Goal: Use online tool/utility: Use online tool/utility

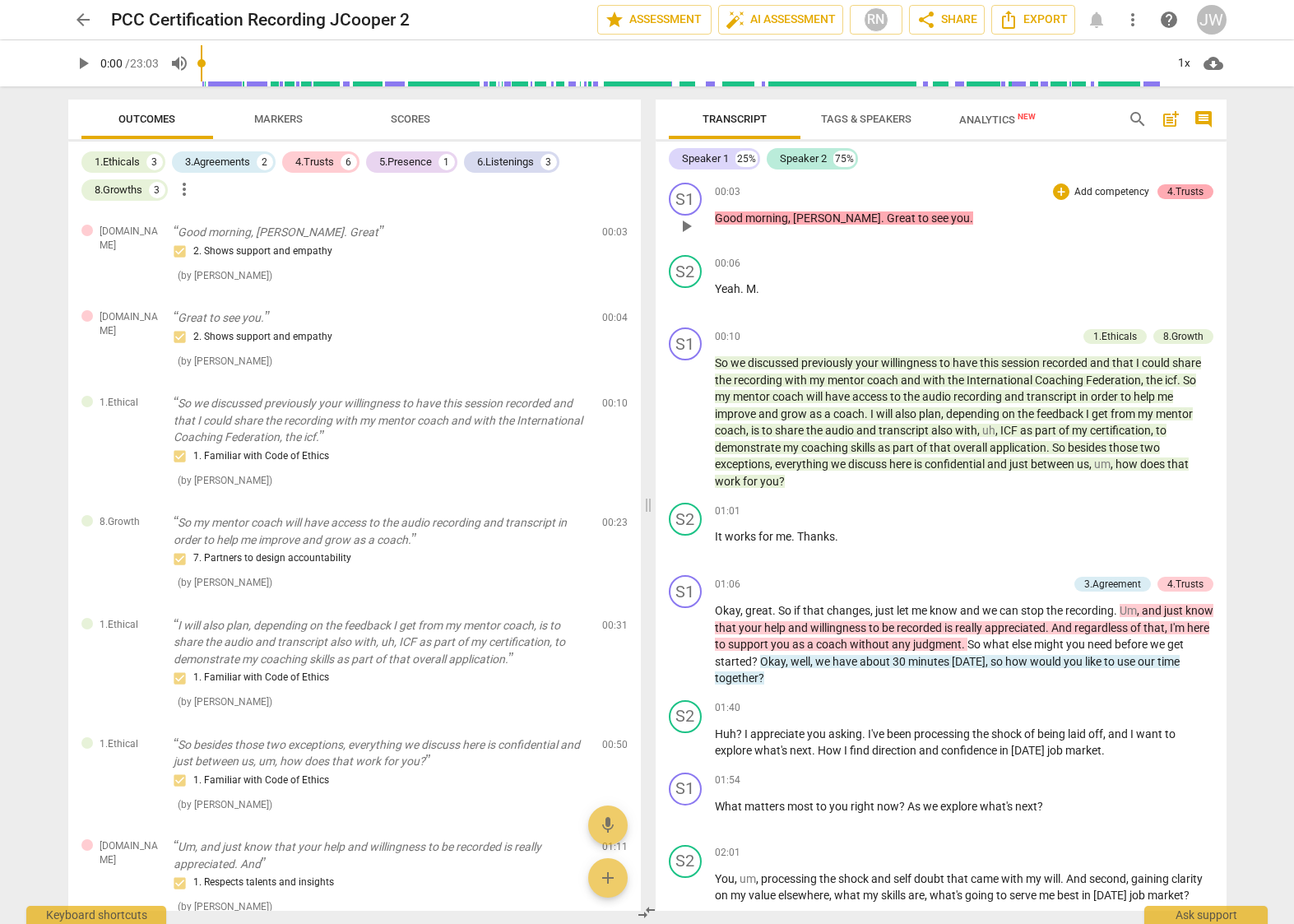
click at [1180, 190] on div "4.Trusts" at bounding box center [1185, 191] width 36 height 15
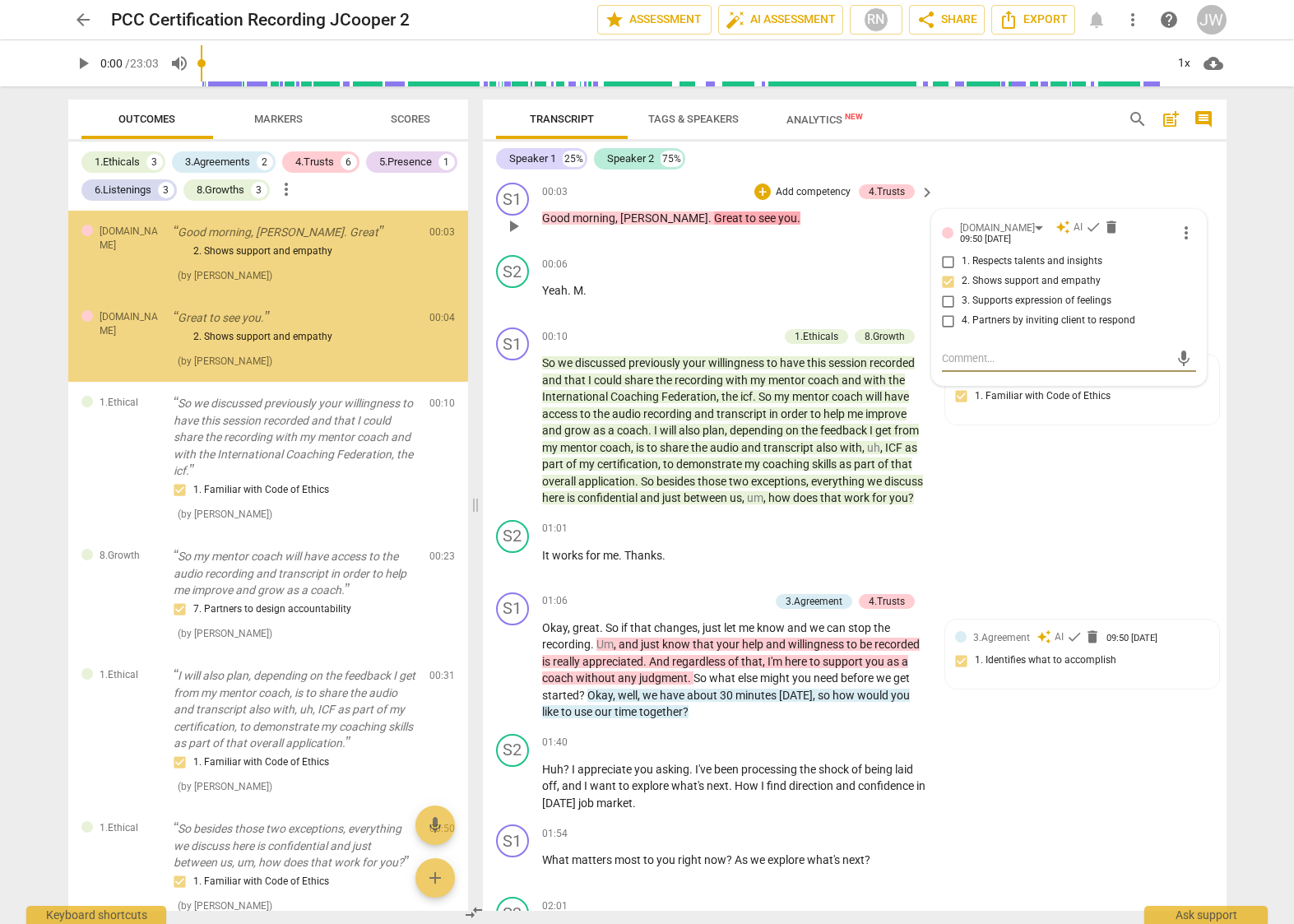
scroll to position [5, 0]
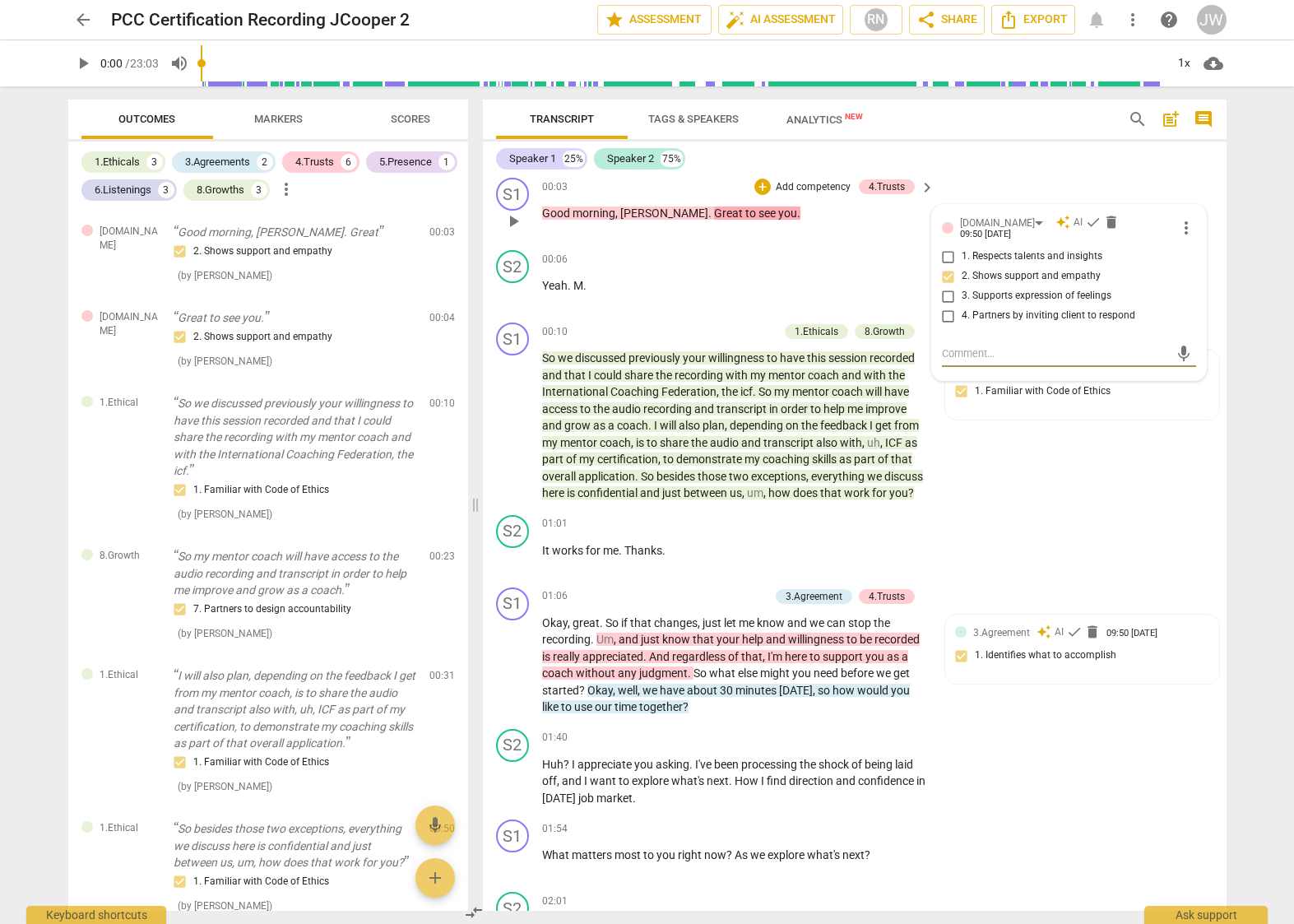
click at [1074, 221] on span "AI" at bounding box center [1078, 223] width 9 height 14
click at [1085, 223] on span "check" at bounding box center [1093, 222] width 17 height 17
click at [1041, 465] on div "S1 play_arrow pause 00:10 + Add competency 1.Ethicals 8.Growth keyboard_arrow_r…" at bounding box center [855, 412] width 744 height 192
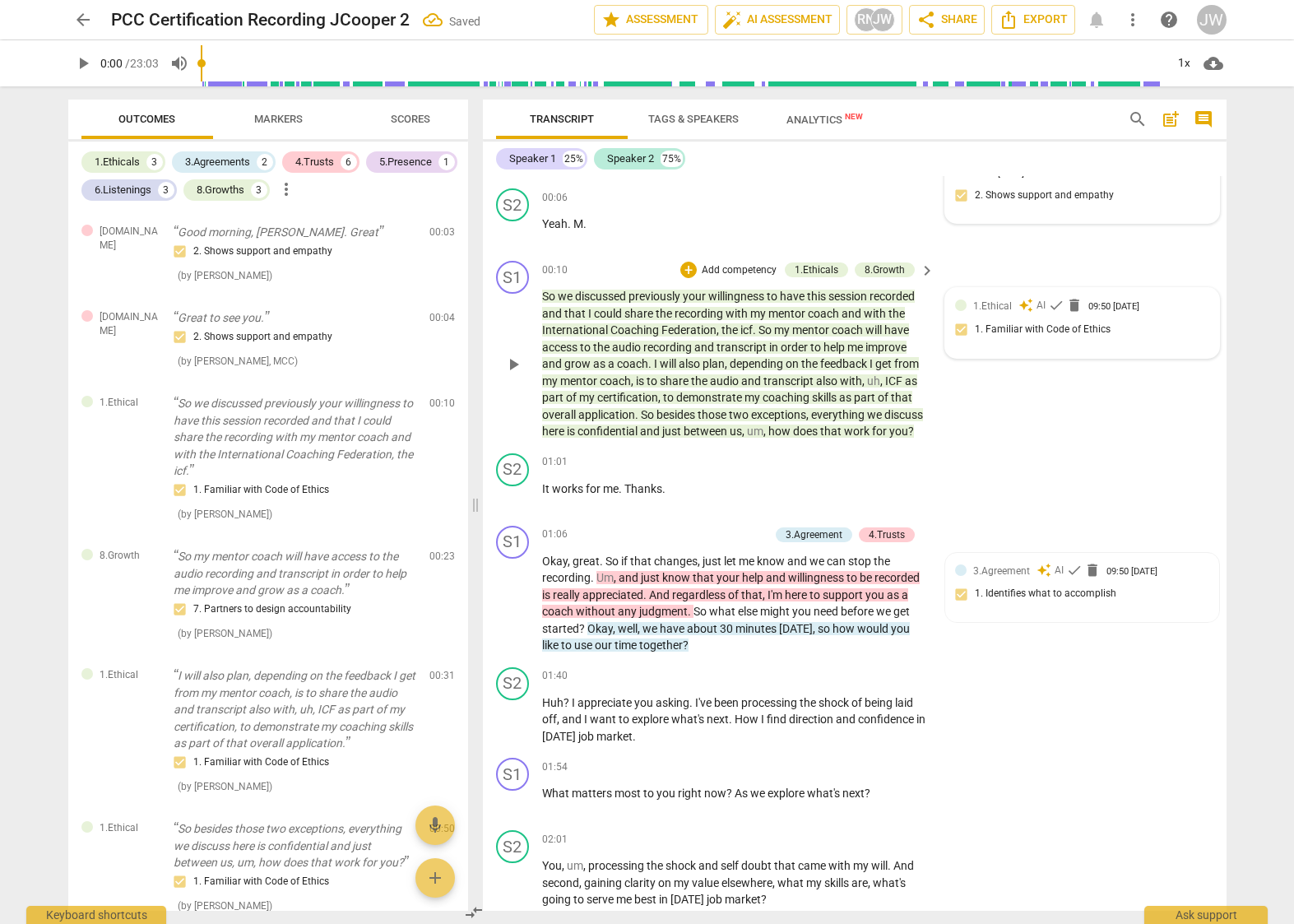
scroll to position [71, 0]
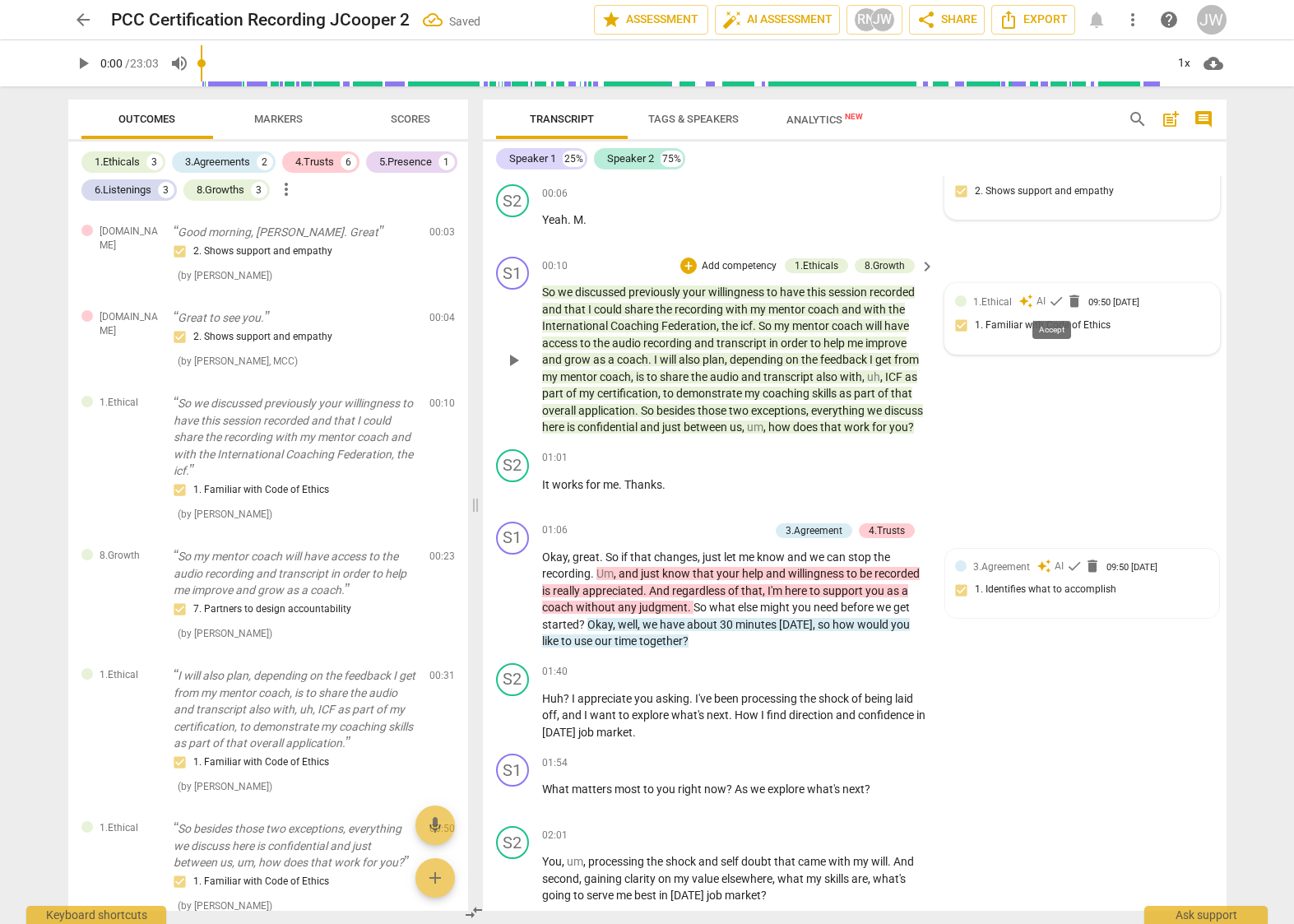
click at [1050, 302] on span "check" at bounding box center [1056, 300] width 17 height 17
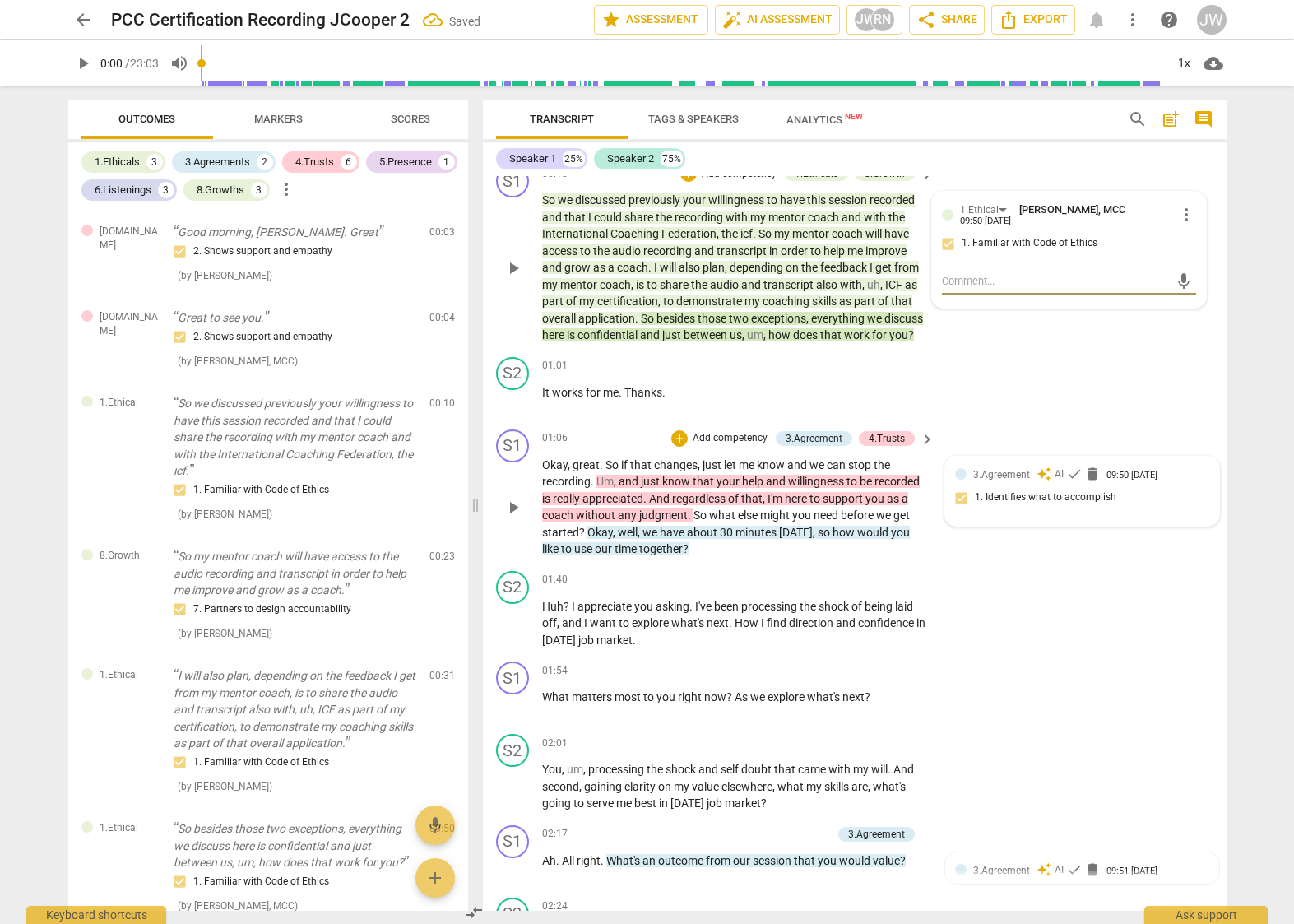
scroll to position [205, 0]
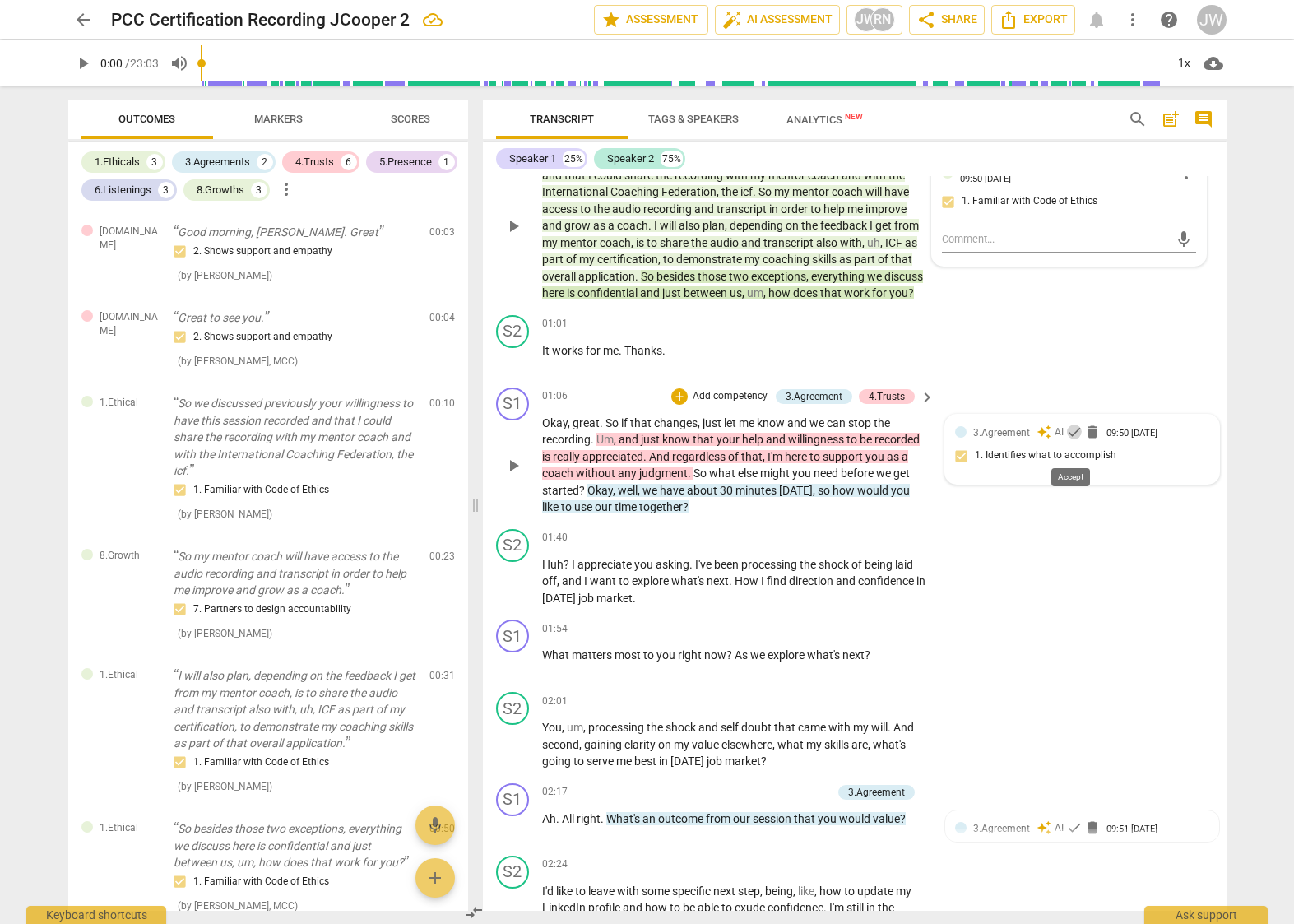
click at [1074, 440] on span "check" at bounding box center [1074, 432] width 17 height 17
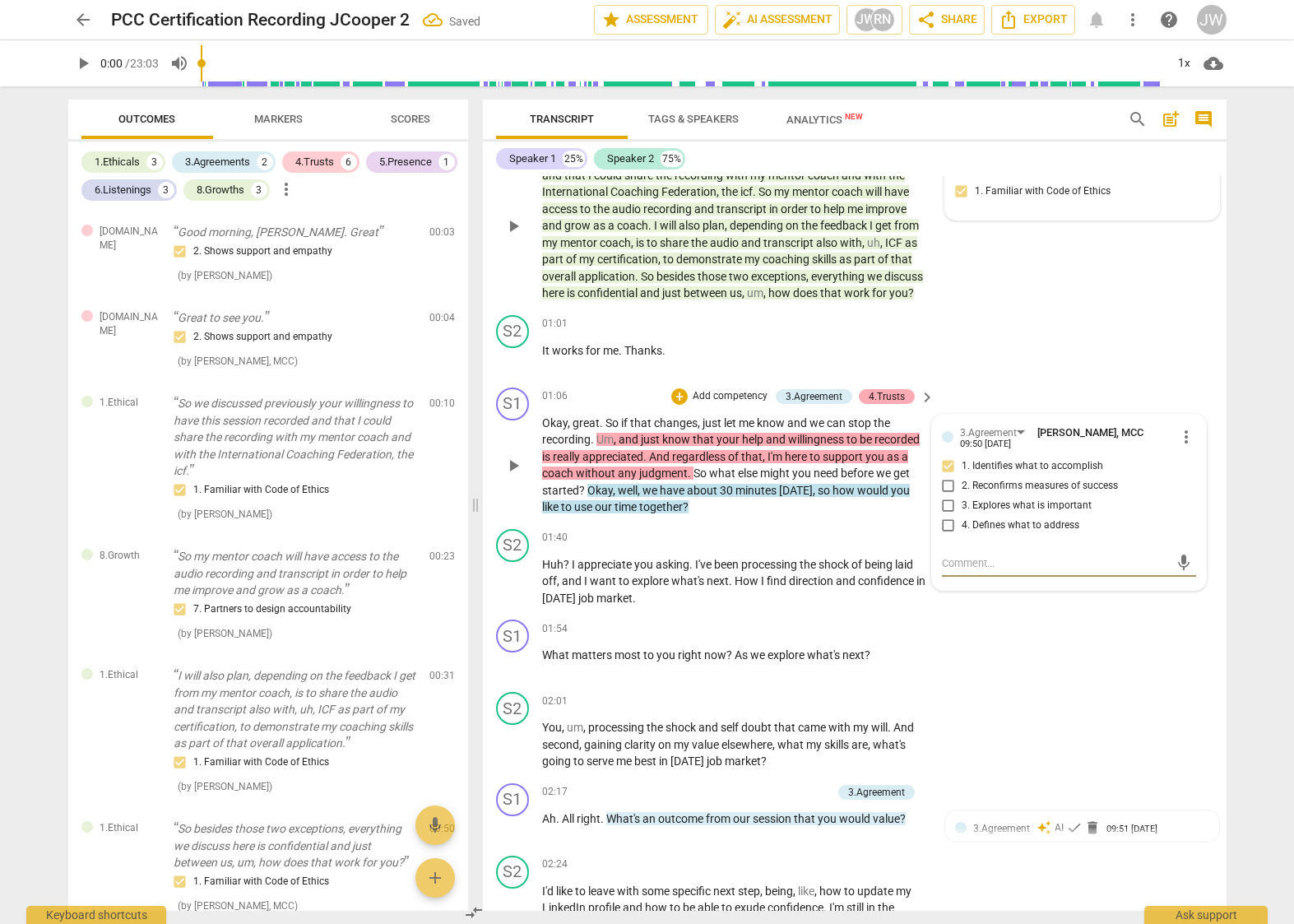
click at [888, 405] on div "4.Trusts" at bounding box center [887, 396] width 36 height 15
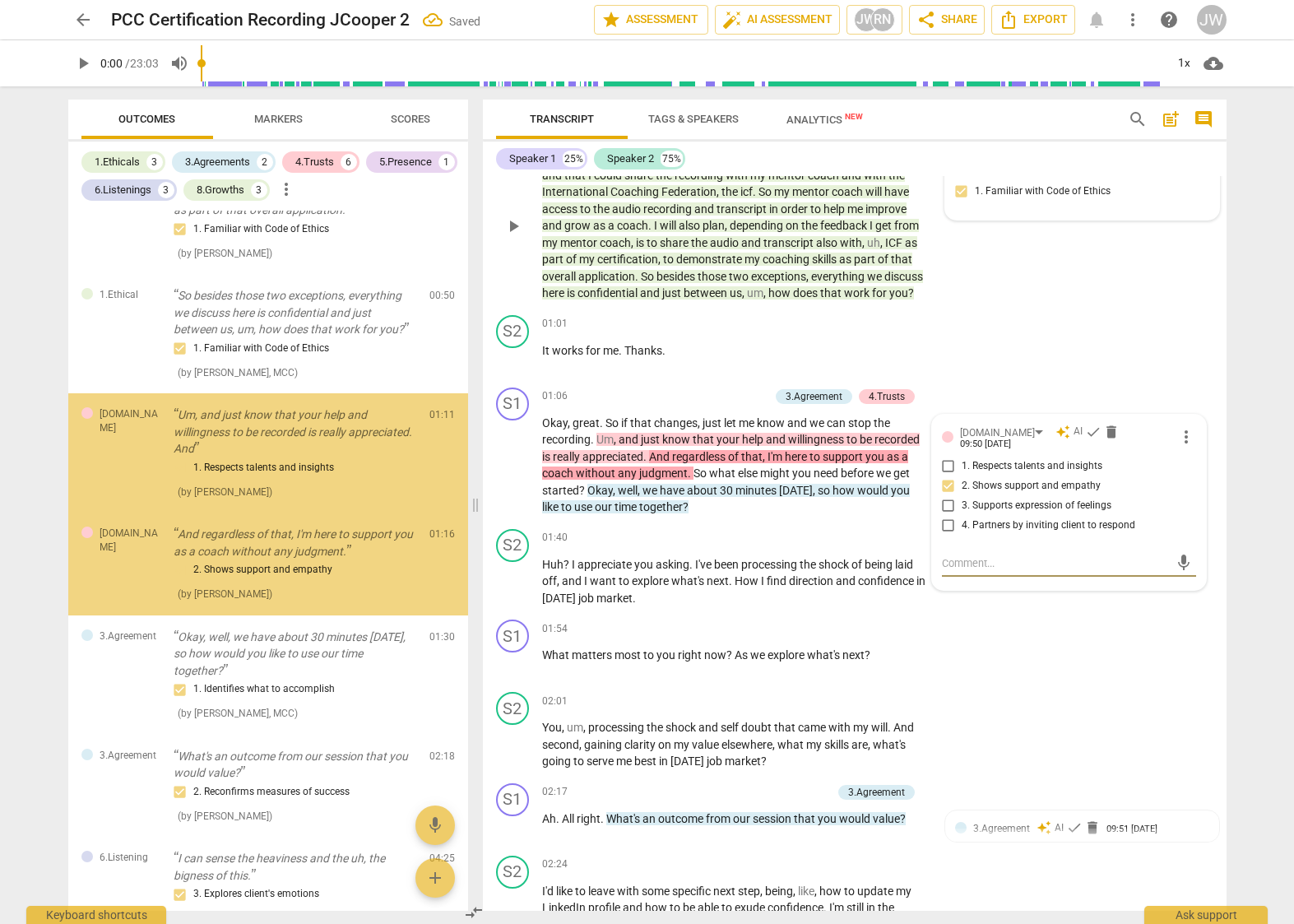
scroll to position [553, 0]
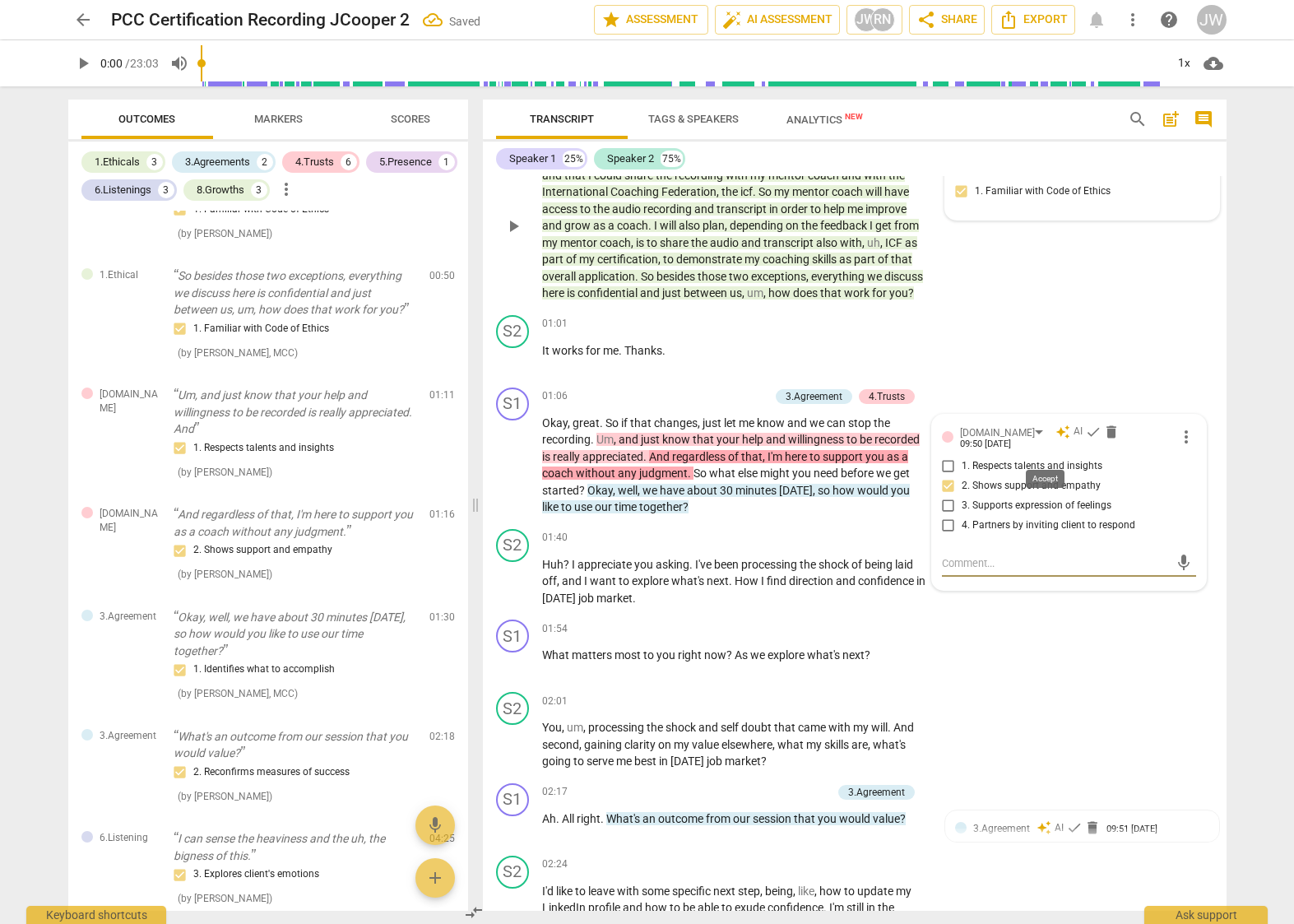
click at [1085, 440] on span "check" at bounding box center [1093, 432] width 17 height 17
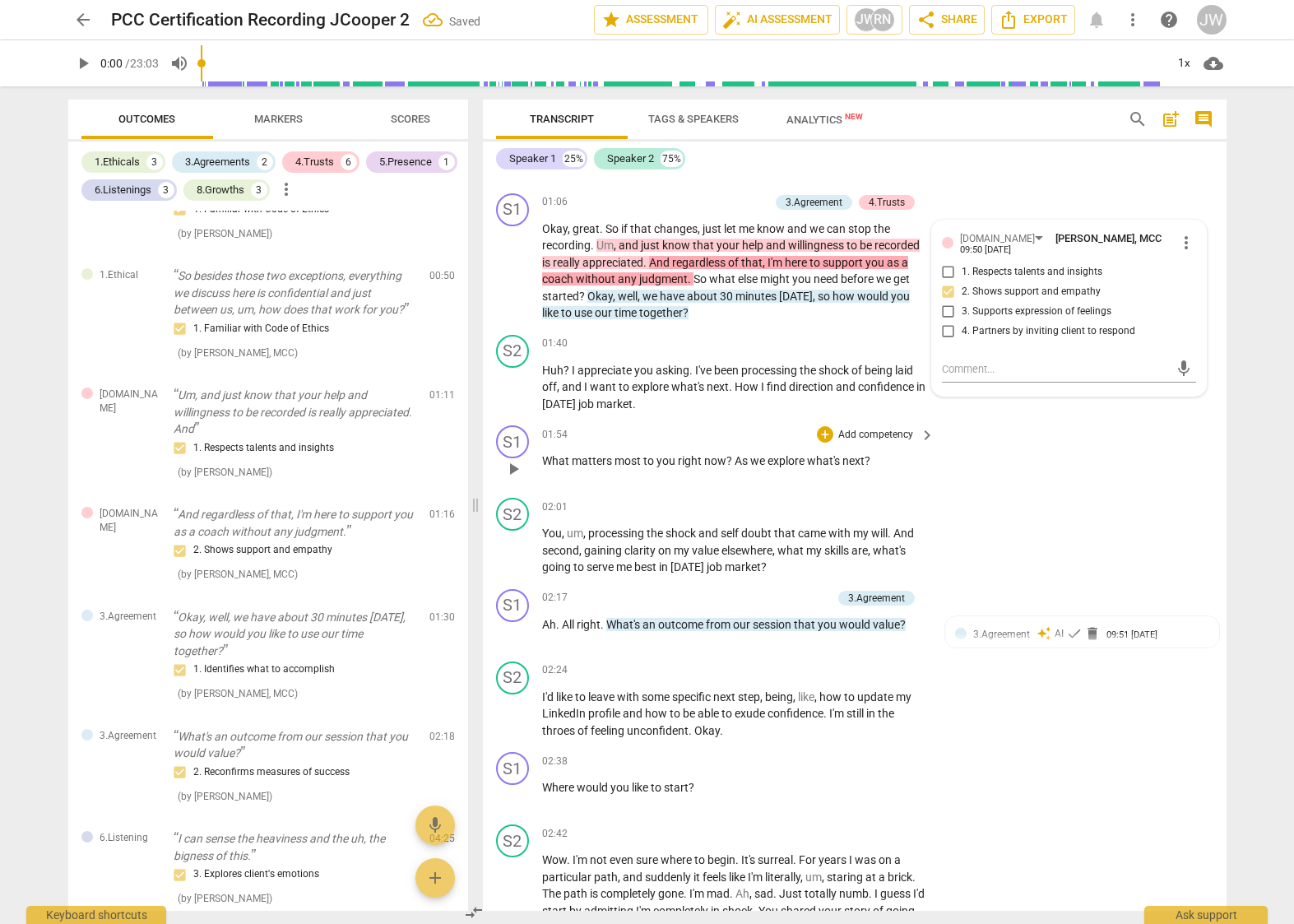
scroll to position [420, 0]
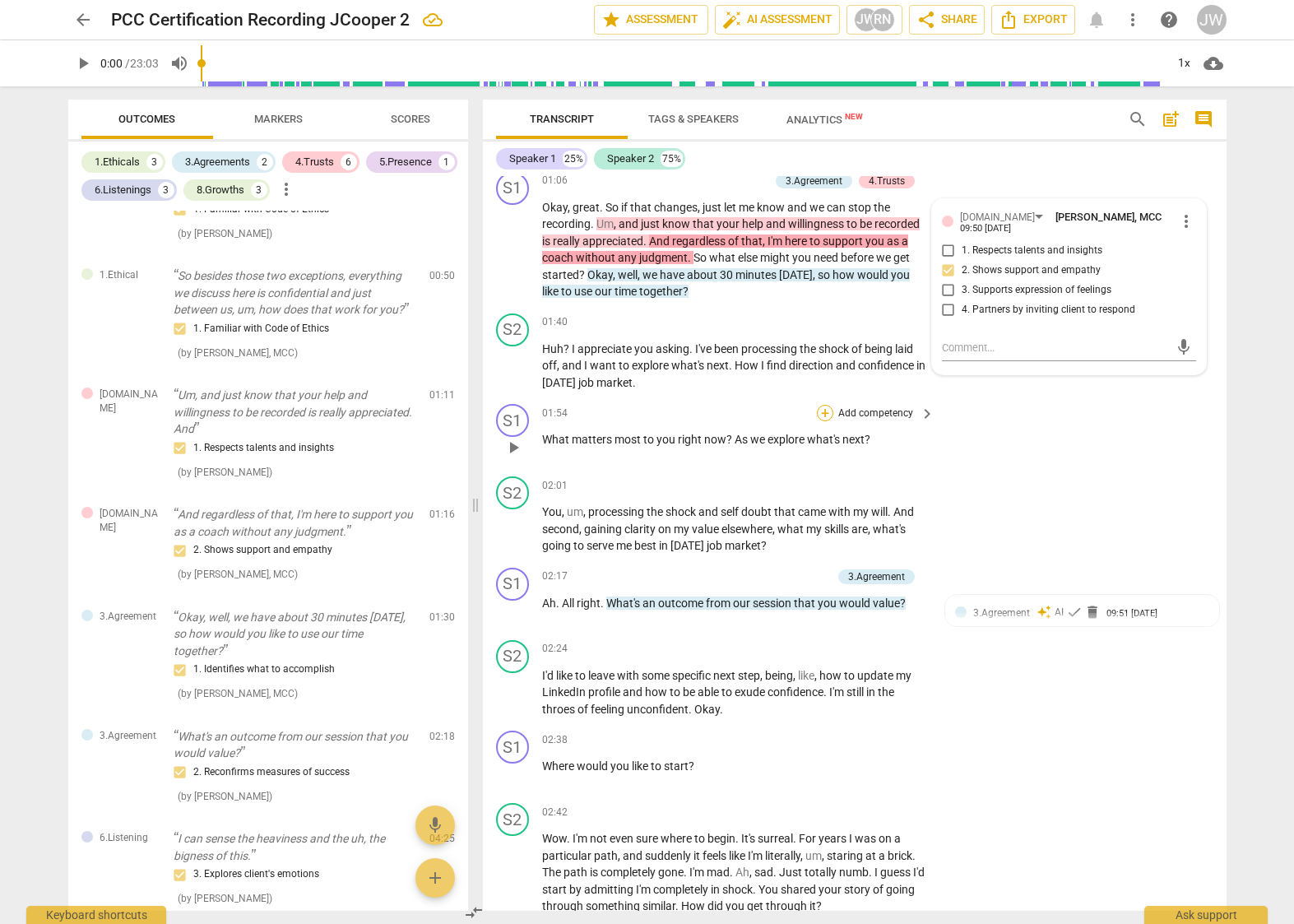
click at [818, 421] on div "+" at bounding box center [825, 412] width 17 height 17
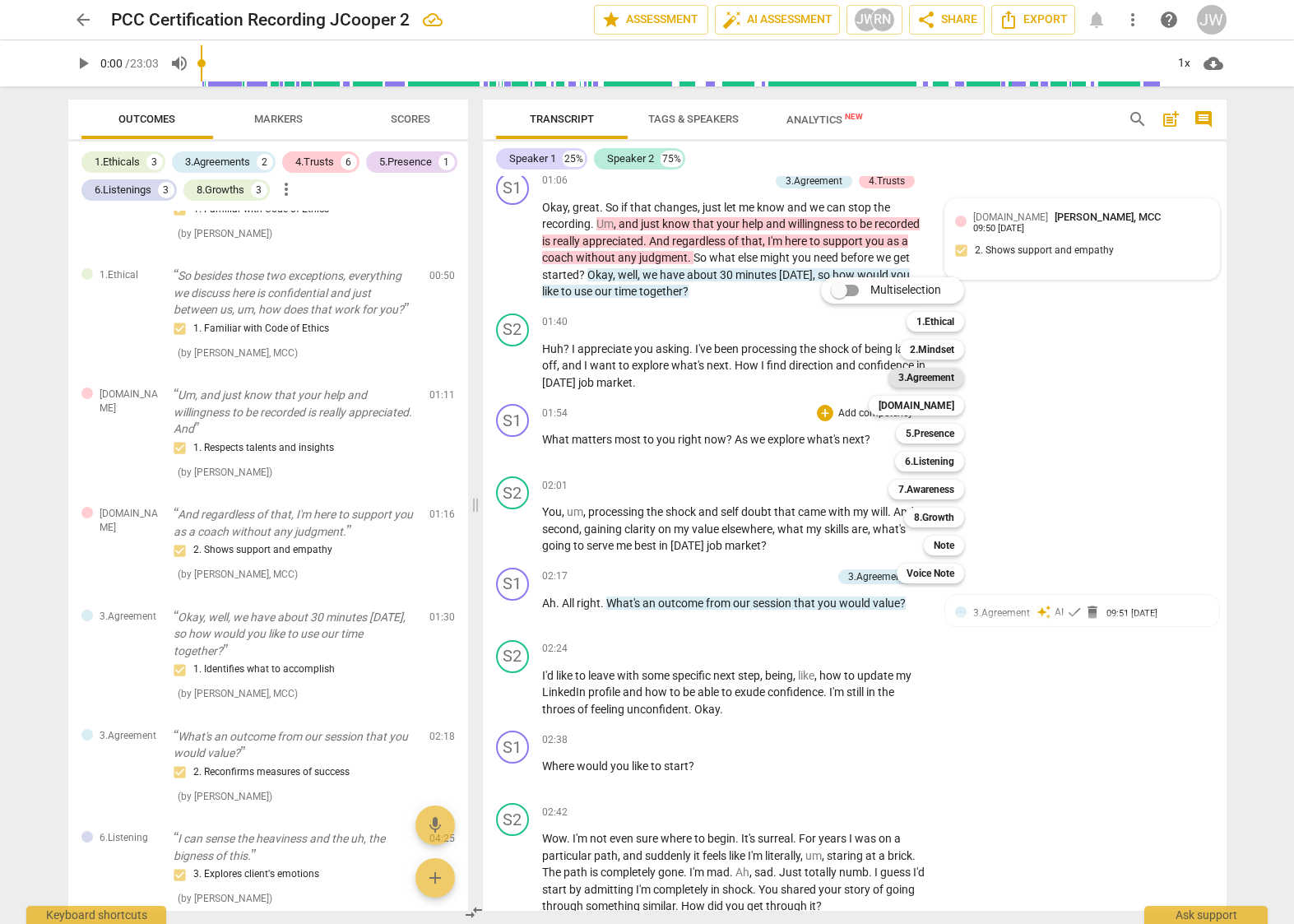
click at [933, 372] on b "3.Agreement" at bounding box center [926, 378] width 56 height 20
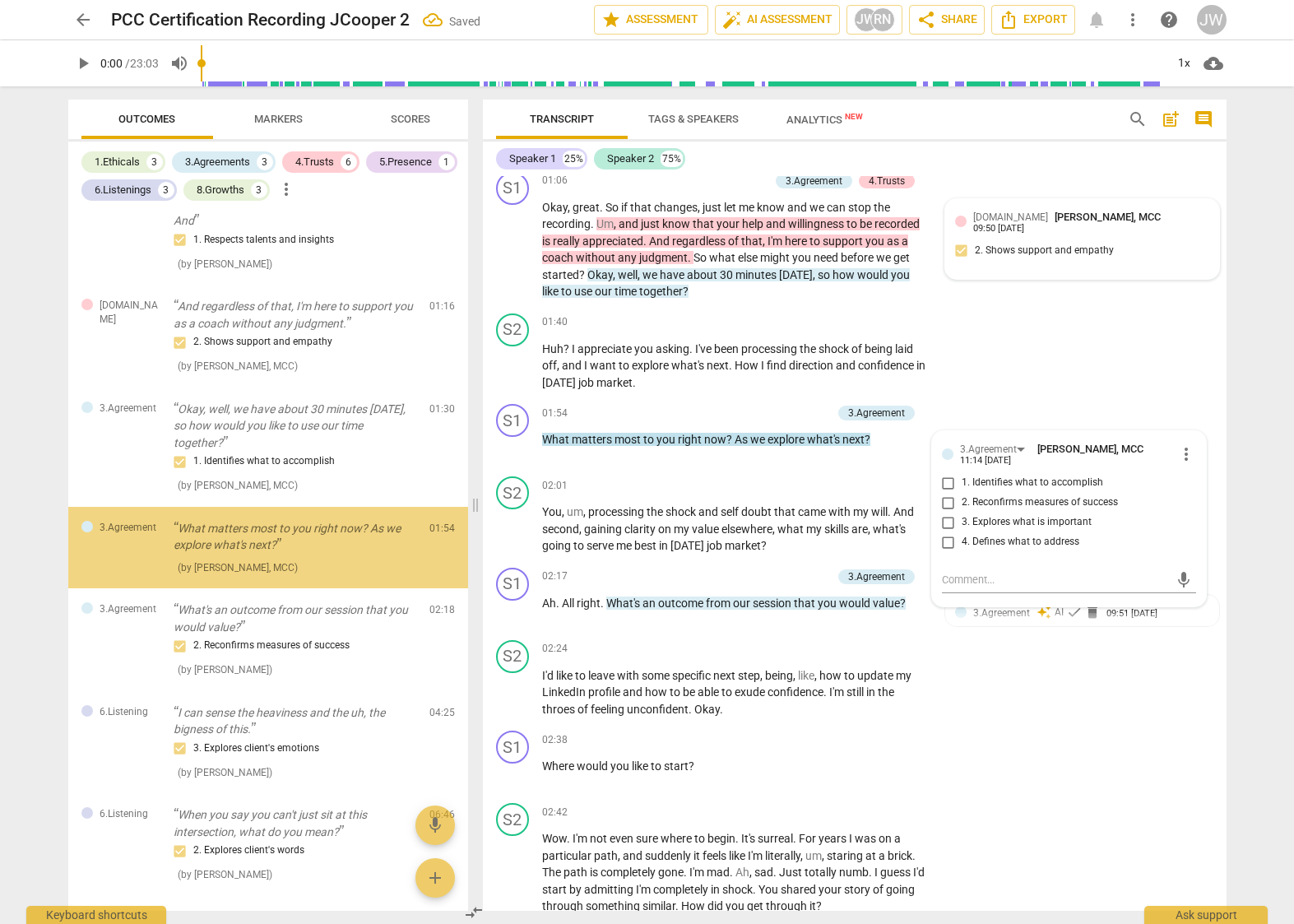
scroll to position [765, 0]
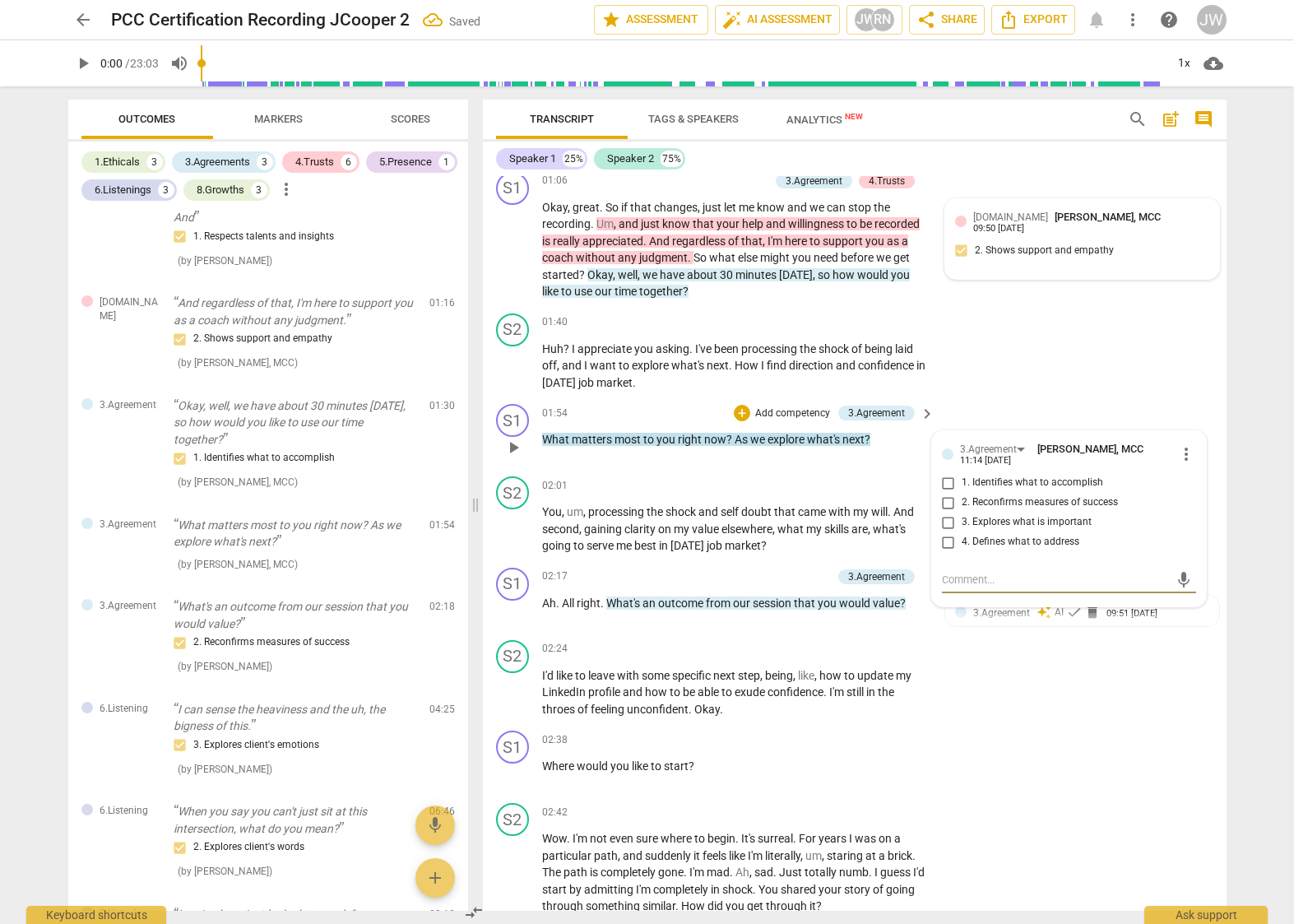
click at [945, 532] on input "3. Explores what is important" at bounding box center [948, 522] width 27 height 20
checkbox input "true"
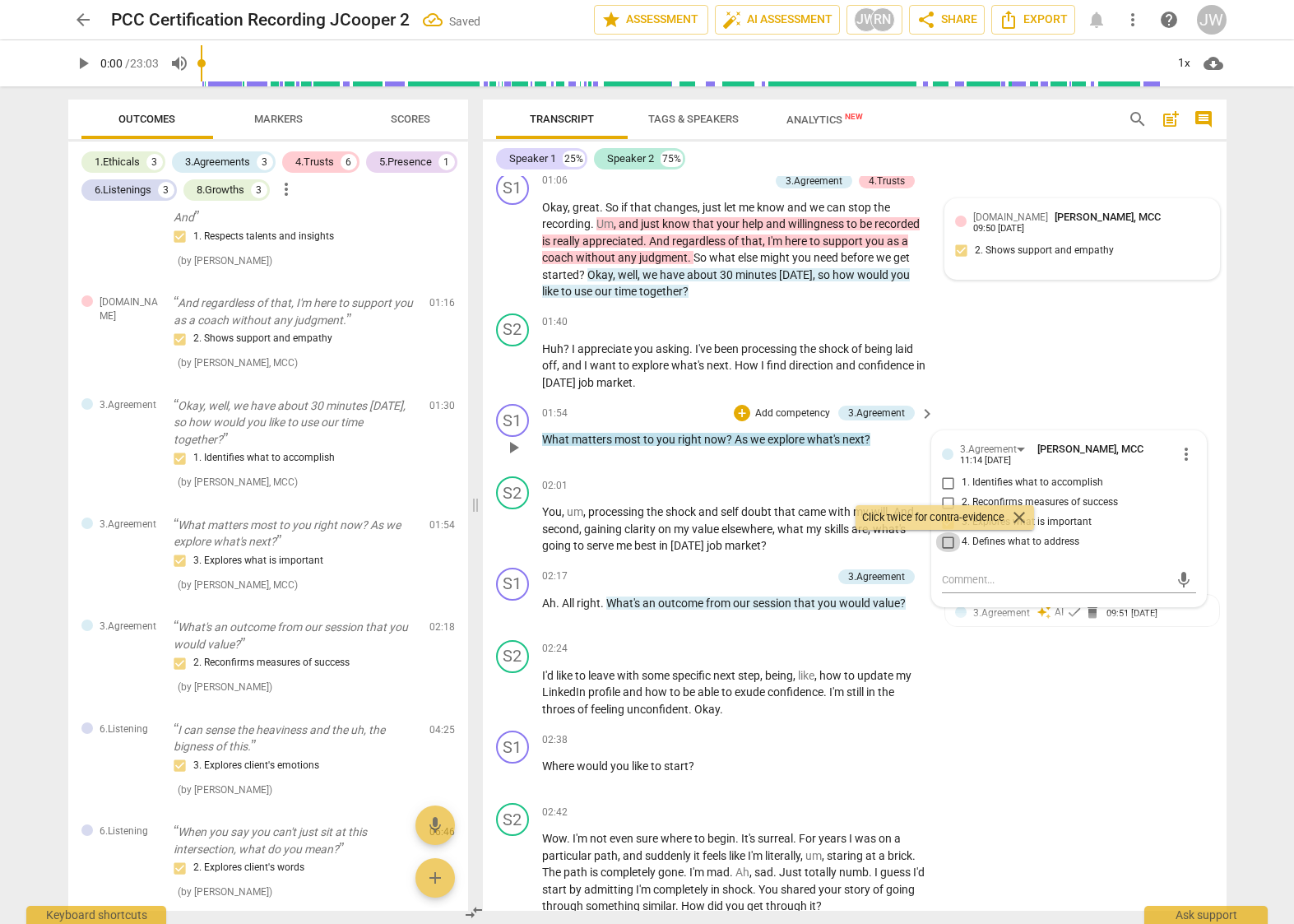
click at [944, 552] on input "4. Defines what to address" at bounding box center [948, 542] width 27 height 20
checkbox input "true"
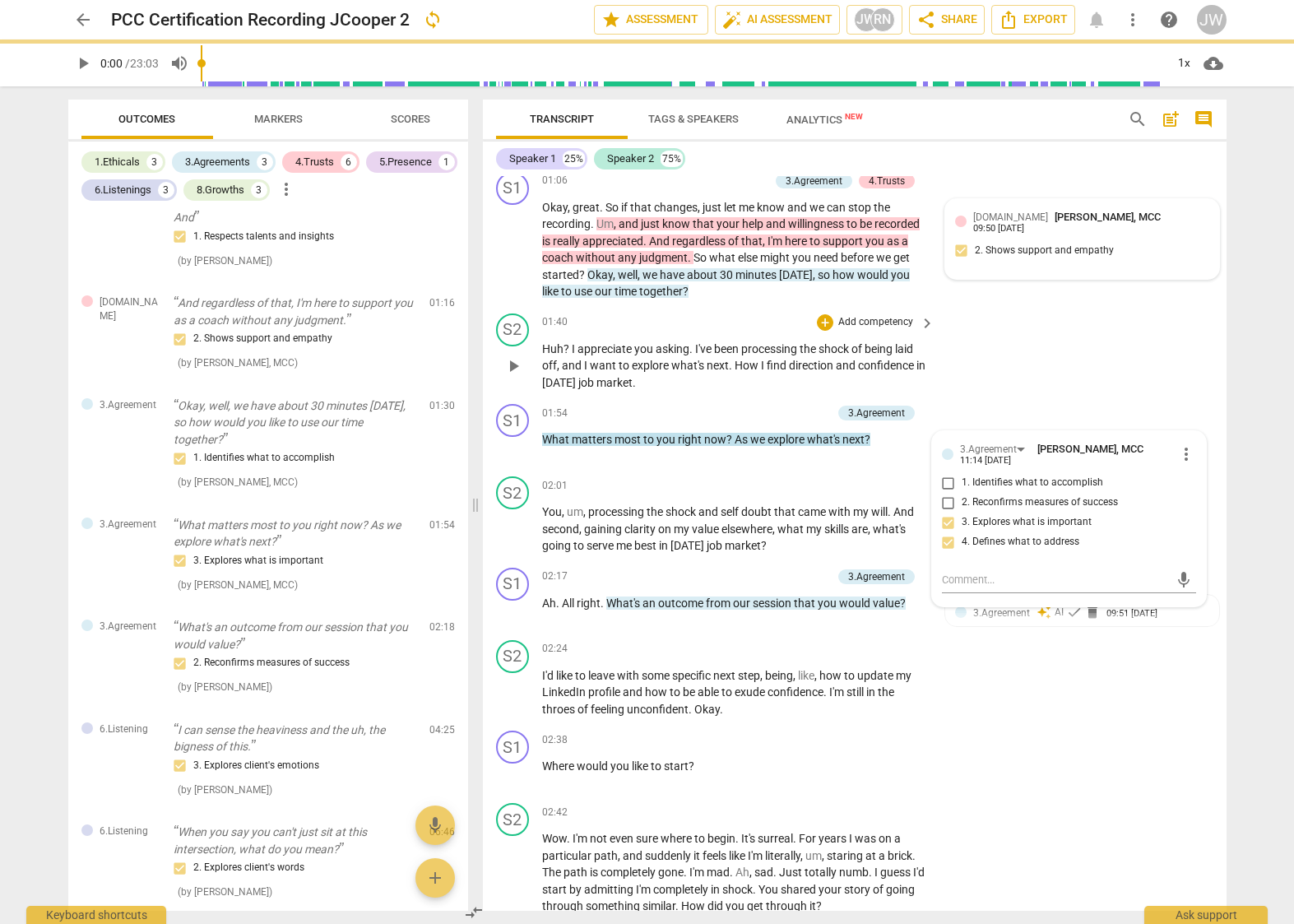
click at [1003, 399] on div "S2 play_arrow pause 01:40 + Add competency keyboard_arrow_right Huh ? I appreci…" at bounding box center [855, 353] width 744 height 91
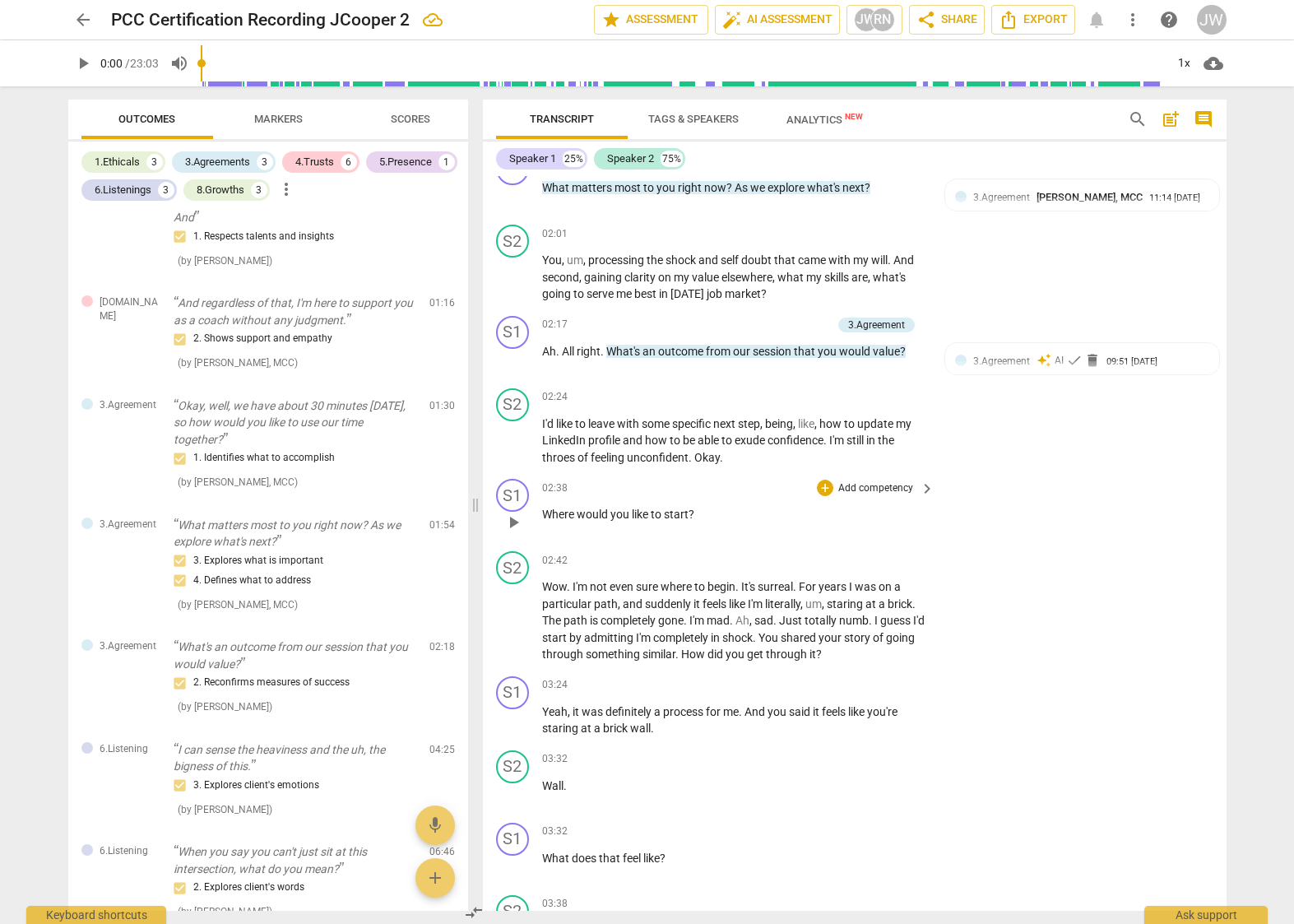
scroll to position [654, 0]
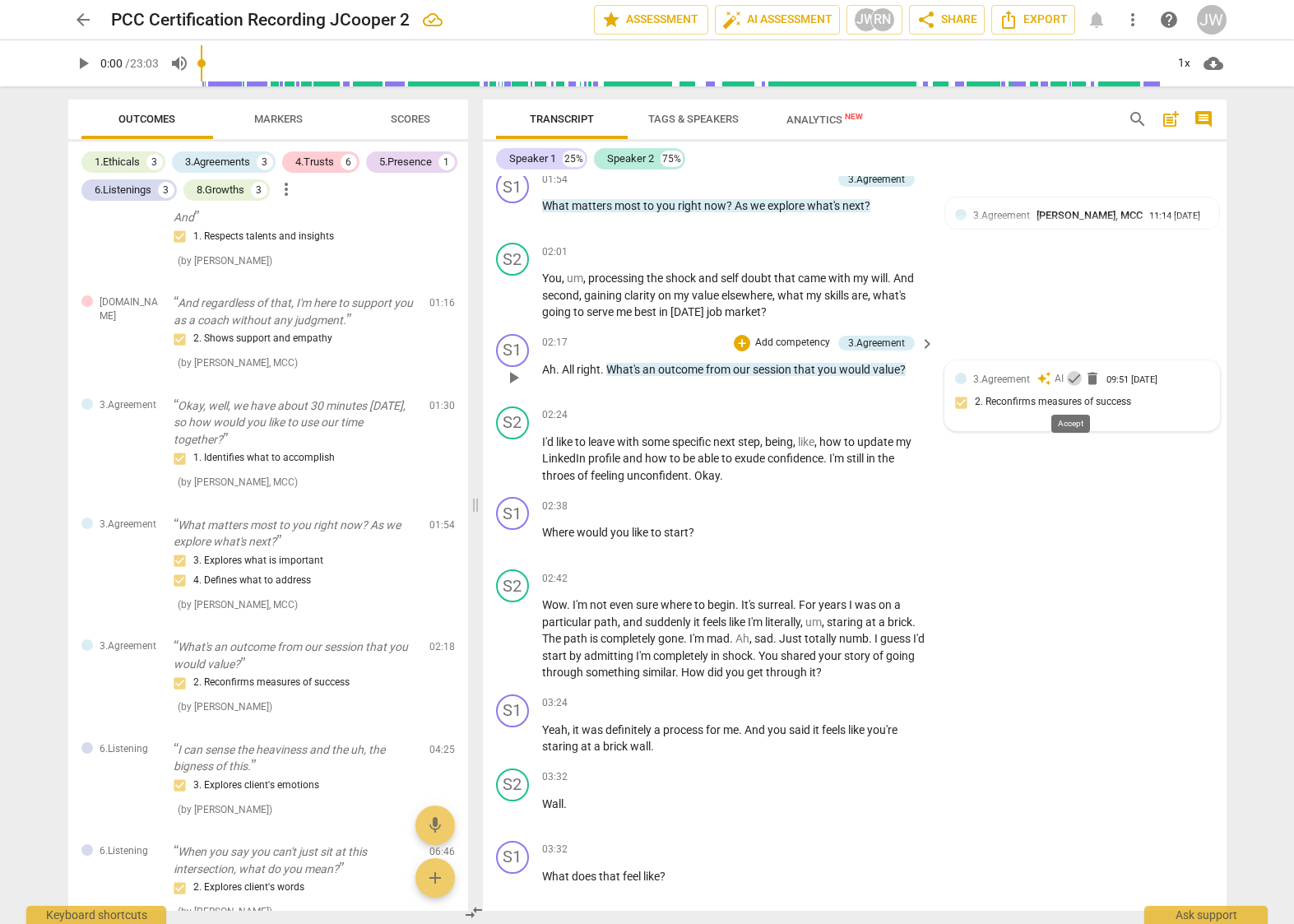
click at [1066, 387] on span "check" at bounding box center [1074, 378] width 17 height 17
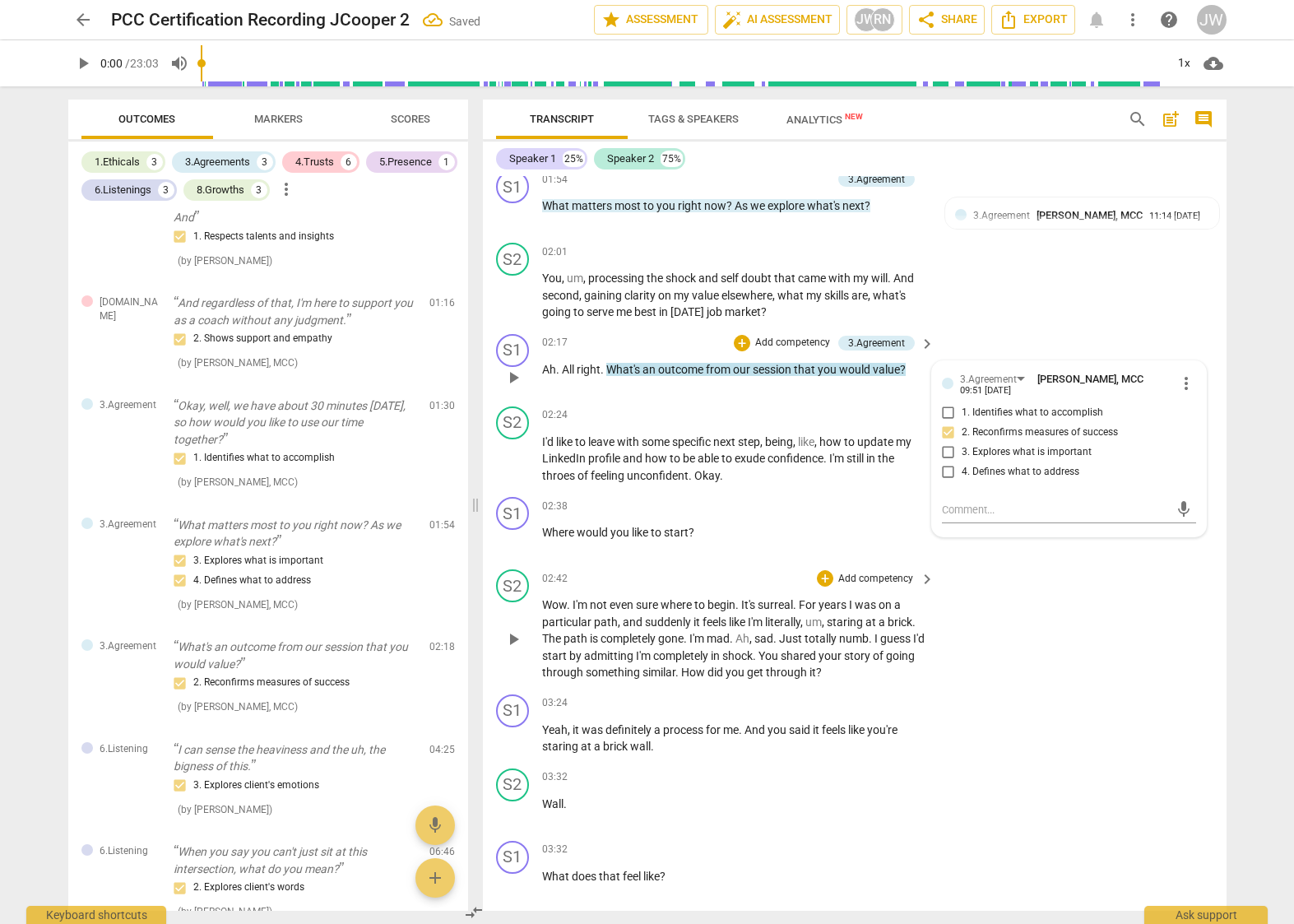
click at [1000, 628] on div "S2 play_arrow pause 02:42 + Add competency keyboard_arrow_right Wow . I'm not e…" at bounding box center [855, 625] width 744 height 125
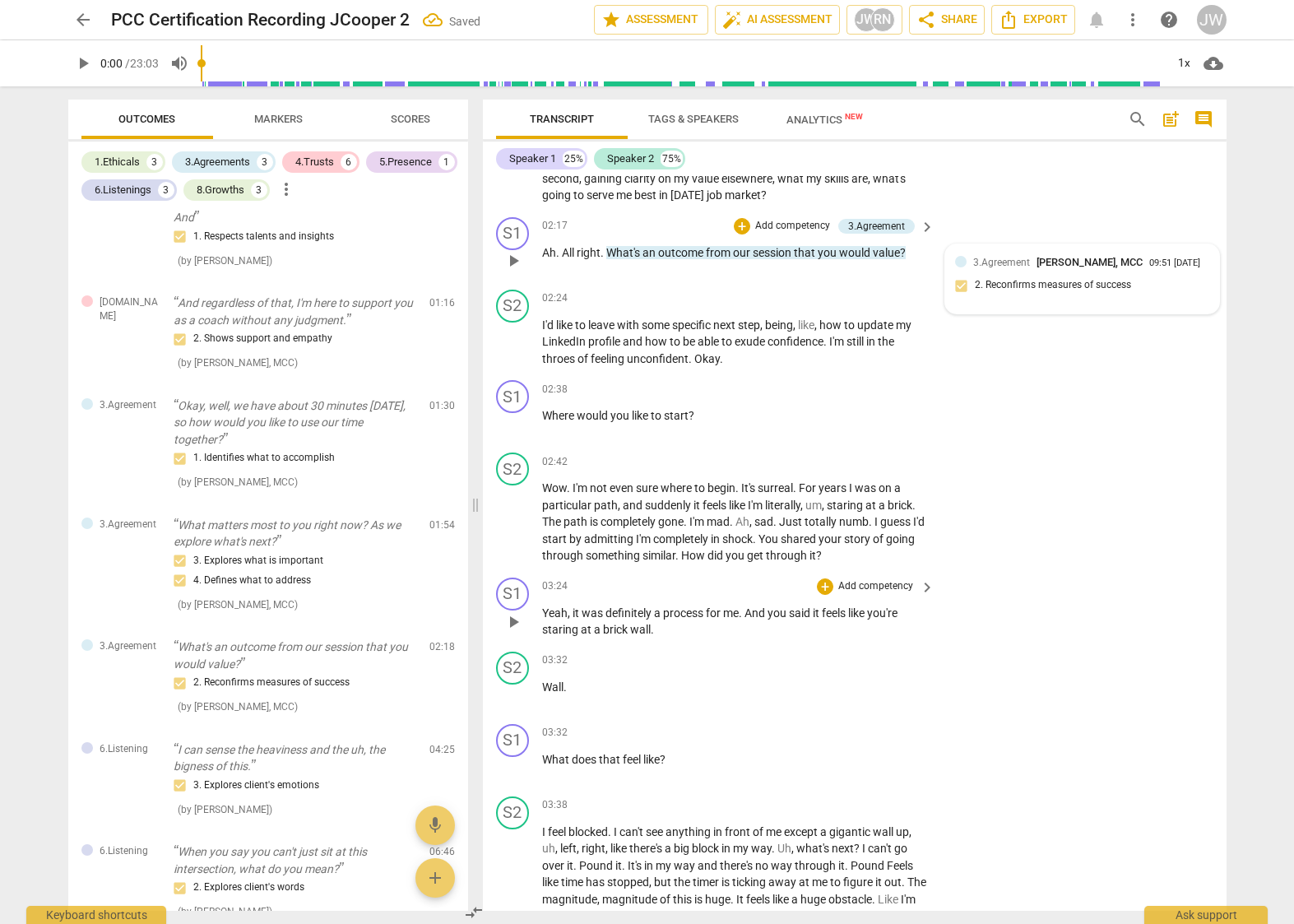
scroll to position [773, 0]
click at [821, 396] on div "+" at bounding box center [825, 387] width 17 height 17
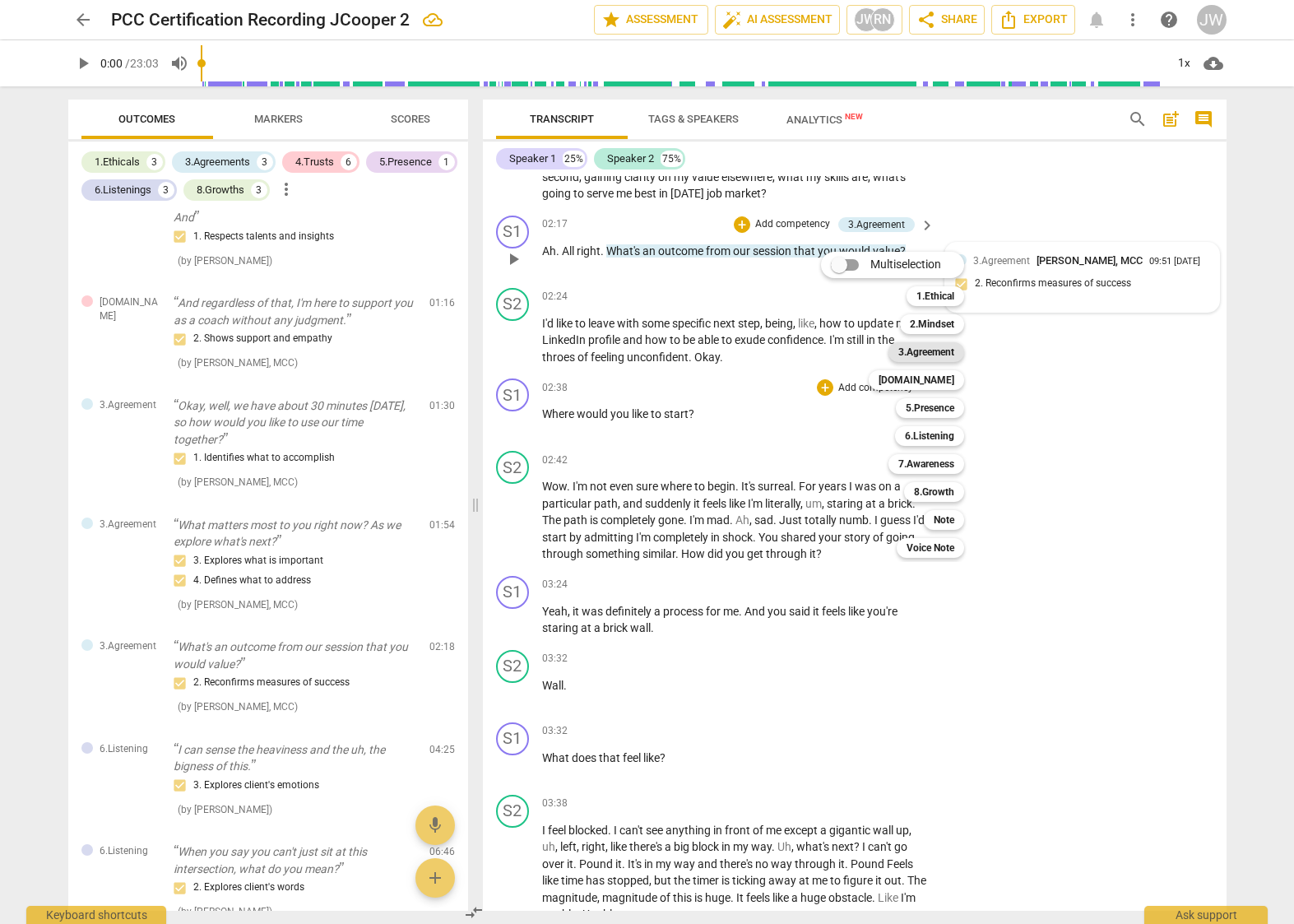
click at [929, 355] on b "3.Agreement" at bounding box center [926, 353] width 56 height 20
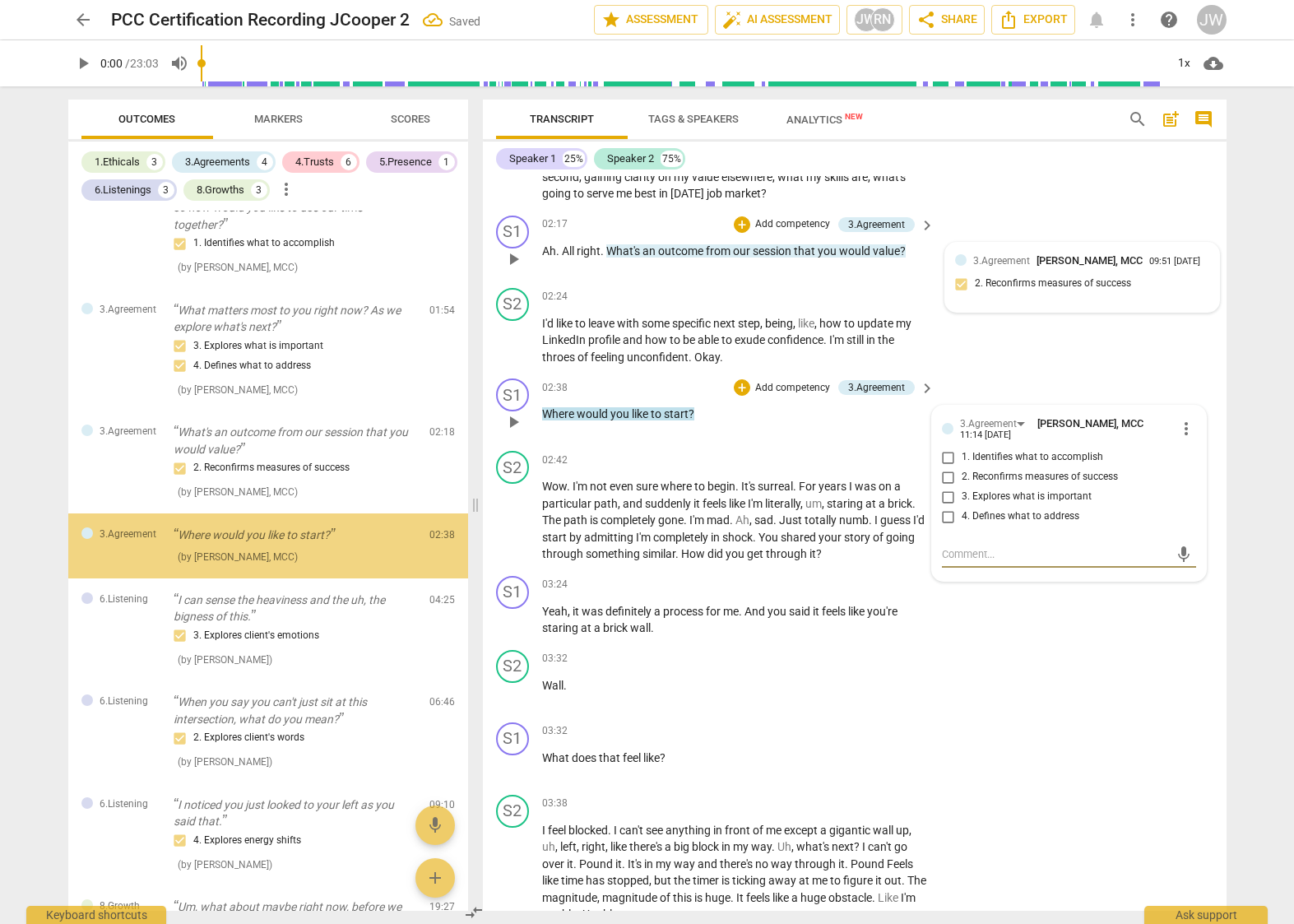
scroll to position [981, 0]
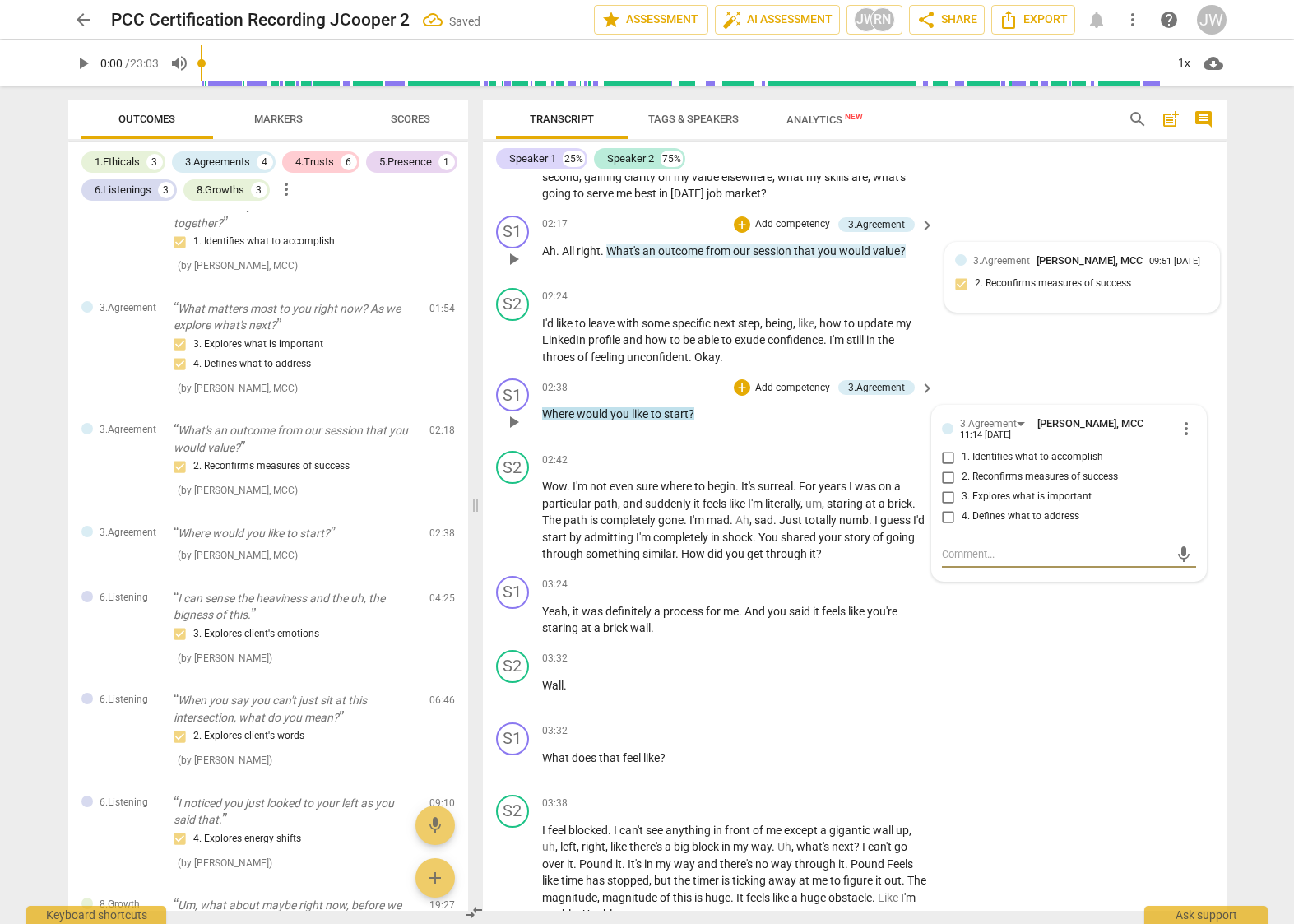
click at [947, 526] on input "4. Defines what to address" at bounding box center [948, 516] width 27 height 20
checkbox input "true"
click at [979, 640] on div "S1 play_arrow pause 03:24 + Add competency keyboard_arrow_right Yeah , it was d…" at bounding box center [855, 606] width 744 height 74
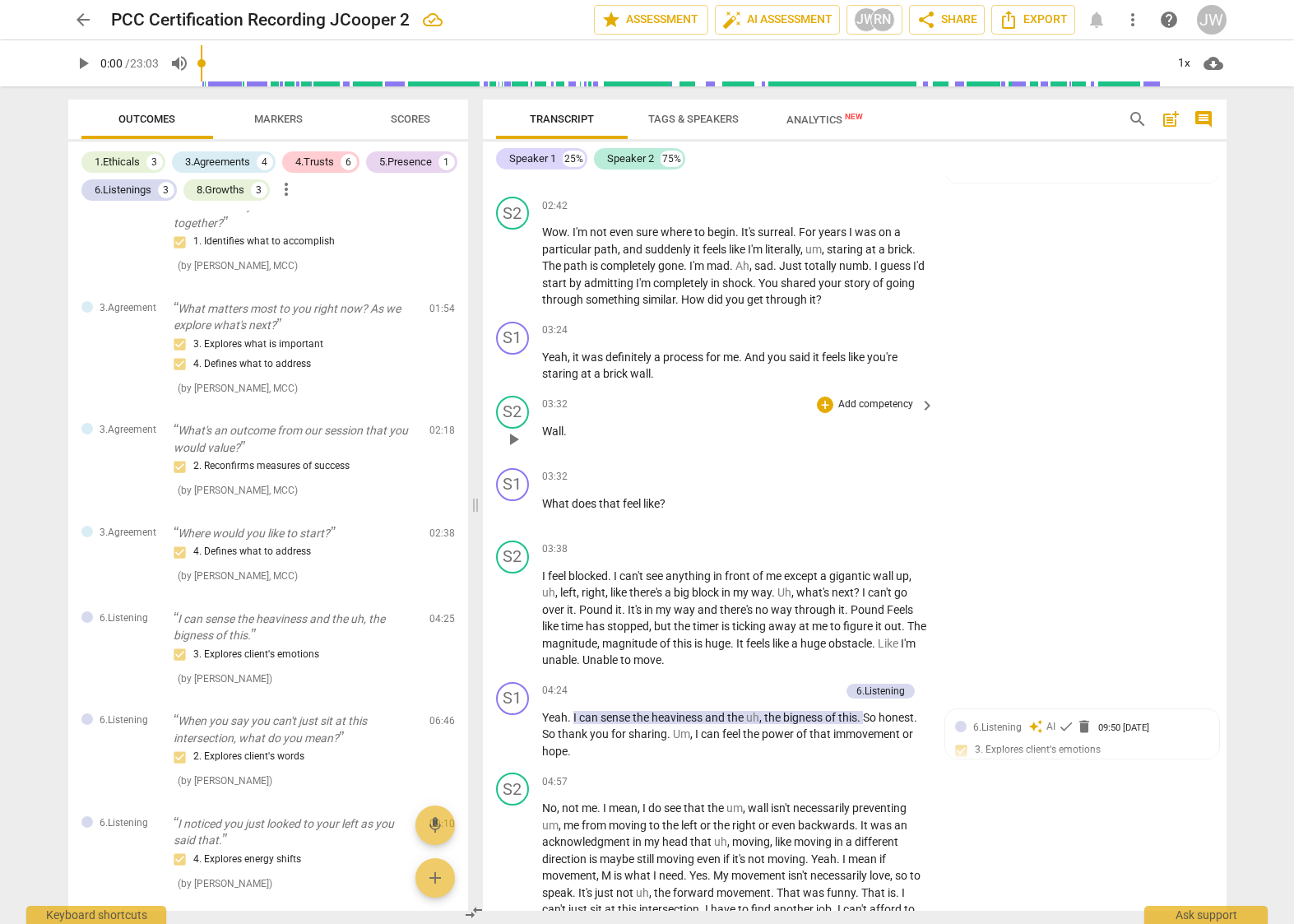
scroll to position [1058, 0]
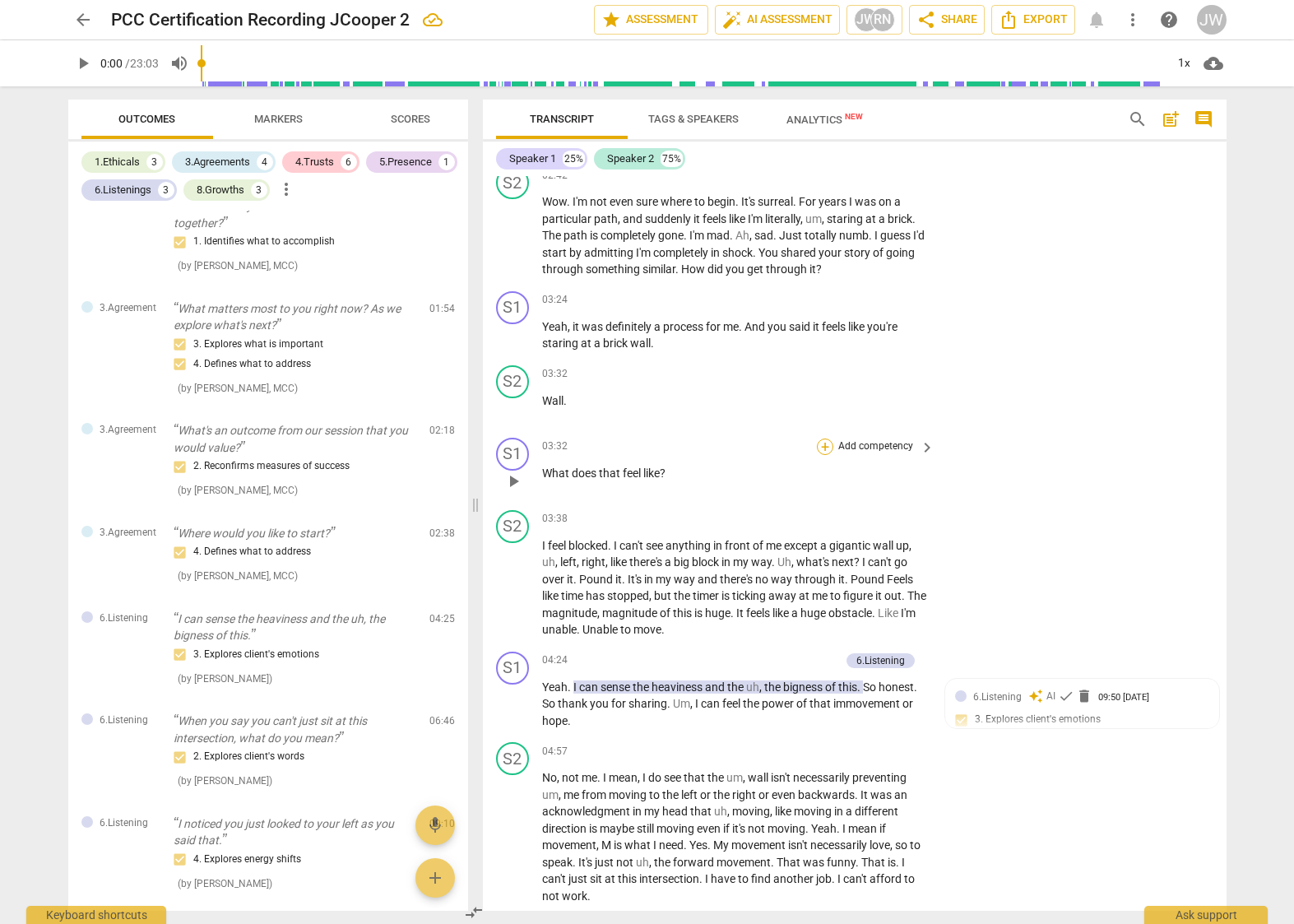
click at [825, 455] on div "+" at bounding box center [825, 447] width 17 height 17
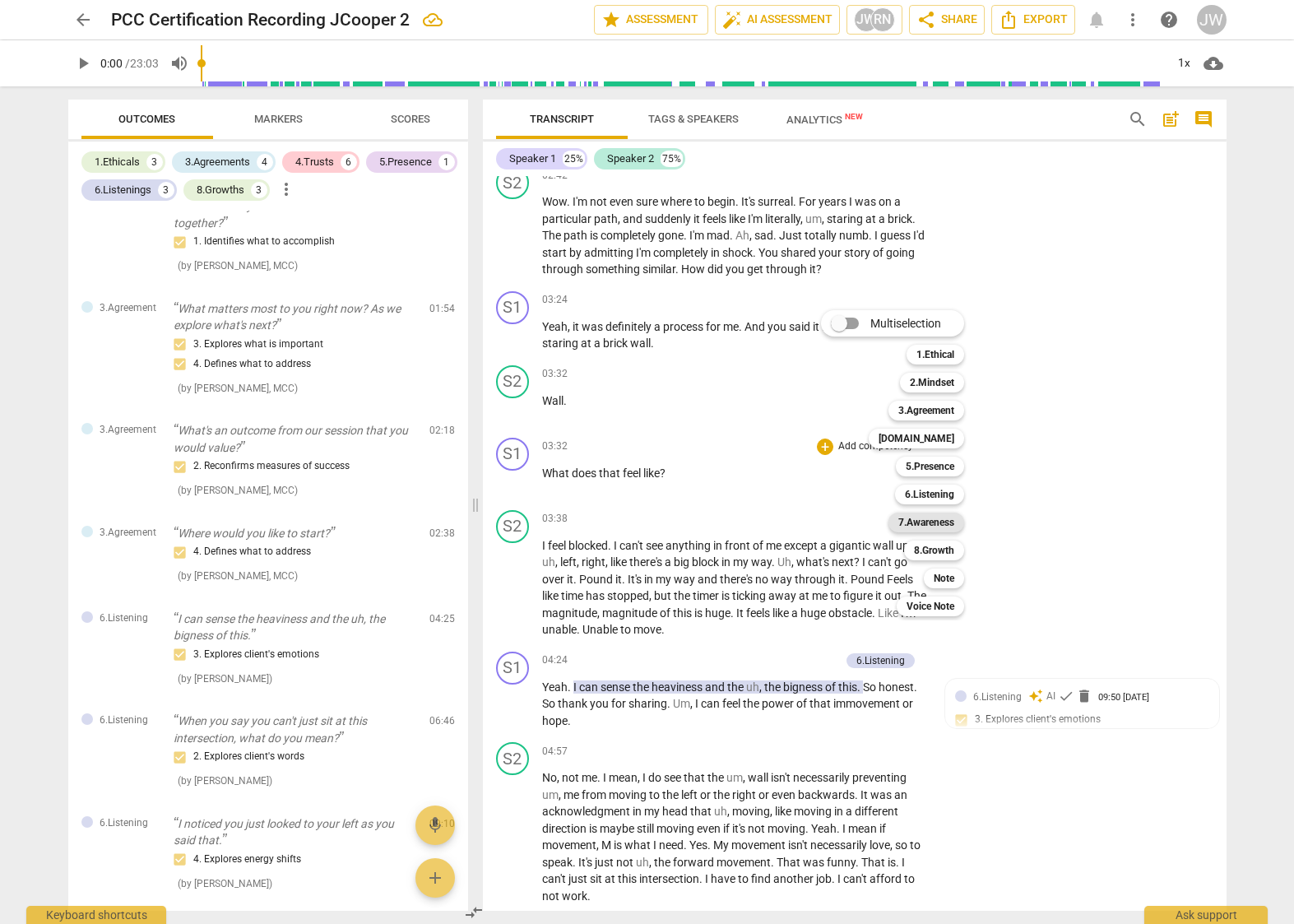
click at [927, 518] on b "7.Awareness" at bounding box center [926, 522] width 56 height 20
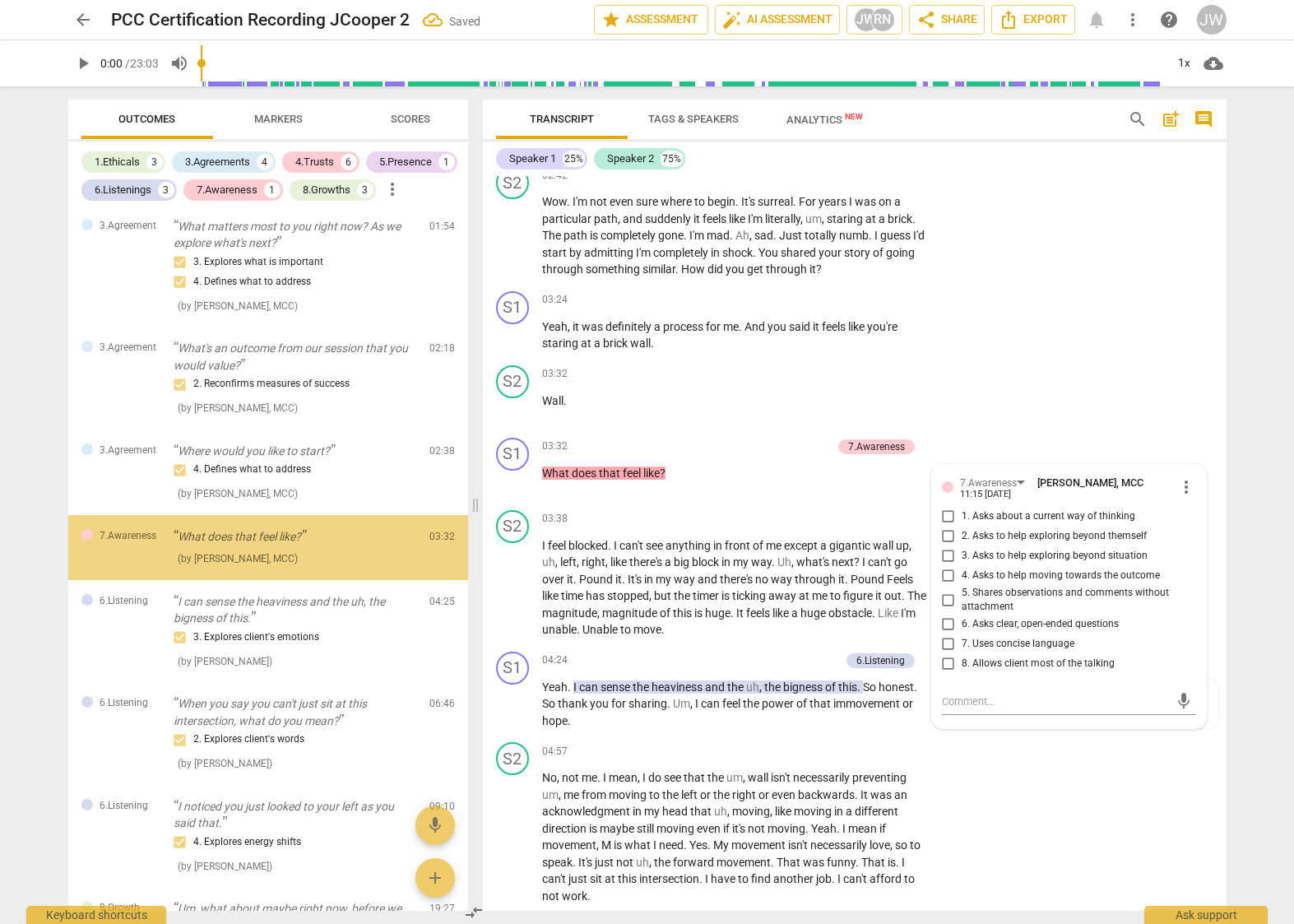
scroll to position [1066, 0]
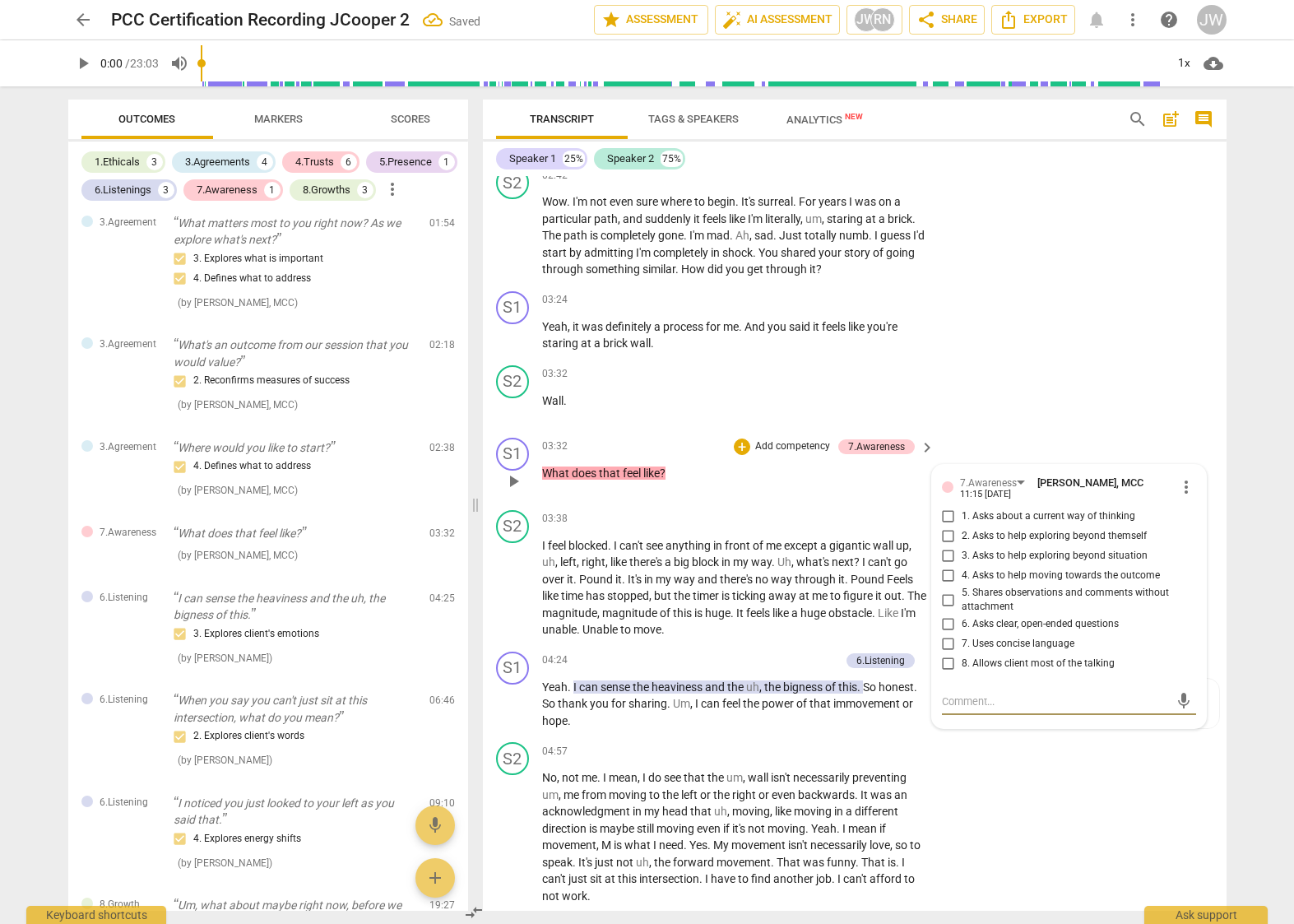
click at [947, 547] on input "2. Asks to help exploring beyond themself" at bounding box center [948, 536] width 27 height 20
checkbox input "true"
click at [946, 567] on input "3. Asks to help exploring beyond situation" at bounding box center [948, 557] width 27 height 20
checkbox input "true"
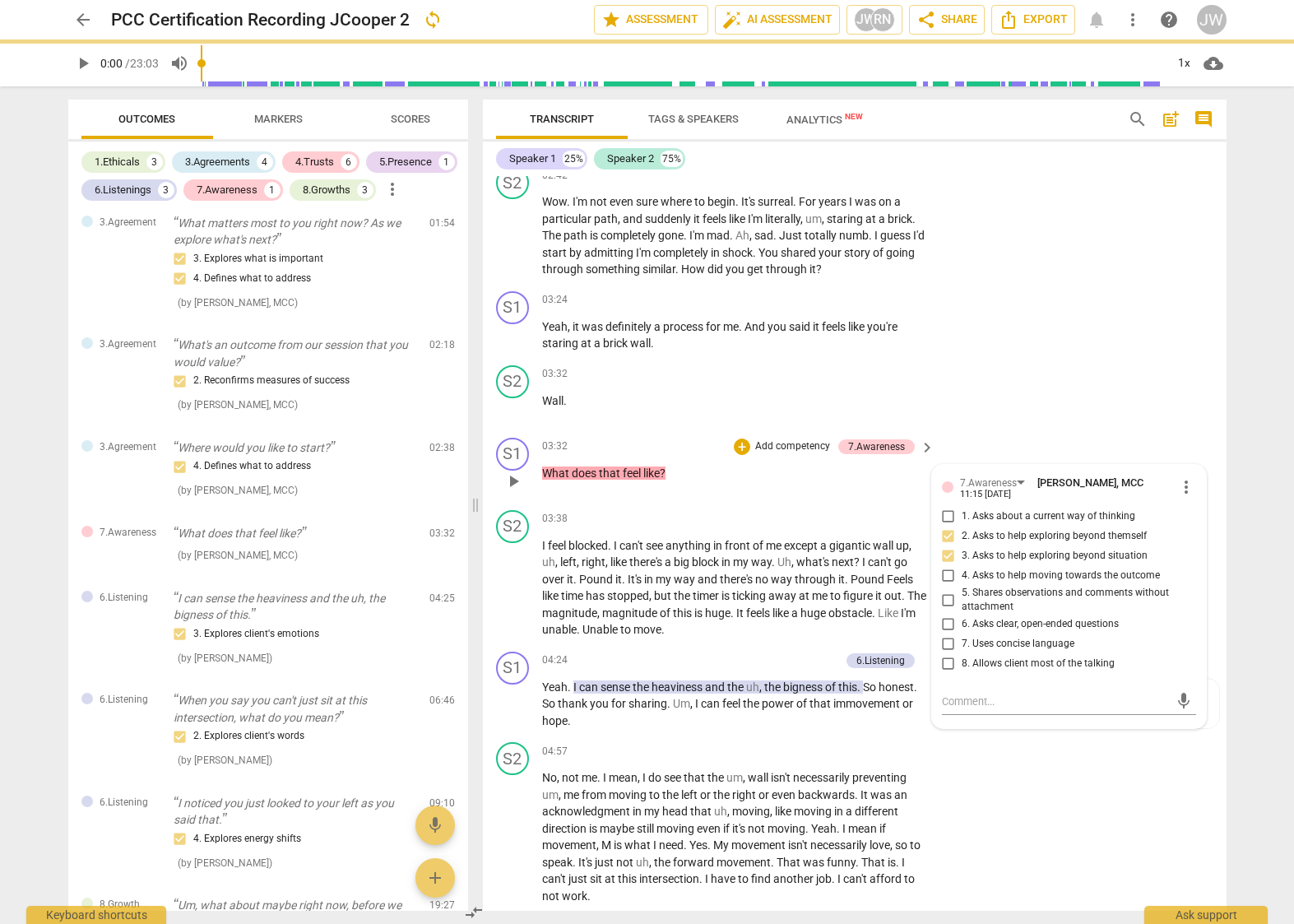
click at [837, 497] on div "03:32 + Add competency 7.Awareness keyboard_arrow_right What does that feel lik…" at bounding box center [739, 467] width 395 height 59
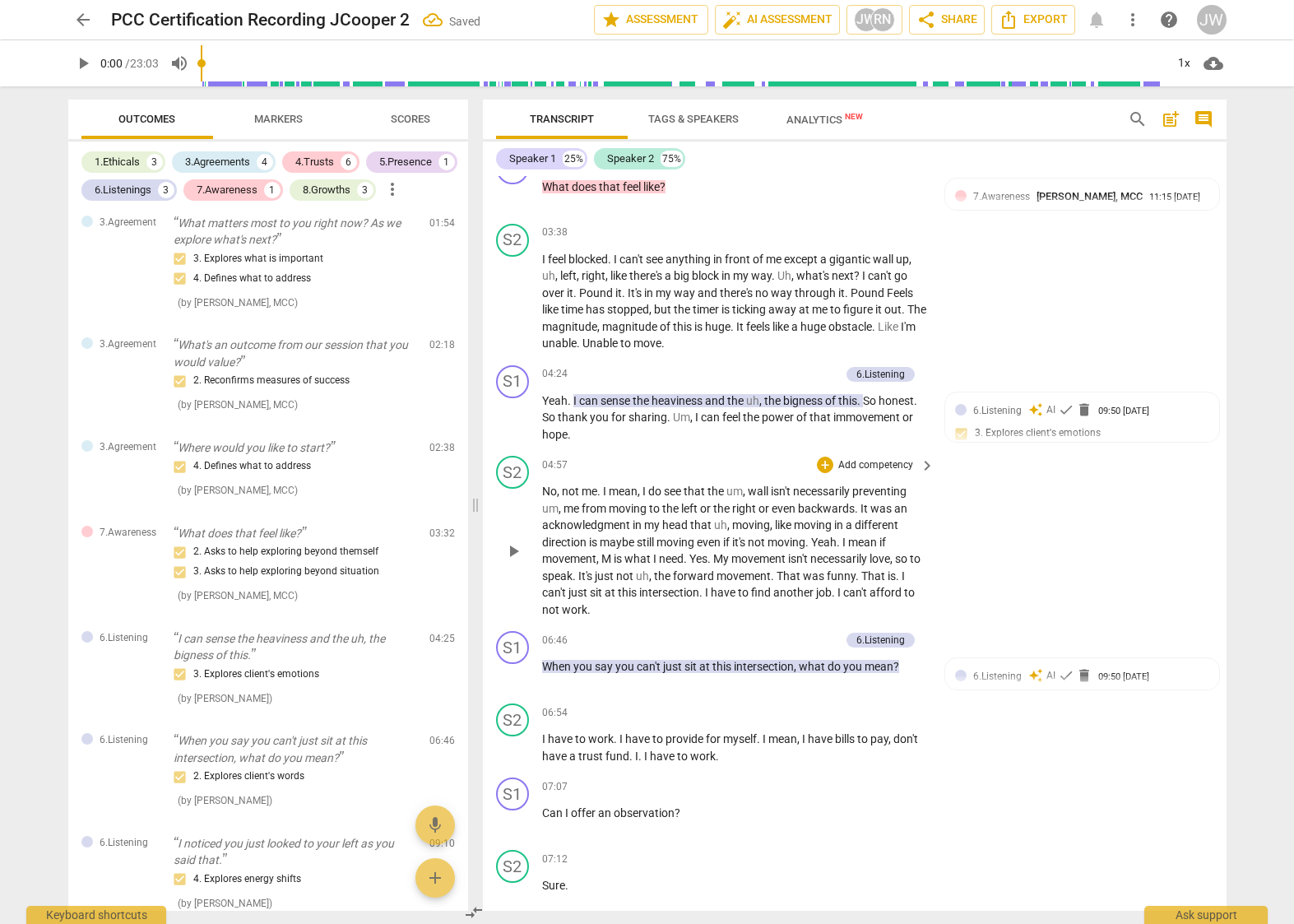
scroll to position [1361, 0]
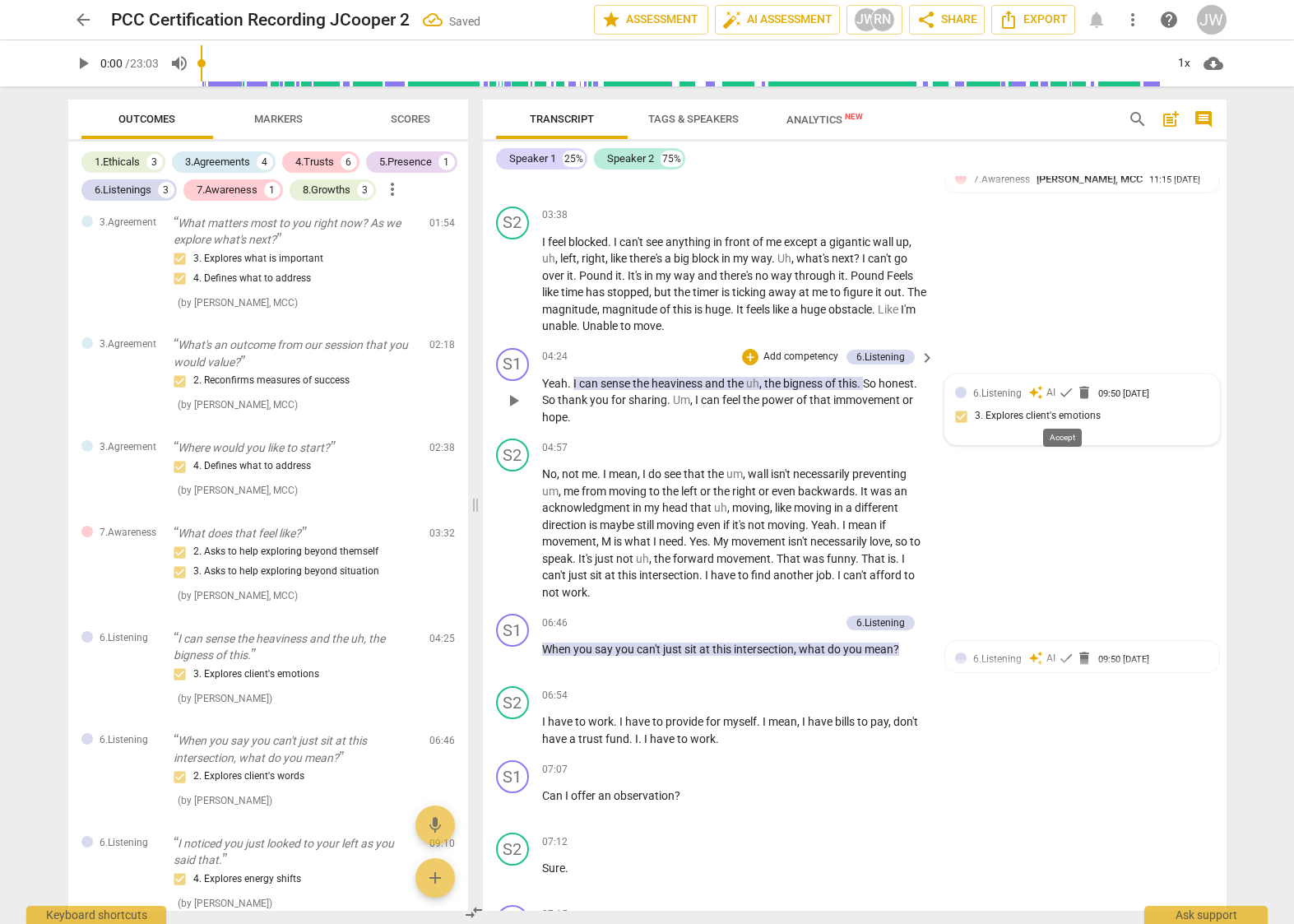
click at [1061, 401] on span "check" at bounding box center [1066, 392] width 17 height 17
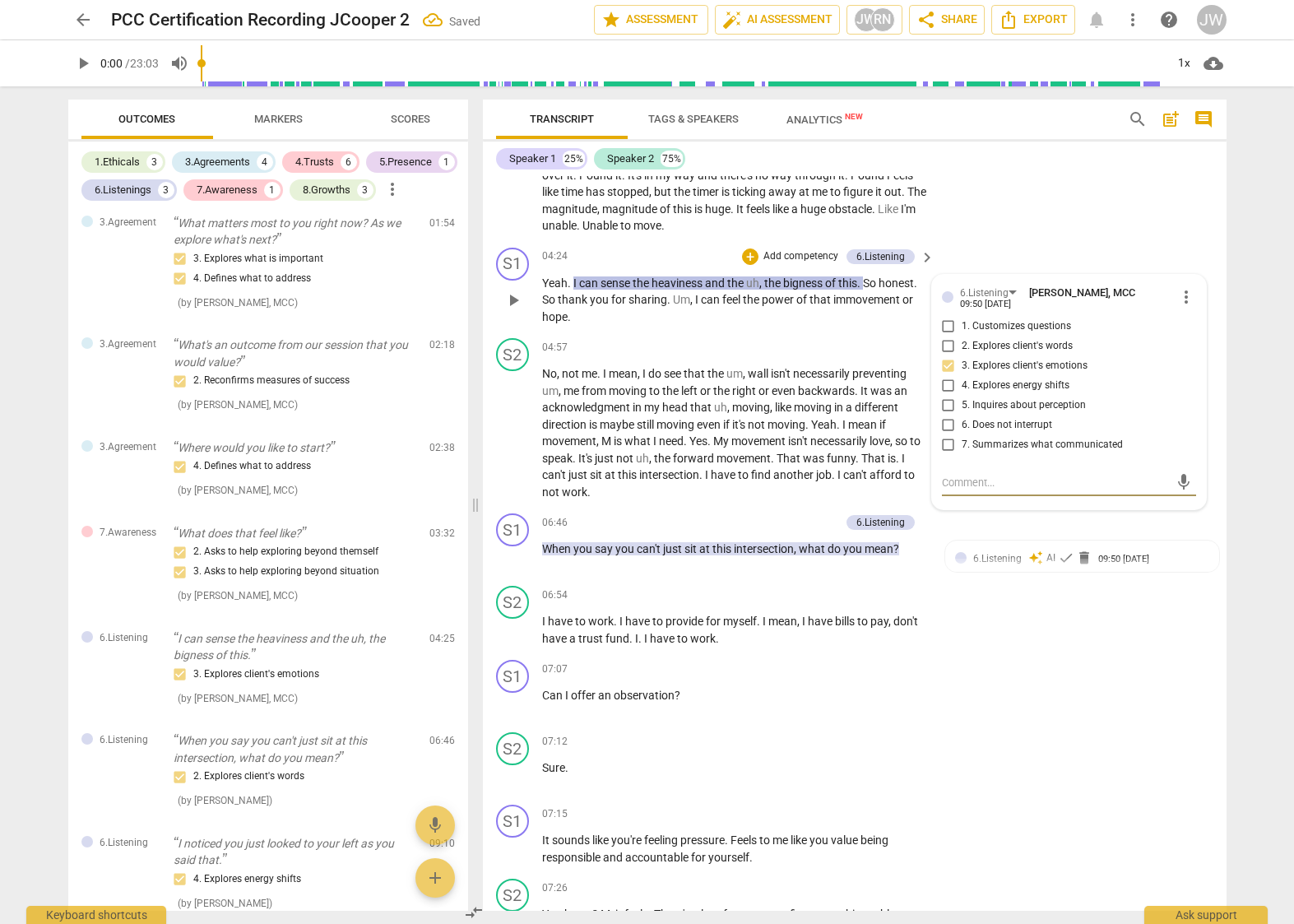
scroll to position [1476, 0]
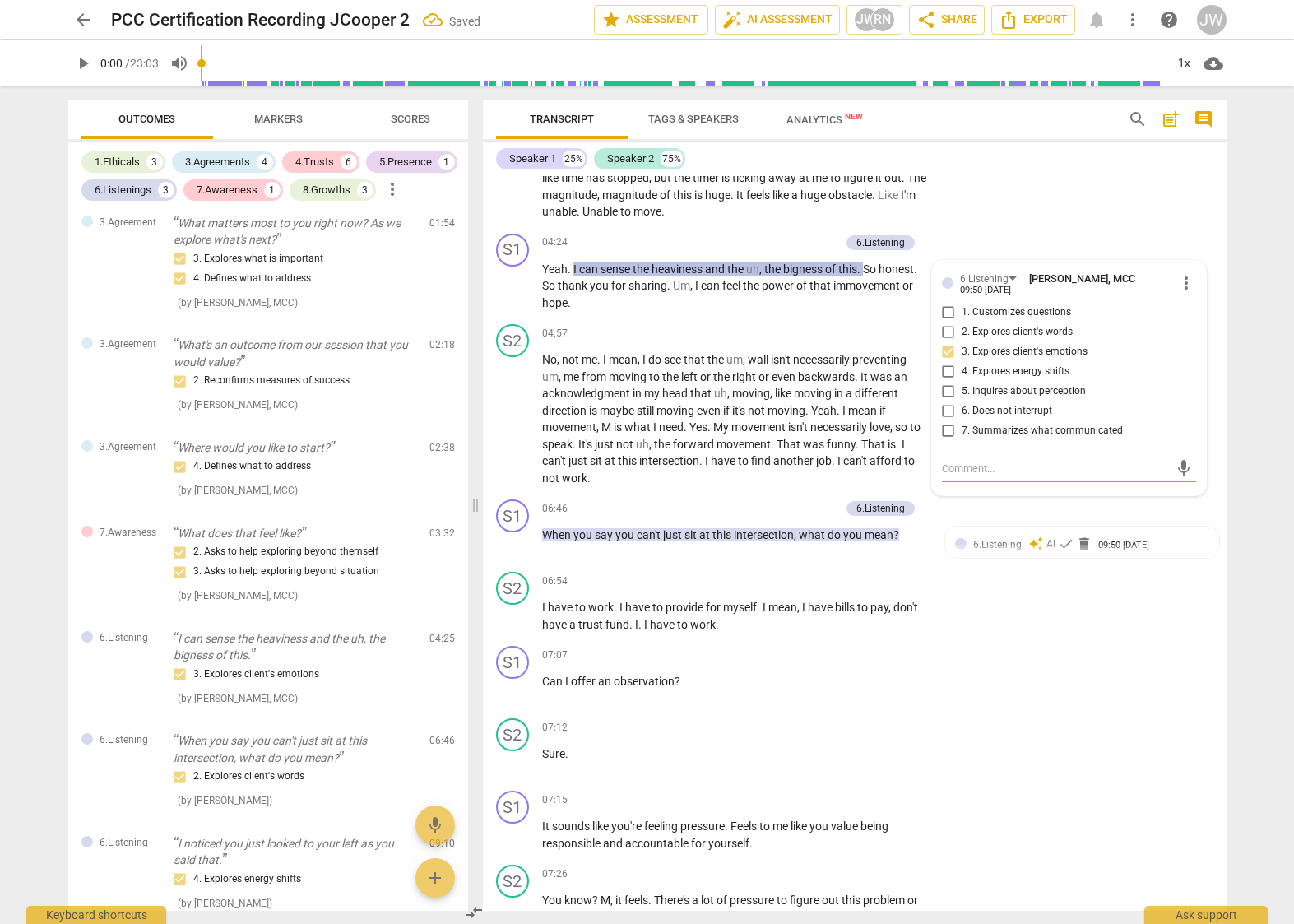
click at [944, 382] on input "4. Explores energy shifts" at bounding box center [948, 372] width 27 height 20
checkbox input "true"
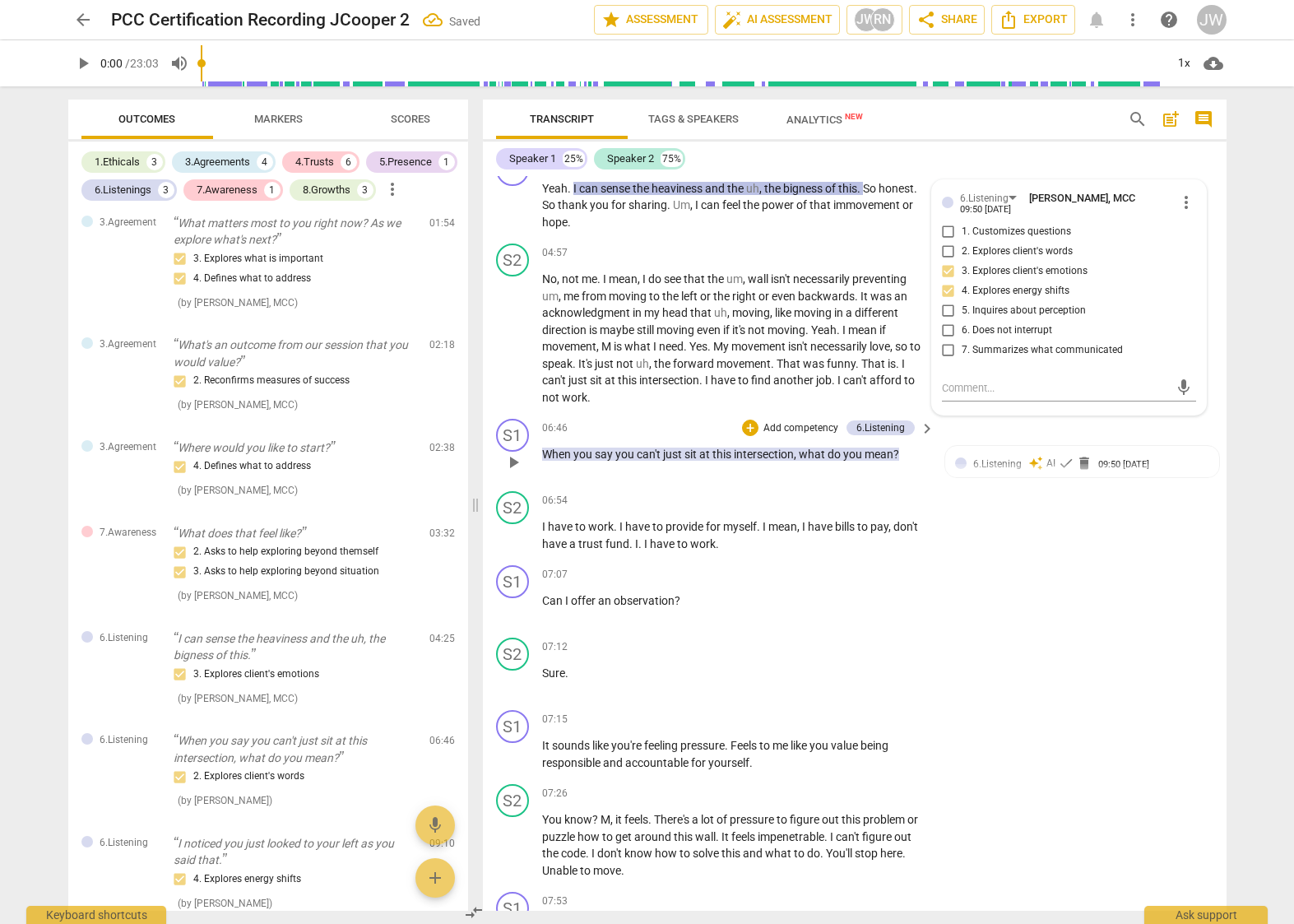
scroll to position [1577, 0]
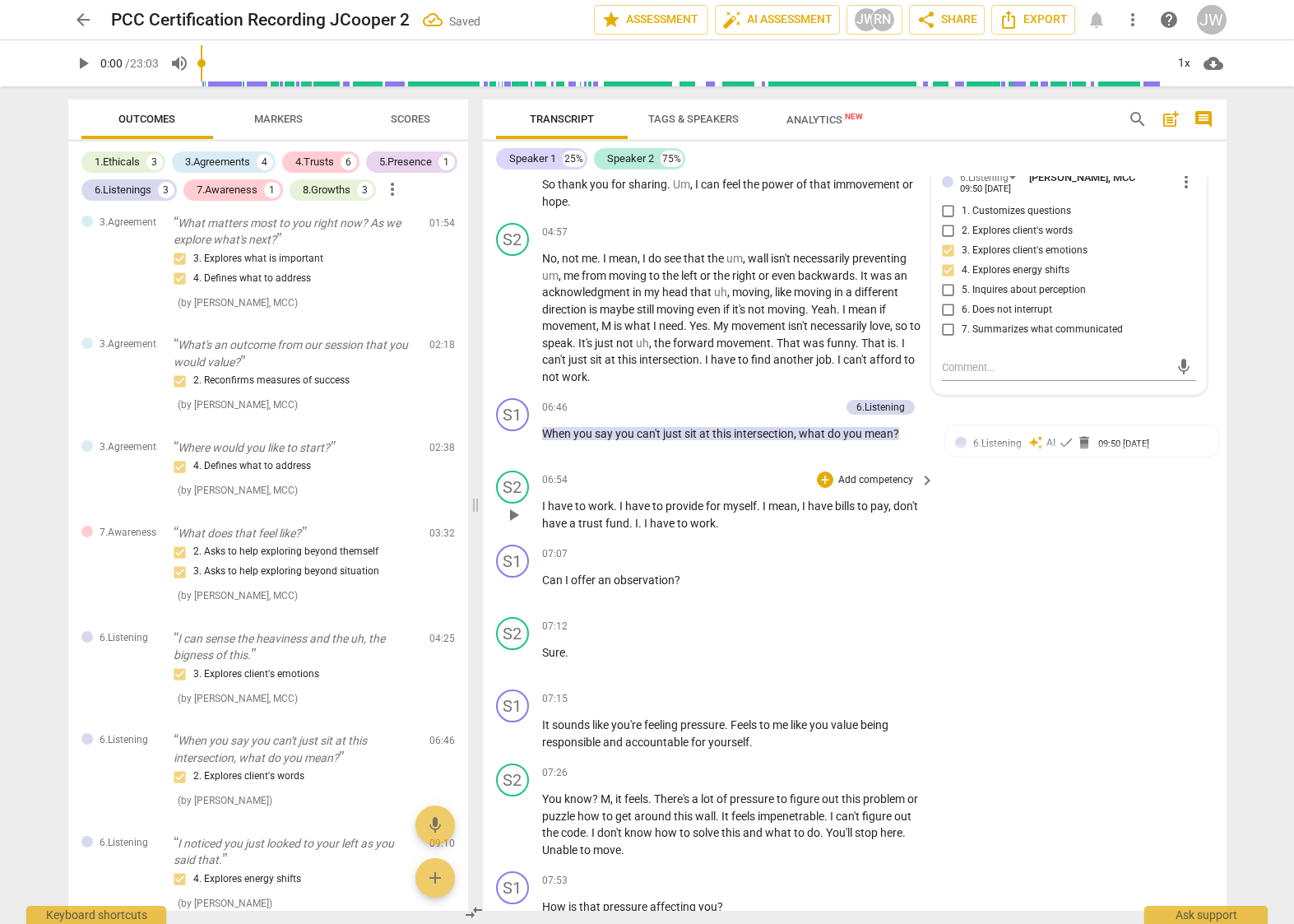
click at [971, 524] on div "S2 play_arrow pause 06:54 + Add competency keyboard_arrow_right I have to work …" at bounding box center [855, 501] width 744 height 74
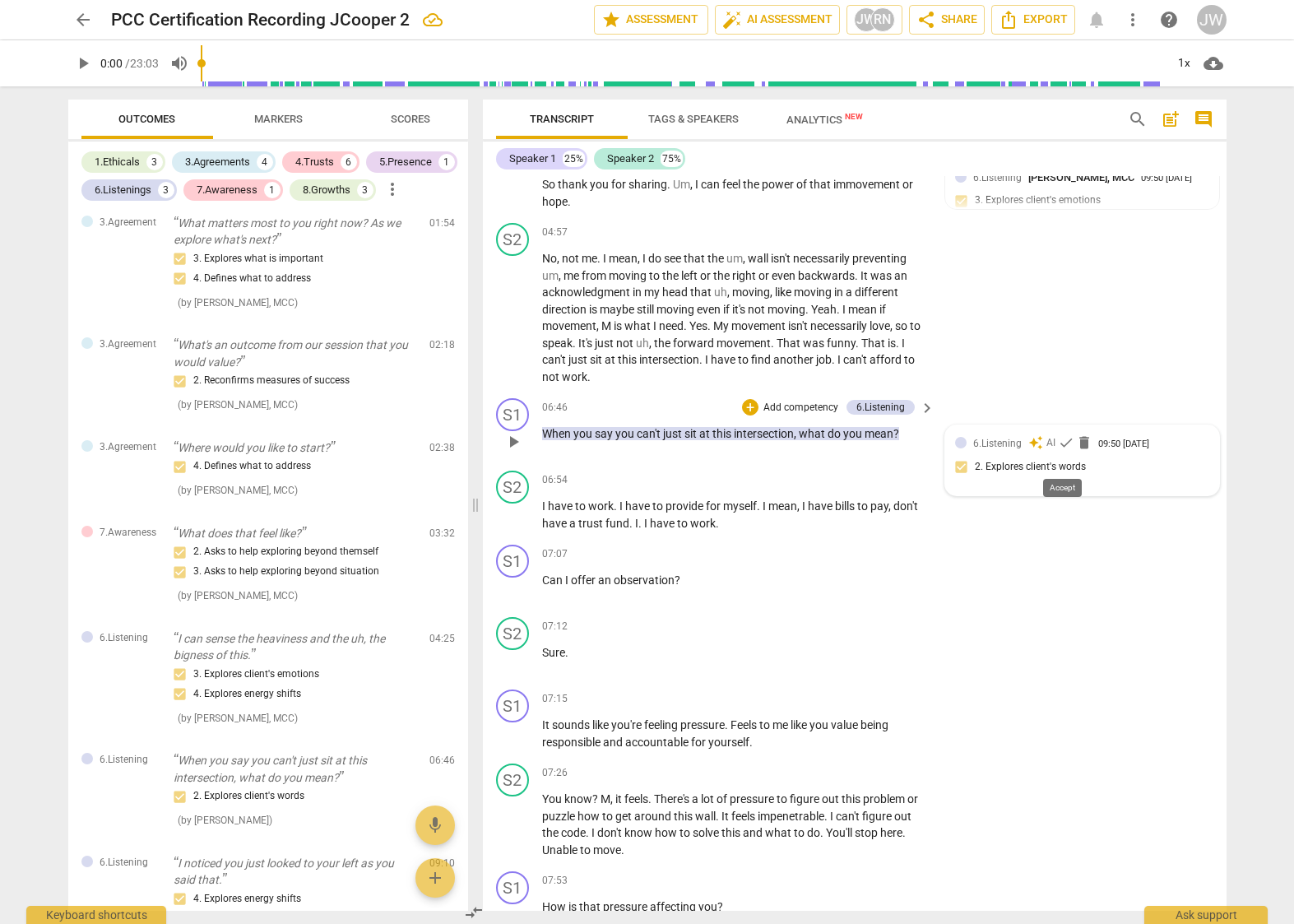
click at [1062, 451] on span "check" at bounding box center [1066, 443] width 17 height 17
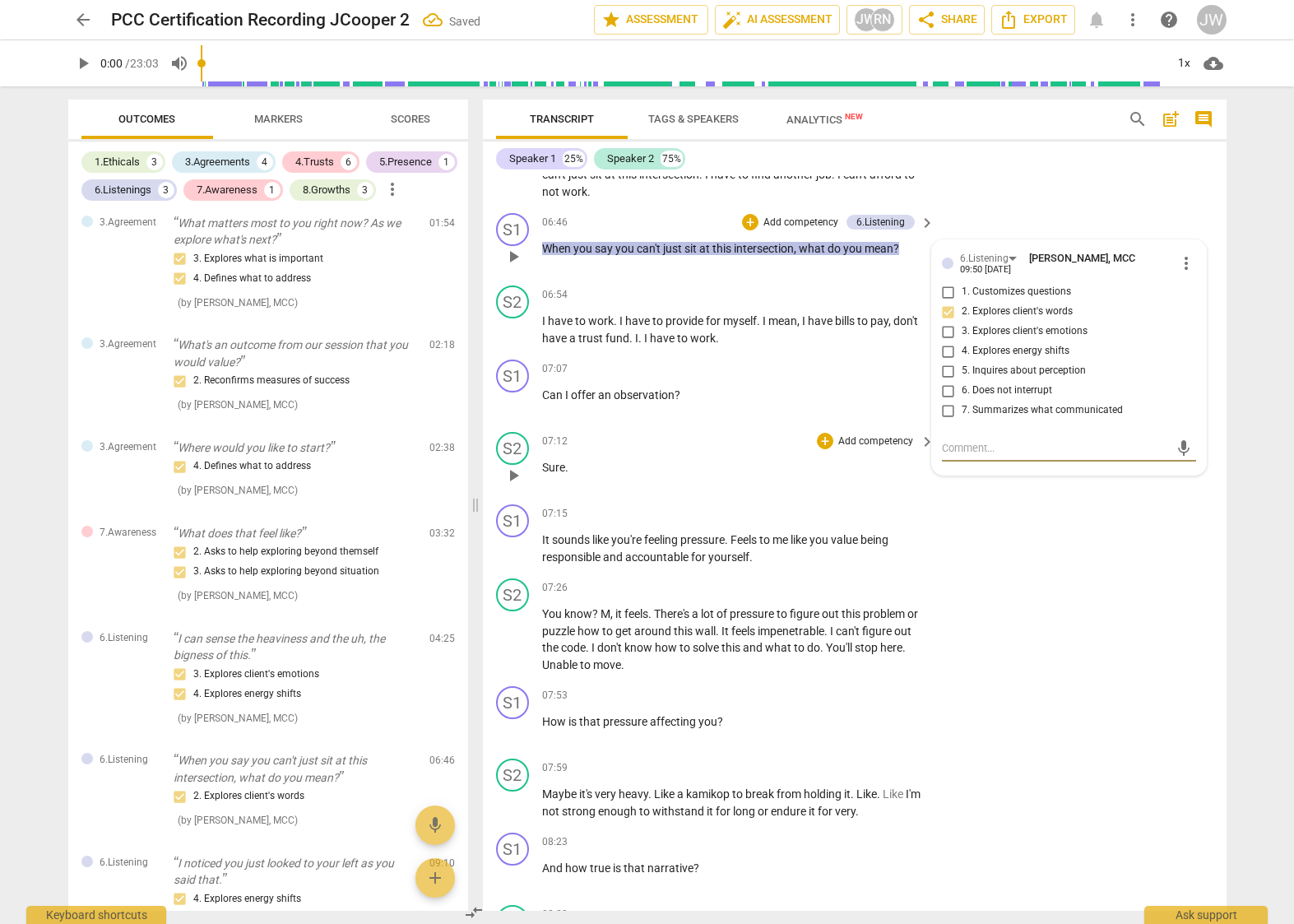
scroll to position [1796, 0]
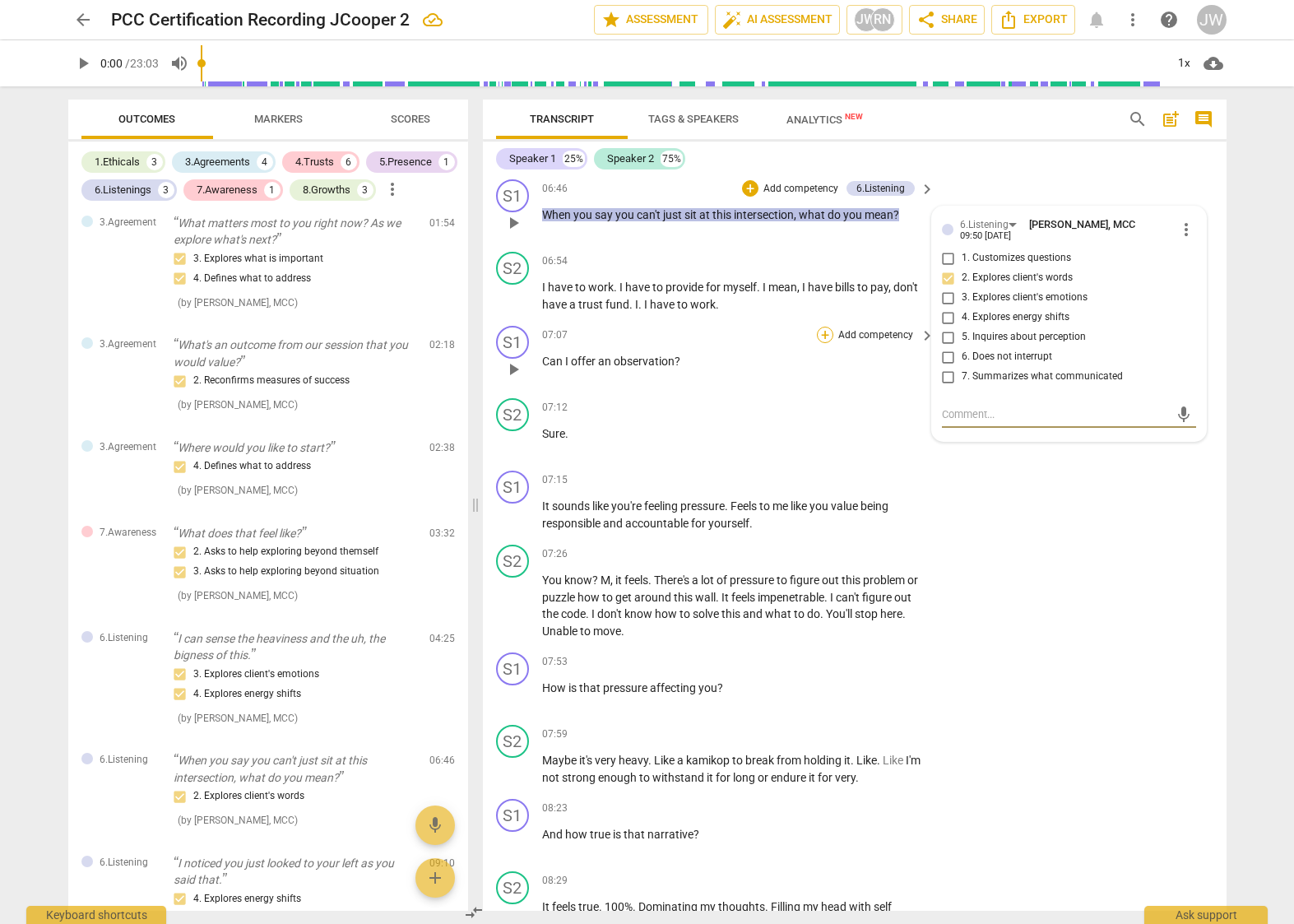
click at [830, 343] on div "+" at bounding box center [825, 335] width 17 height 17
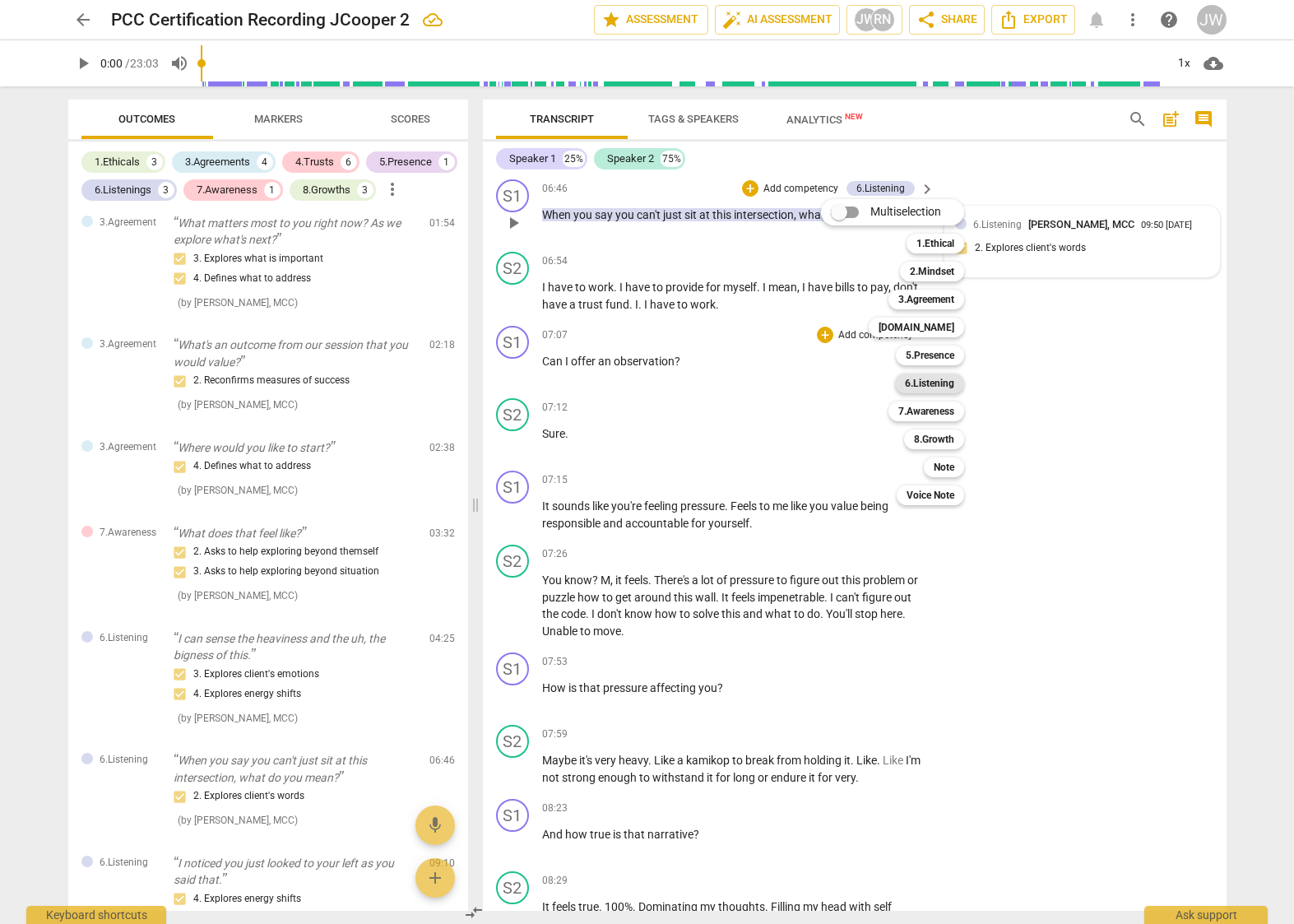
click at [933, 382] on b "6.Listening" at bounding box center [930, 384] width 49 height 20
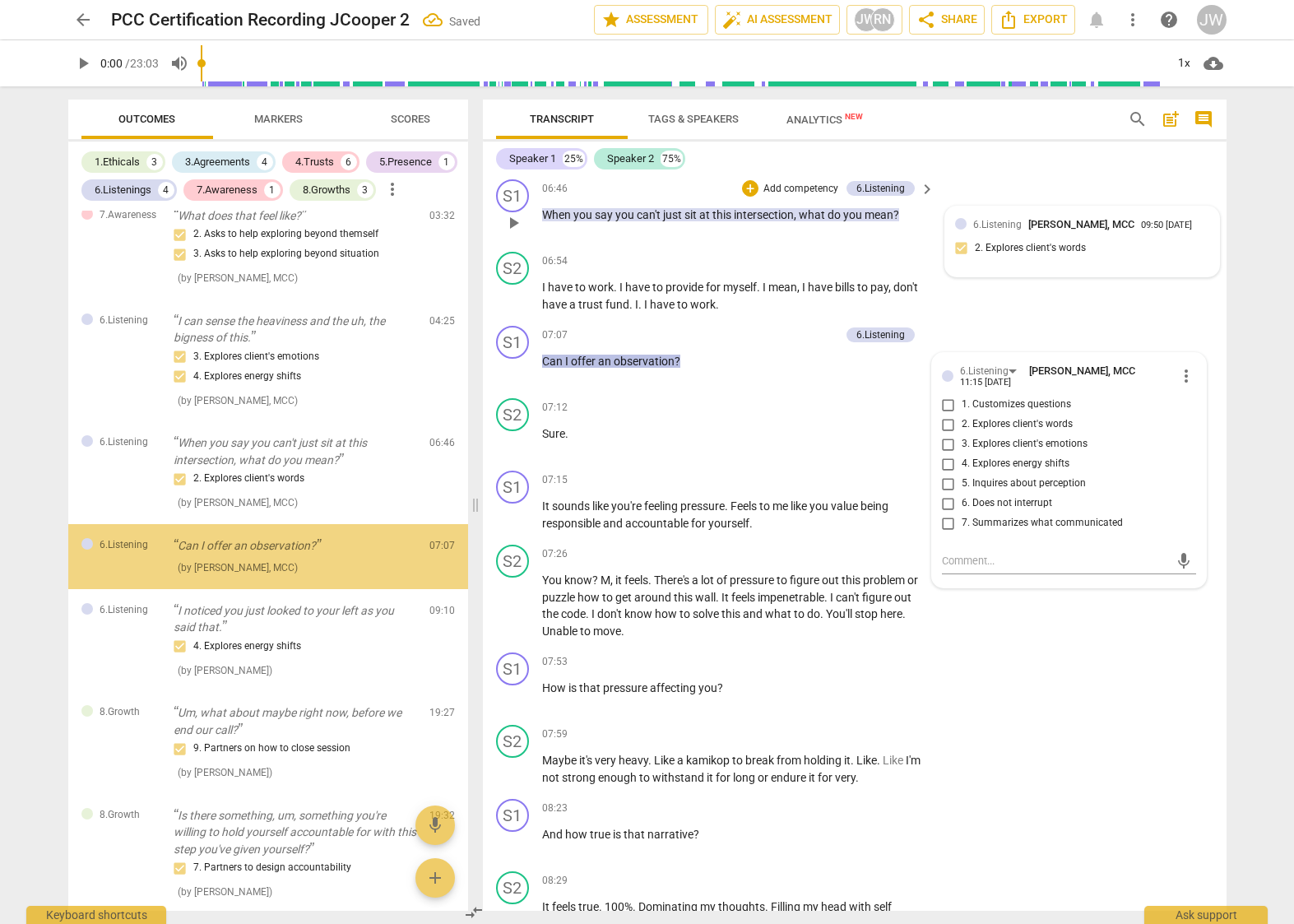
scroll to position [1396, 0]
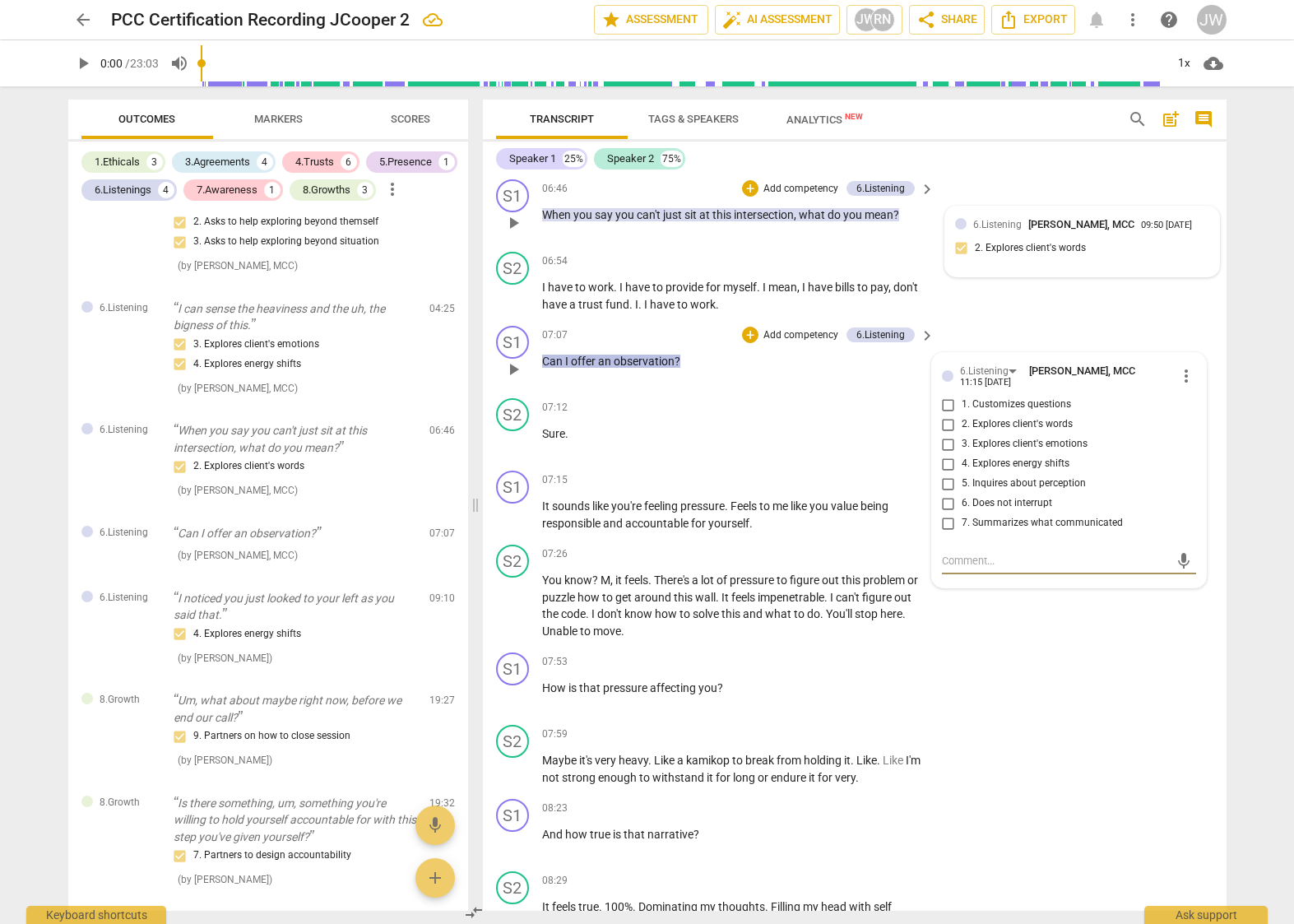
click at [1181, 386] on span "more_vert" at bounding box center [1187, 376] width 20 height 20
click at [1198, 414] on li "Delete" at bounding box center [1200, 424] width 57 height 31
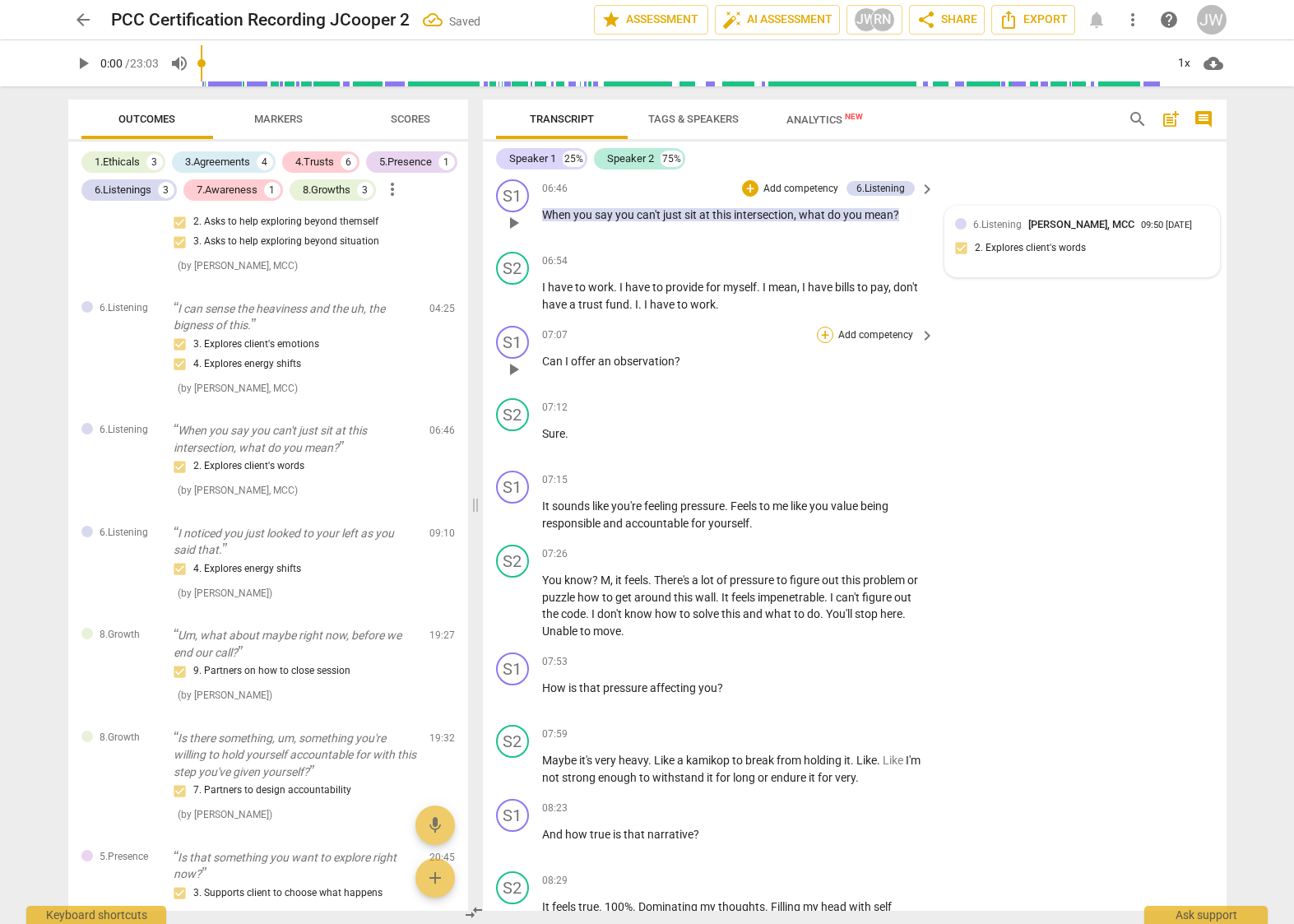
click at [825, 343] on div "+" at bounding box center [825, 335] width 17 height 17
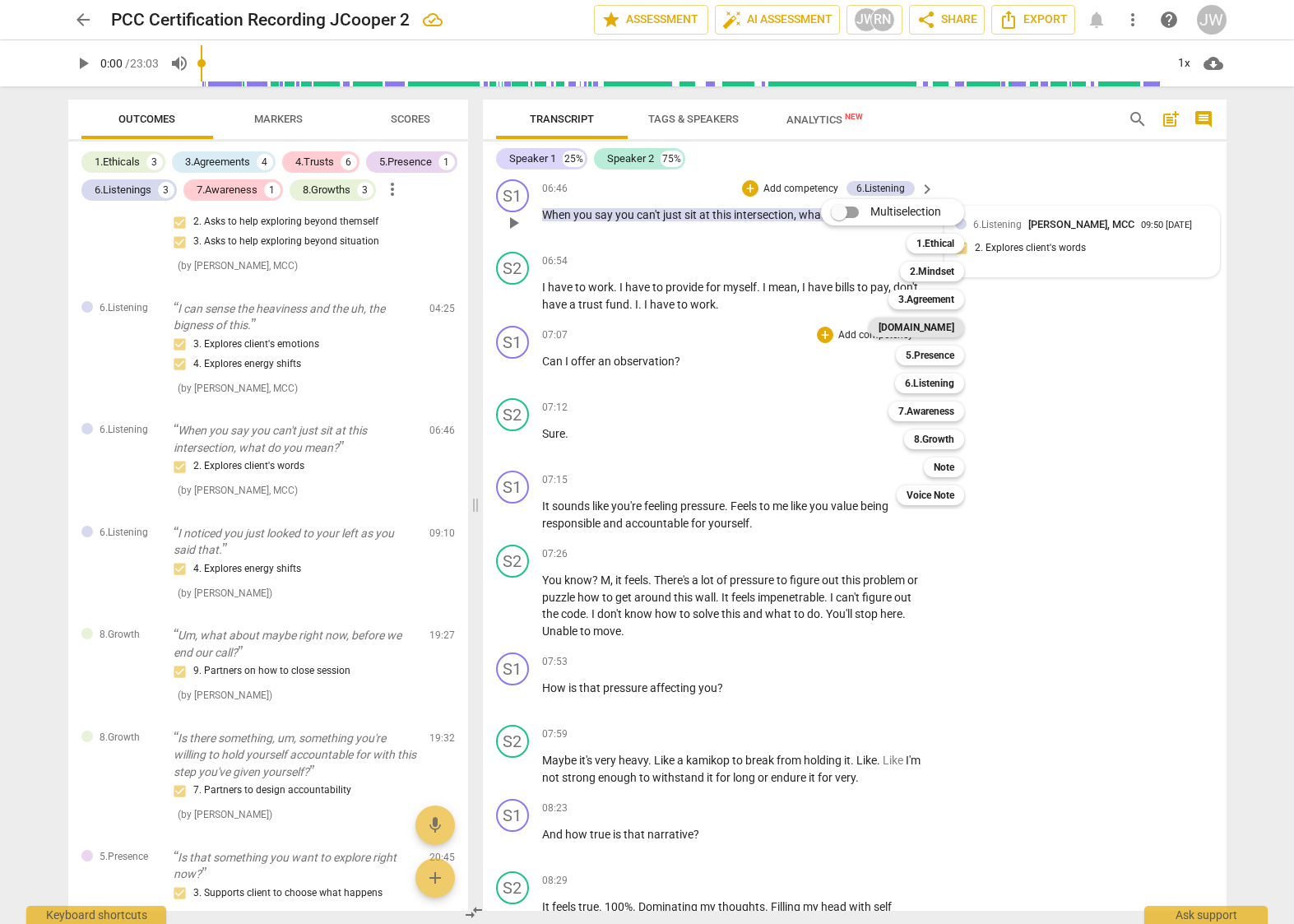
click at [938, 325] on b "[DOMAIN_NAME]" at bounding box center [916, 328] width 76 height 20
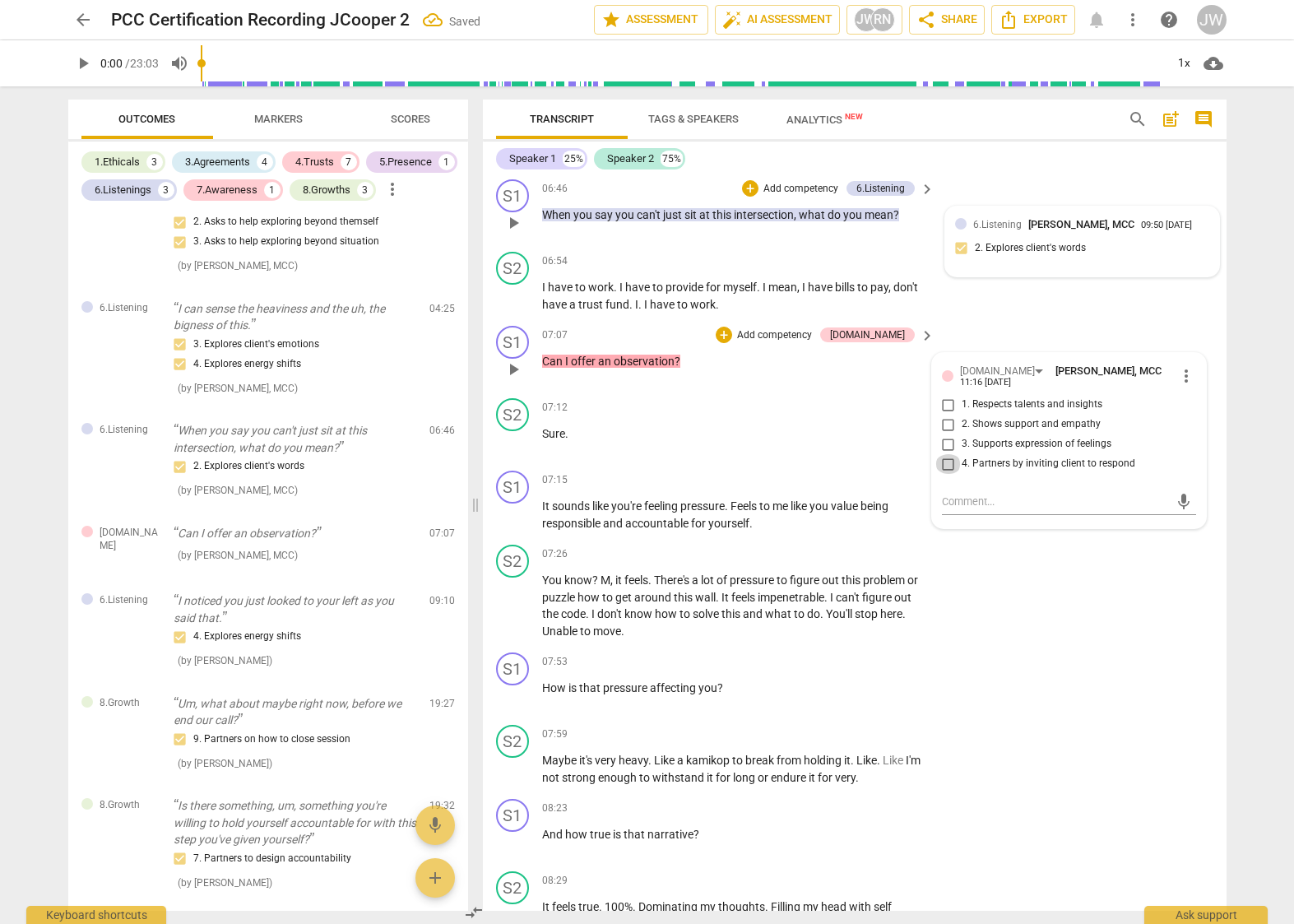
click at [946, 474] on input "4. Partners by inviting client to respond" at bounding box center [948, 464] width 27 height 20
checkbox input "true"
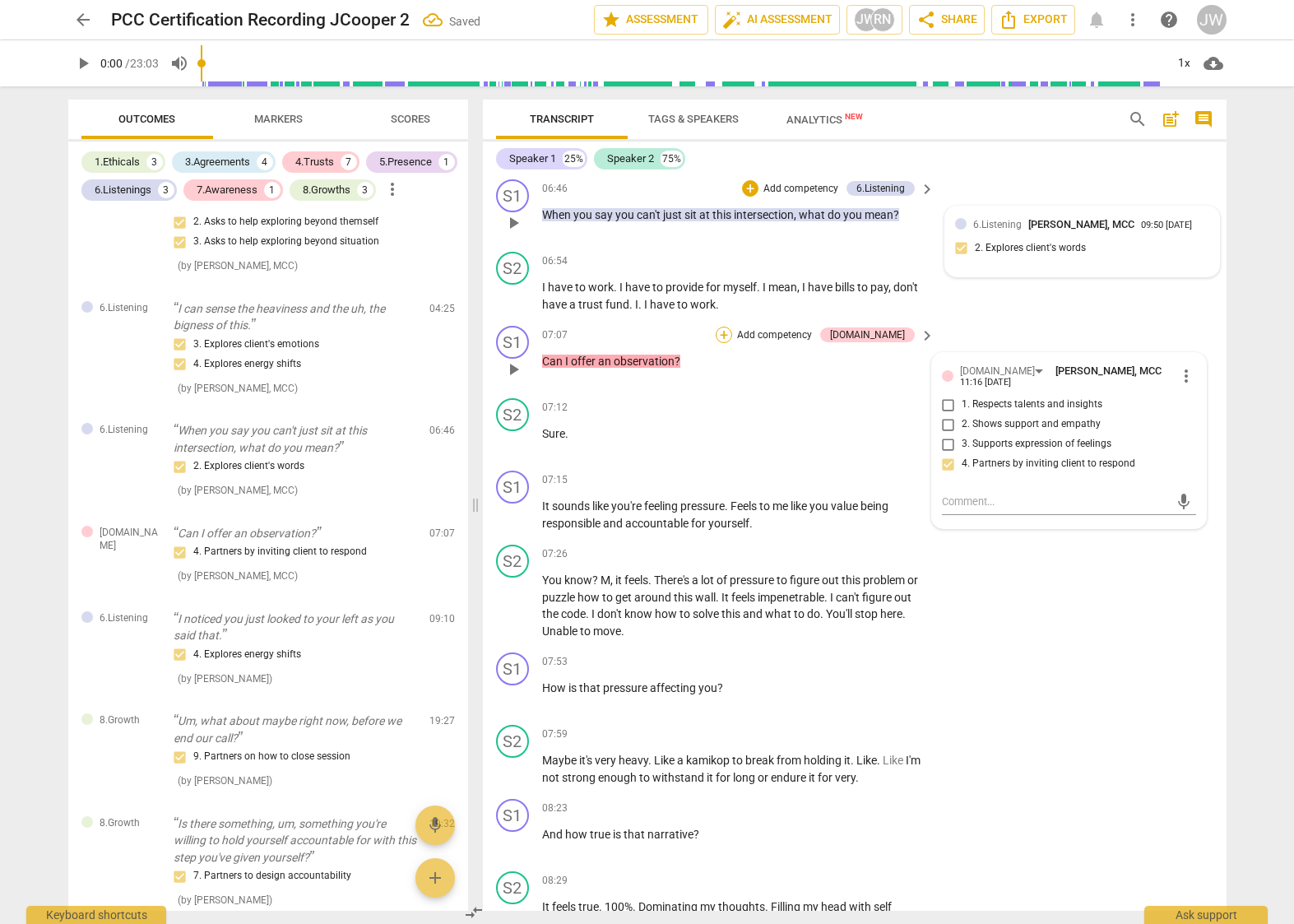
click at [732, 343] on div "+" at bounding box center [724, 335] width 17 height 17
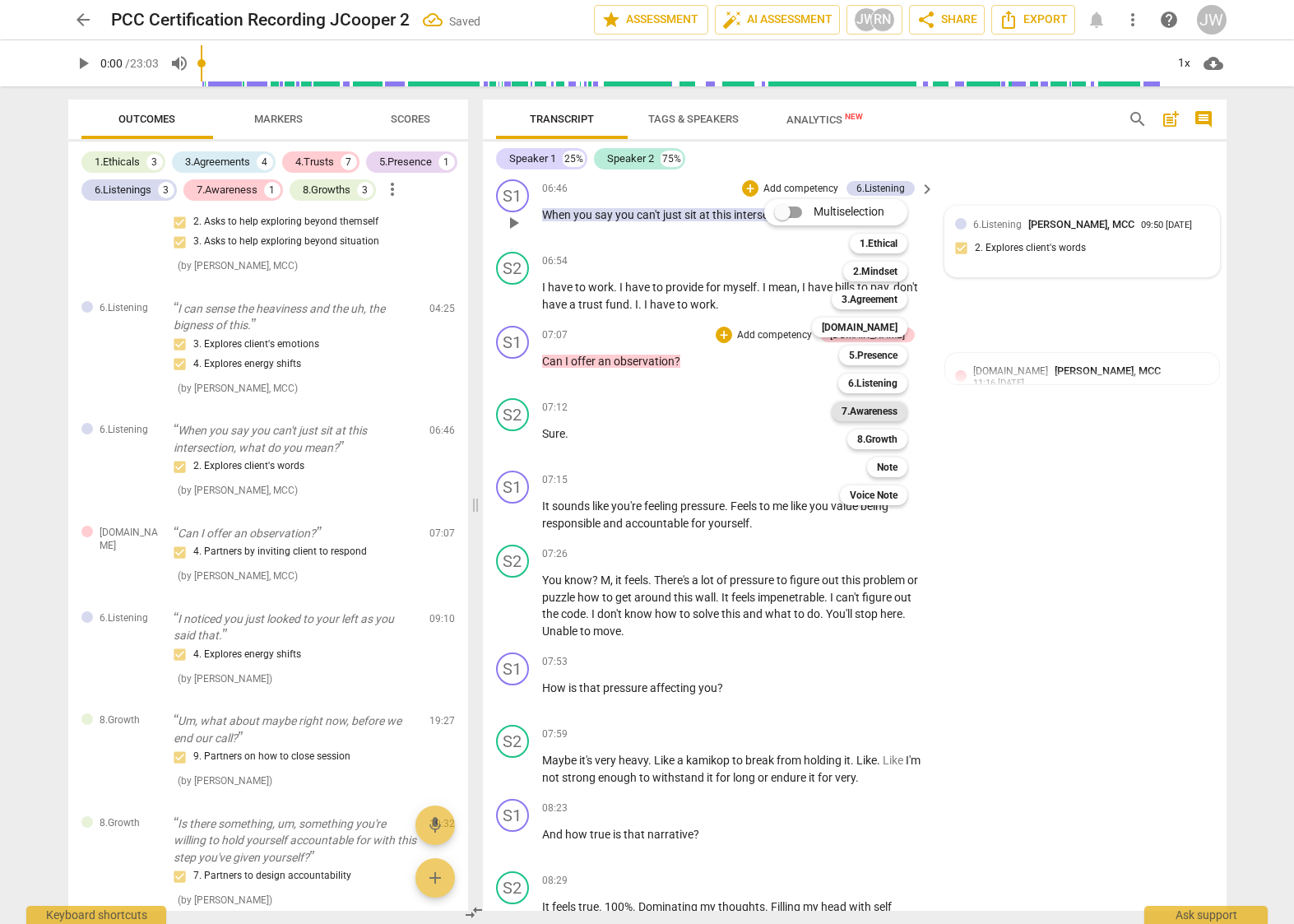
click at [870, 413] on b "7.Awareness" at bounding box center [869, 411] width 56 height 20
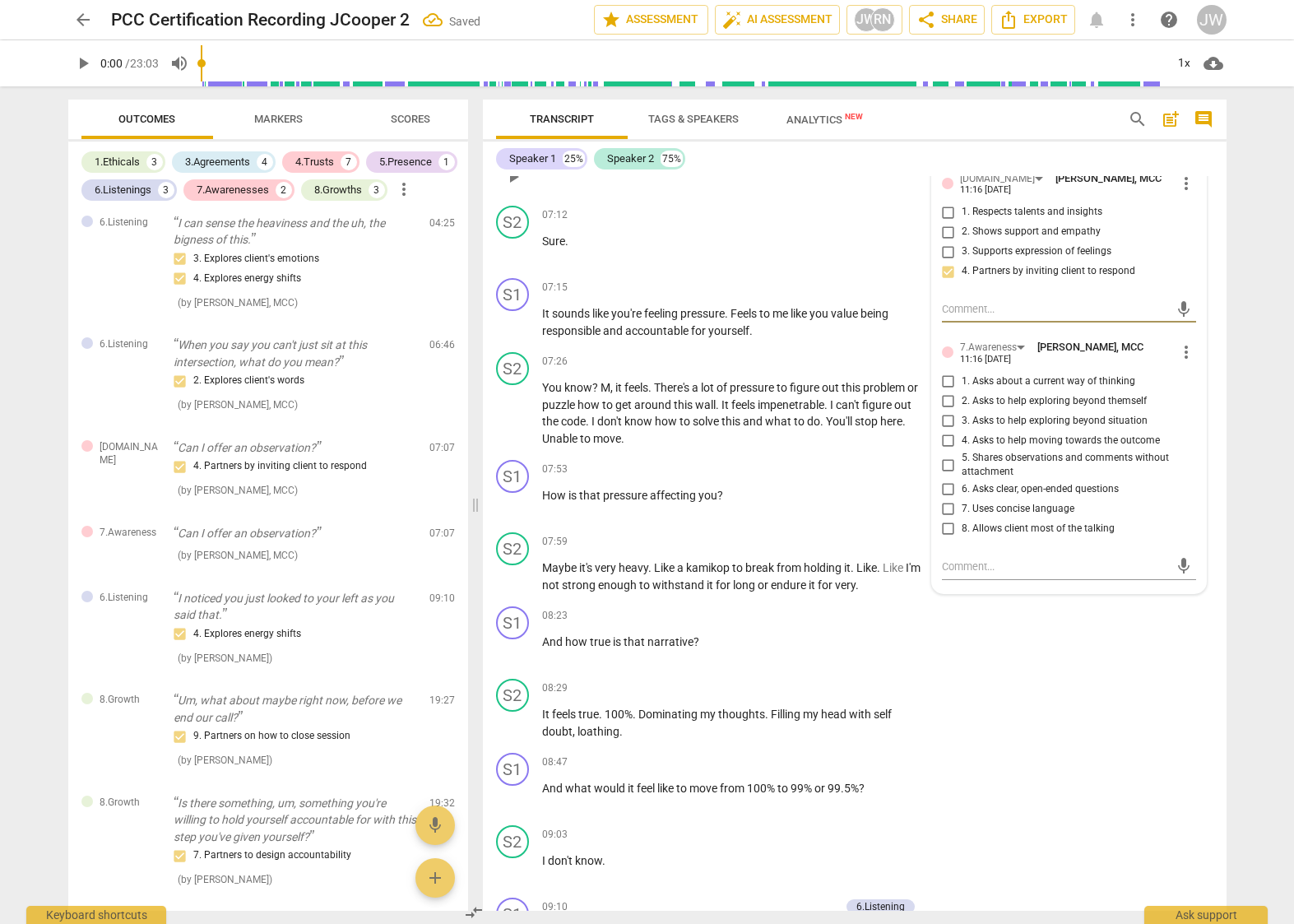
scroll to position [2011, 0]
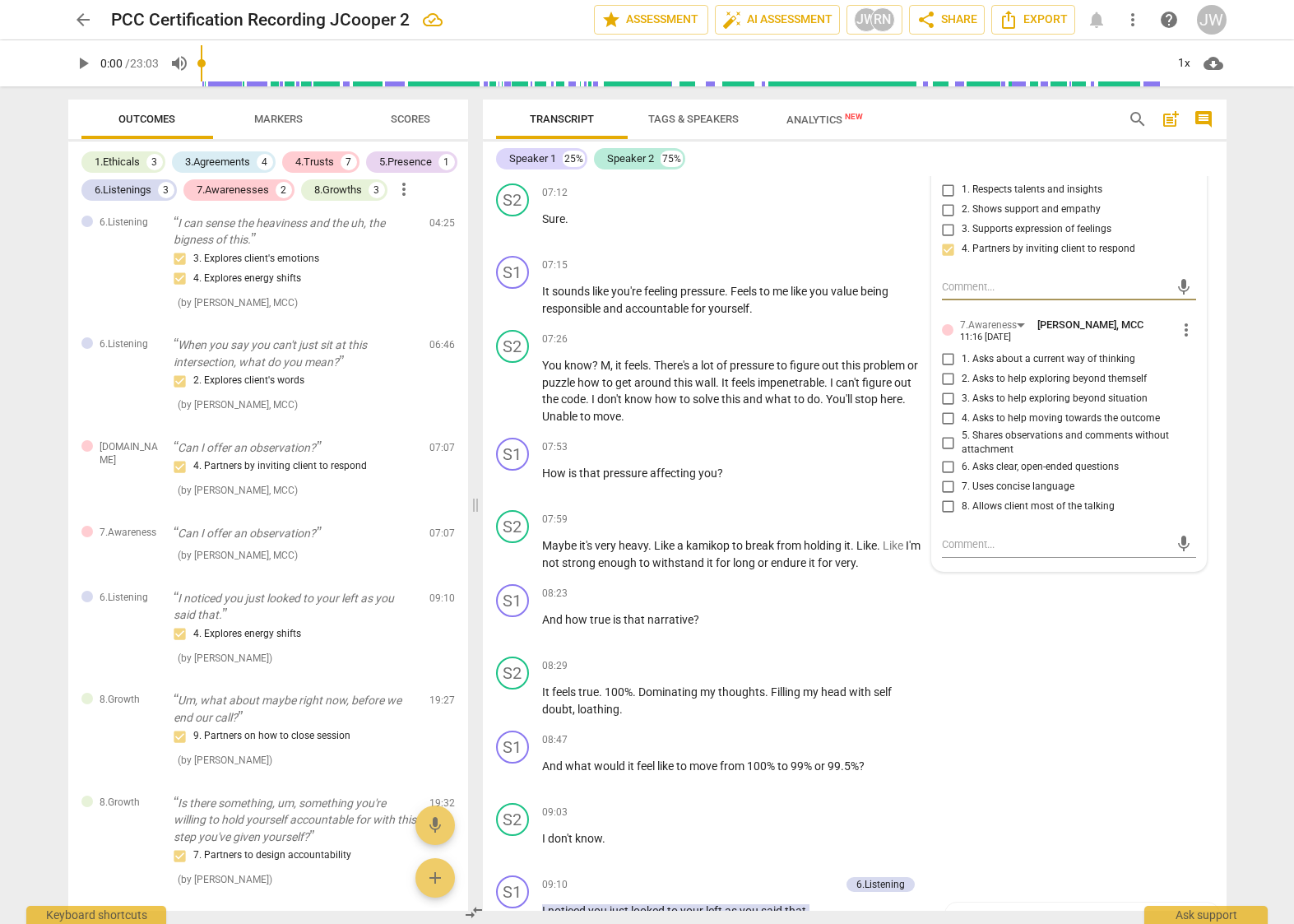
click at [944, 409] on input "3. Asks to help exploring beyond situation" at bounding box center [948, 399] width 27 height 20
checkbox input "true"
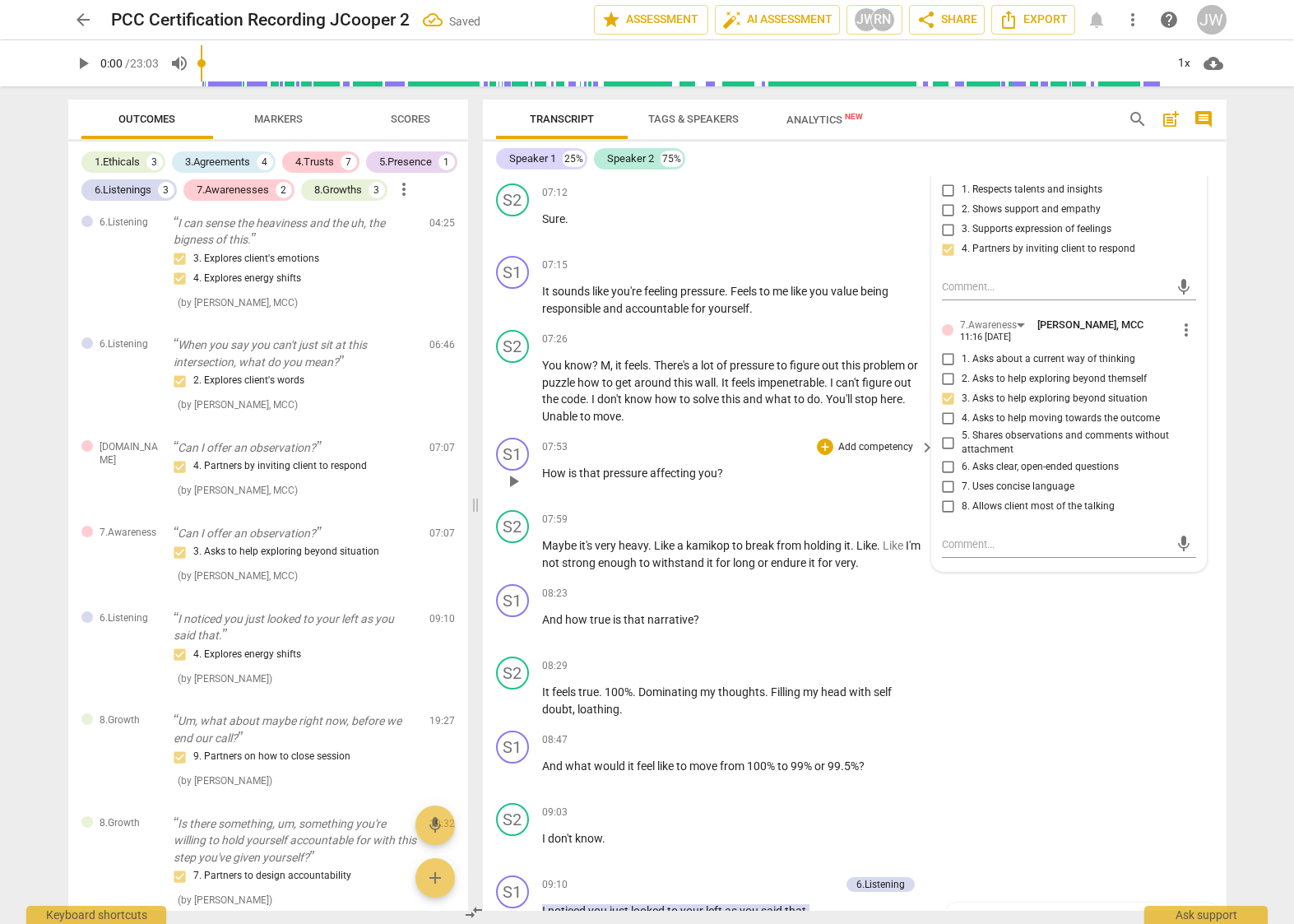
click at [713, 455] on div "07:53 + Add competency keyboard_arrow_right" at bounding box center [739, 447] width 395 height 18
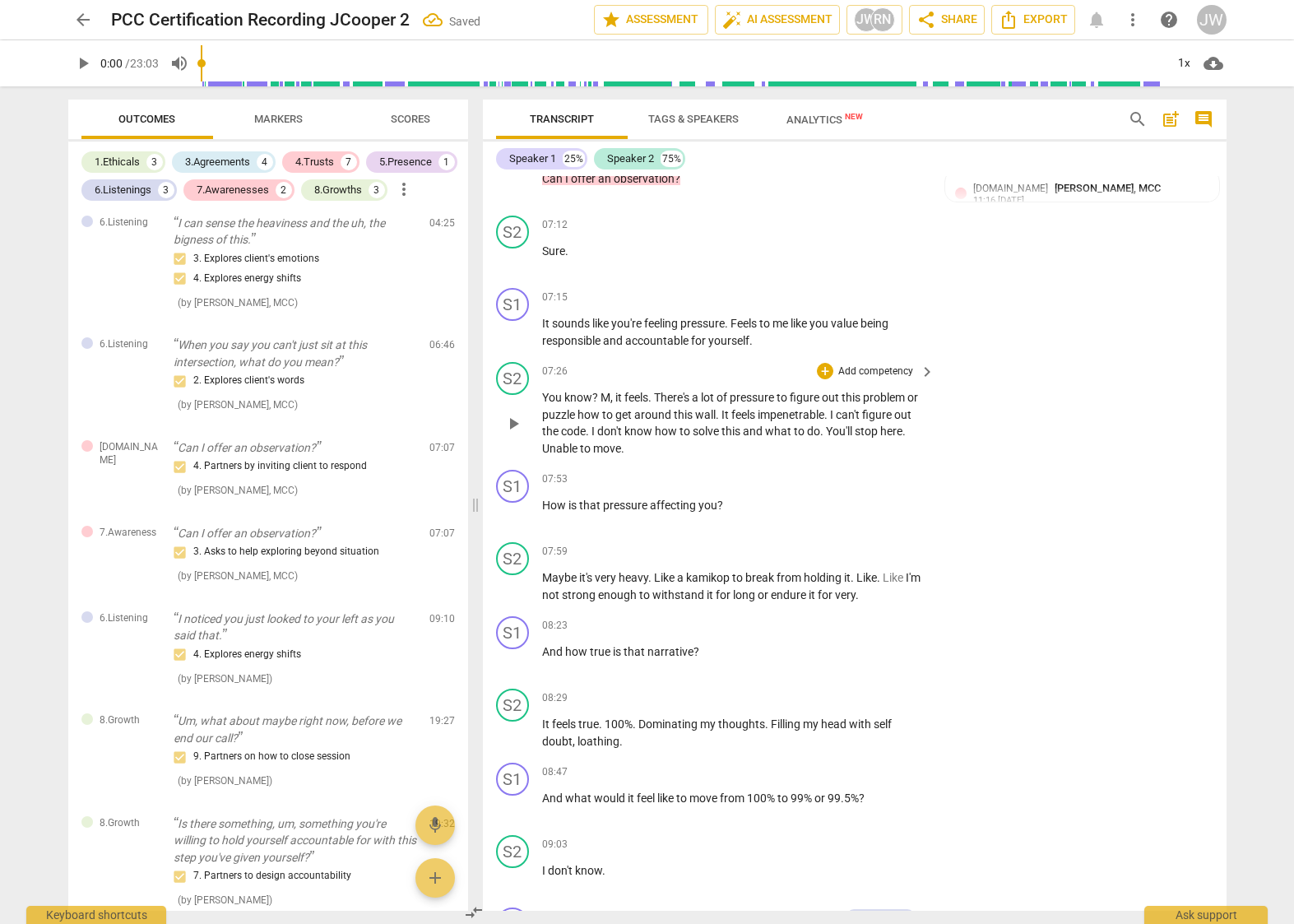
scroll to position [1974, 0]
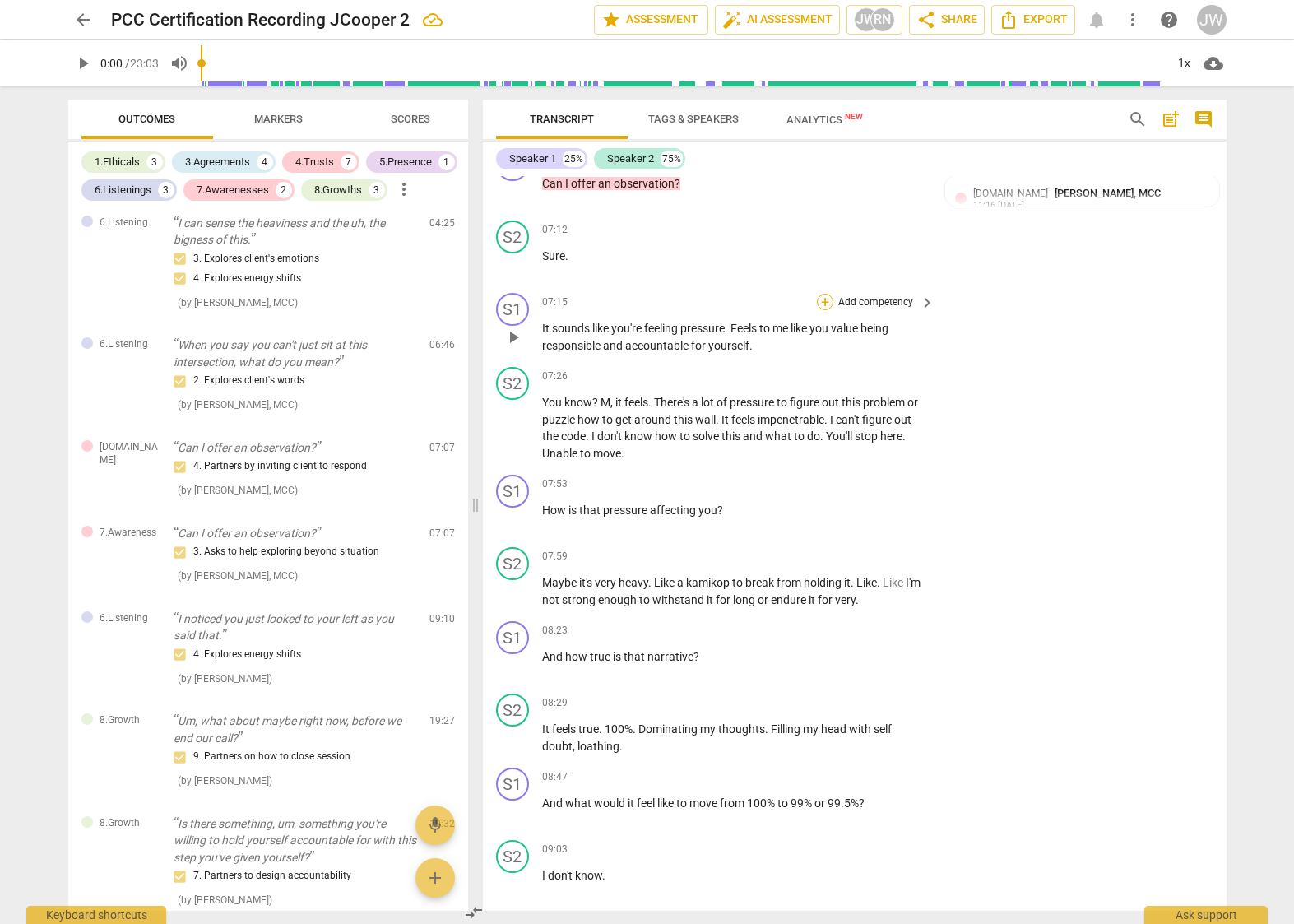
click at [821, 310] on div "+" at bounding box center [825, 301] width 17 height 17
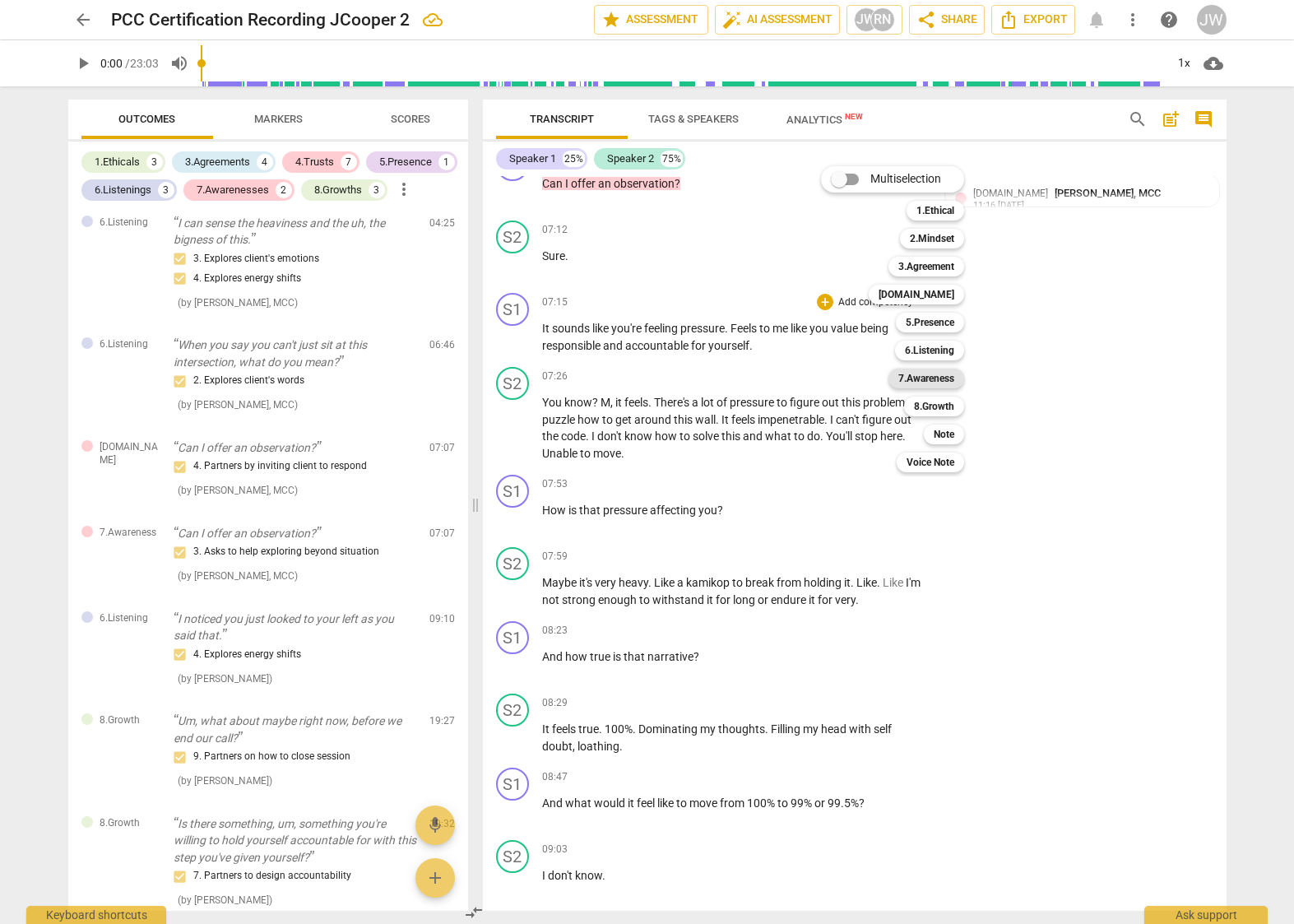
click at [941, 372] on b "7.Awareness" at bounding box center [926, 378] width 56 height 20
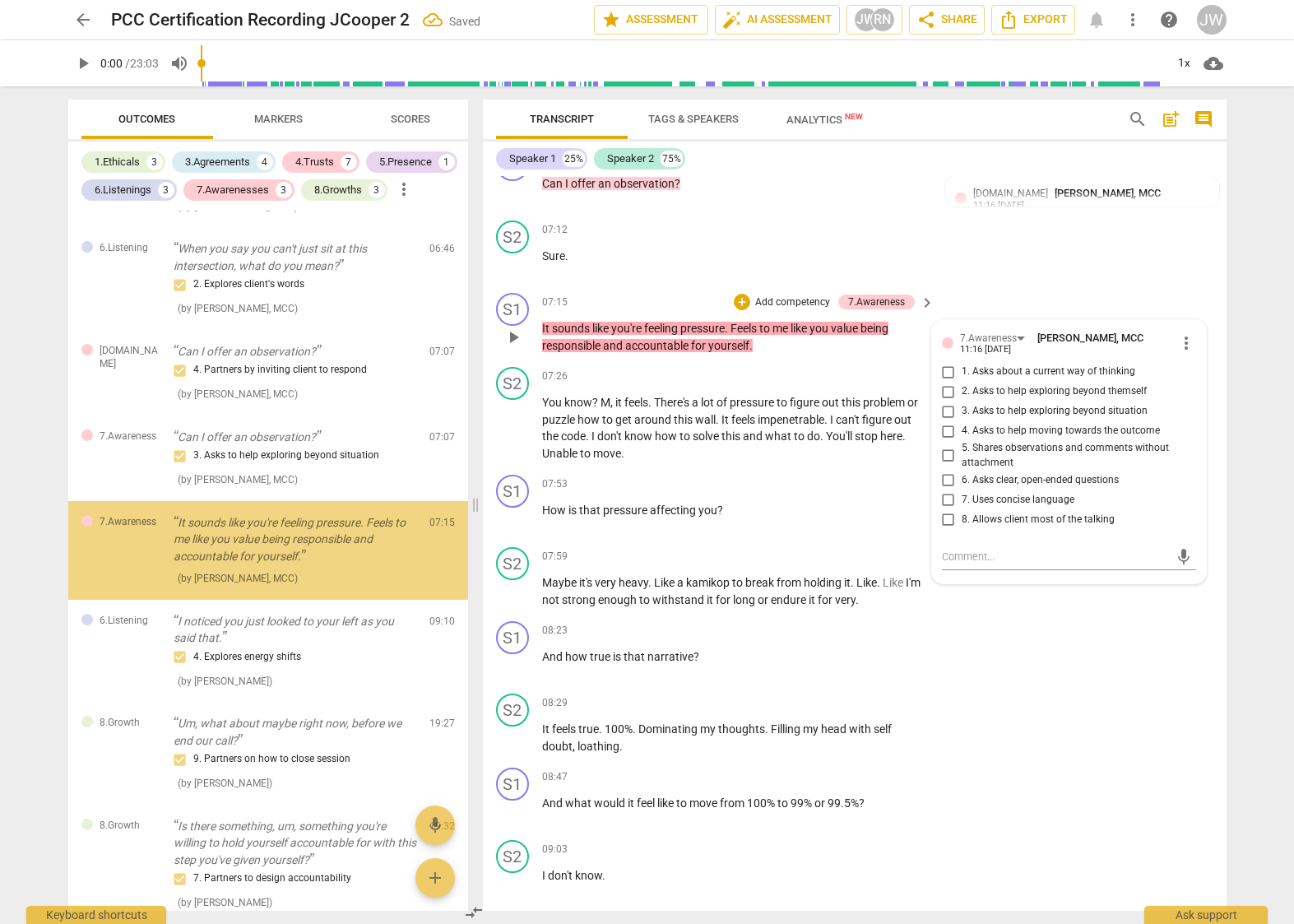
scroll to position [1584, 0]
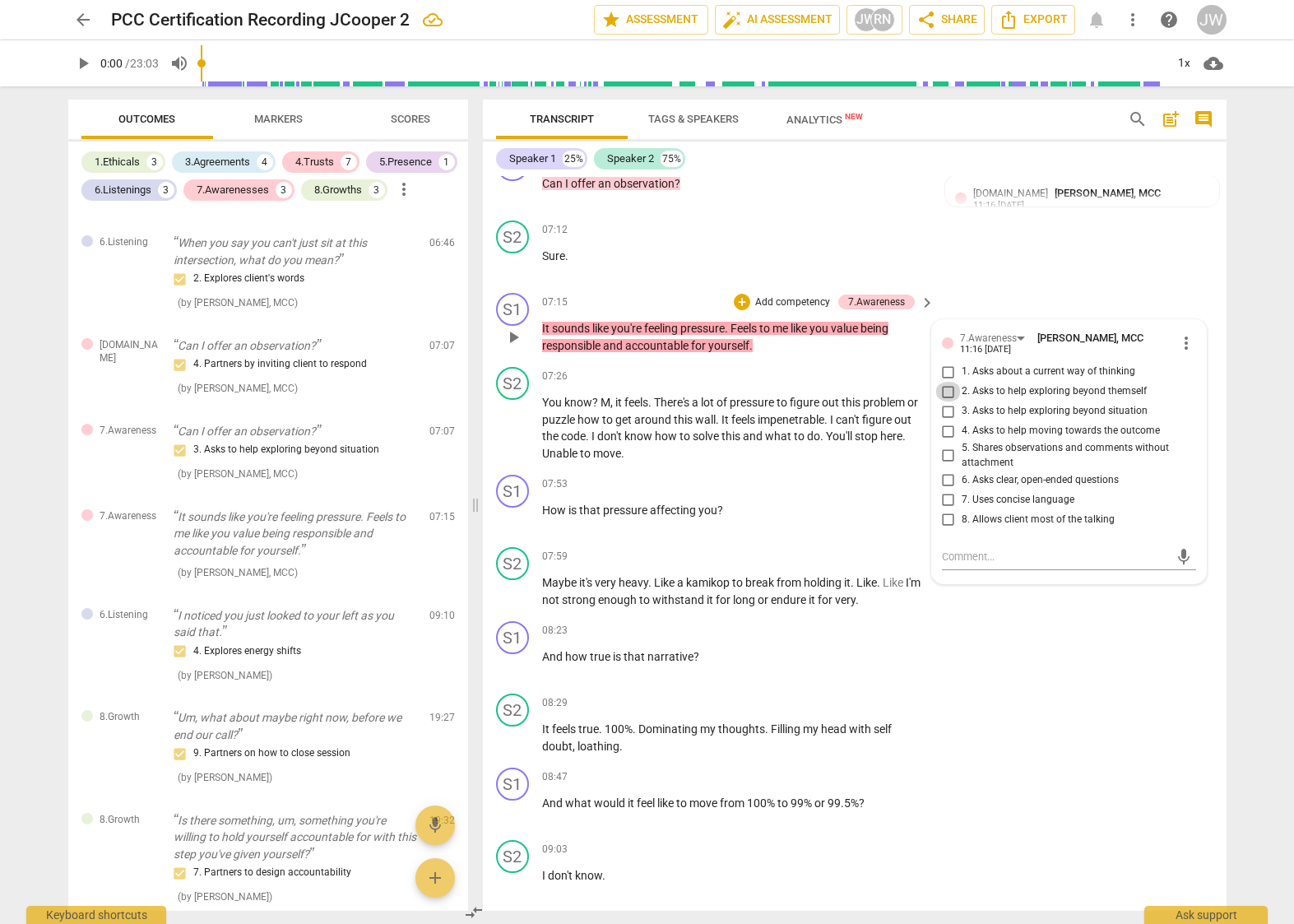
click at [947, 402] on input "2. Asks to help exploring beyond themself" at bounding box center [948, 392] width 27 height 20
checkbox input "true"
click at [874, 492] on p "Add competency" at bounding box center [876, 484] width 79 height 15
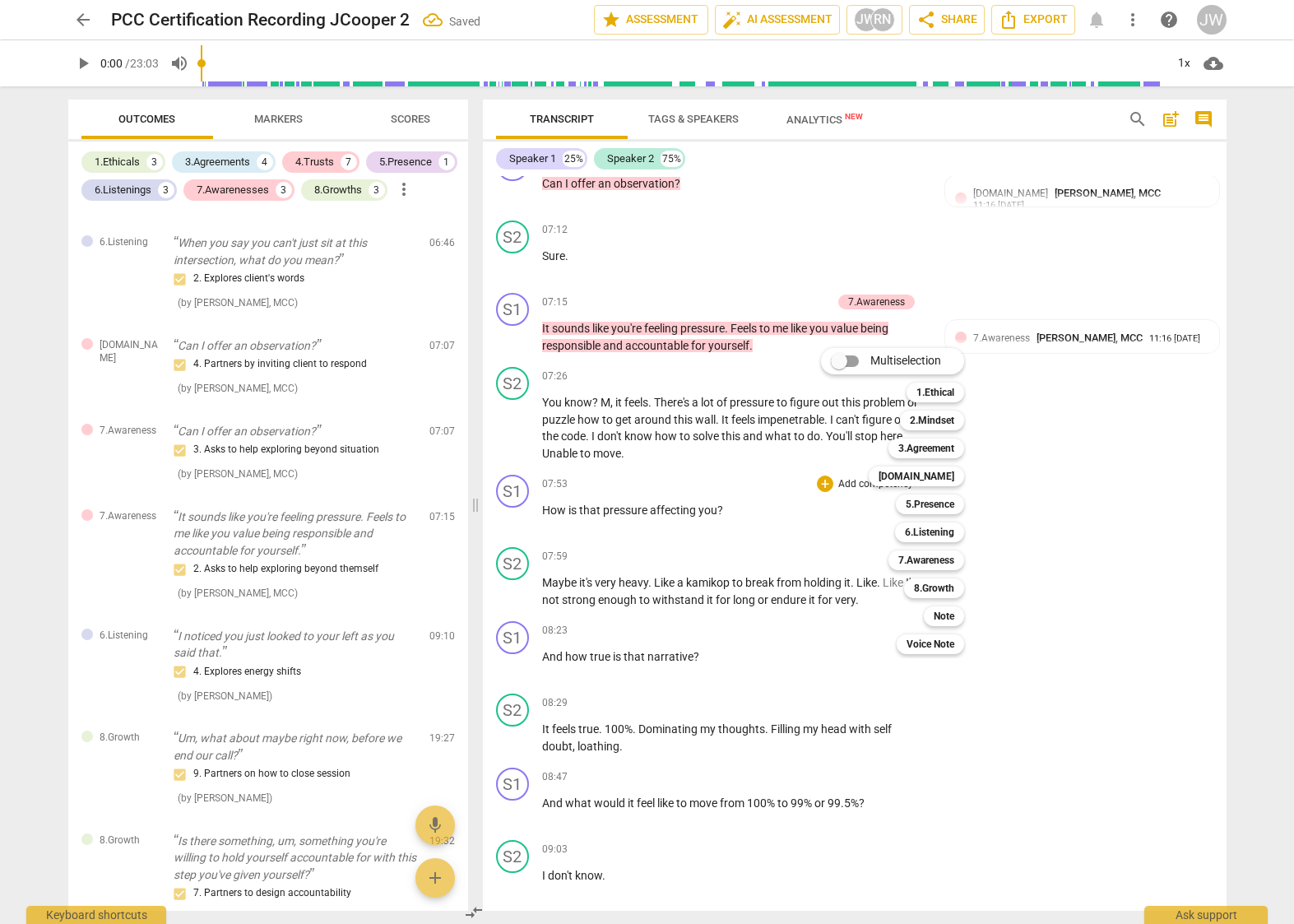
click at [823, 498] on div "Multiselection m 1.Ethical 1 2.Mindset 2 3.Agreement 3 [DOMAIN_NAME] 4 5.Presen…" at bounding box center [905, 501] width 181 height 314
click at [929, 558] on b "7.Awareness" at bounding box center [926, 561] width 56 height 20
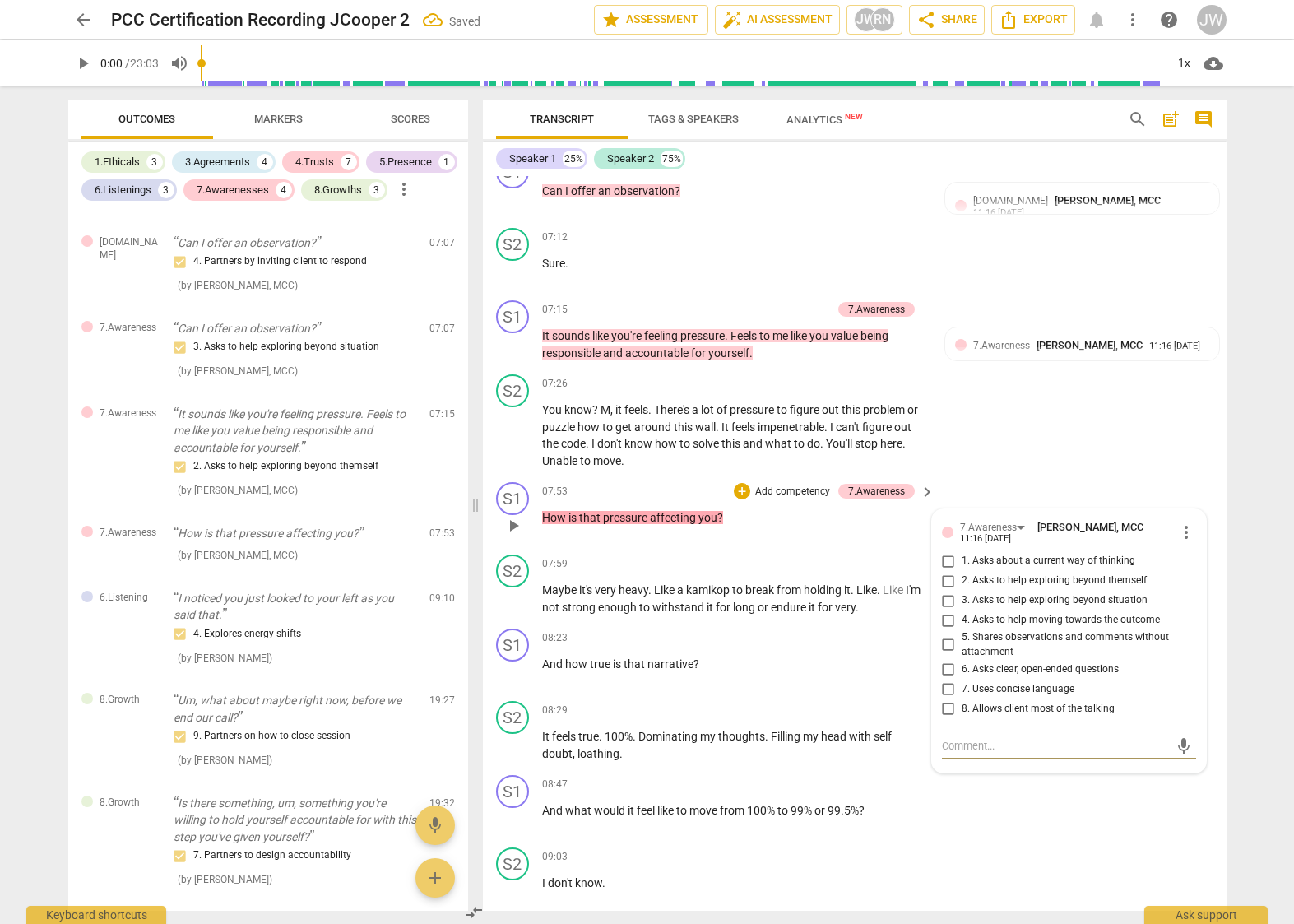
scroll to position [1968, 0]
click at [942, 609] on input "3. Asks to help exploring beyond situation" at bounding box center [948, 599] width 27 height 20
checkbox input "true"
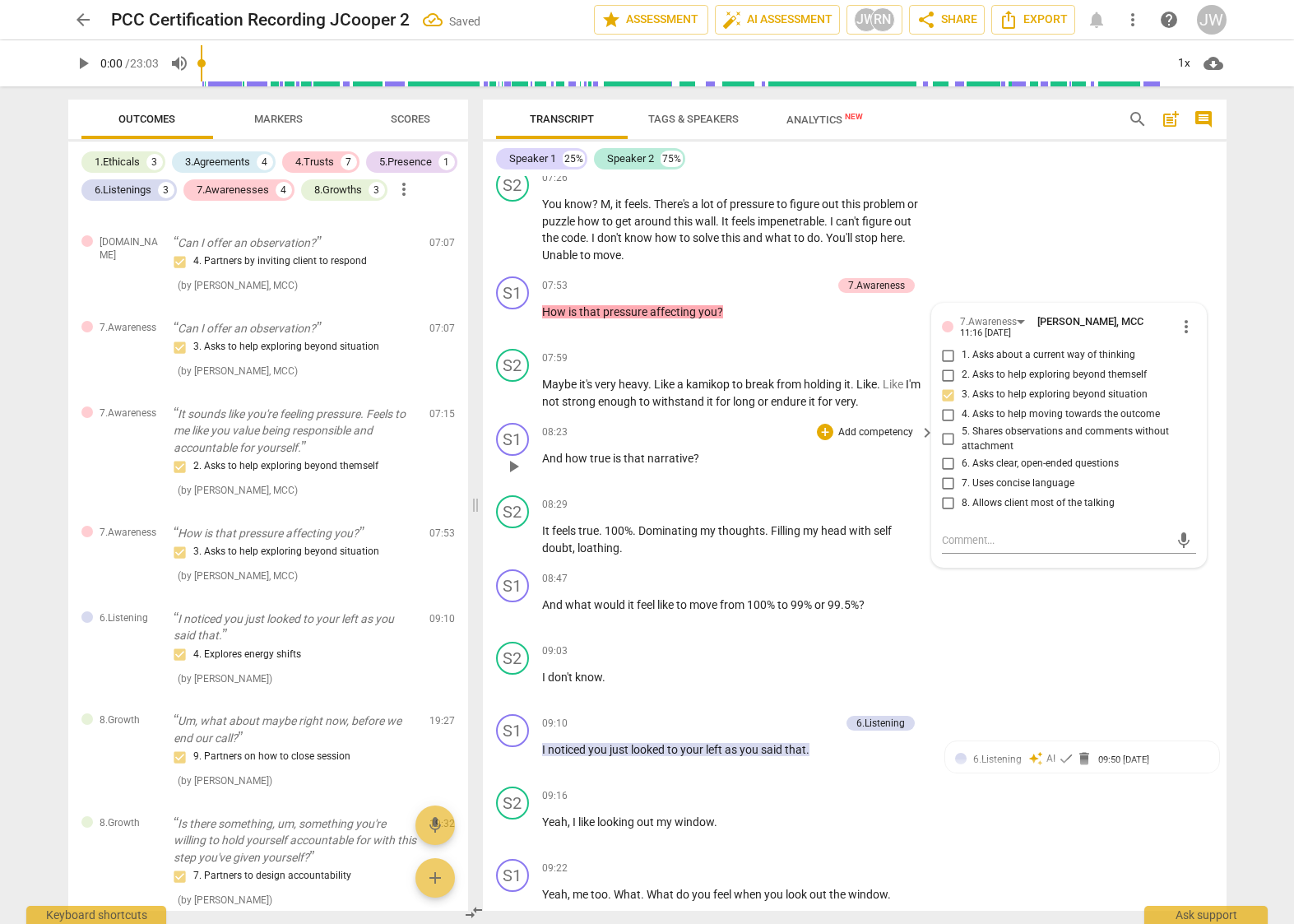
scroll to position [2188, 0]
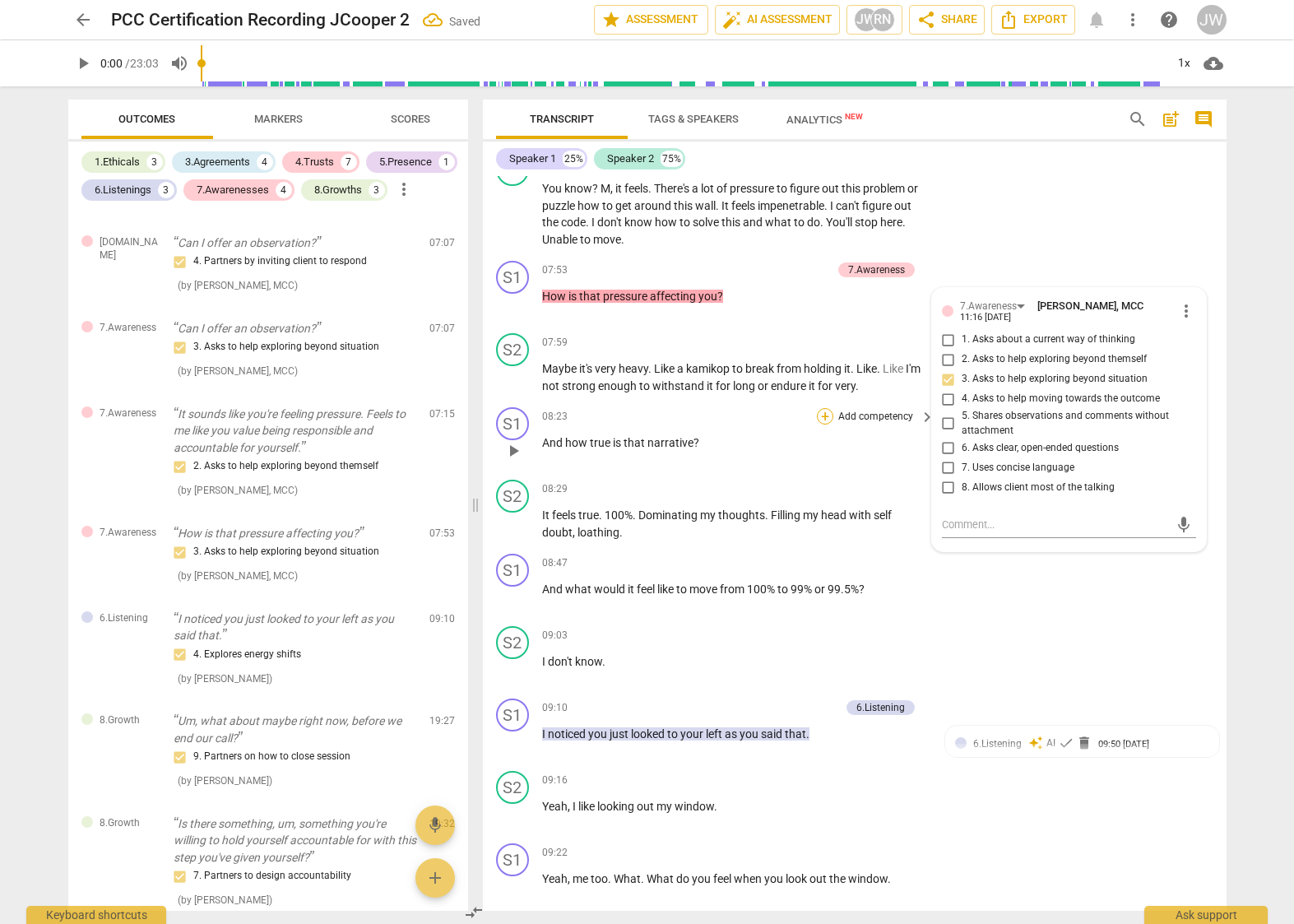
click at [820, 424] on div "+" at bounding box center [825, 416] width 17 height 17
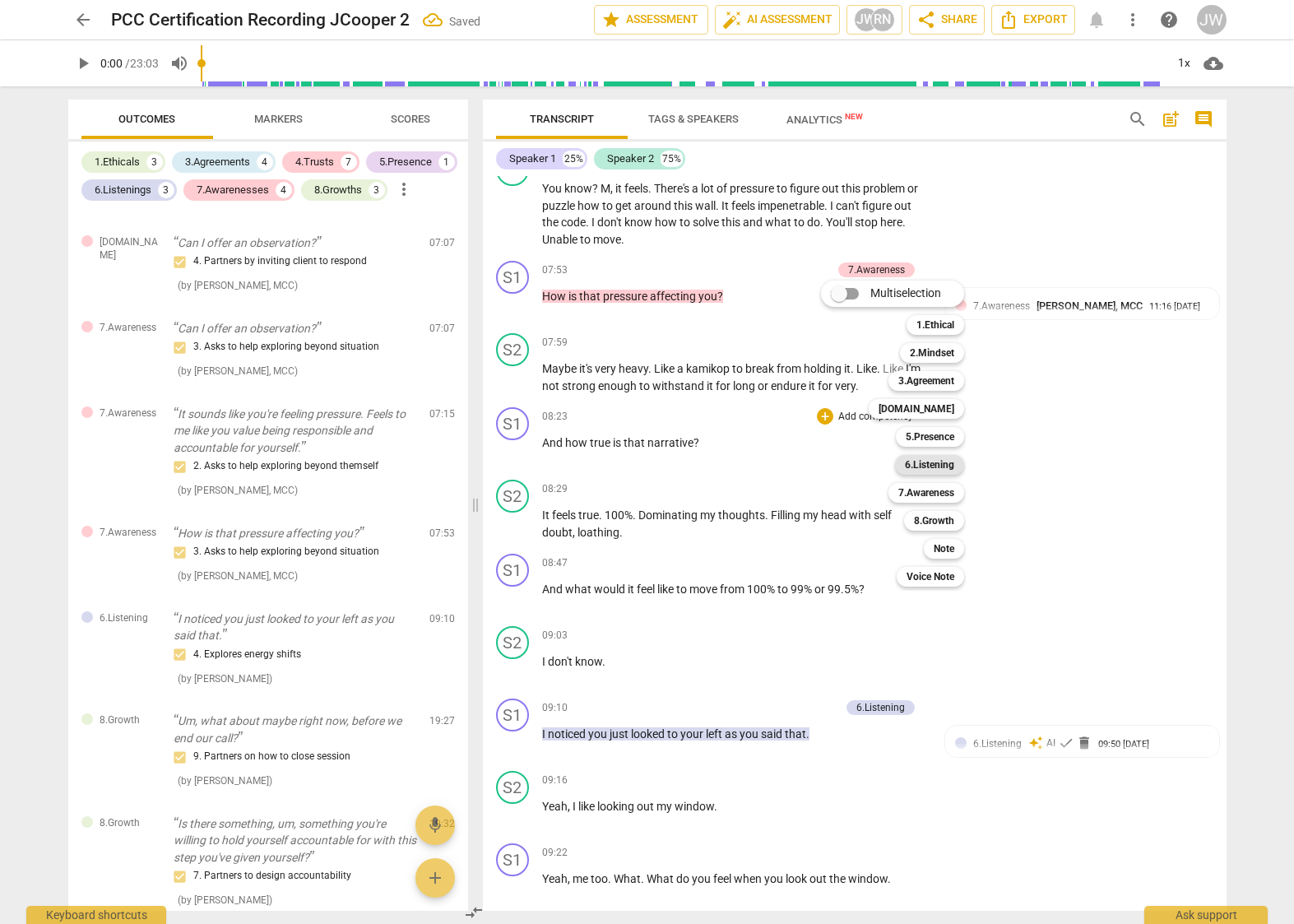
click at [944, 465] on b "6.Listening" at bounding box center [930, 464] width 49 height 20
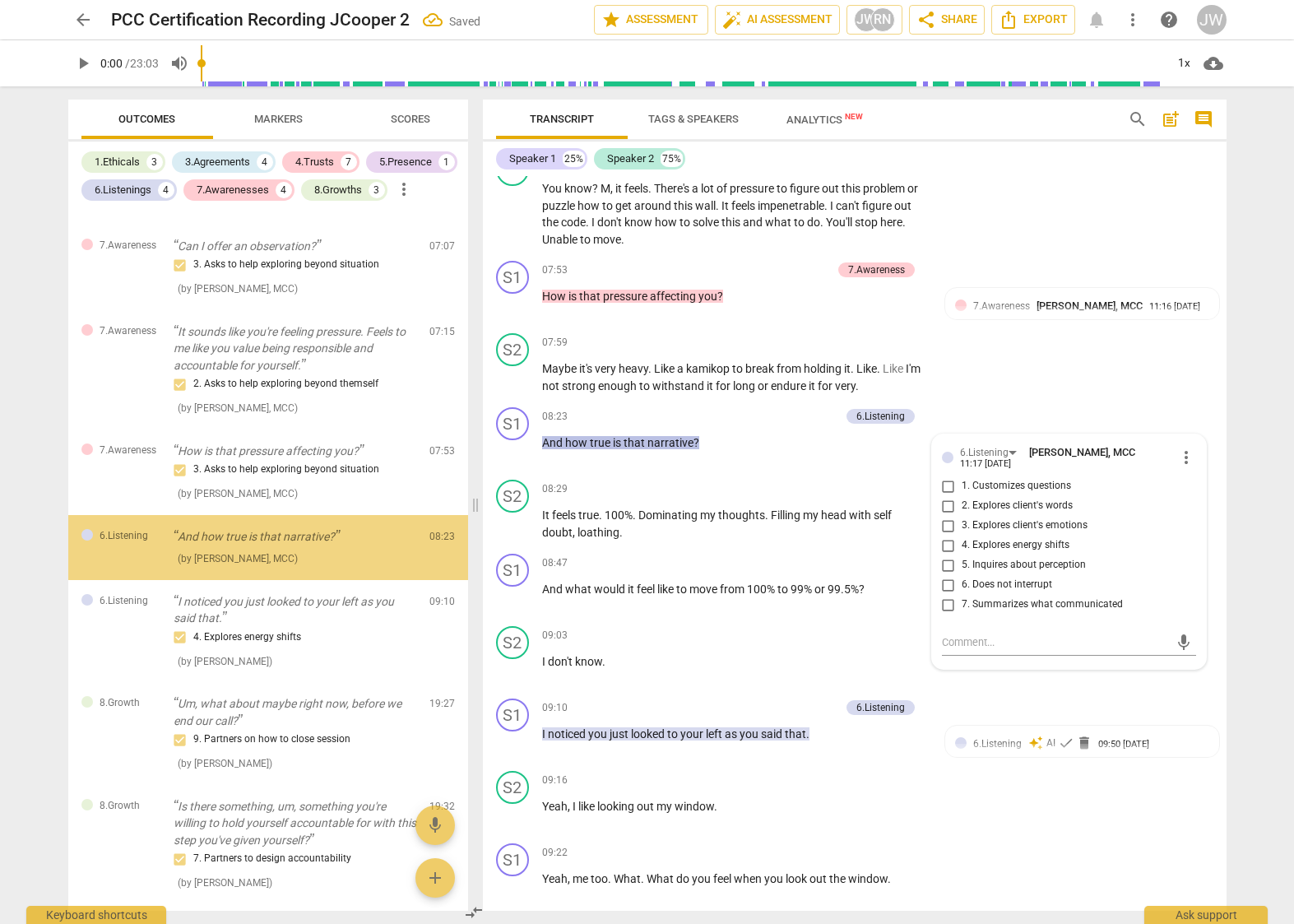
scroll to position [1772, 0]
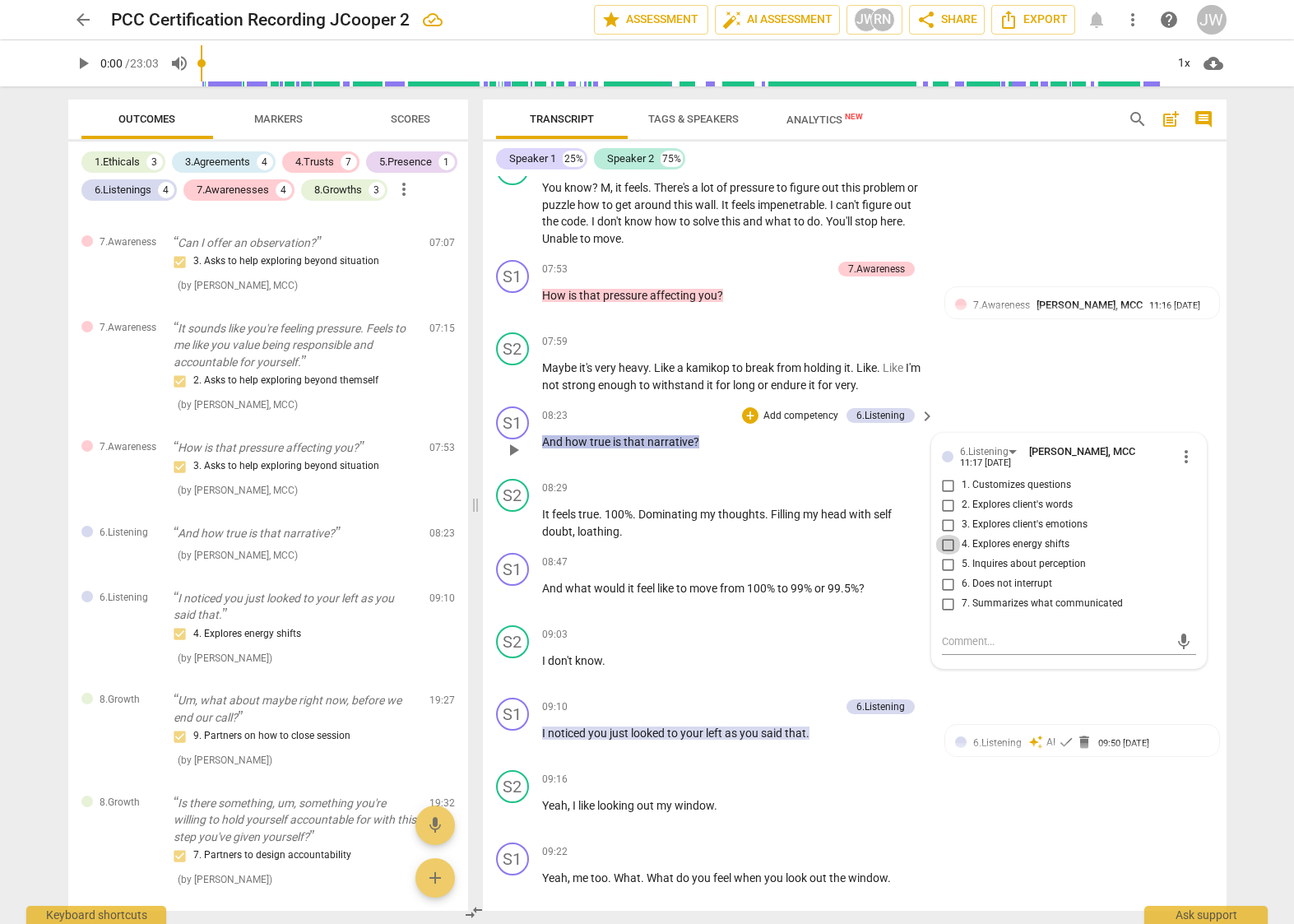
click at [946, 555] on input "4. Explores energy shifts" at bounding box center [948, 545] width 27 height 20
checkbox input "true"
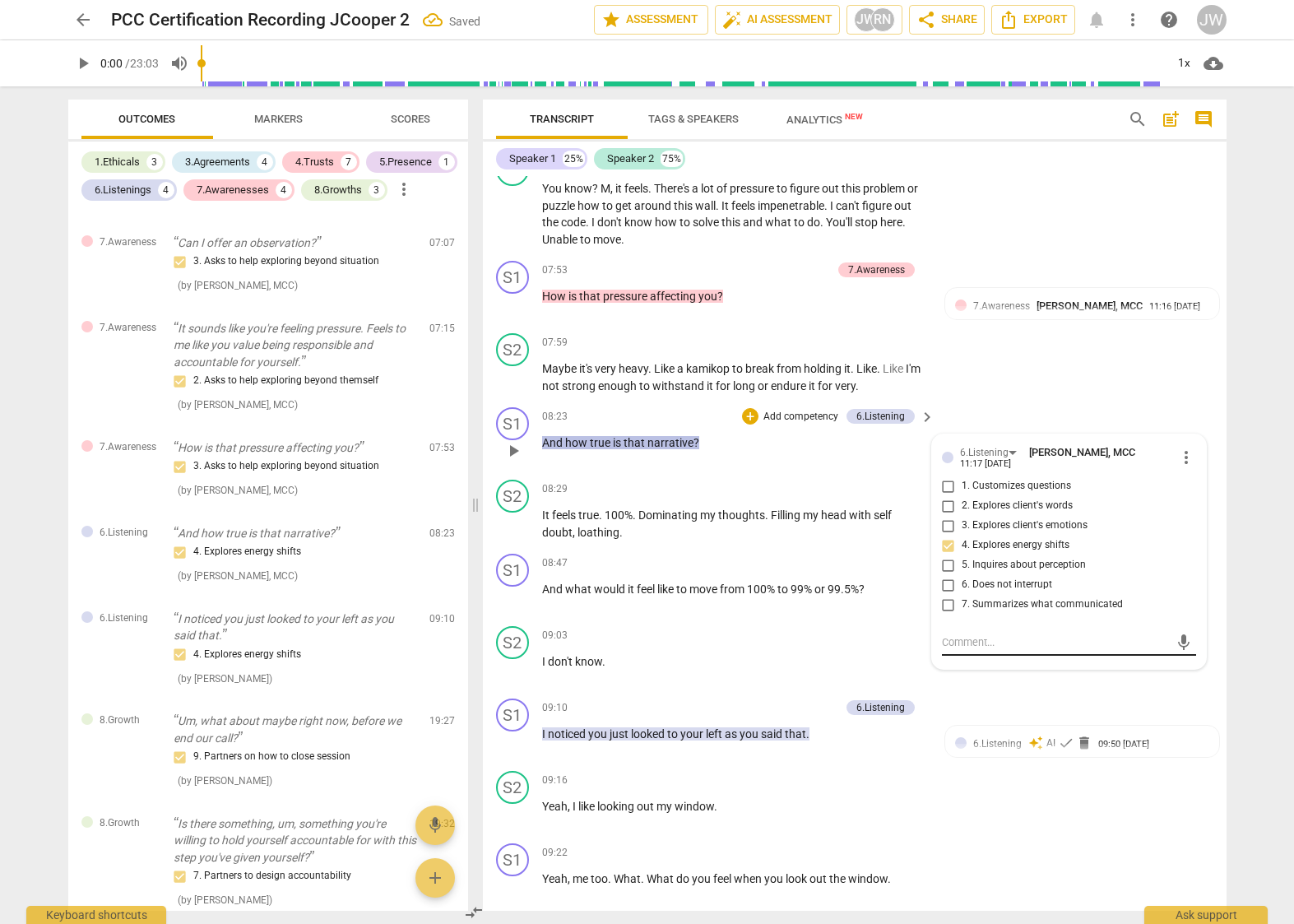
click at [998, 650] on textarea at bounding box center [1056, 642] width 228 height 16
click at [746, 424] on div "+" at bounding box center [750, 416] width 17 height 17
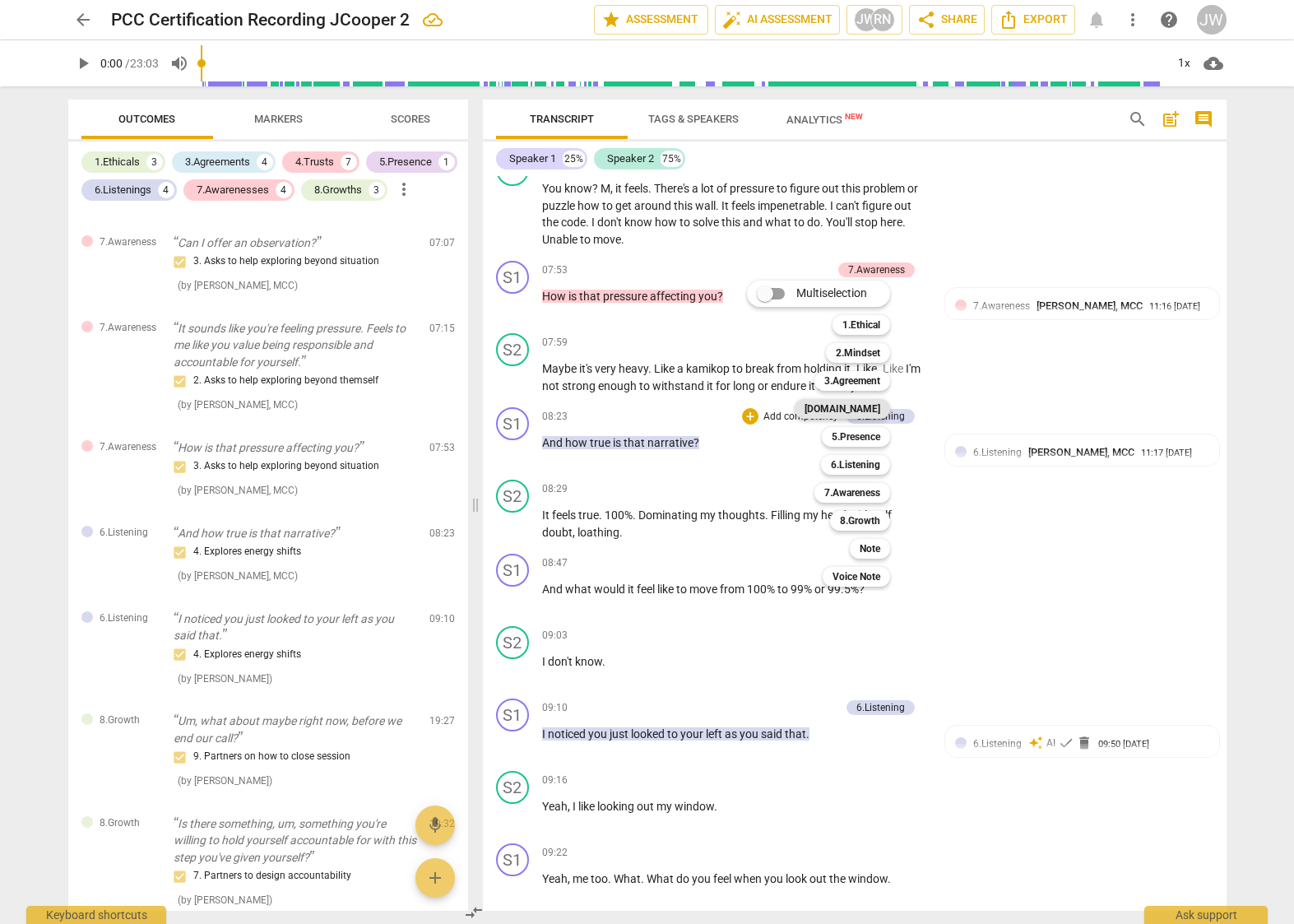
click at [868, 402] on b "[DOMAIN_NAME]" at bounding box center [842, 408] width 76 height 20
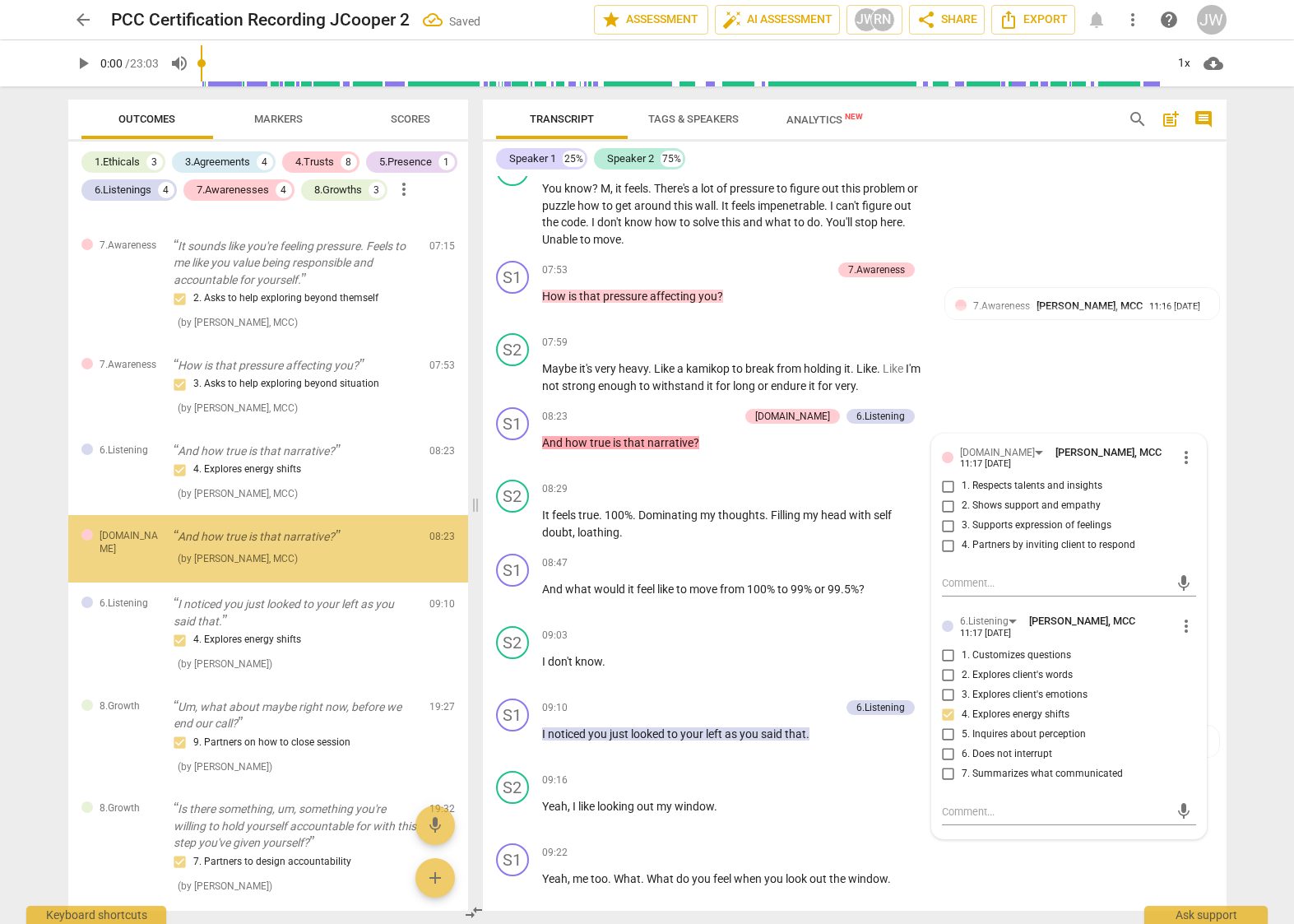
scroll to position [1858, 0]
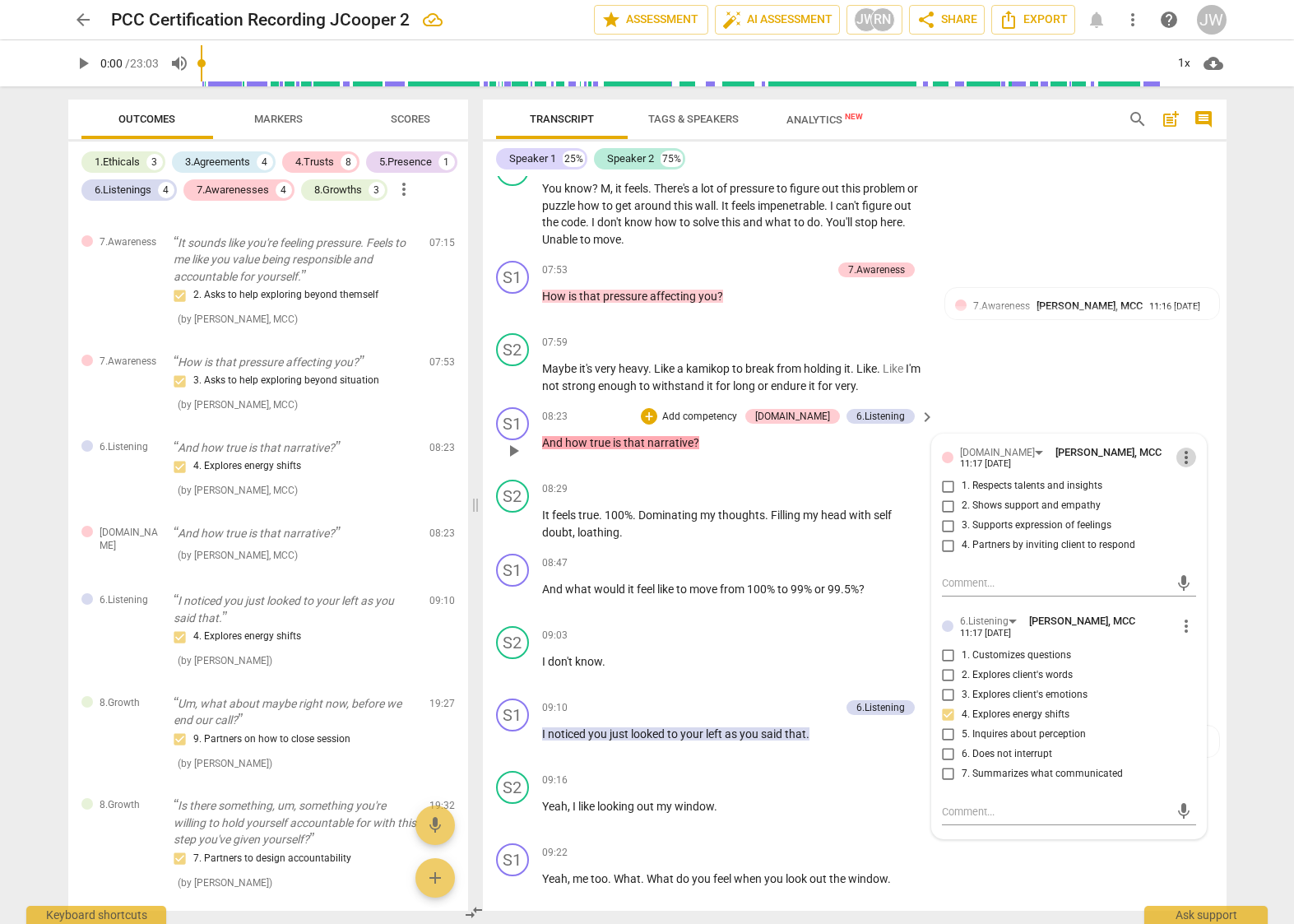
click at [1177, 467] on span "more_vert" at bounding box center [1187, 458] width 20 height 20
click at [1195, 505] on li "Delete" at bounding box center [1200, 506] width 57 height 31
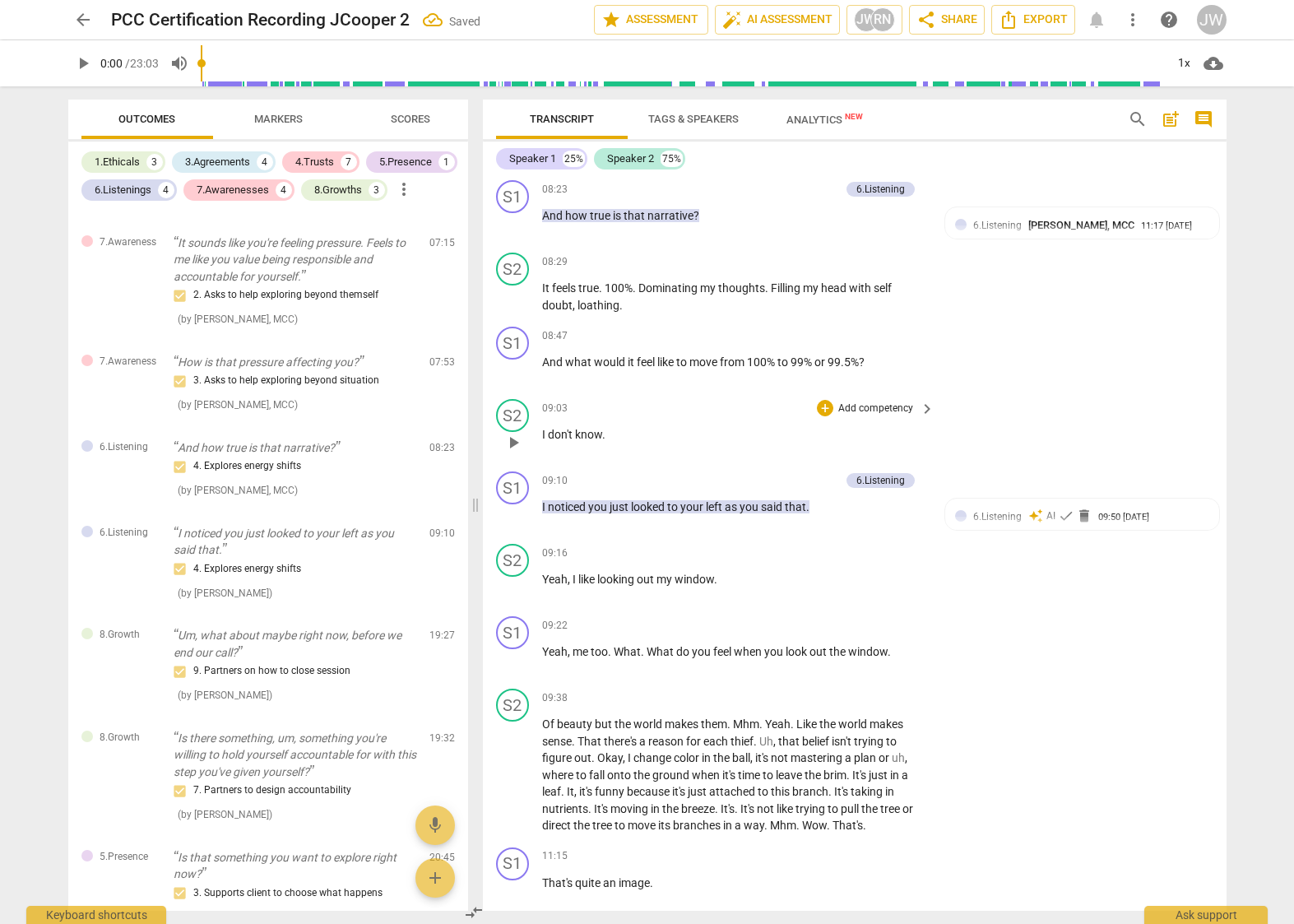
scroll to position [2418, 0]
click at [817, 342] on div "+" at bounding box center [825, 333] width 17 height 17
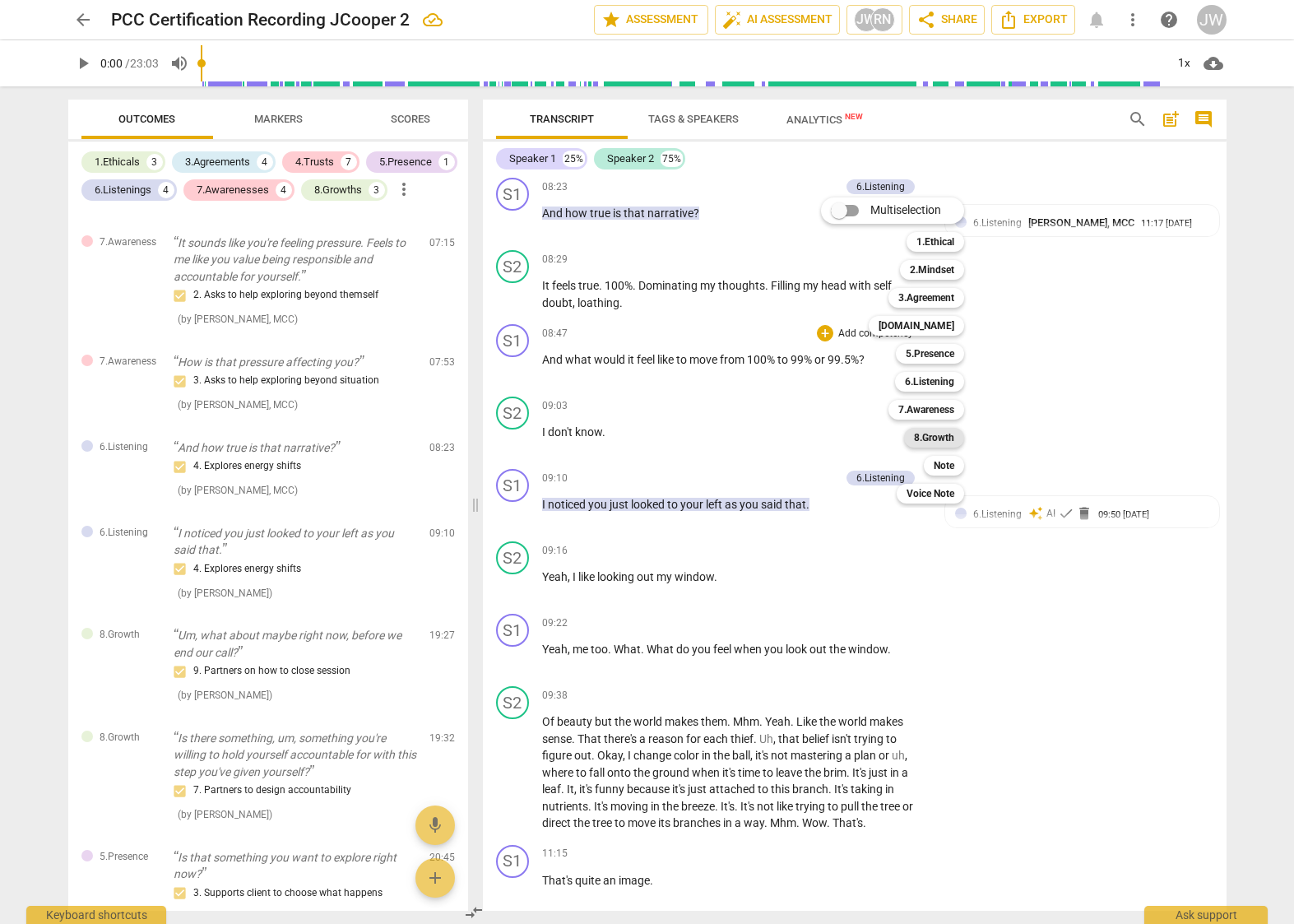
click at [944, 434] on b "8.Growth" at bounding box center [934, 438] width 40 height 20
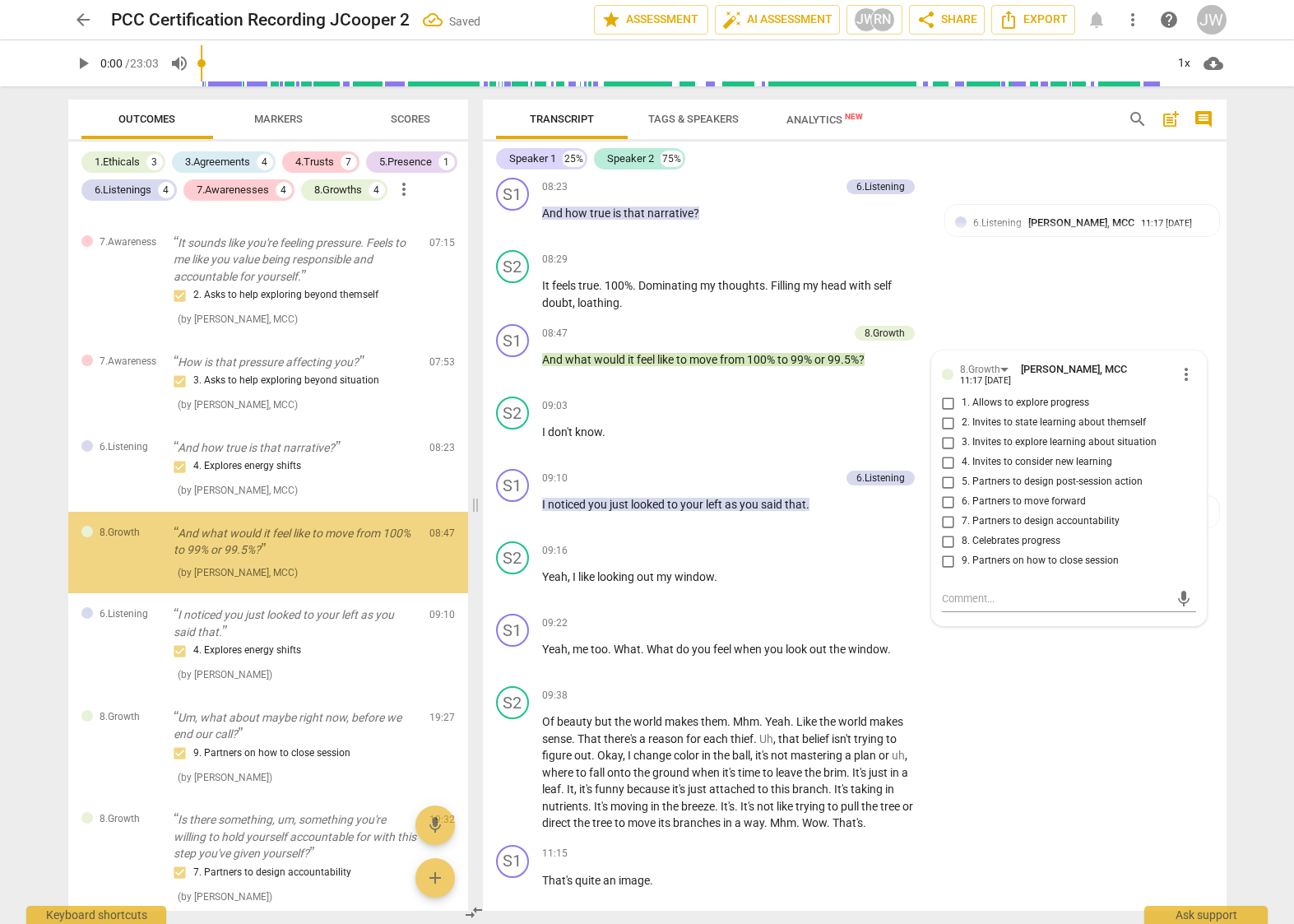
scroll to position [1867, 0]
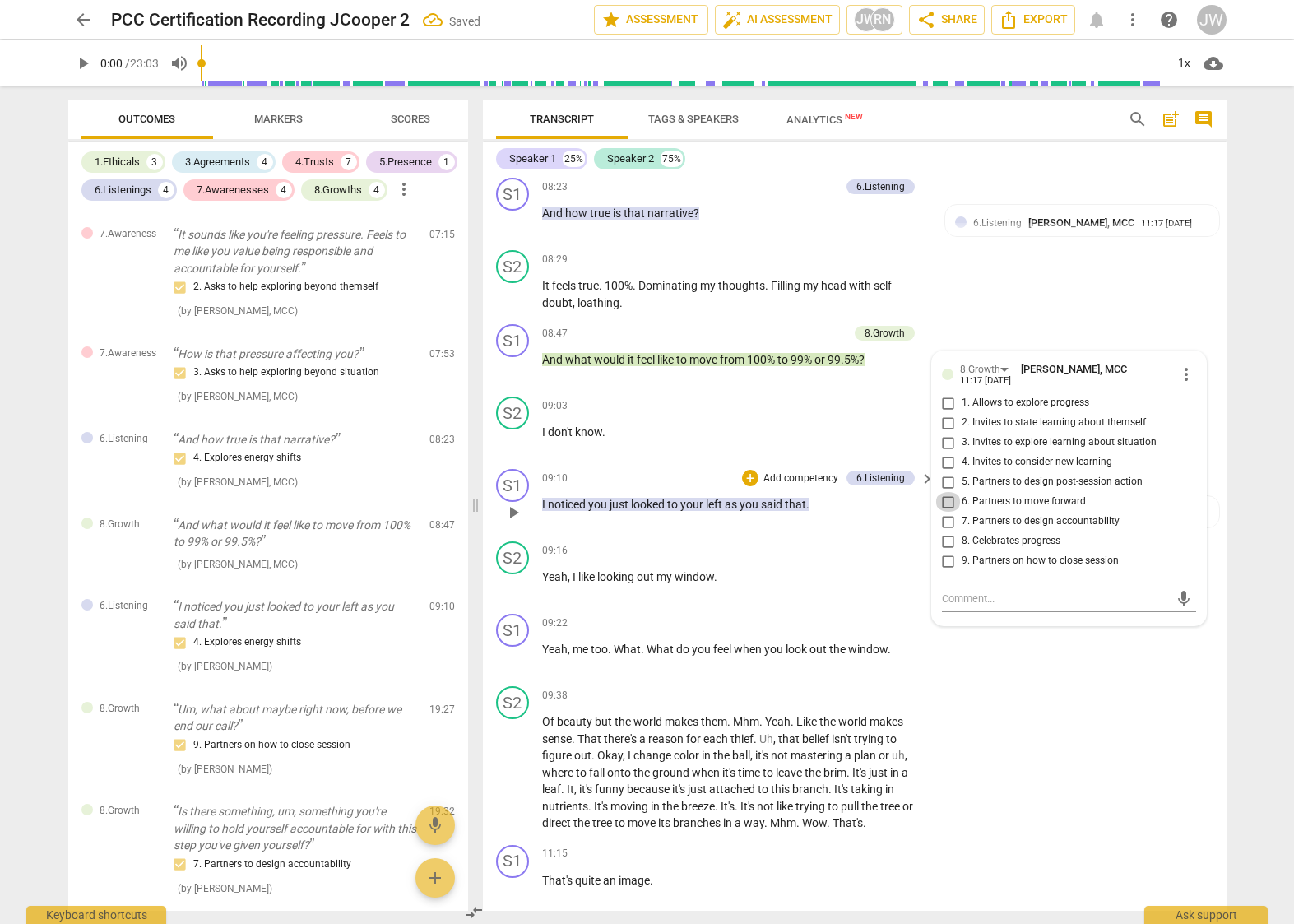
drag, startPoint x: 949, startPoint y: 520, endPoint x: 912, endPoint y: 530, distance: 38.3
click at [949, 512] on input "6. Partners to move forward" at bounding box center [948, 502] width 27 height 20
checkbox input "true"
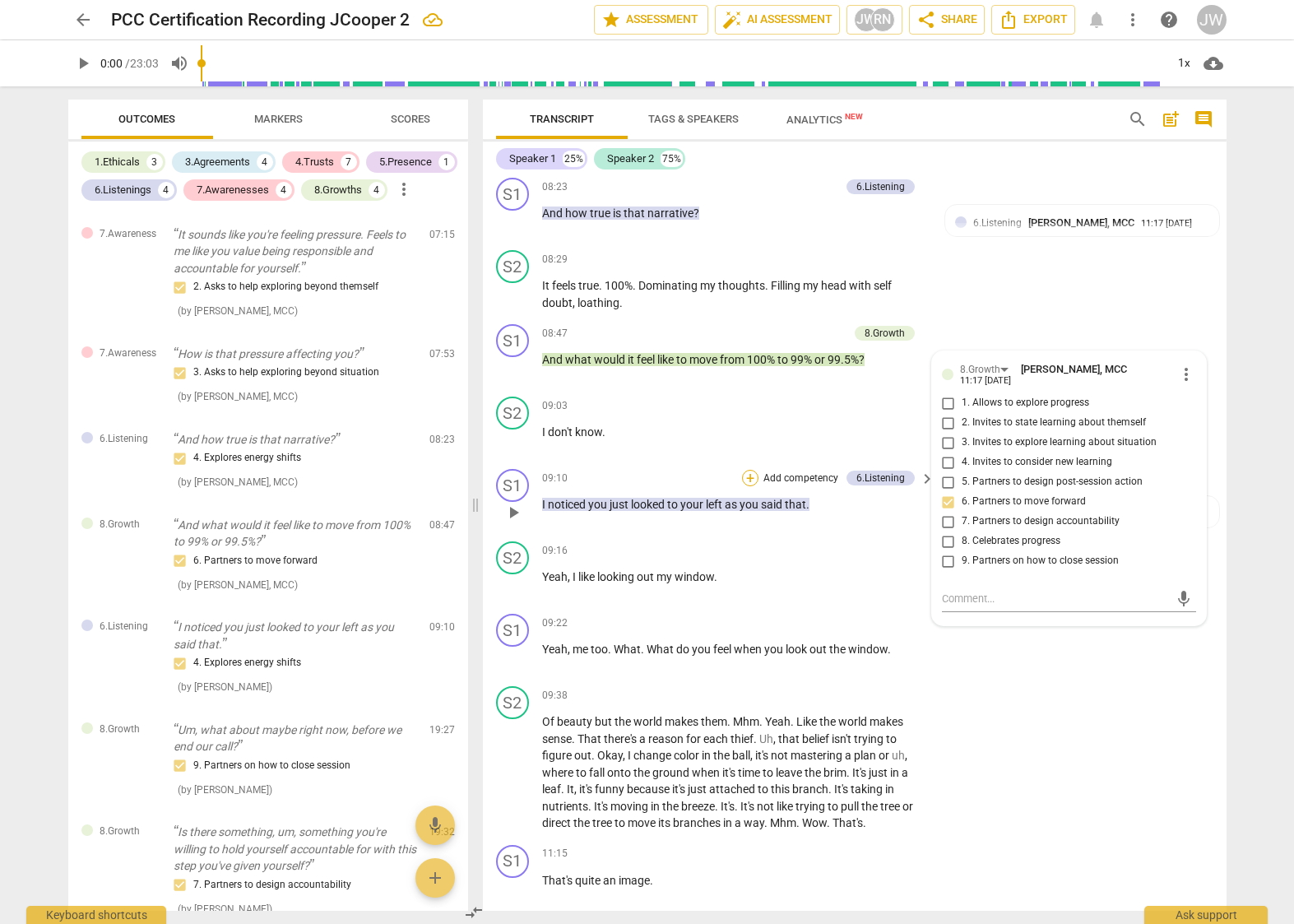
click at [752, 486] on div "+" at bounding box center [750, 478] width 17 height 17
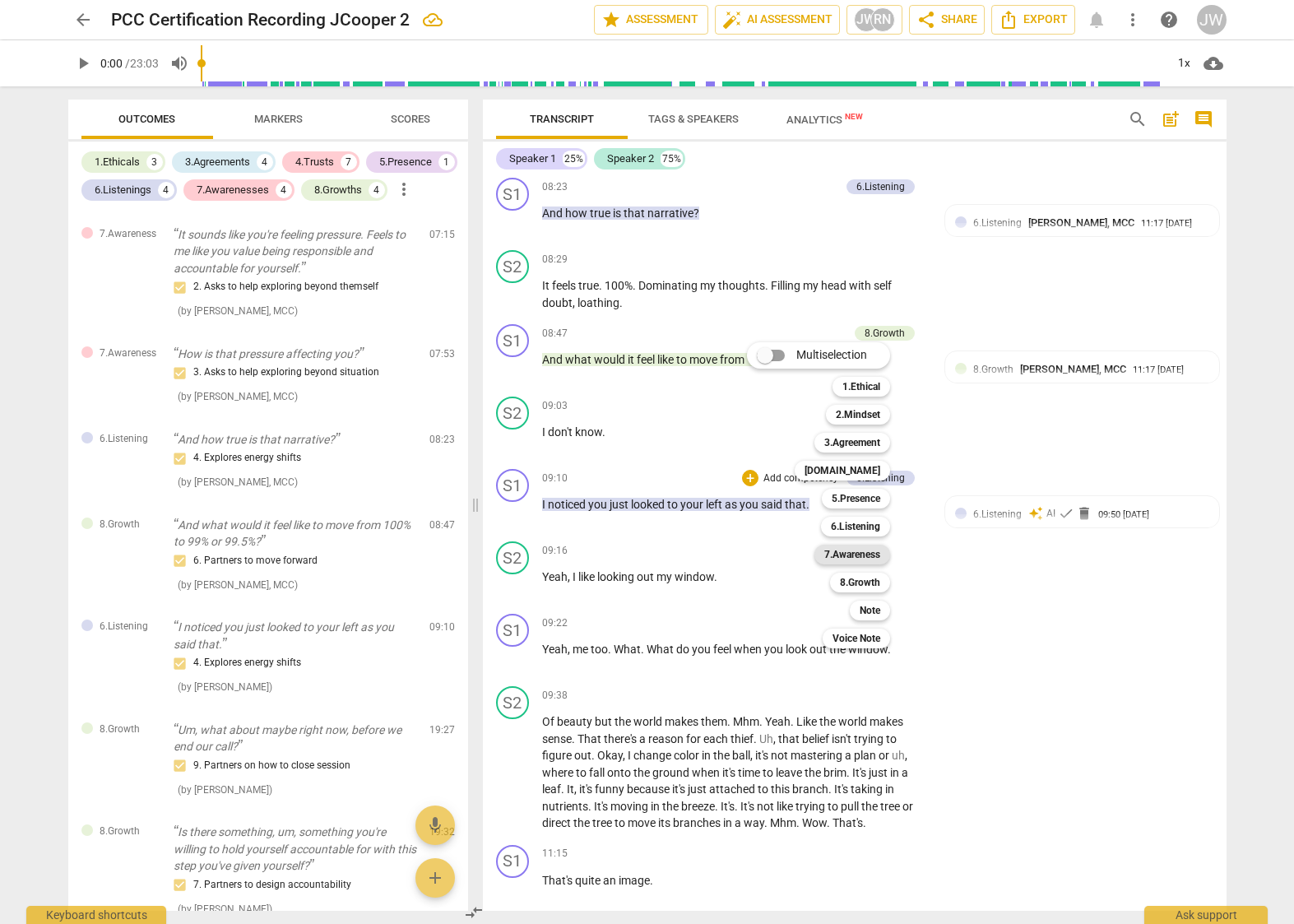
click at [850, 555] on b "7.Awareness" at bounding box center [852, 555] width 56 height 20
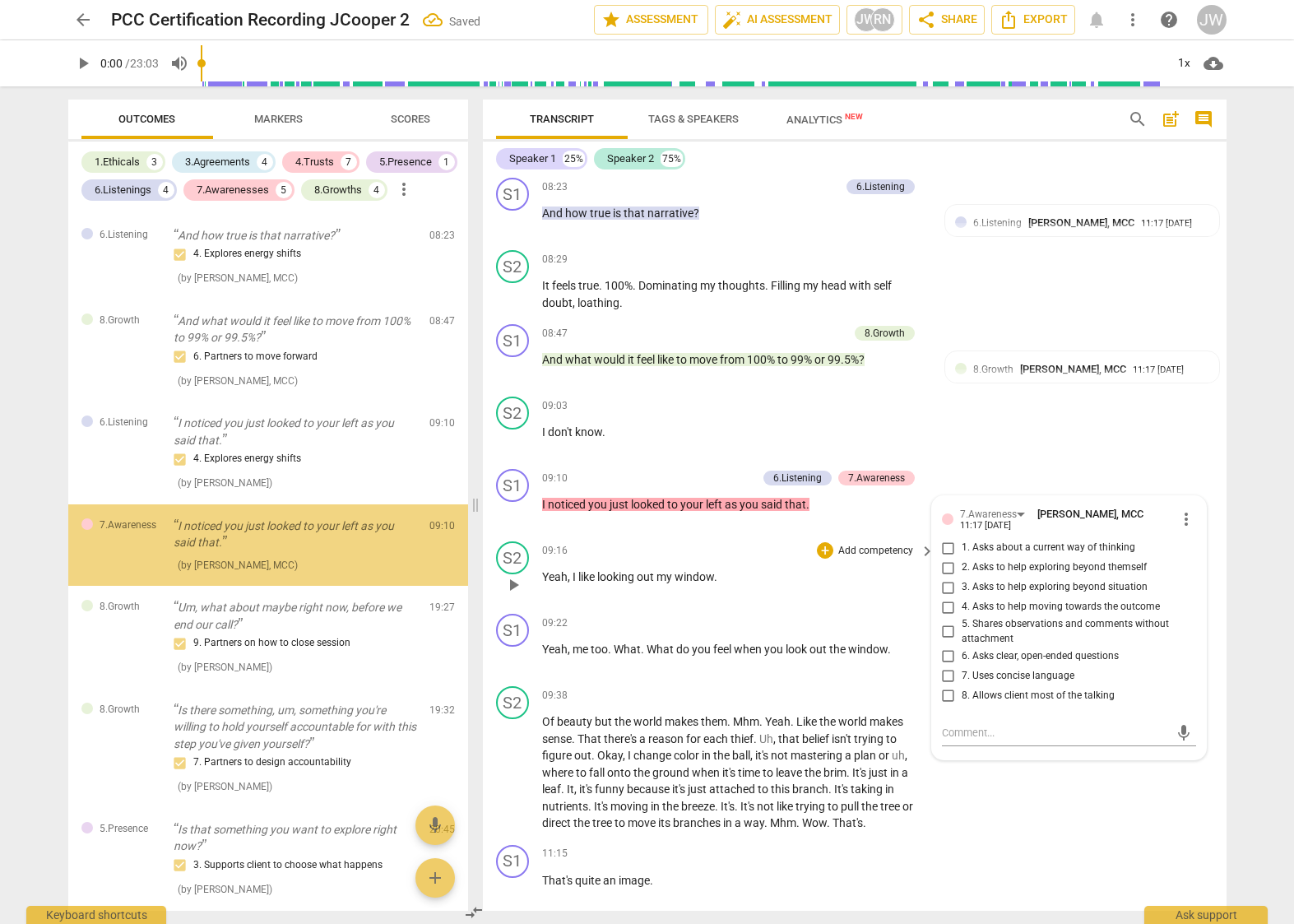
scroll to position [2072, 0]
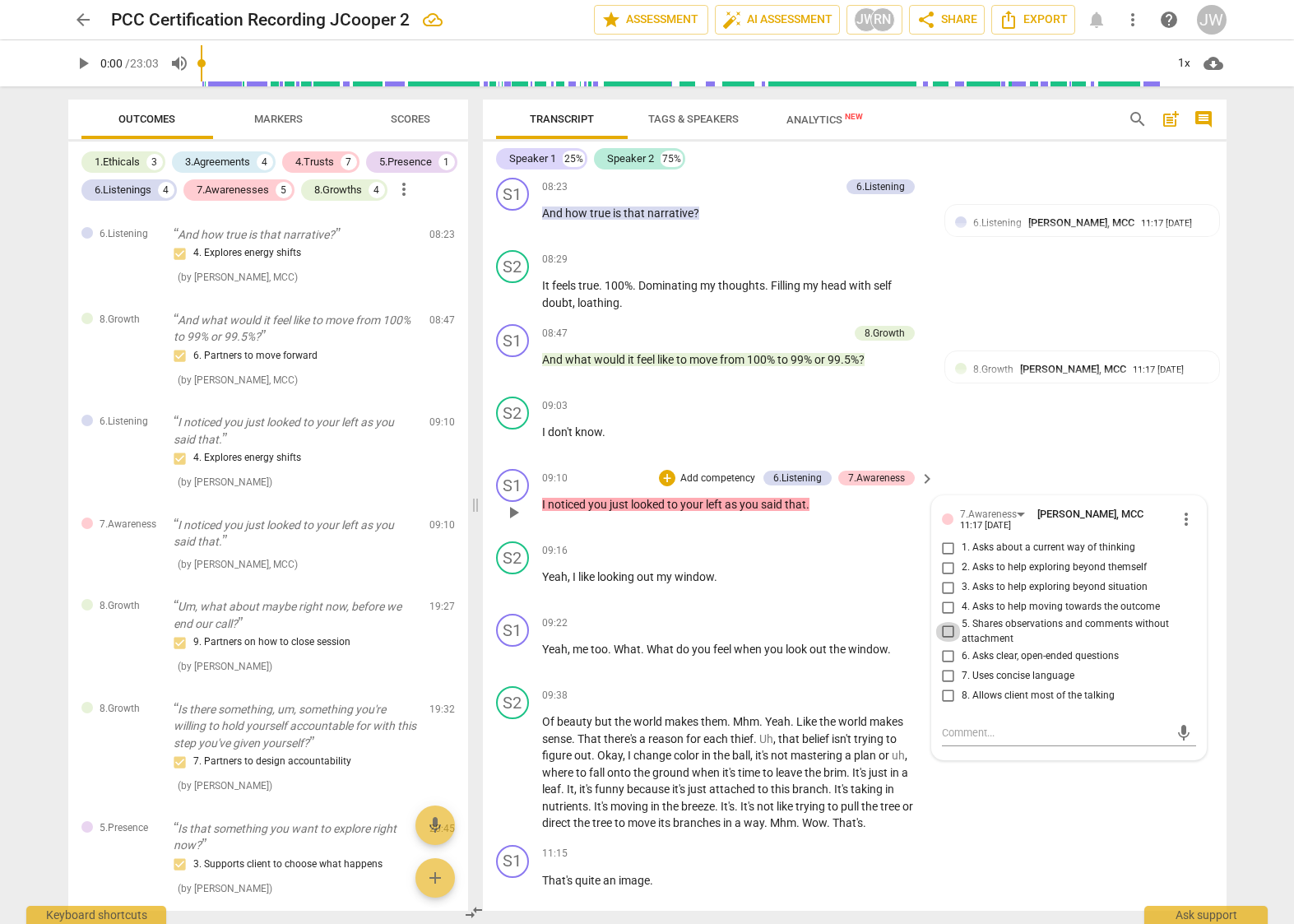
click at [946, 642] on input "5. Shares observations and comments without attachment" at bounding box center [948, 632] width 27 height 20
checkbox input "true"
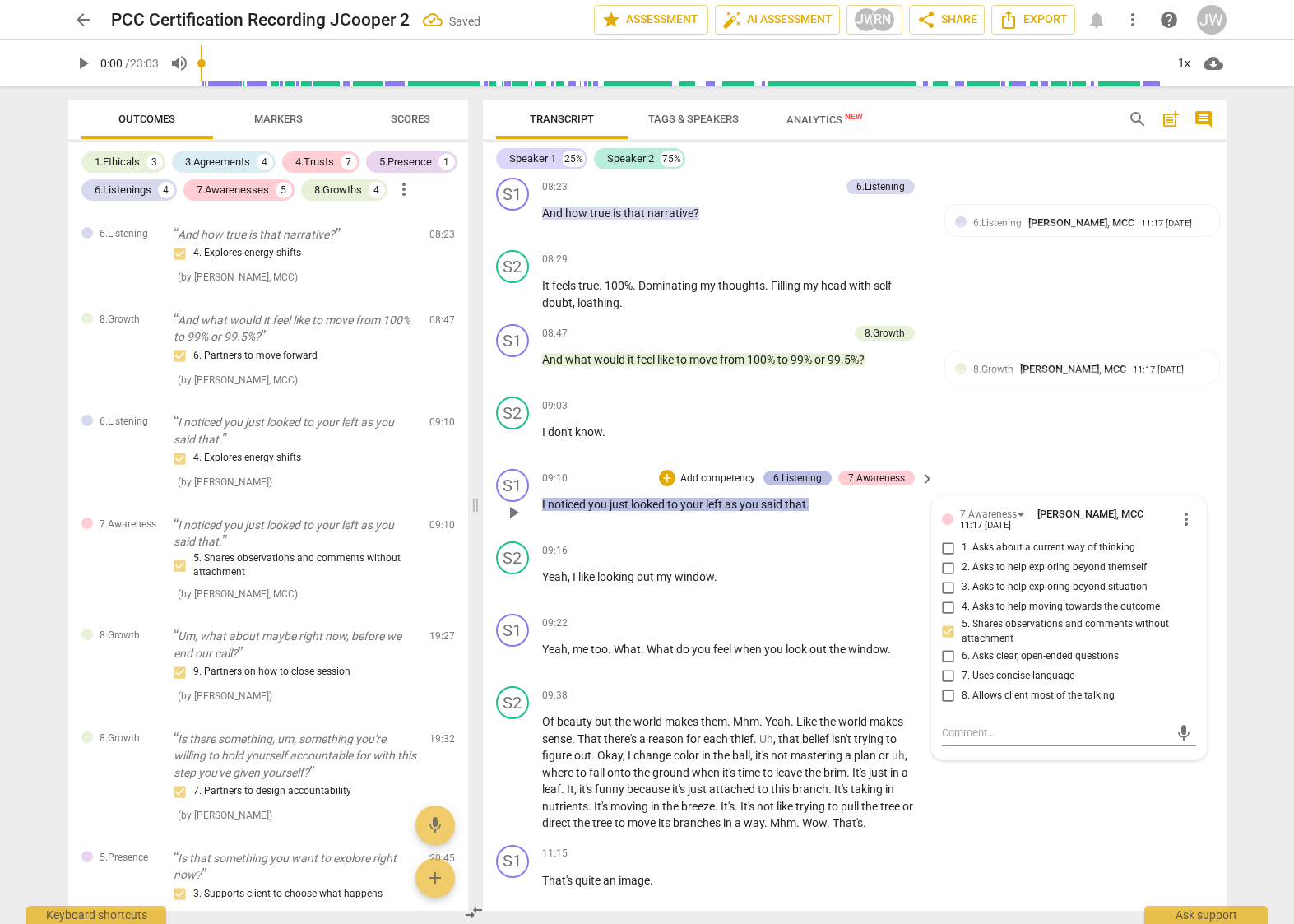
click at [776, 485] on div "6.Listening" at bounding box center [797, 477] width 48 height 15
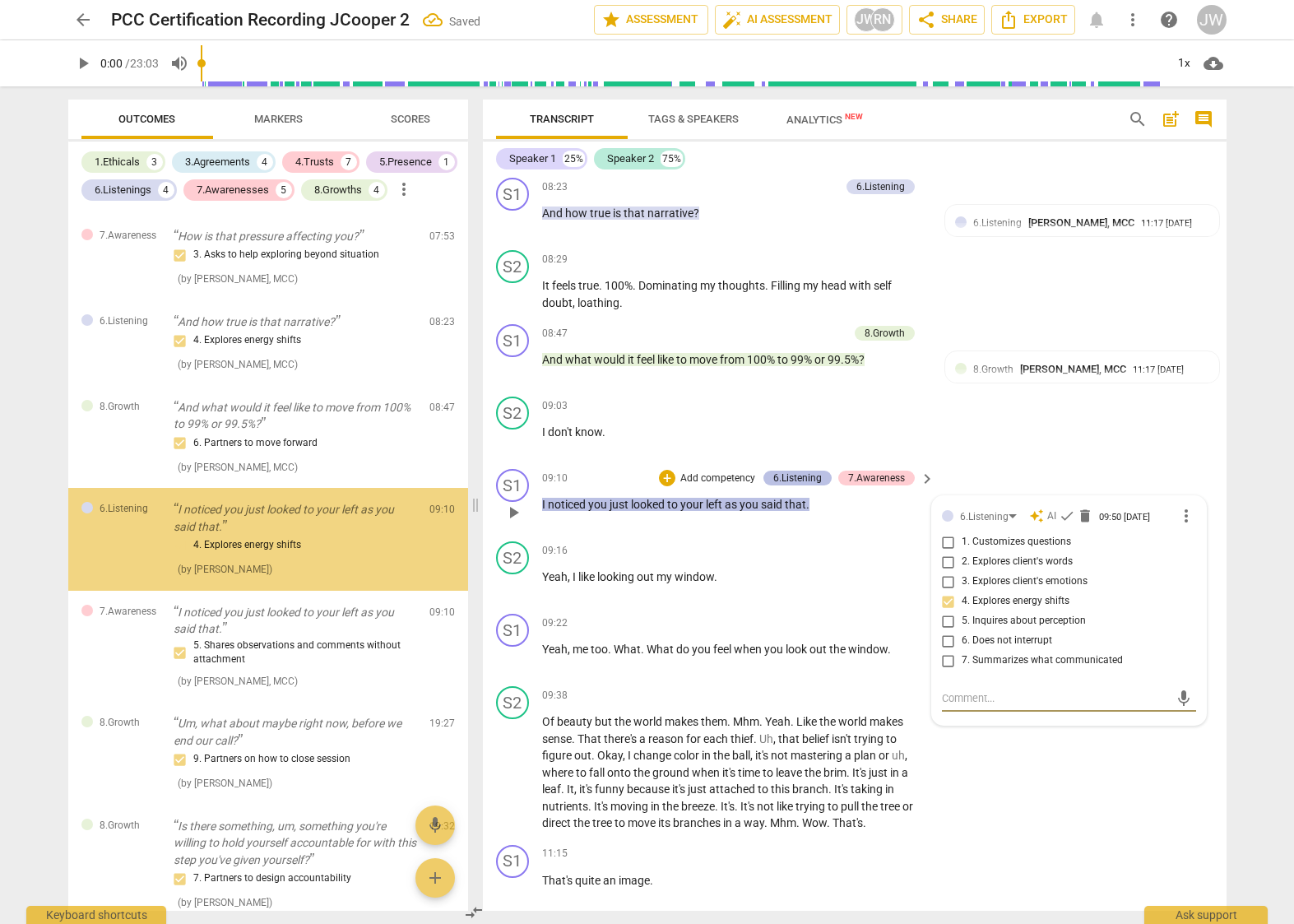
scroll to position [1980, 0]
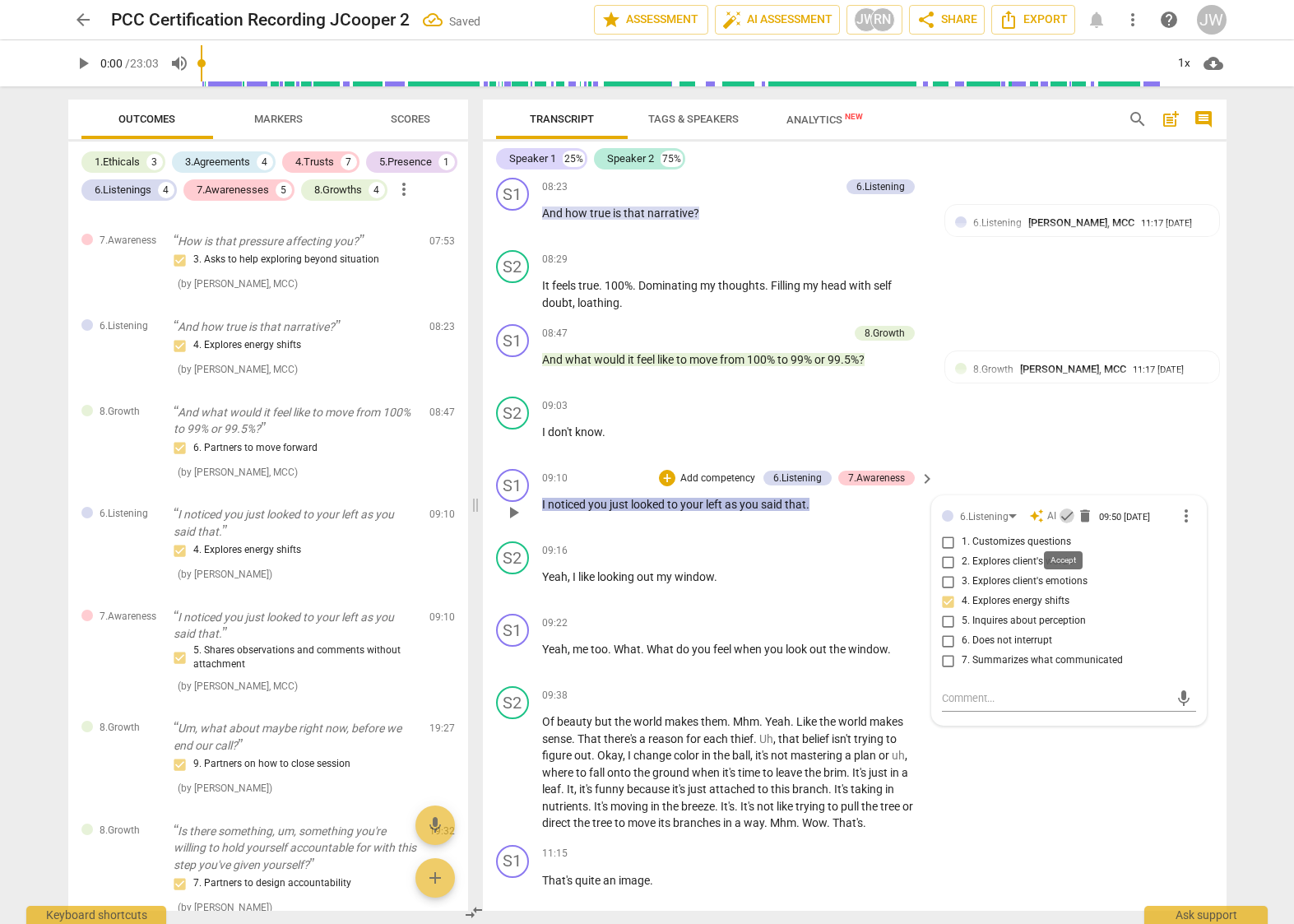
click at [1064, 524] on span "check" at bounding box center [1067, 516] width 17 height 17
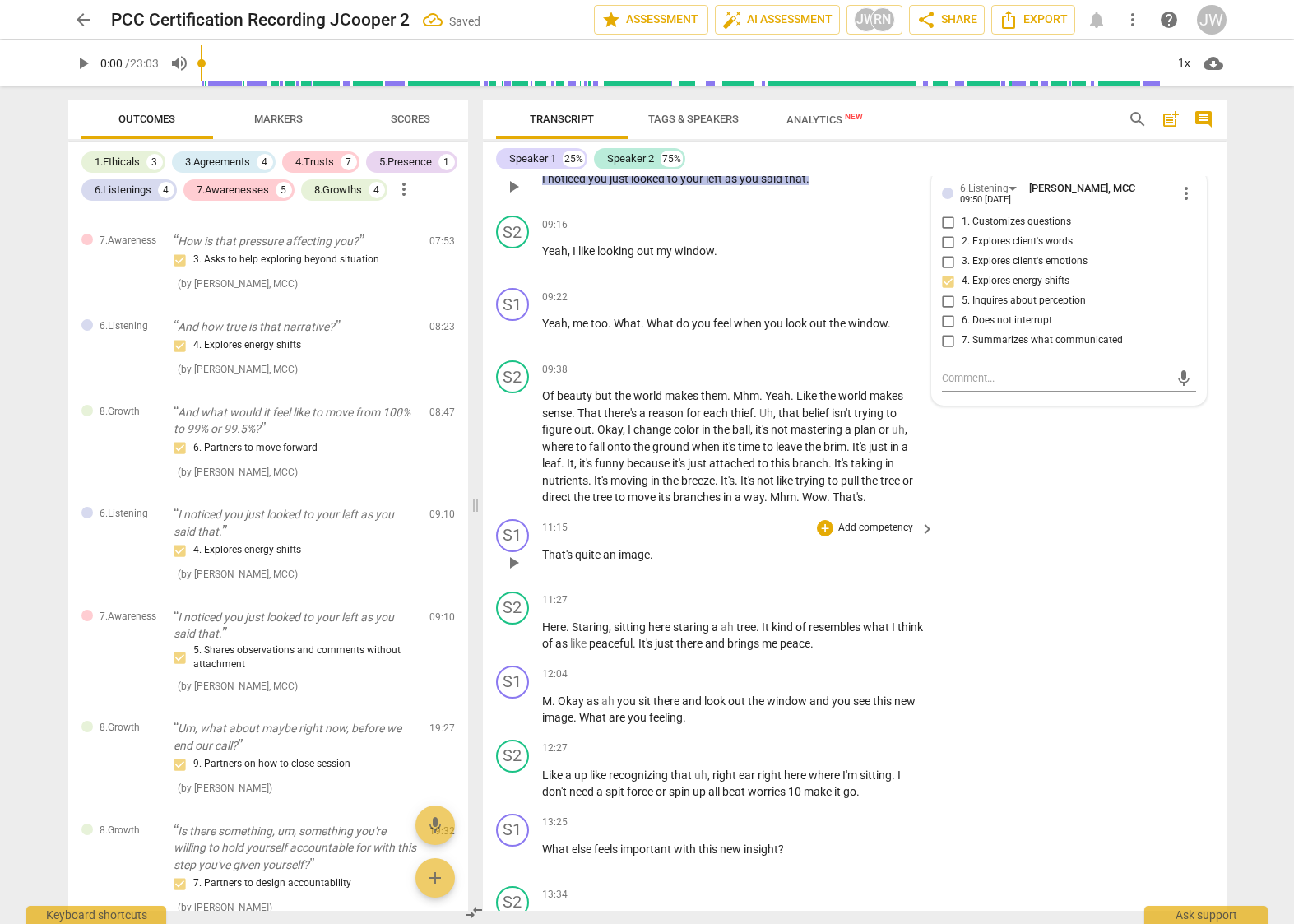
scroll to position [2753, 0]
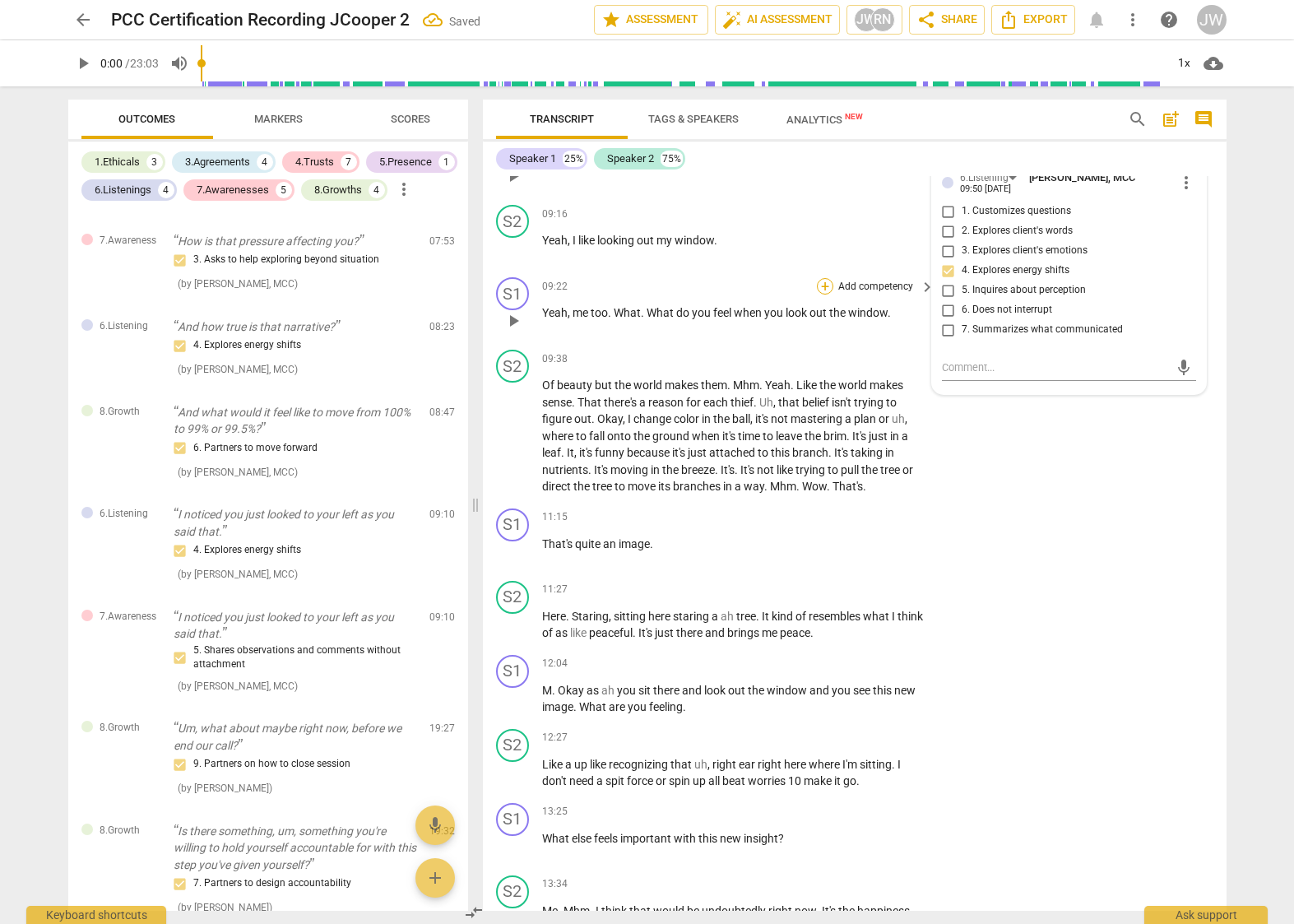
click at [822, 295] on div "+" at bounding box center [825, 286] width 17 height 17
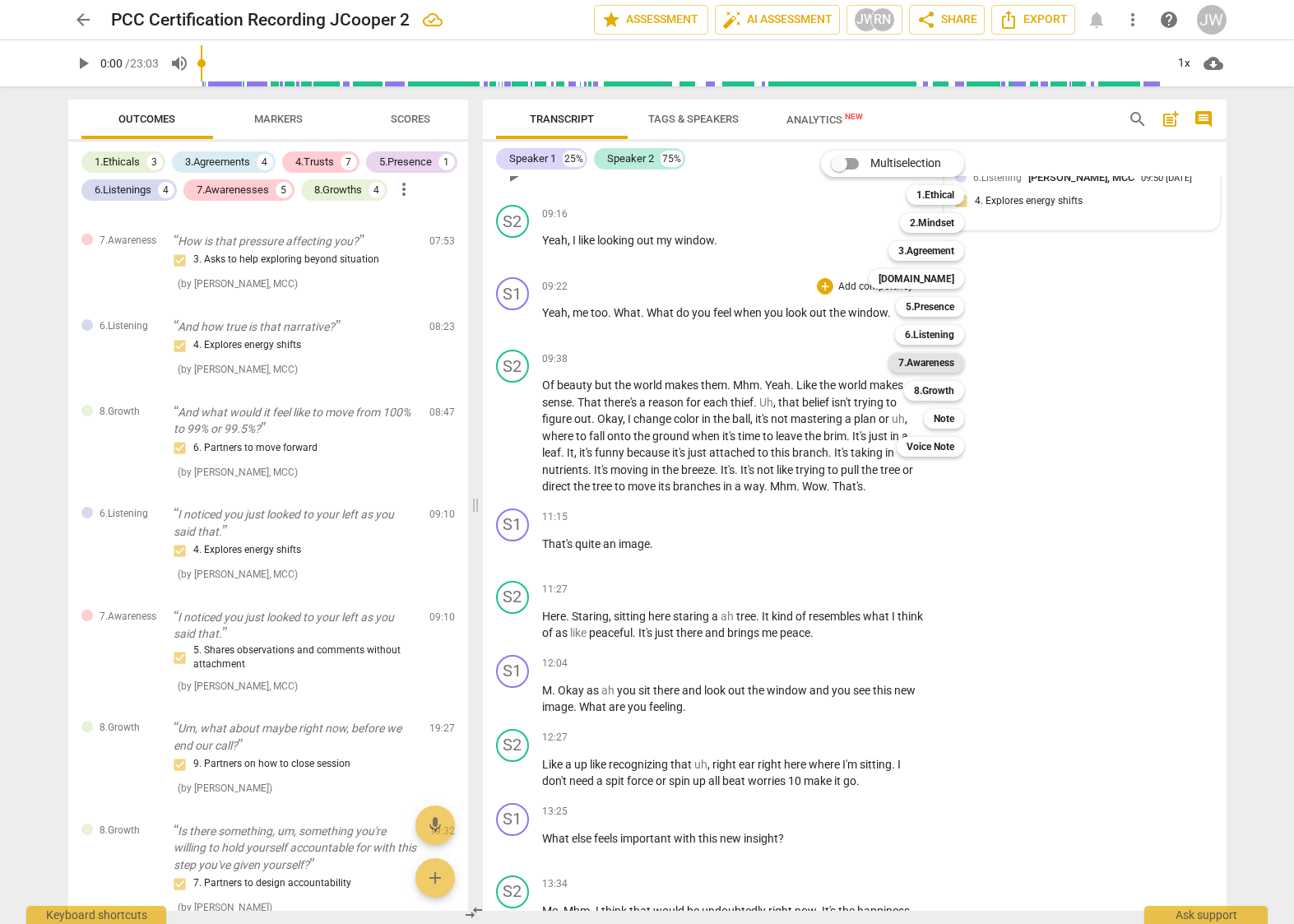
click at [933, 359] on b "7.Awareness" at bounding box center [926, 363] width 56 height 20
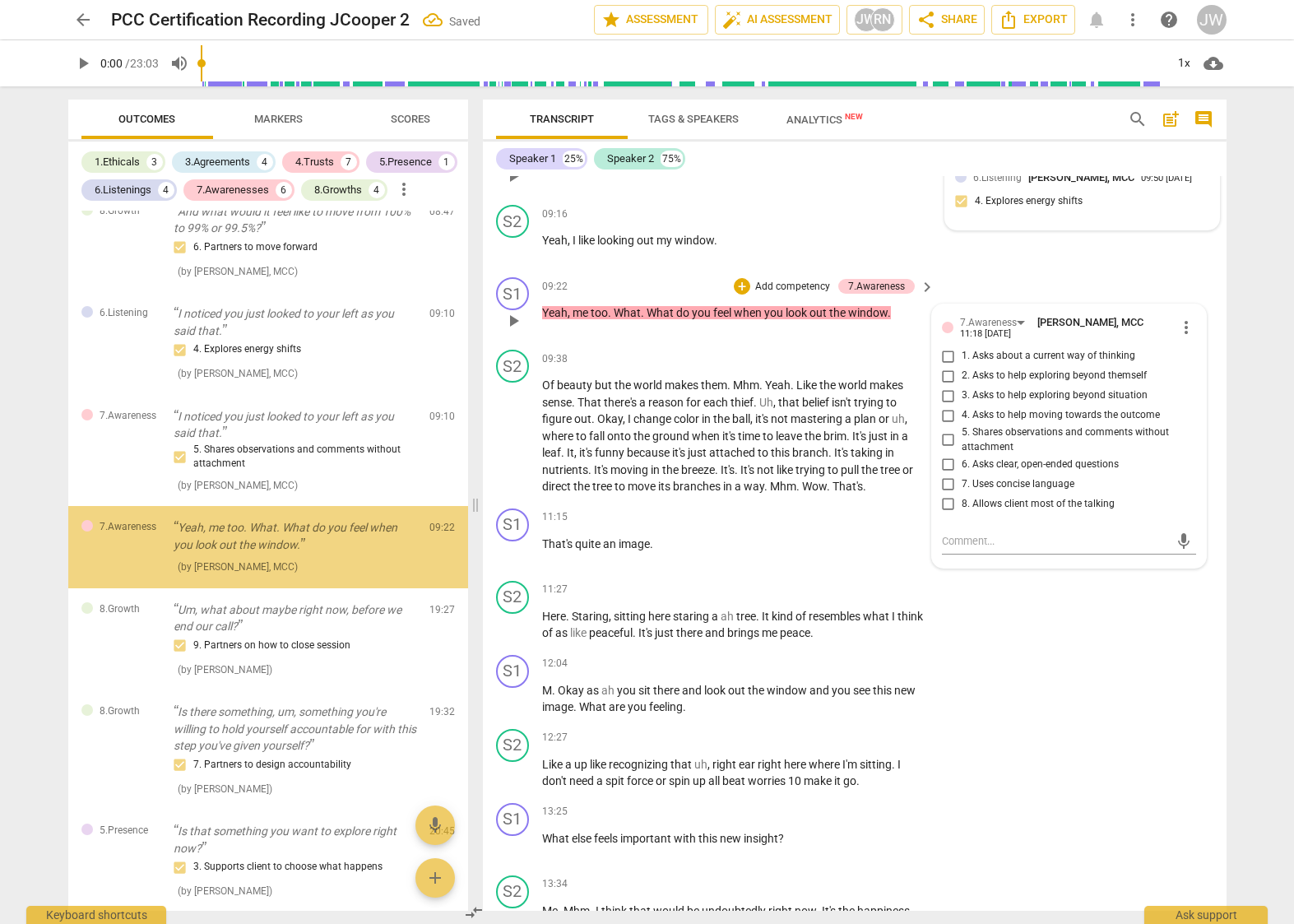
scroll to position [2184, 0]
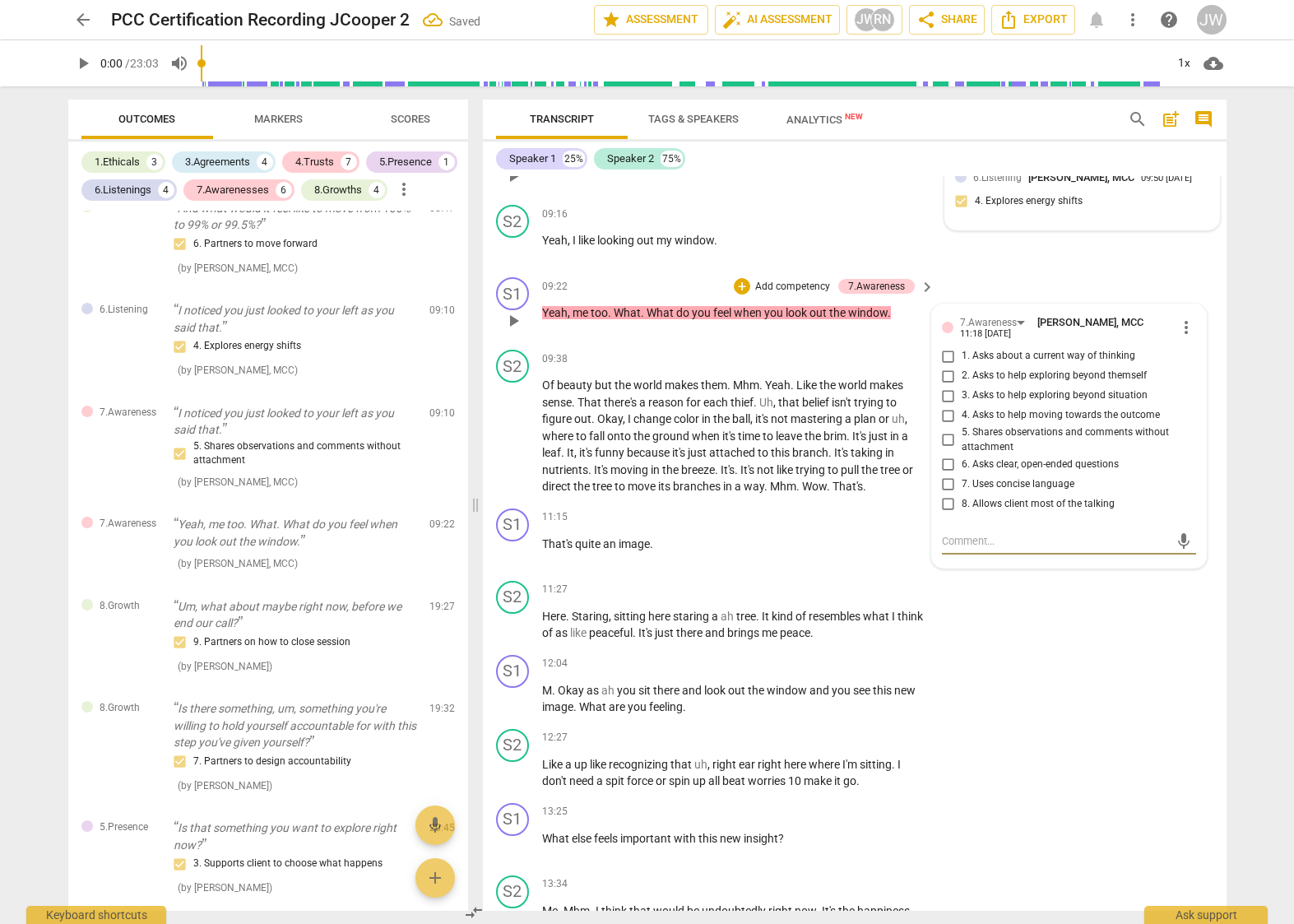
click at [947, 474] on input "6. Asks clear, open-ended questions" at bounding box center [948, 464] width 27 height 20
checkbox input "true"
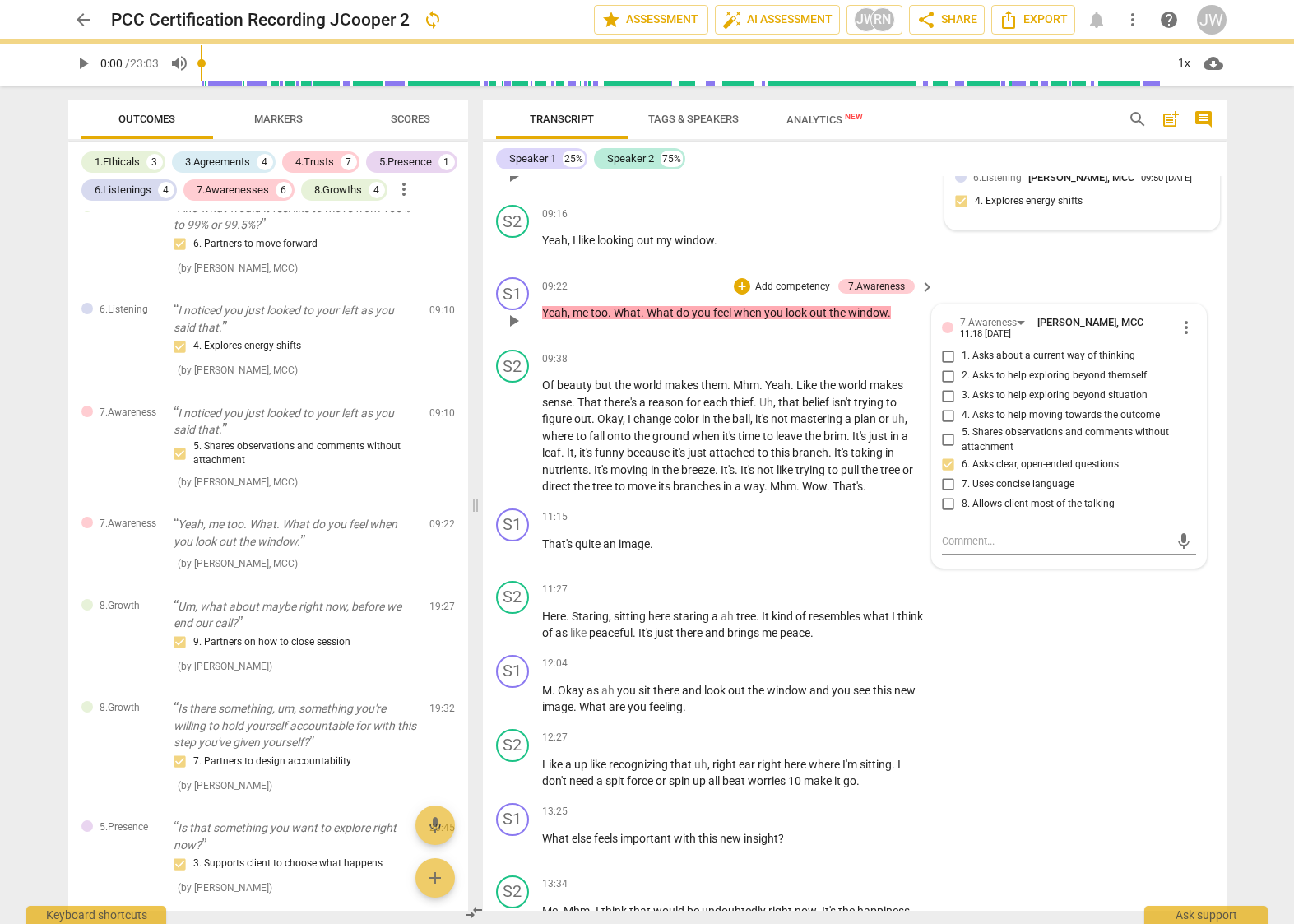
click at [943, 406] on input "3. Asks to help exploring beyond situation" at bounding box center [948, 396] width 27 height 20
checkbox input "true"
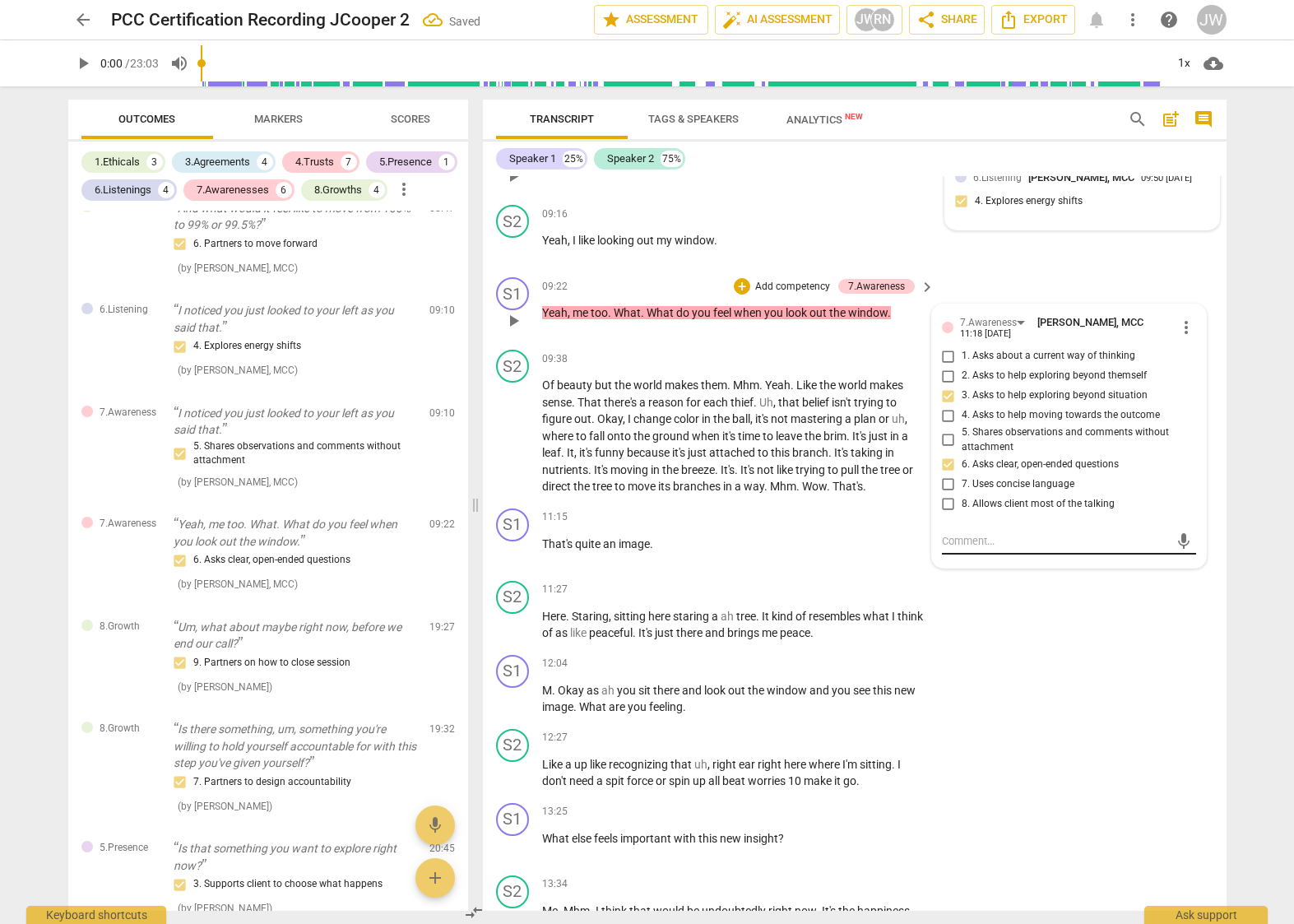
click at [963, 549] on div "mic" at bounding box center [1069, 541] width 254 height 27
click at [975, 549] on textarea at bounding box center [1056, 541] width 228 height 16
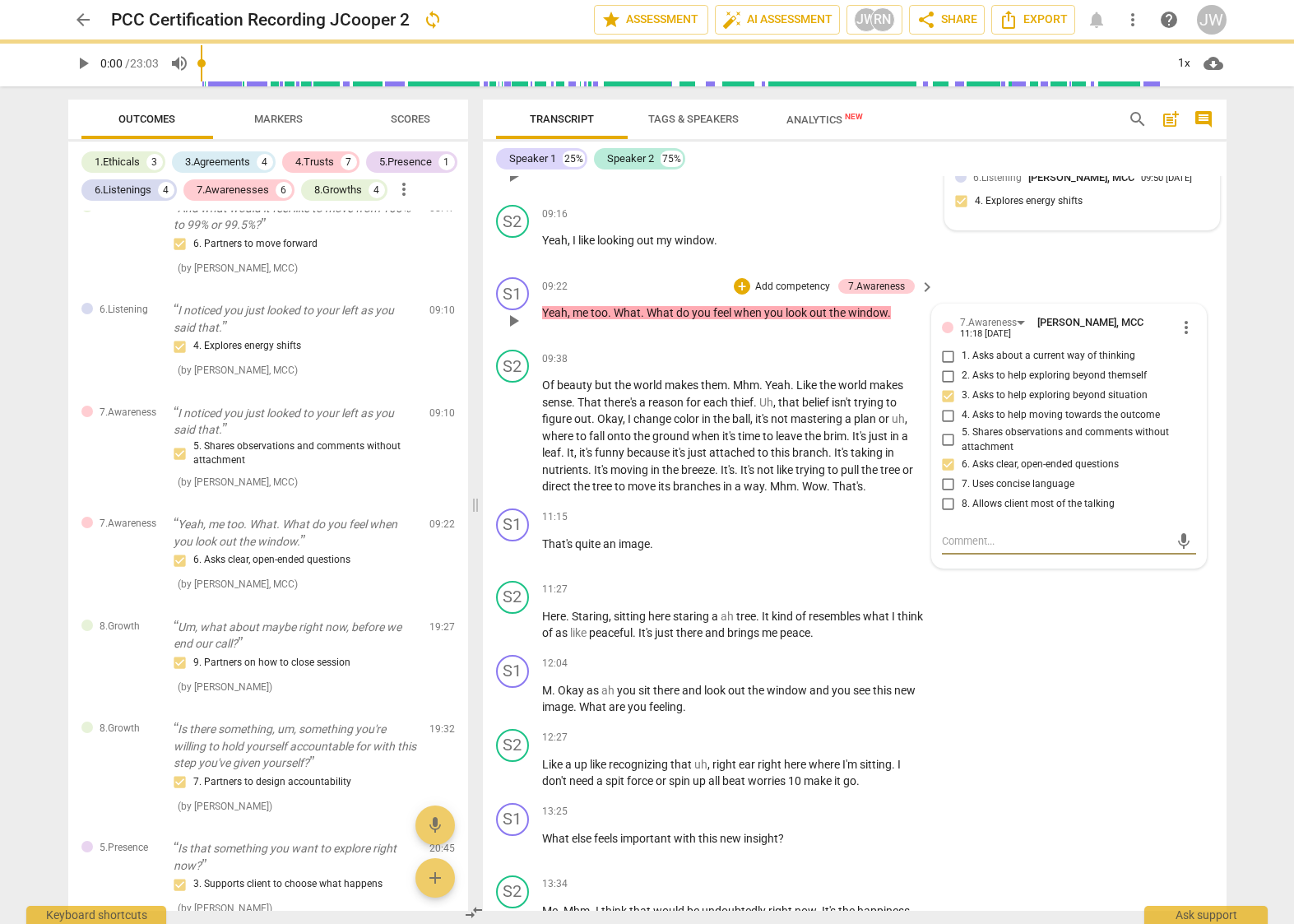
type textarea "w"
type textarea "wh"
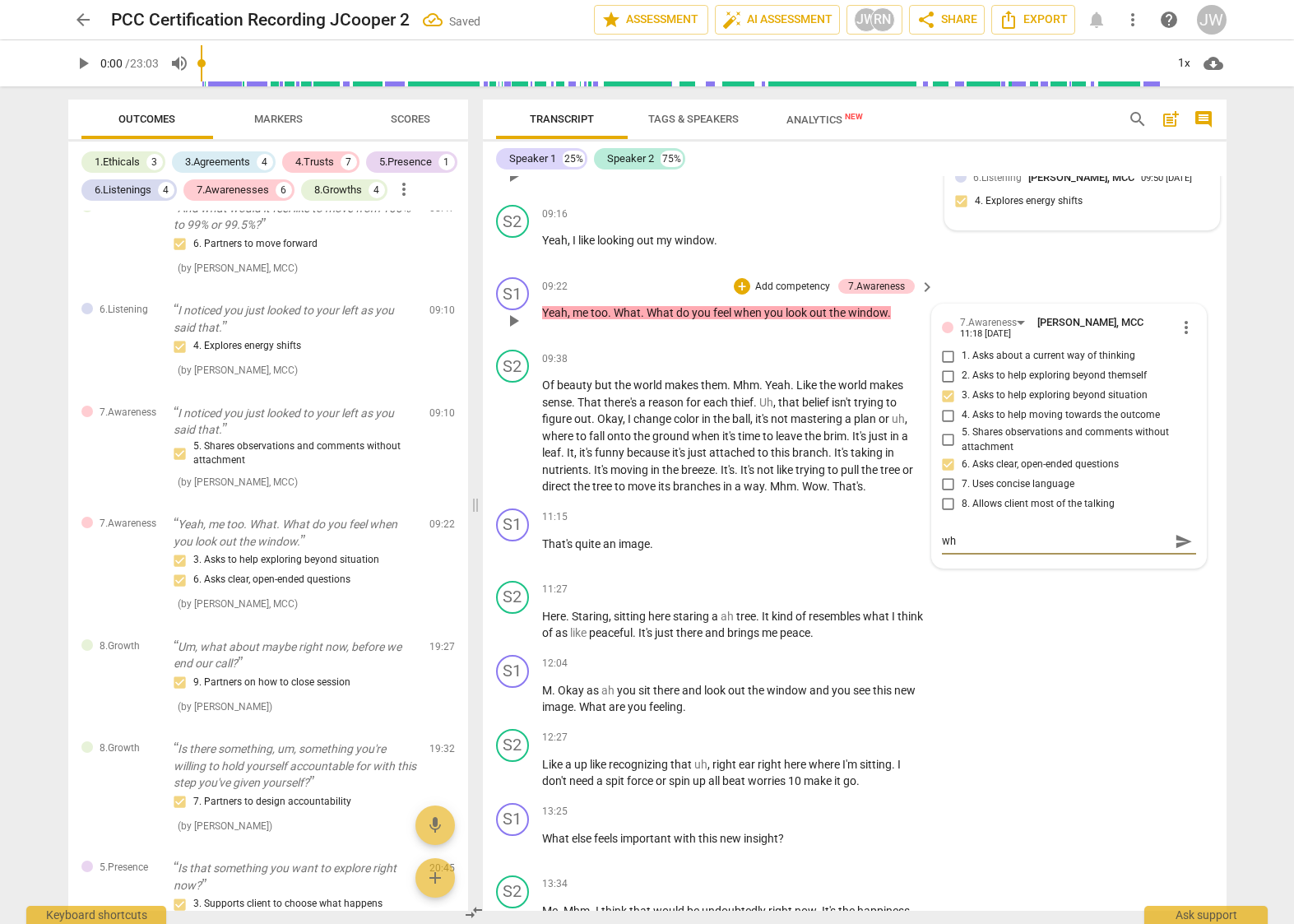
type textarea "wha"
type textarea "wh"
type textarea "whe"
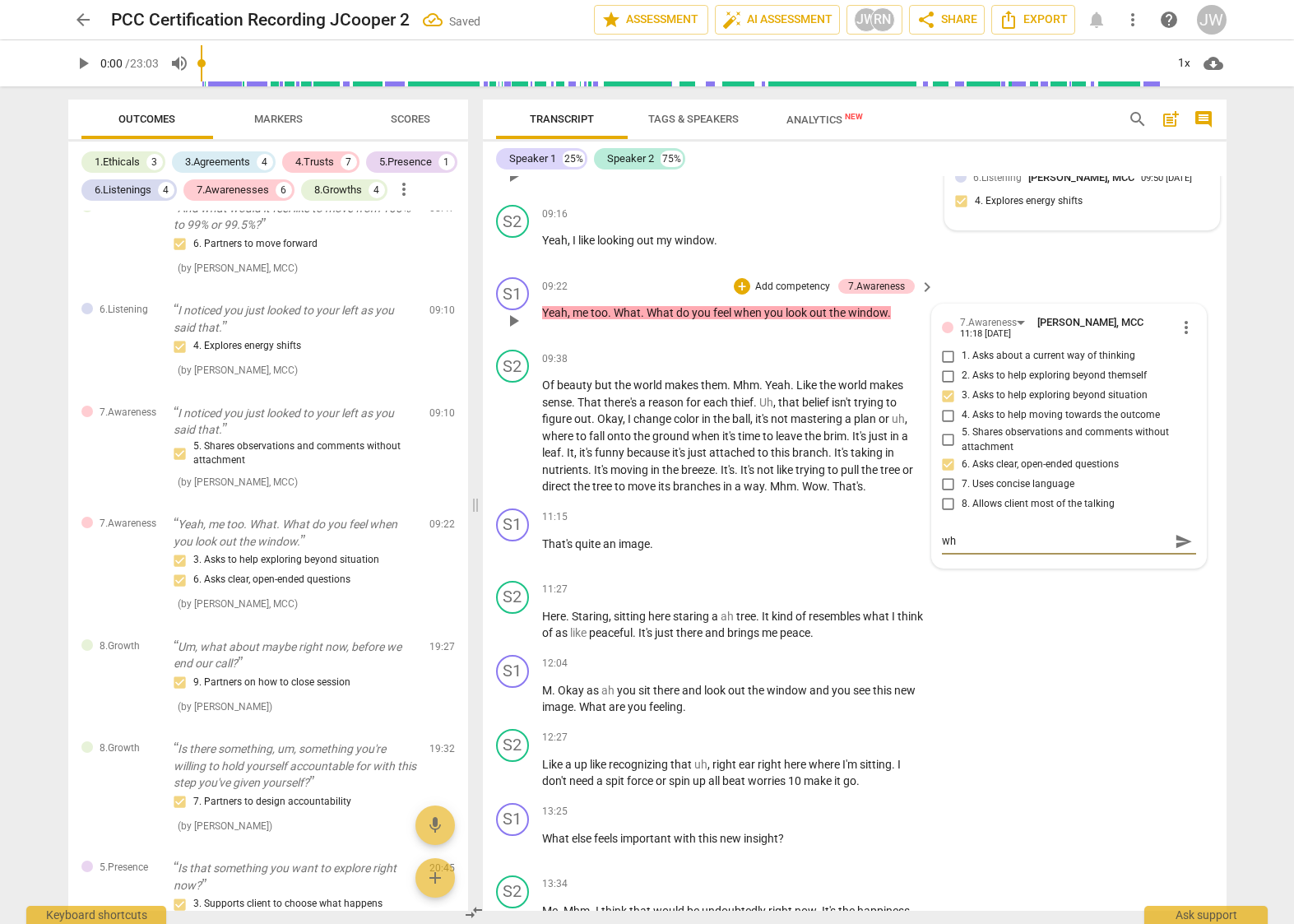
type textarea "whe"
type textarea "wher"
type textarea "where"
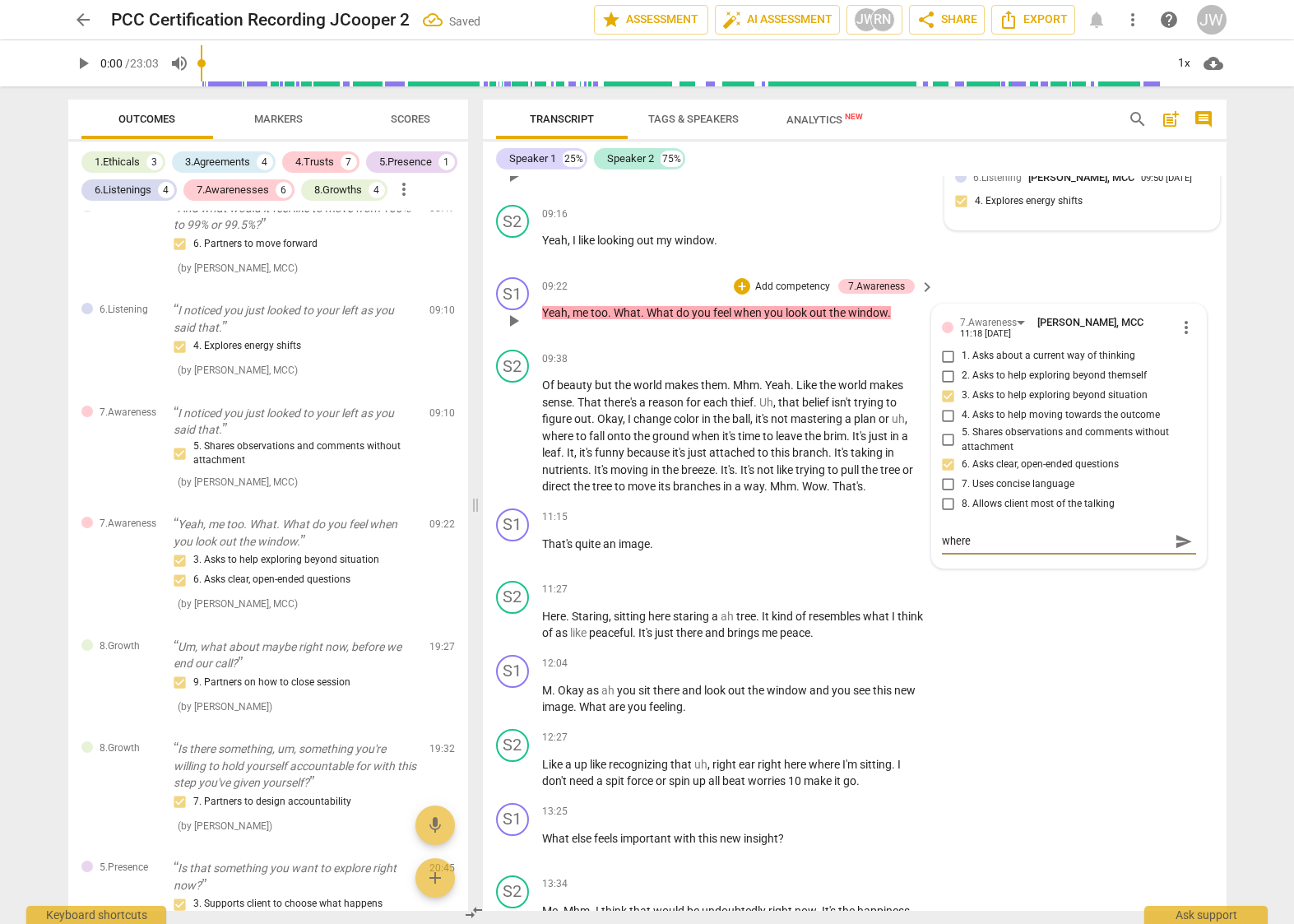
type textarea "where a"
type textarea "where ar"
type textarea "where are"
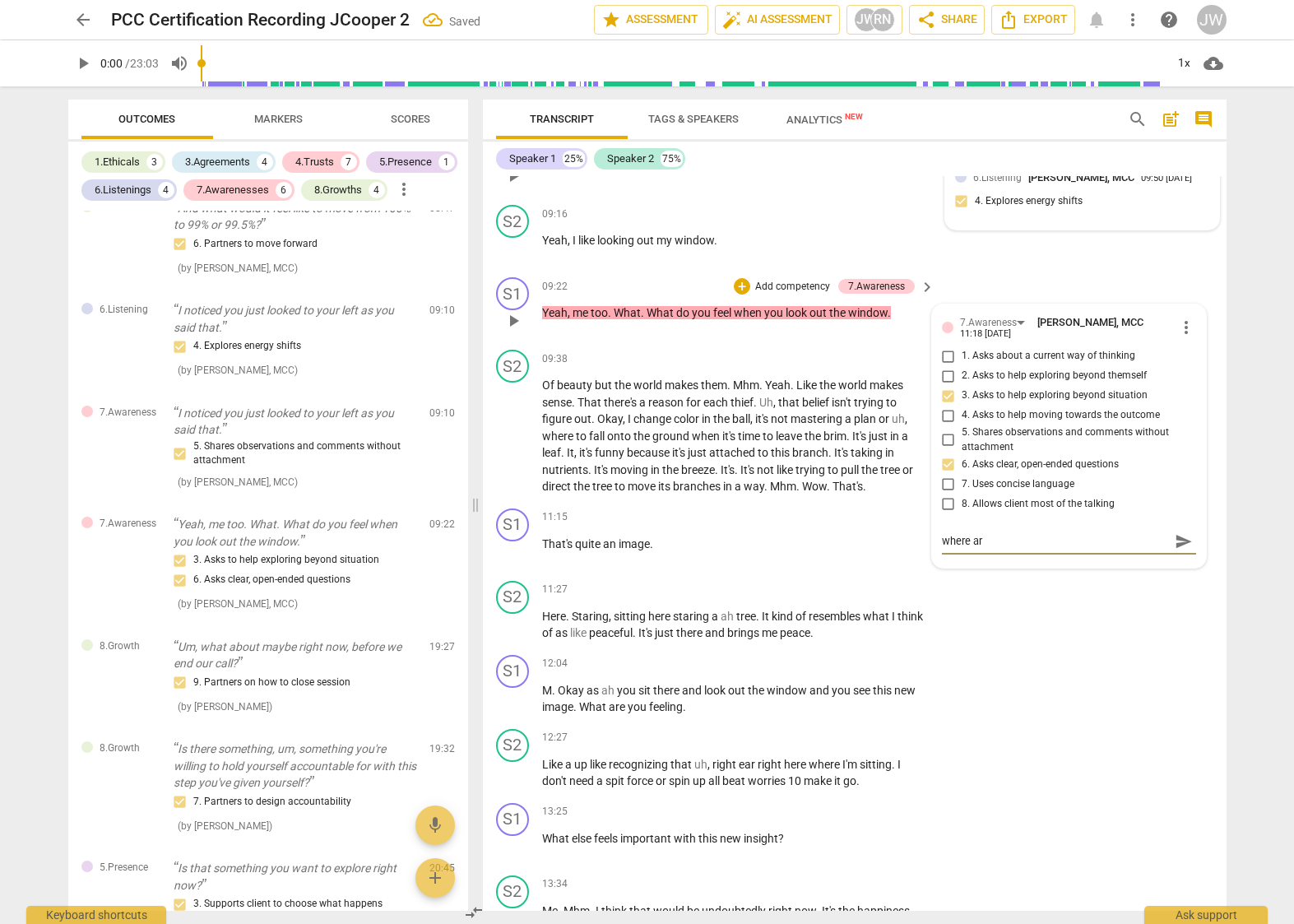
type textarea "where are"
type textarea "where are y"
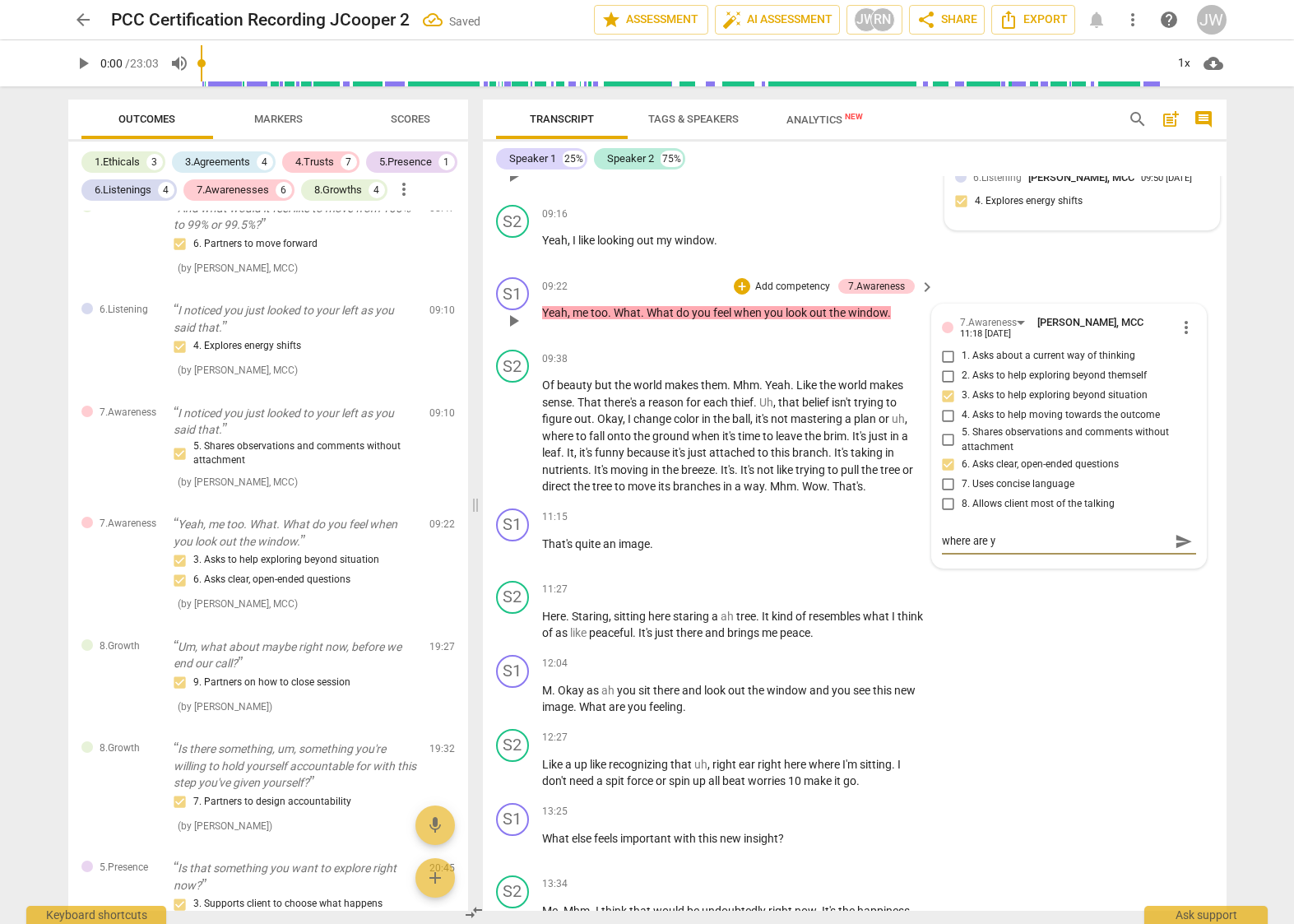
type textarea "where are yo"
type textarea "where are you"
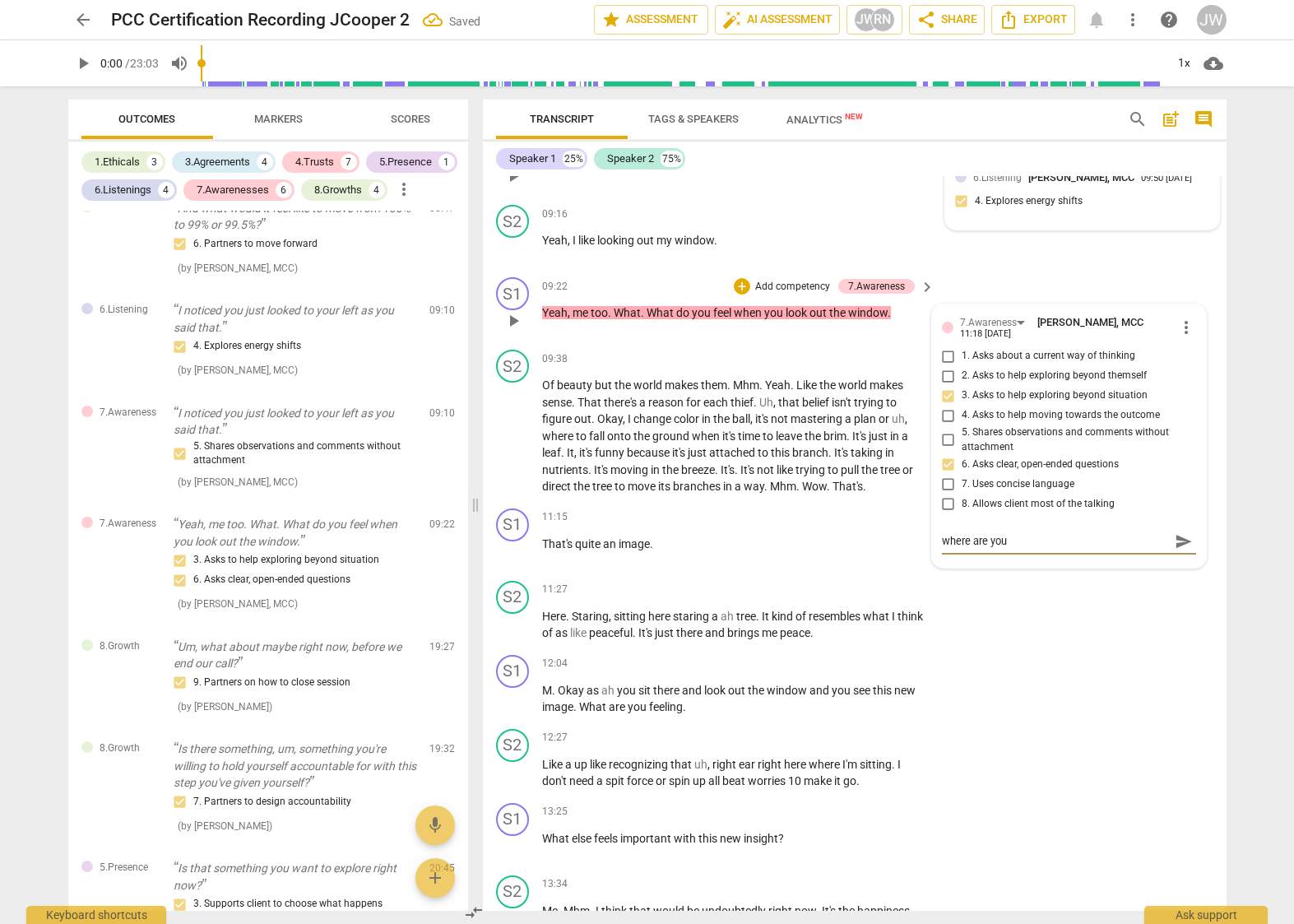
type textarea "where are you"
type textarea "where are you g"
type textarea "where are you go"
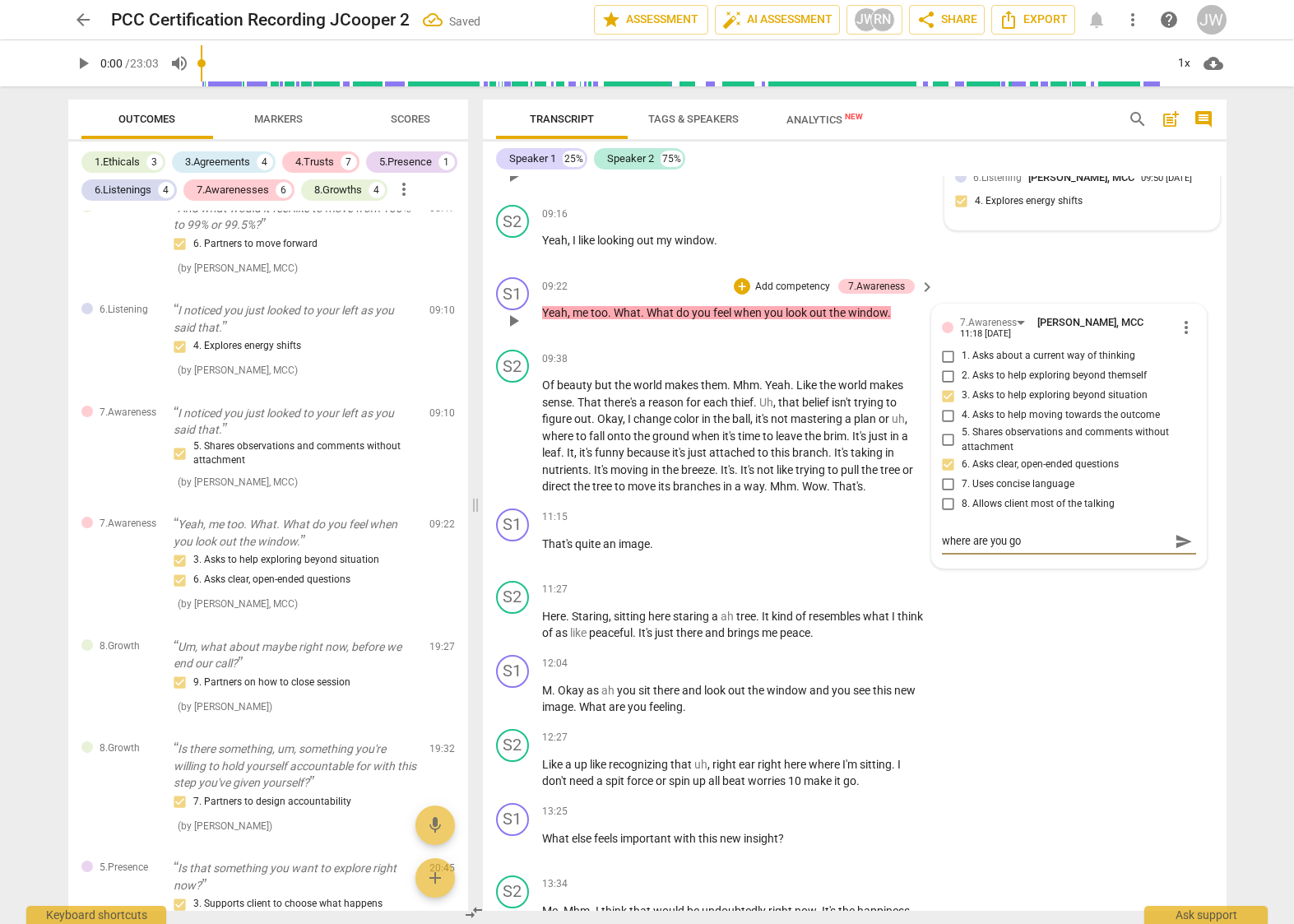
type textarea "where are you goi"
type textarea "where are you goin"
type textarea "where are you going"
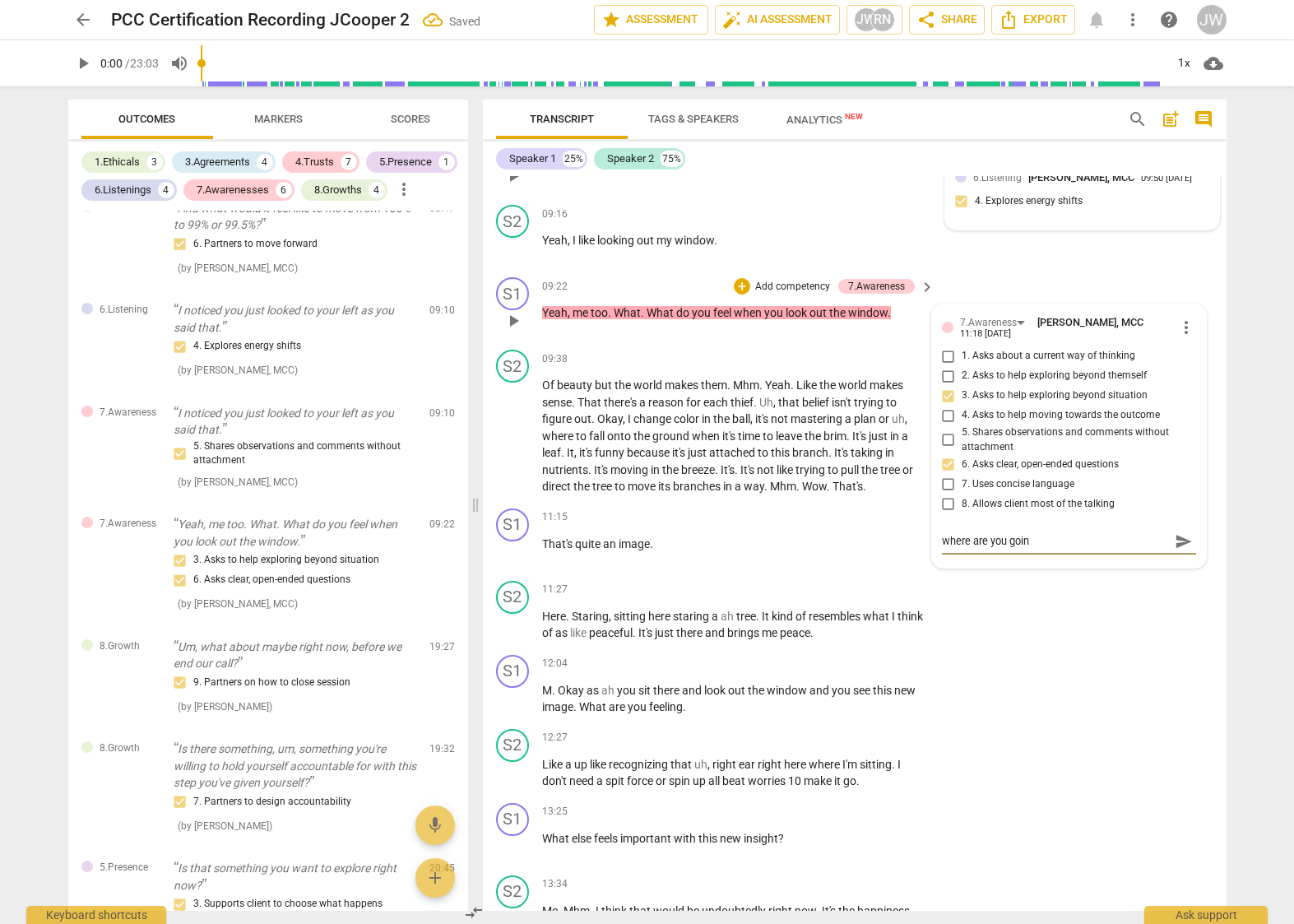
type textarea "where are you going"
type textarea "where are you going?"
click at [1175, 551] on span "send" at bounding box center [1184, 541] width 18 height 18
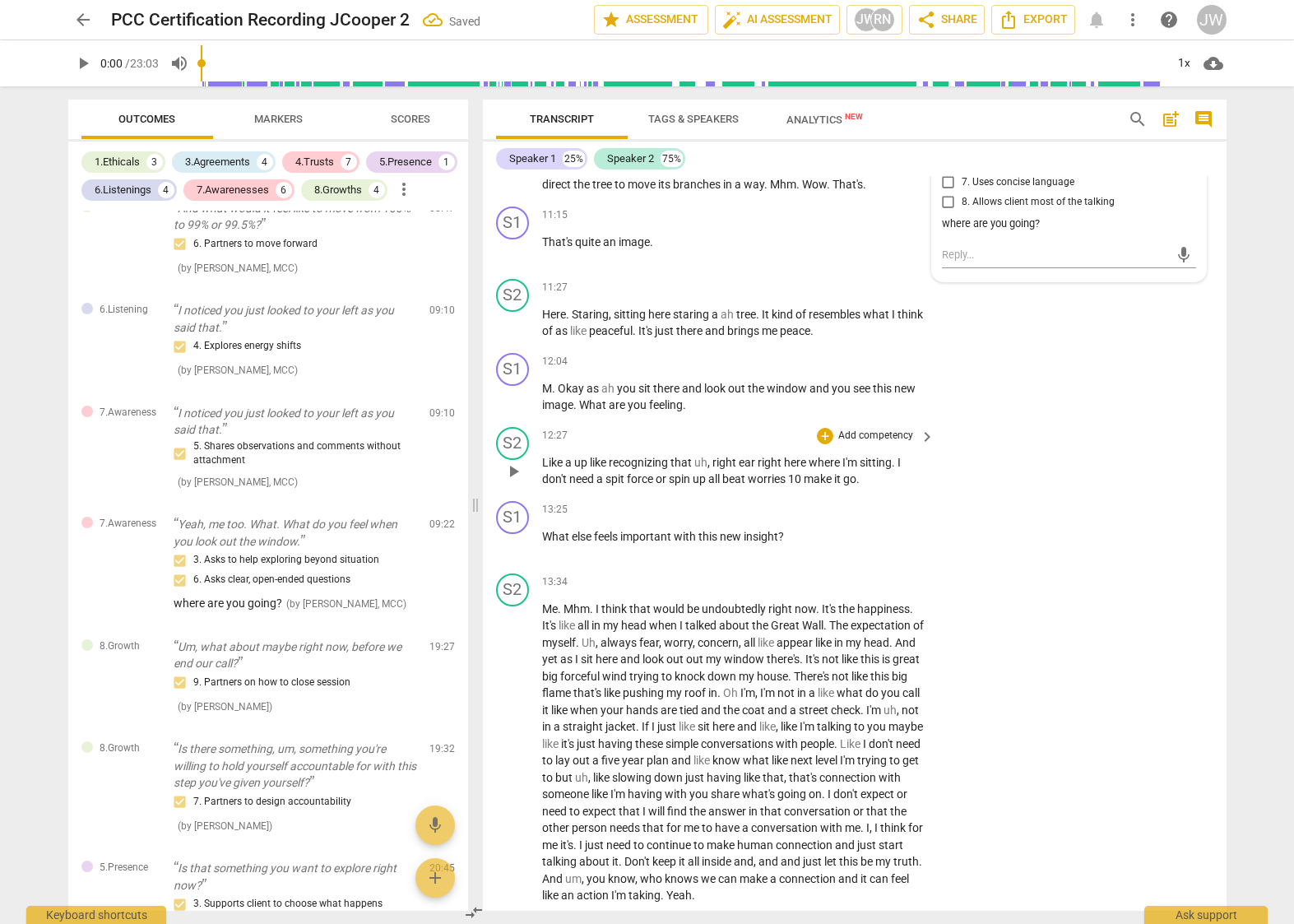
scroll to position [3061, 0]
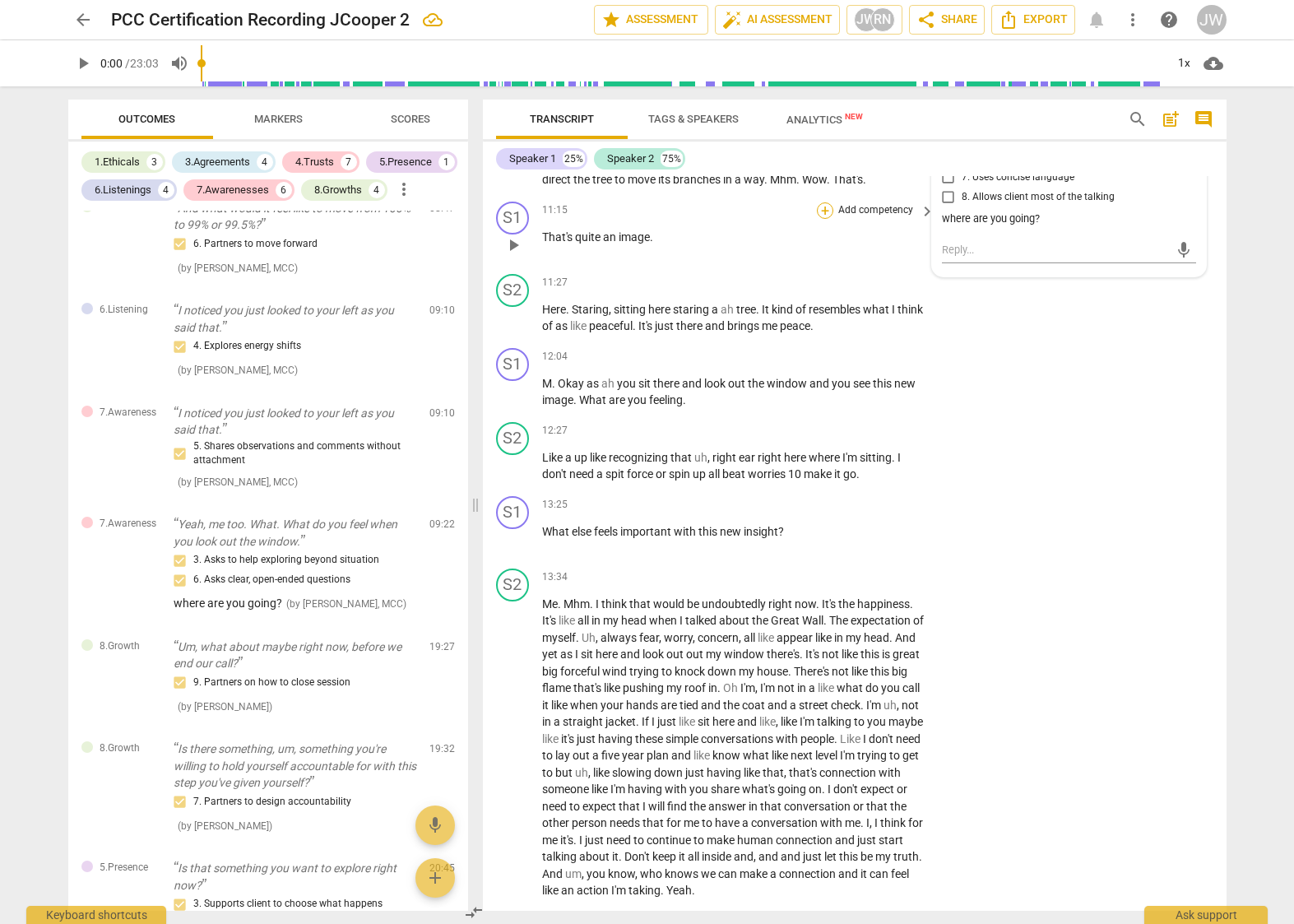
click at [826, 219] on div "+" at bounding box center [825, 210] width 17 height 17
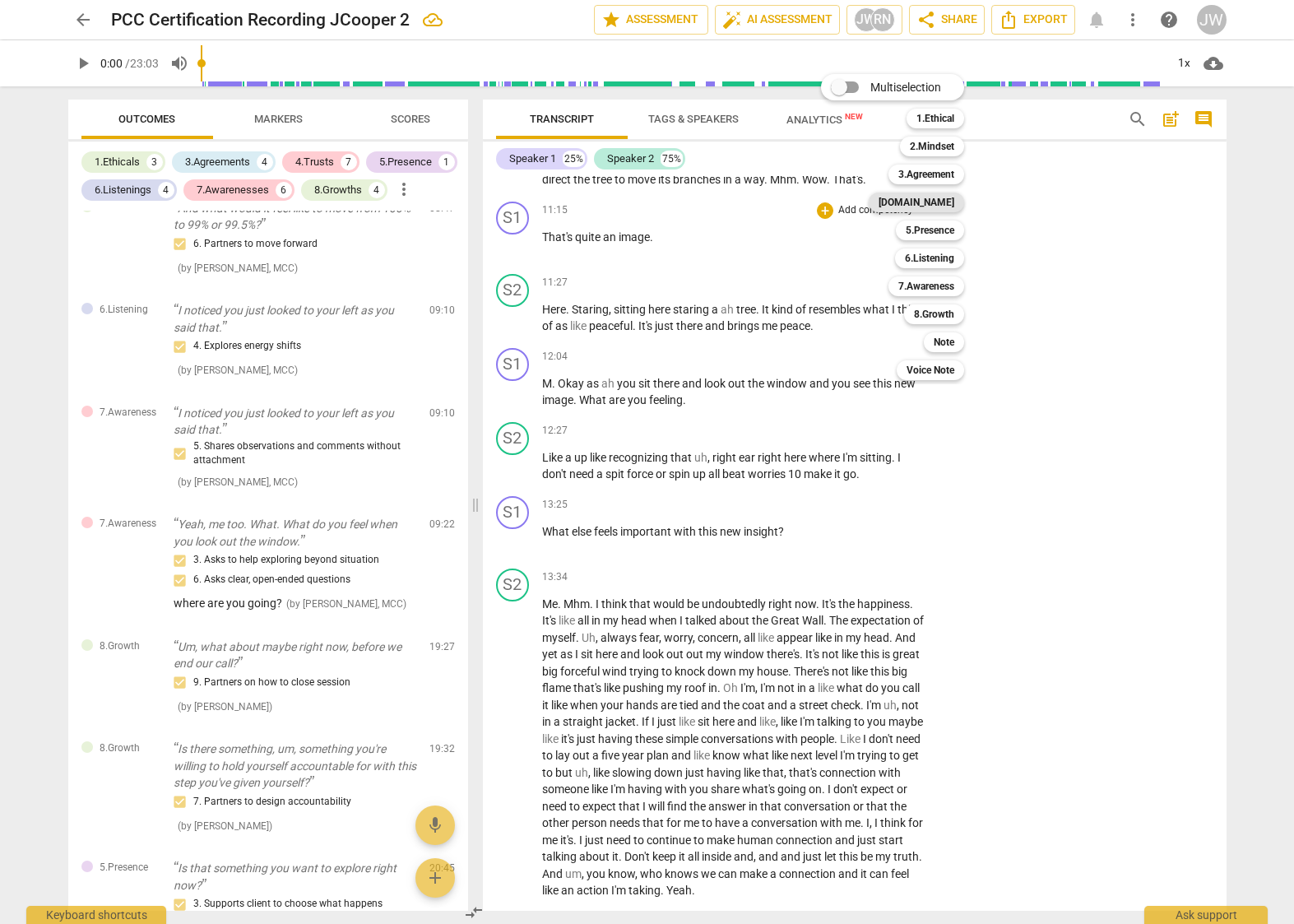
click at [938, 205] on b "[DOMAIN_NAME]" at bounding box center [916, 202] width 76 height 20
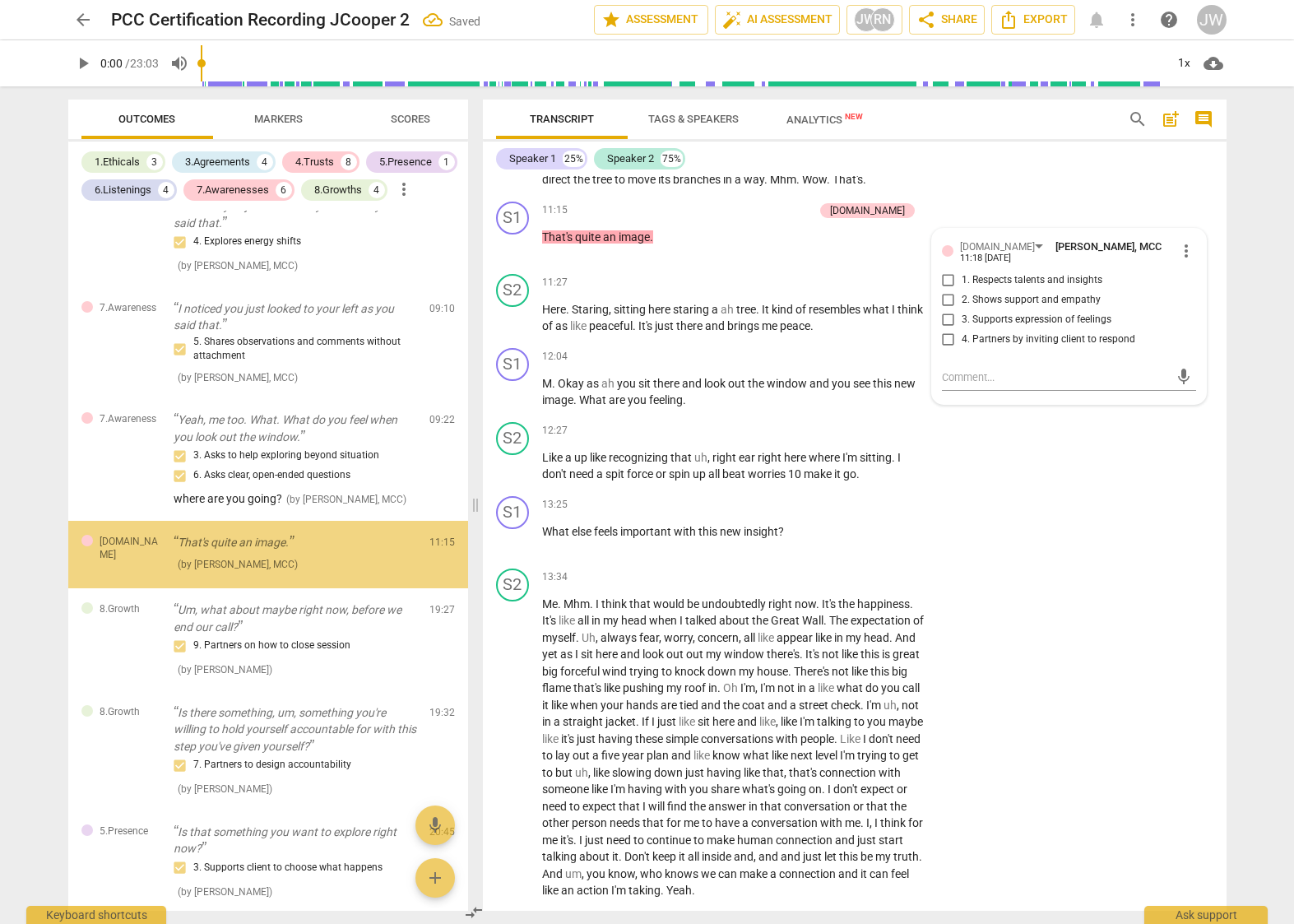
scroll to position [2297, 0]
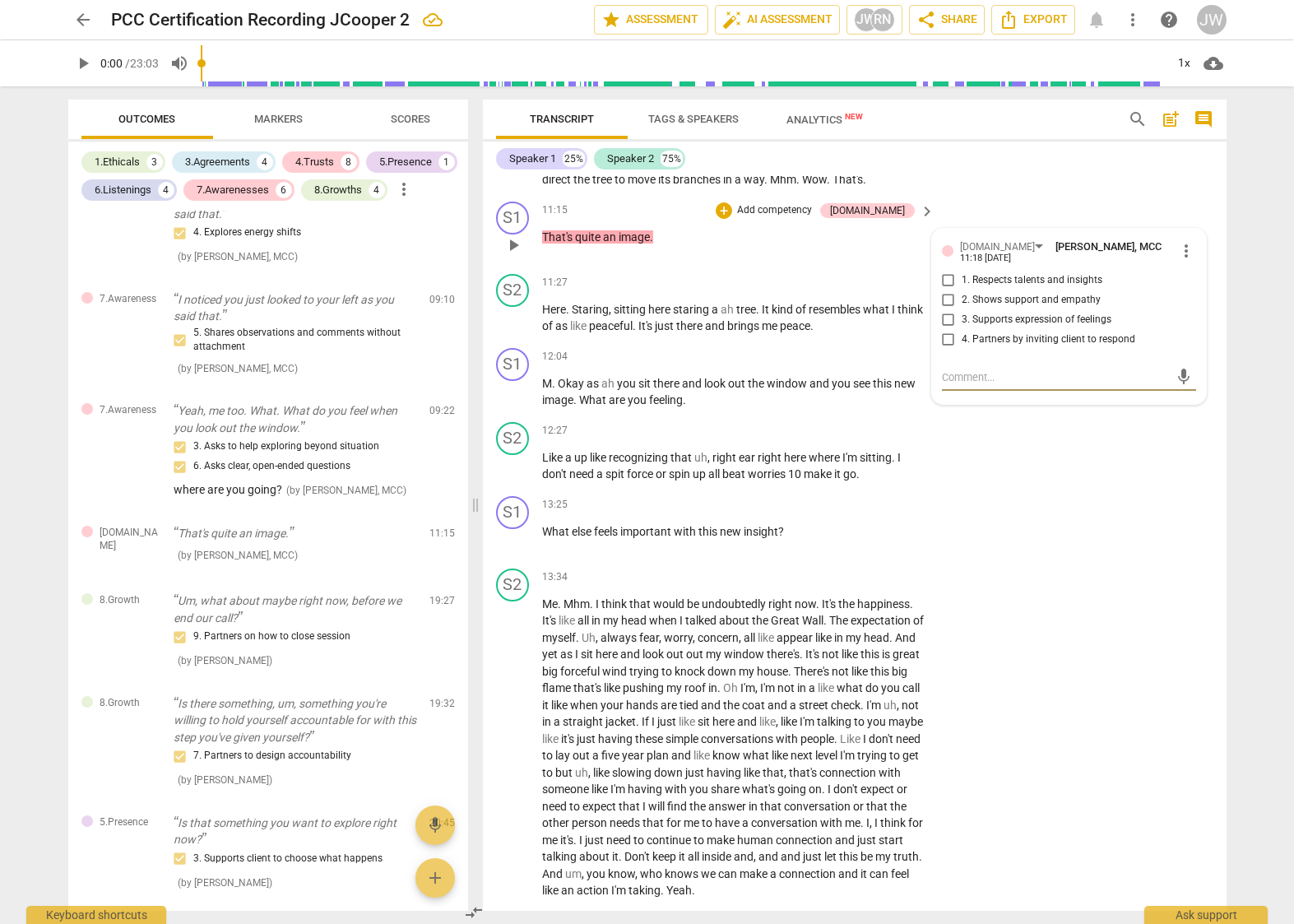
click at [944, 330] on input "3. Supports expression of feelings" at bounding box center [948, 320] width 27 height 20
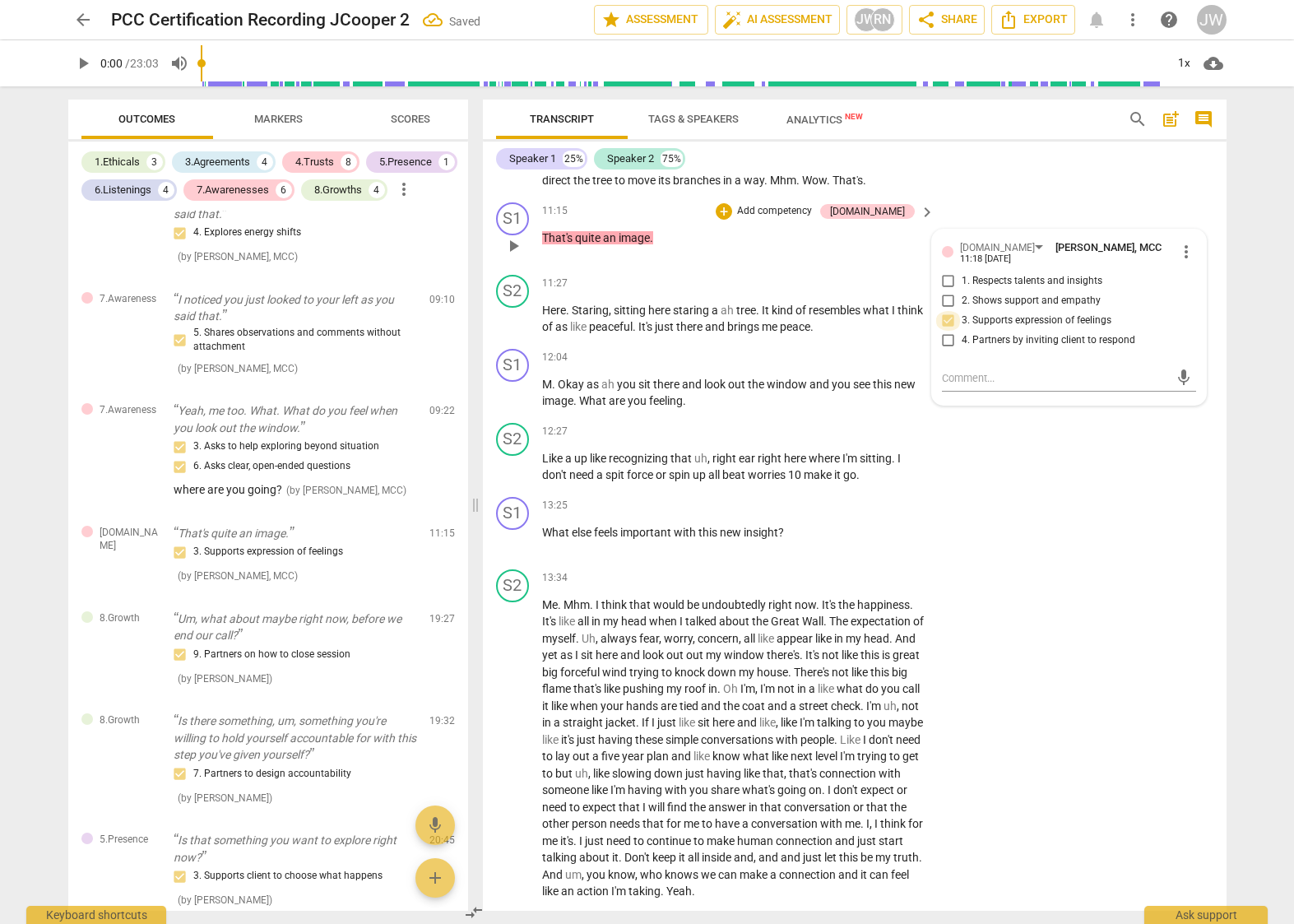
click at [946, 331] on input "3. Supports expression of feelings" at bounding box center [948, 321] width 27 height 20
checkbox input "true"
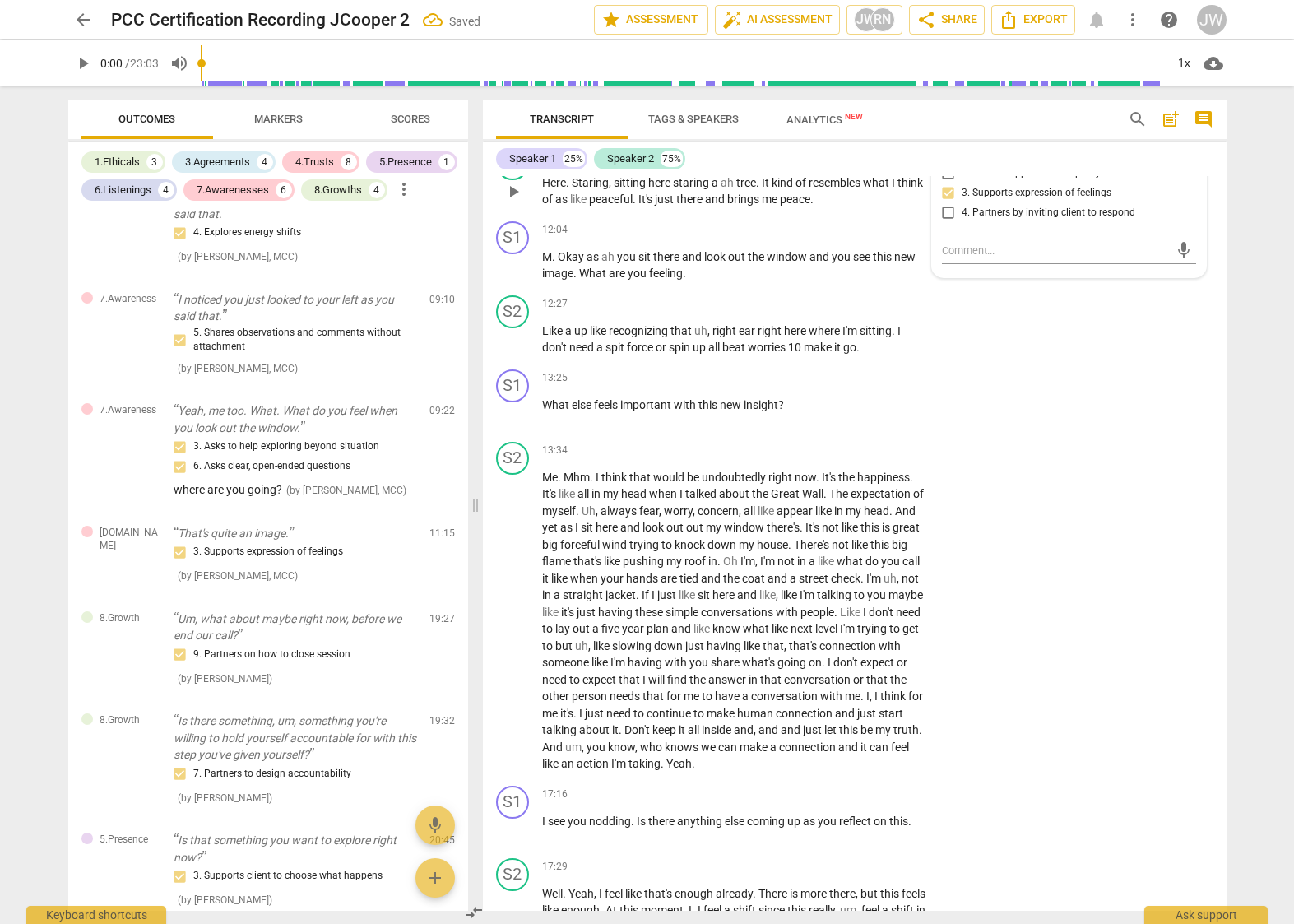
scroll to position [3189, 0]
click at [821, 237] on div "+" at bounding box center [825, 229] width 17 height 17
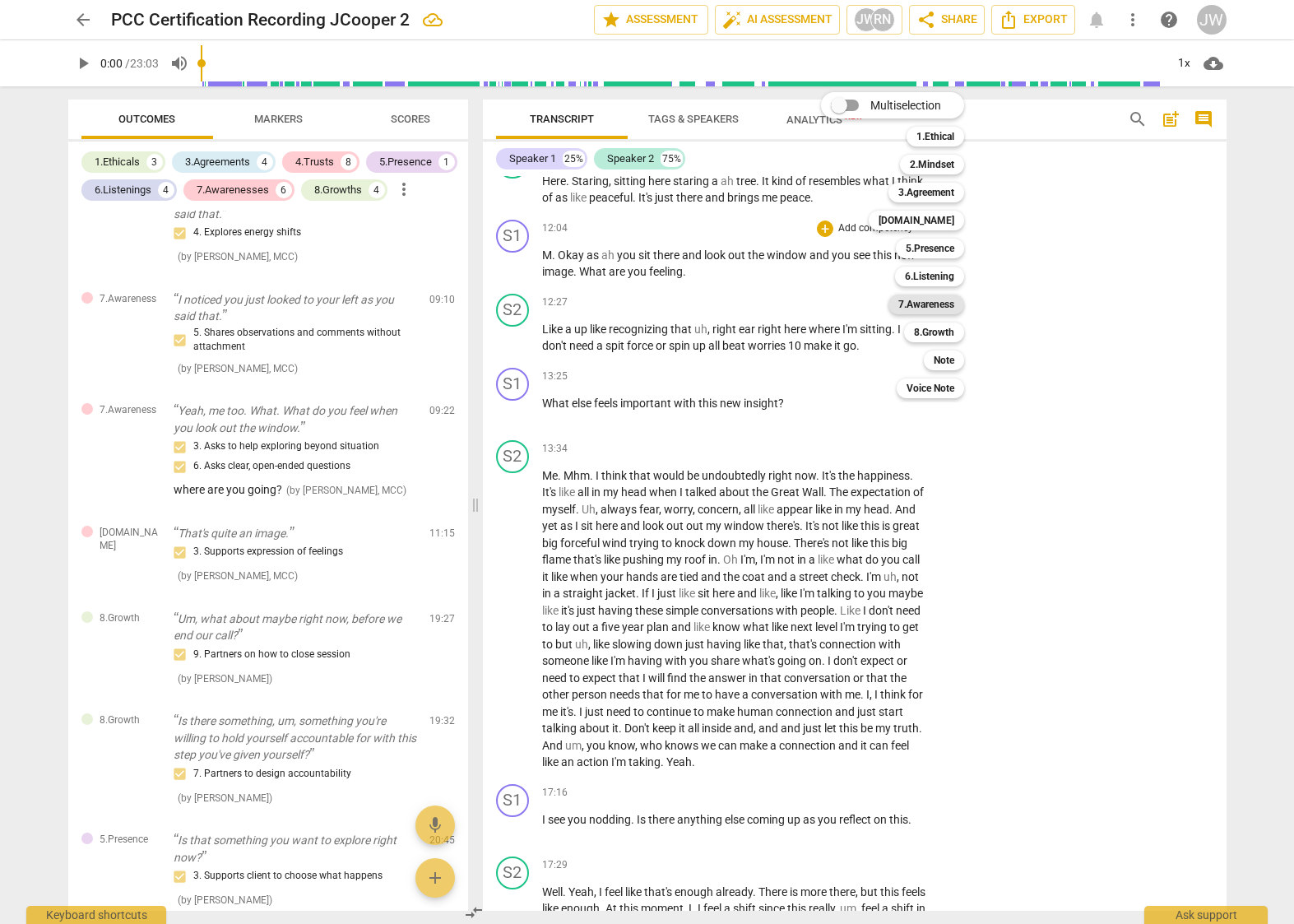
click at [931, 308] on b "7.Awareness" at bounding box center [926, 304] width 56 height 20
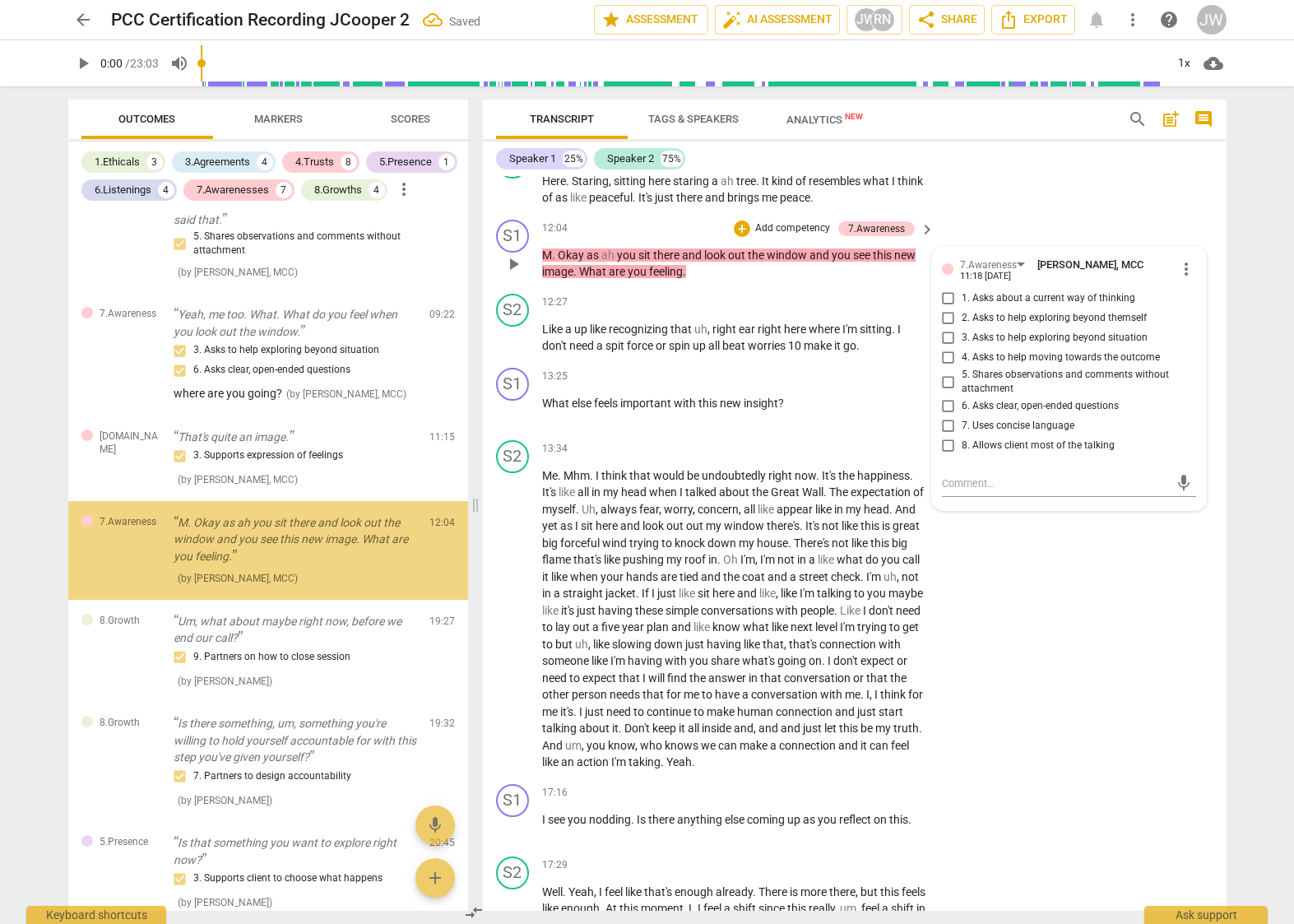
scroll to position [2399, 0]
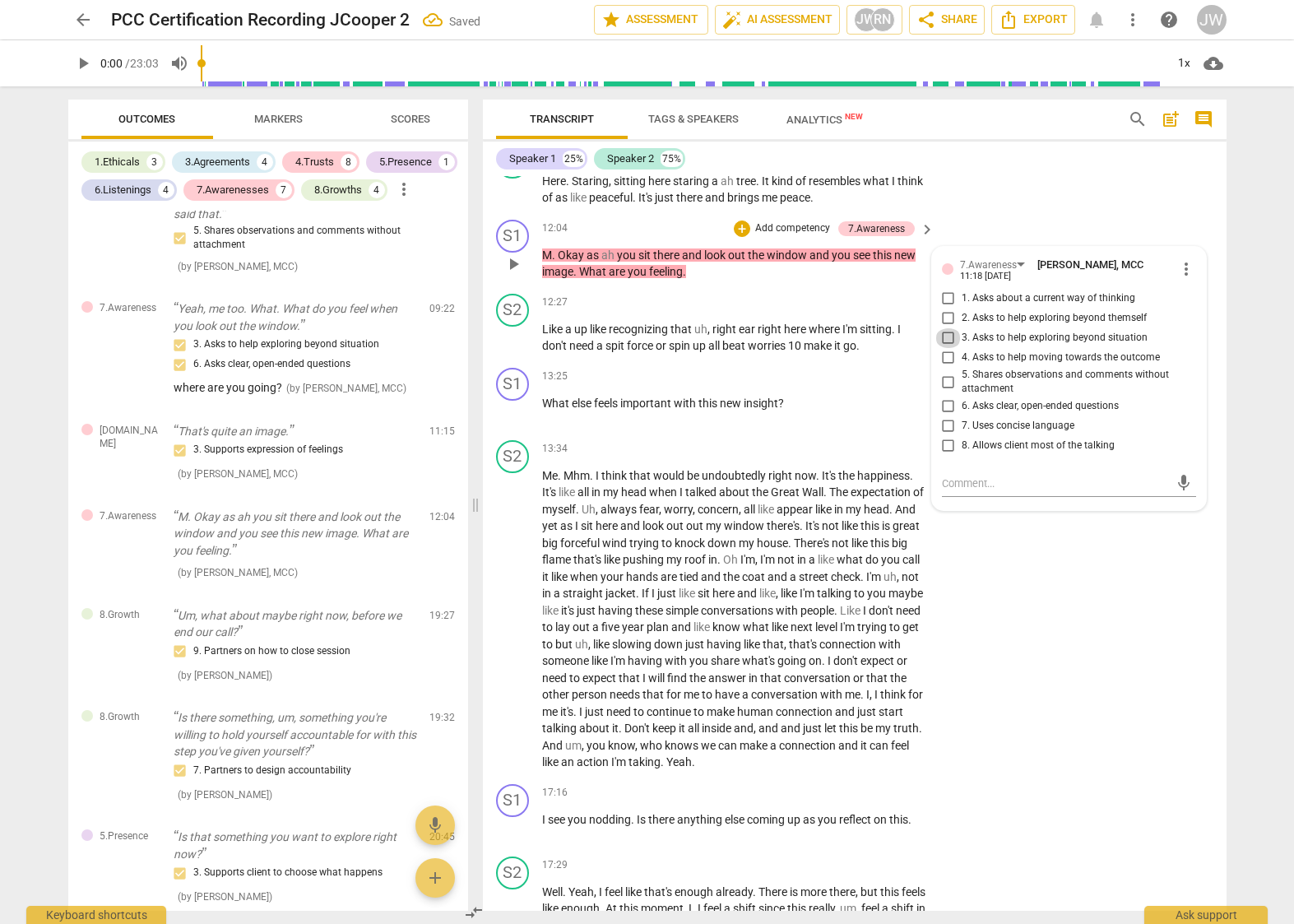
click at [943, 349] on input "3. Asks to help exploring beyond situation" at bounding box center [948, 338] width 27 height 20
checkbox input "true"
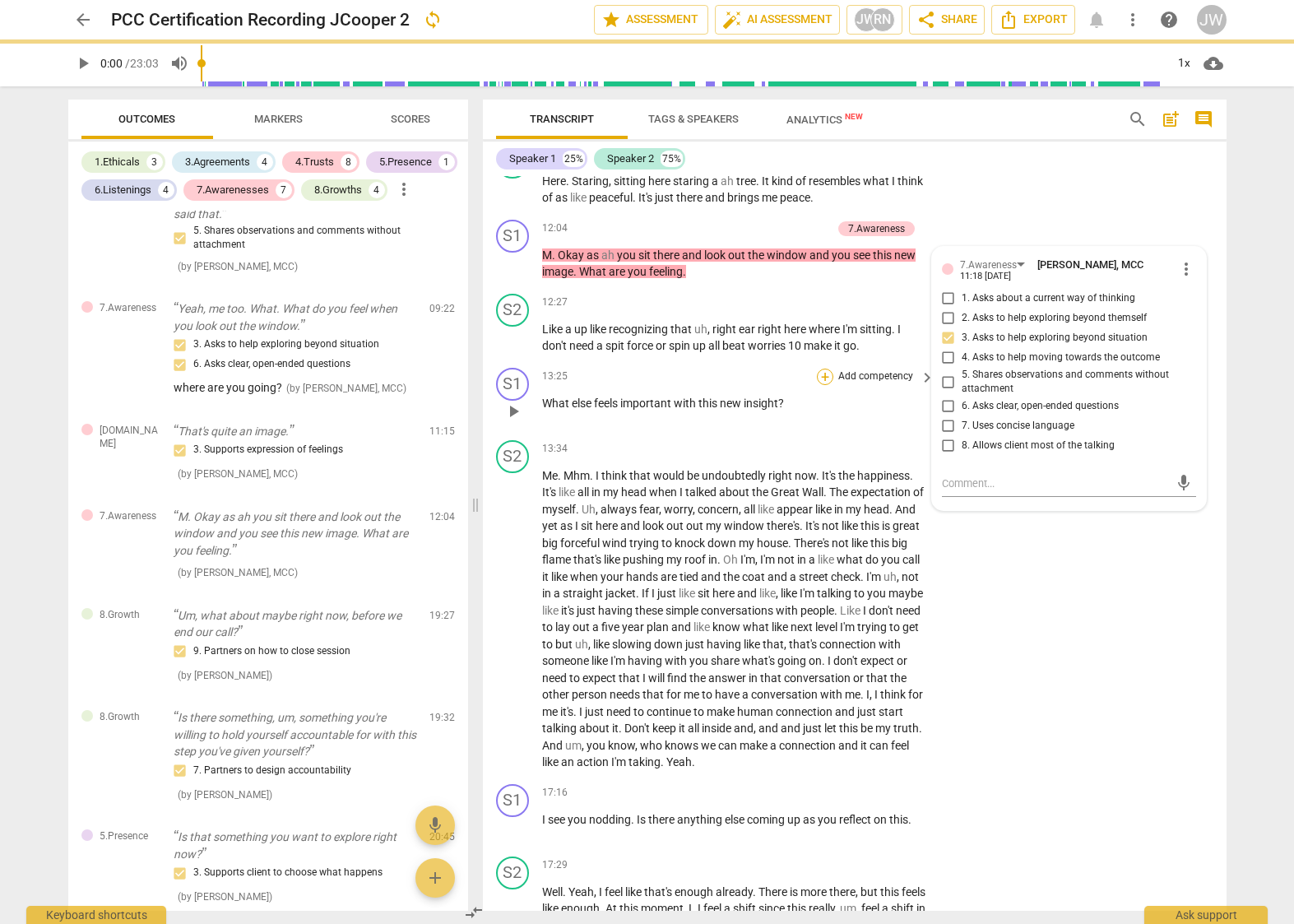
click at [819, 385] on div "+" at bounding box center [825, 376] width 17 height 17
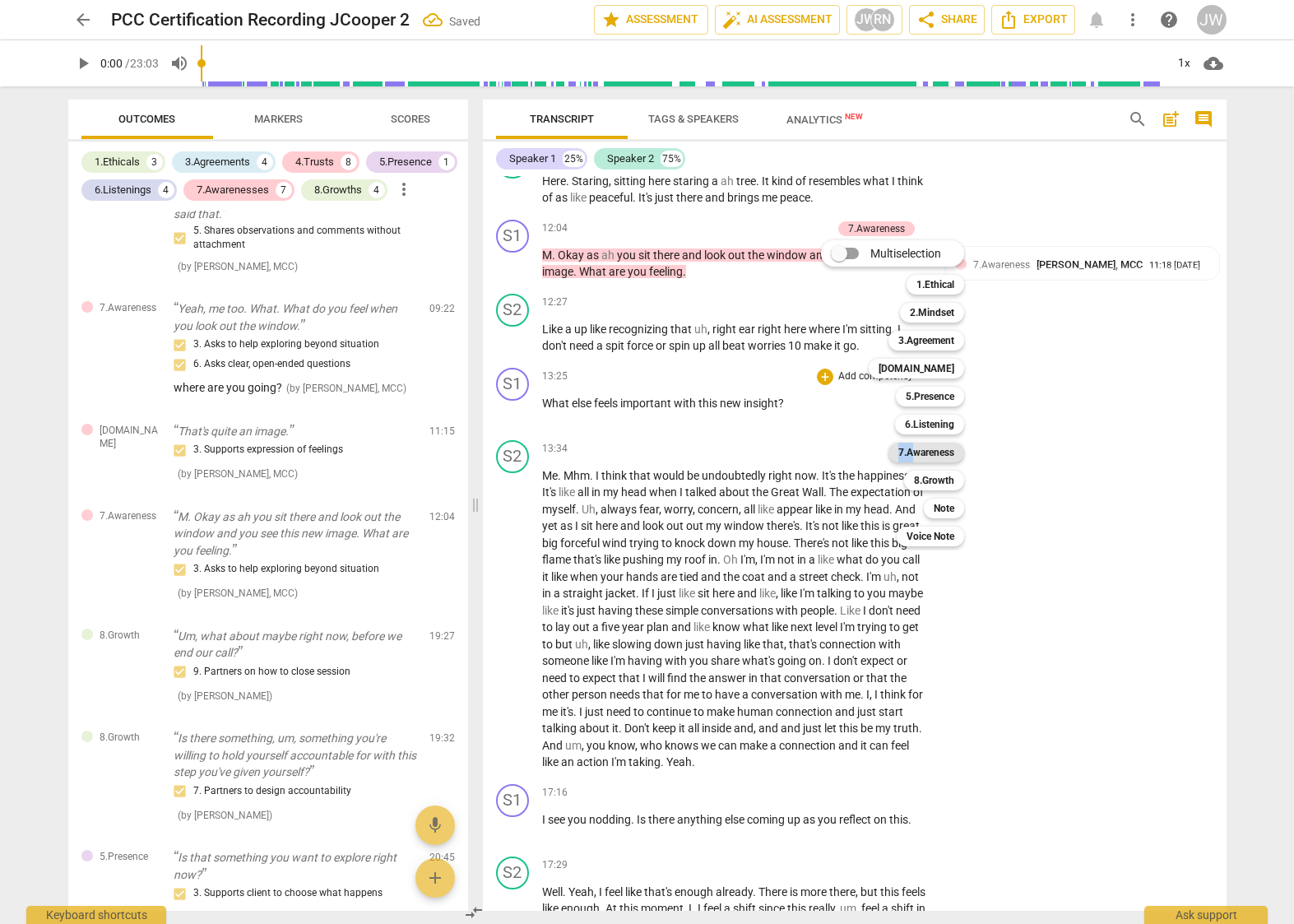
drag, startPoint x: 917, startPoint y: 454, endPoint x: 900, endPoint y: 450, distance: 17.5
click at [895, 450] on div "7.Awareness" at bounding box center [926, 453] width 76 height 20
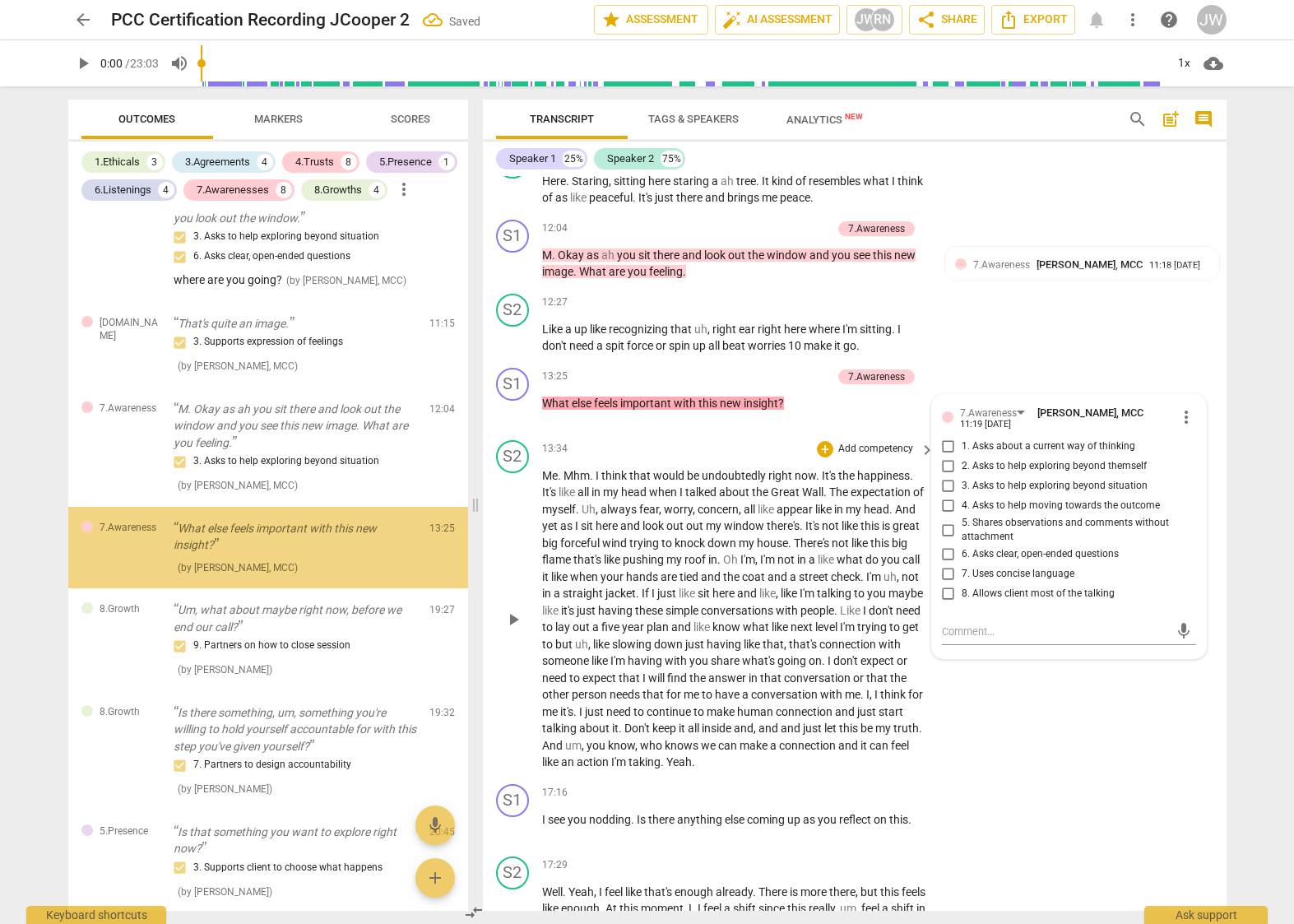
scroll to position [2510, 0]
click at [923, 452] on div "S2 play_arrow pause 13:34 + Add competency keyboard_arrow_right Me . Mhm . I th…" at bounding box center [855, 606] width 744 height 344
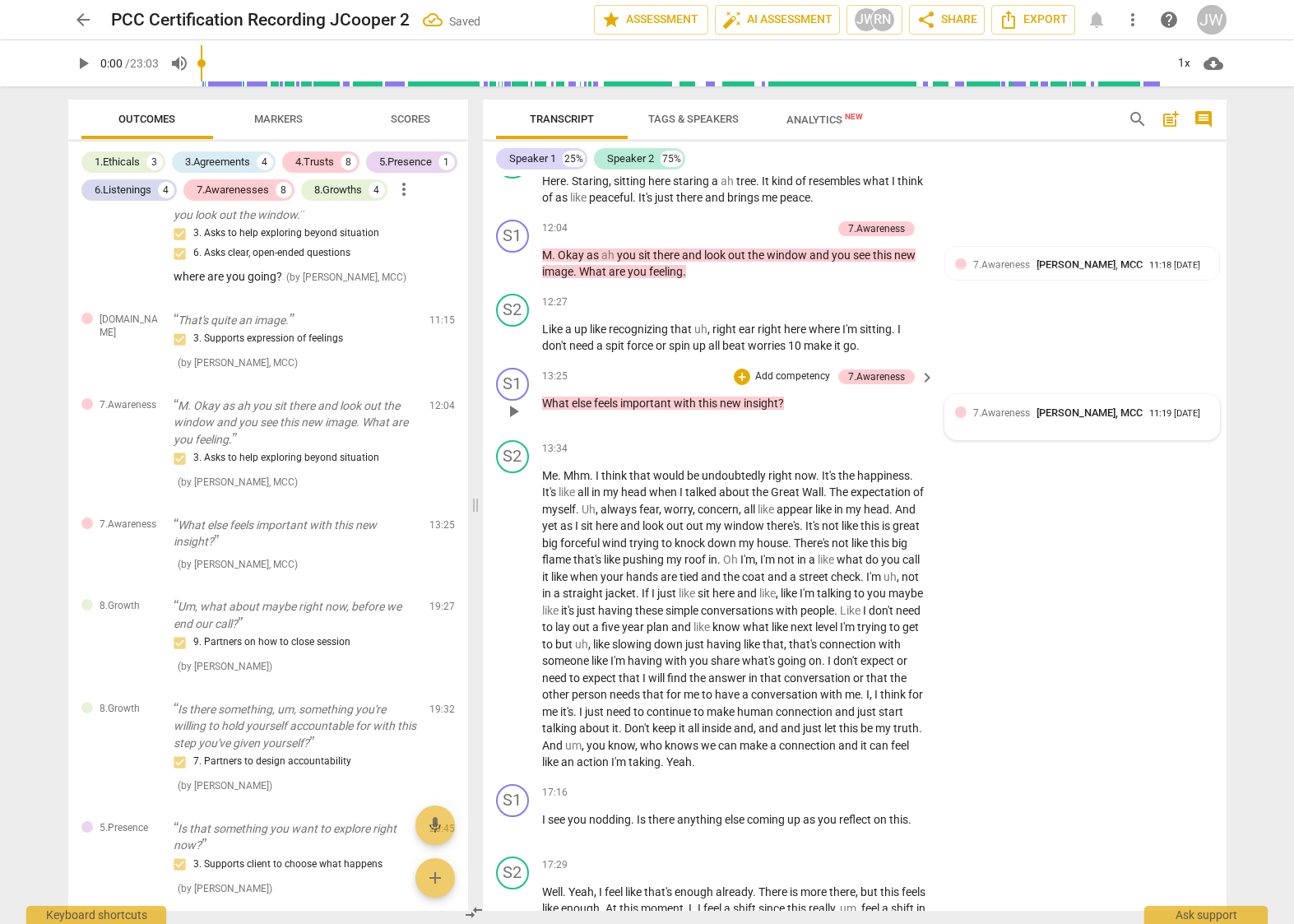
click at [975, 419] on span "7.Awareness" at bounding box center [1001, 413] width 57 height 12
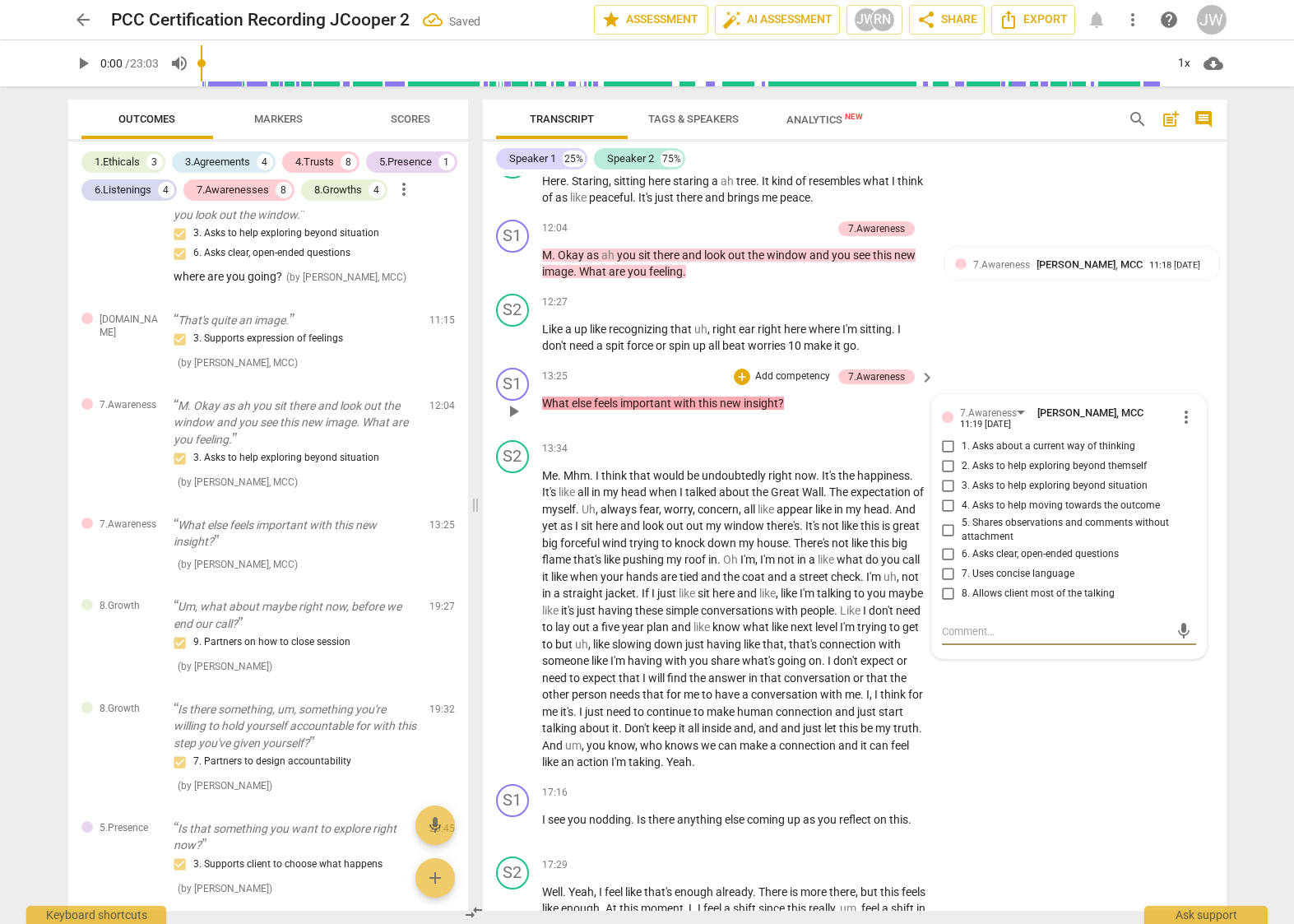
click at [943, 457] on input "1. Asks about a current way of thinking" at bounding box center [948, 447] width 27 height 20
checkbox input "true"
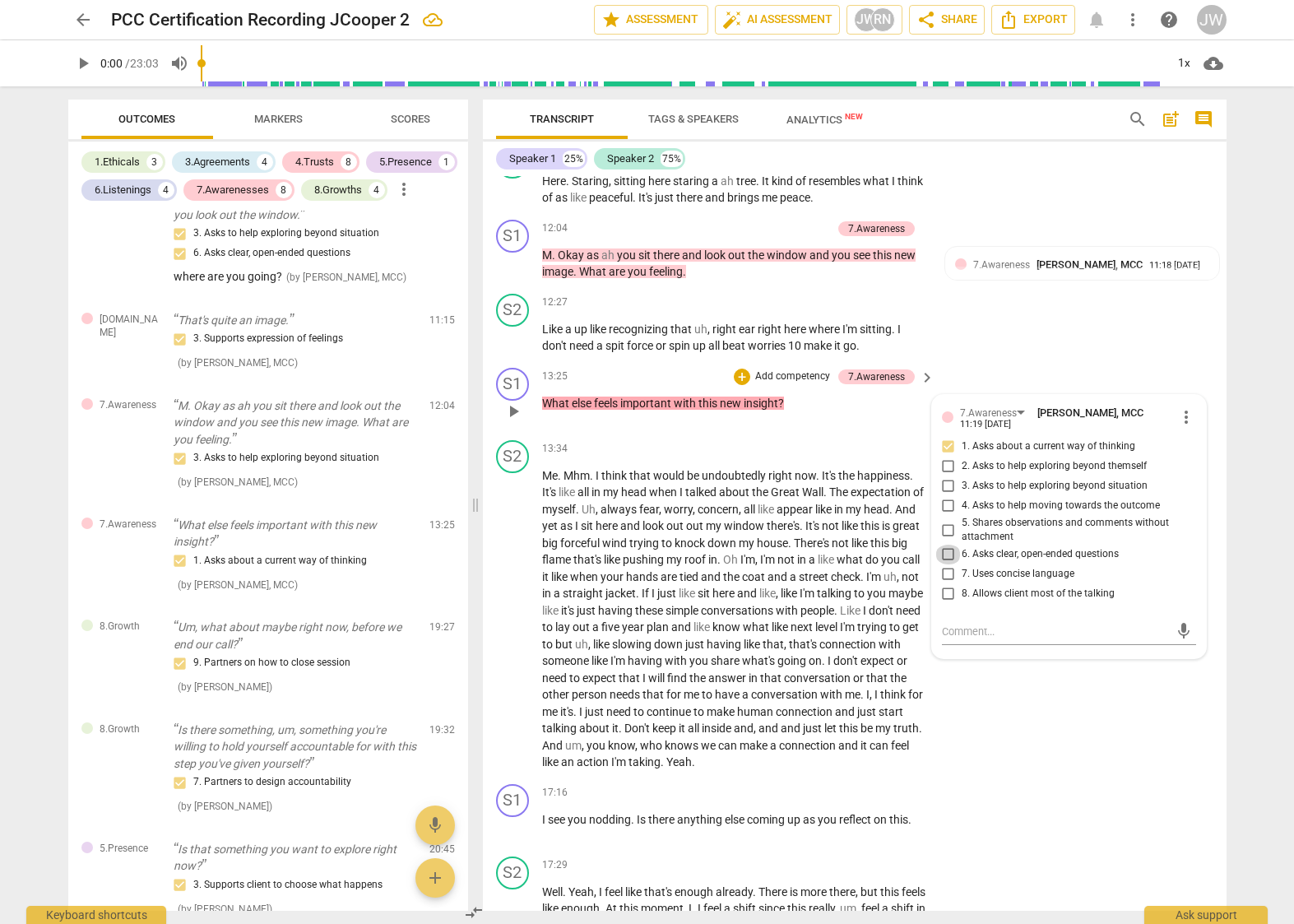
click at [945, 565] on input "6. Asks clear, open-ended questions" at bounding box center [948, 555] width 27 height 20
checkbox input "true"
click at [945, 584] on input "7. Uses concise language" at bounding box center [948, 574] width 27 height 20
checkbox input "true"
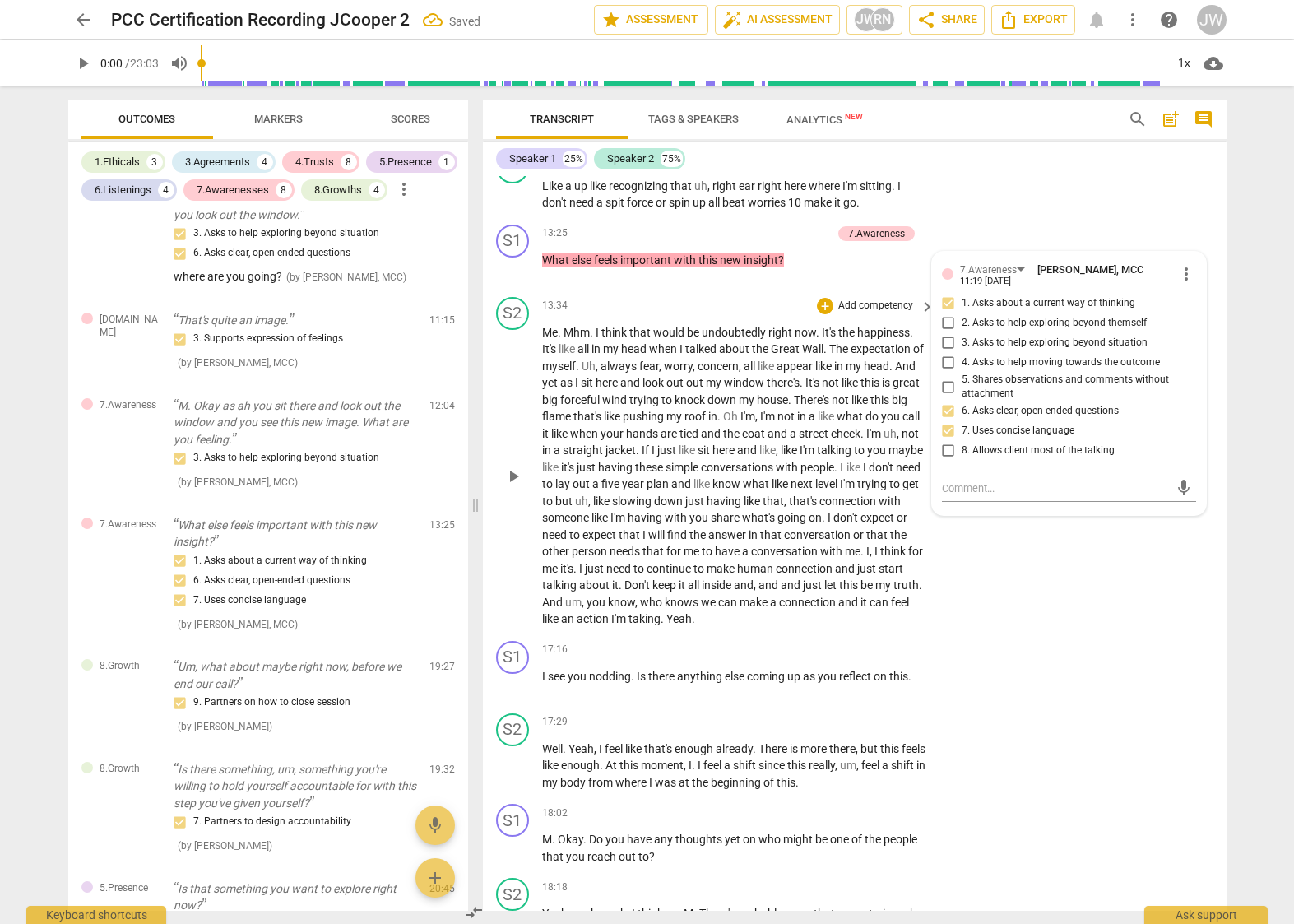
scroll to position [3340, 0]
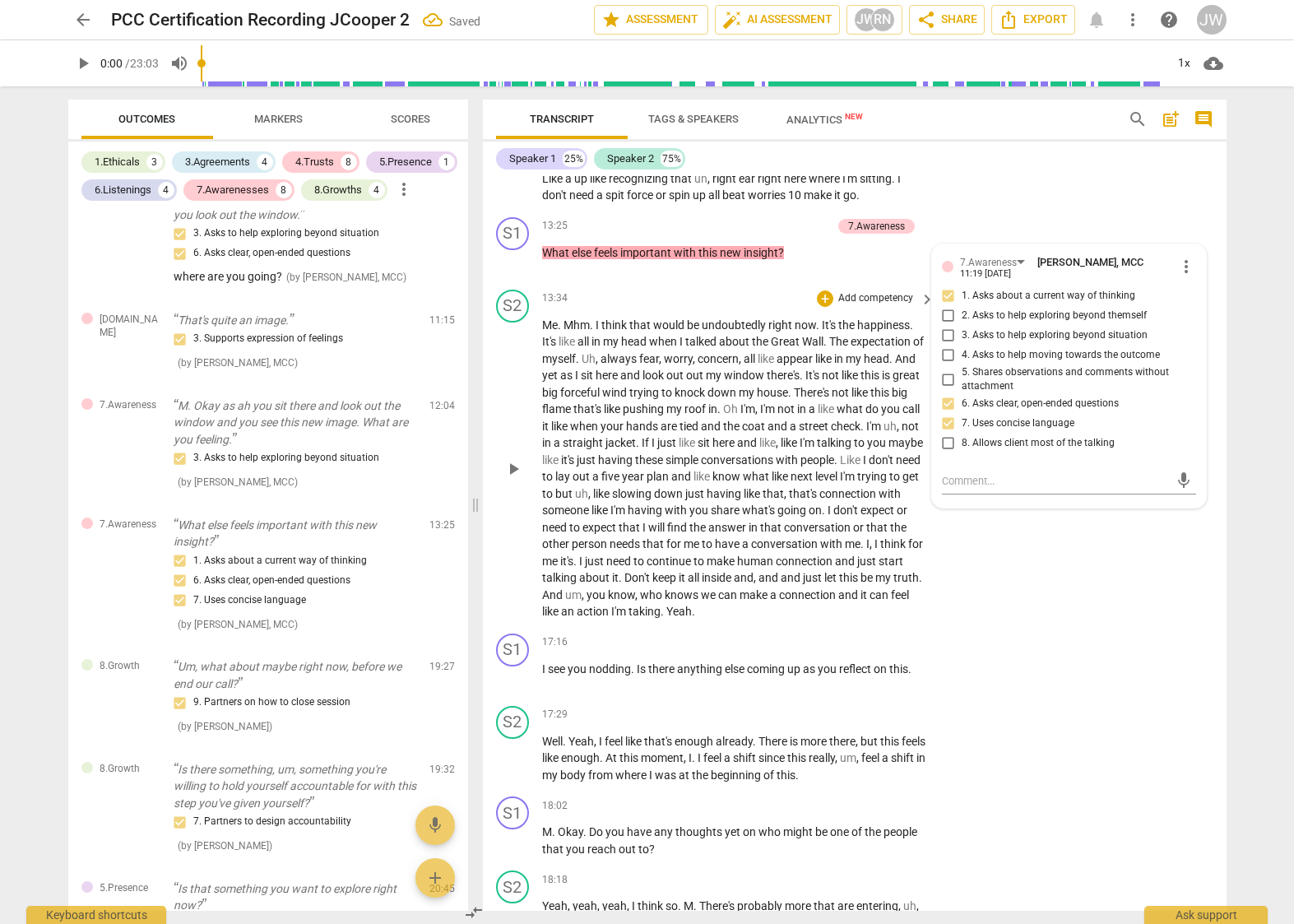
click at [816, 483] on span "next" at bounding box center [802, 476] width 25 height 13
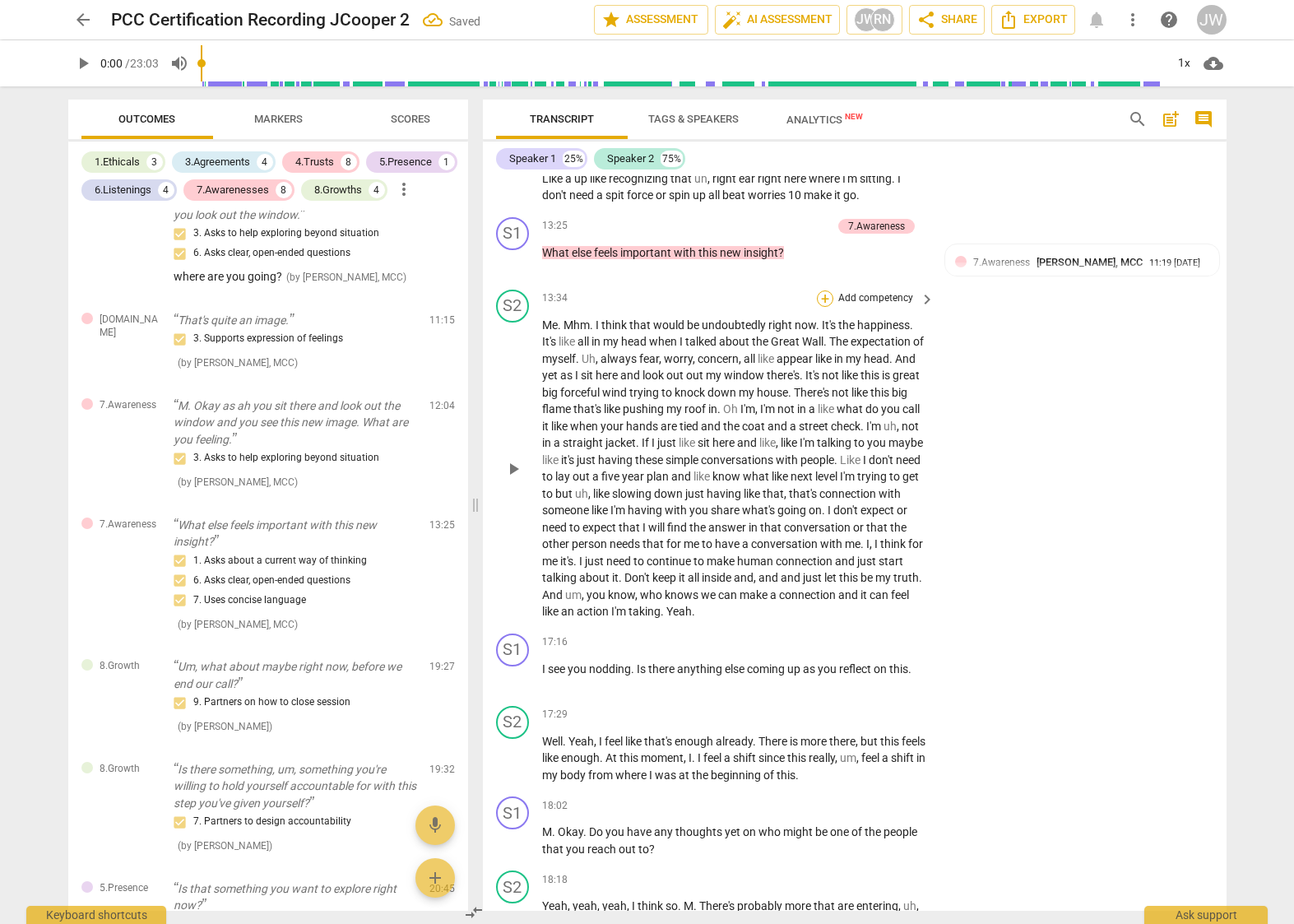
click at [819, 307] on div "+" at bounding box center [825, 299] width 17 height 17
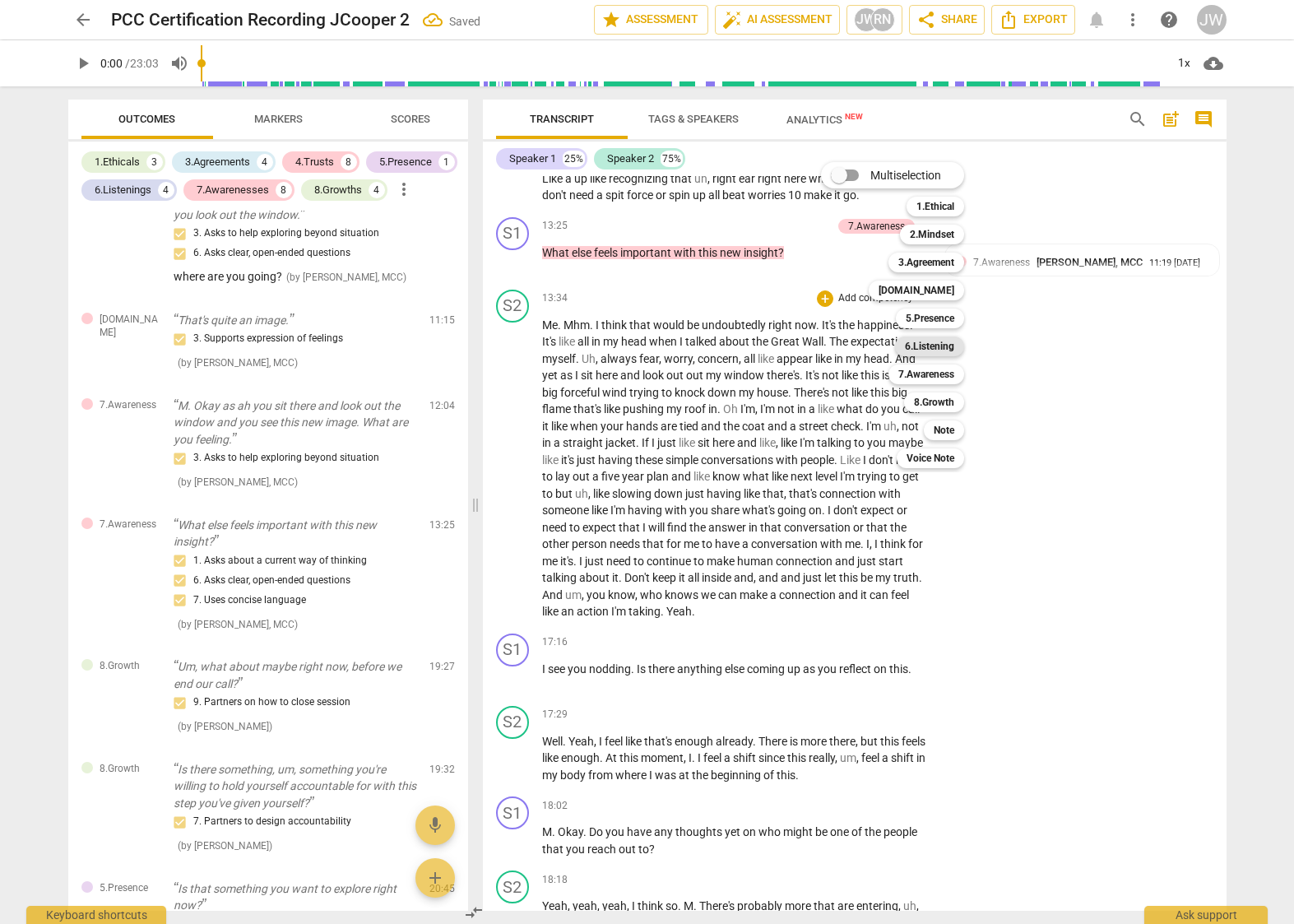
click at [953, 343] on b "6.Listening" at bounding box center [930, 347] width 49 height 20
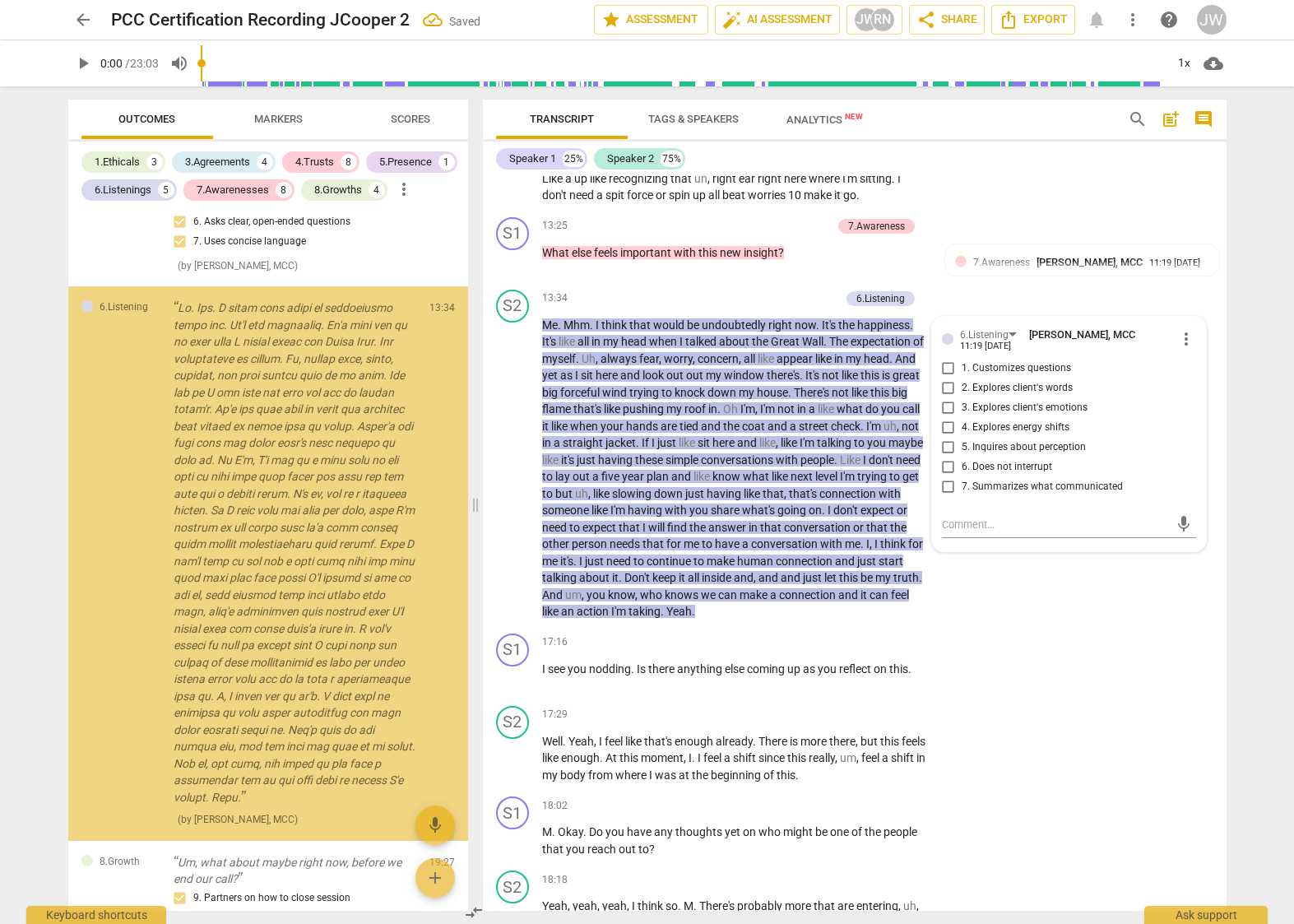
scroll to position [2889, 0]
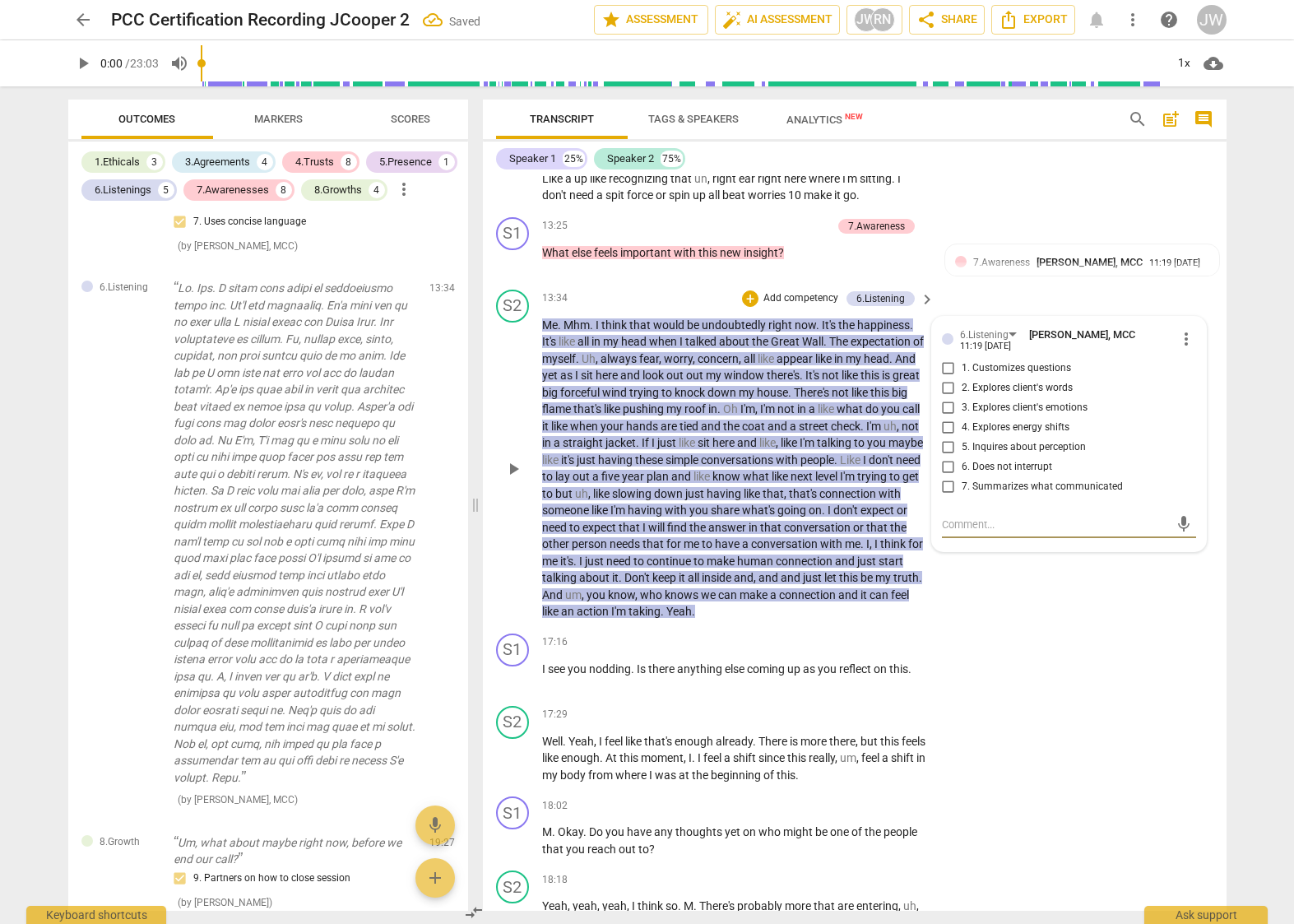
click at [943, 477] on input "6. Does not interrupt" at bounding box center [948, 467] width 27 height 20
checkbox input "true"
click at [757, 307] on div "+ Add competency" at bounding box center [791, 299] width 98 height 17
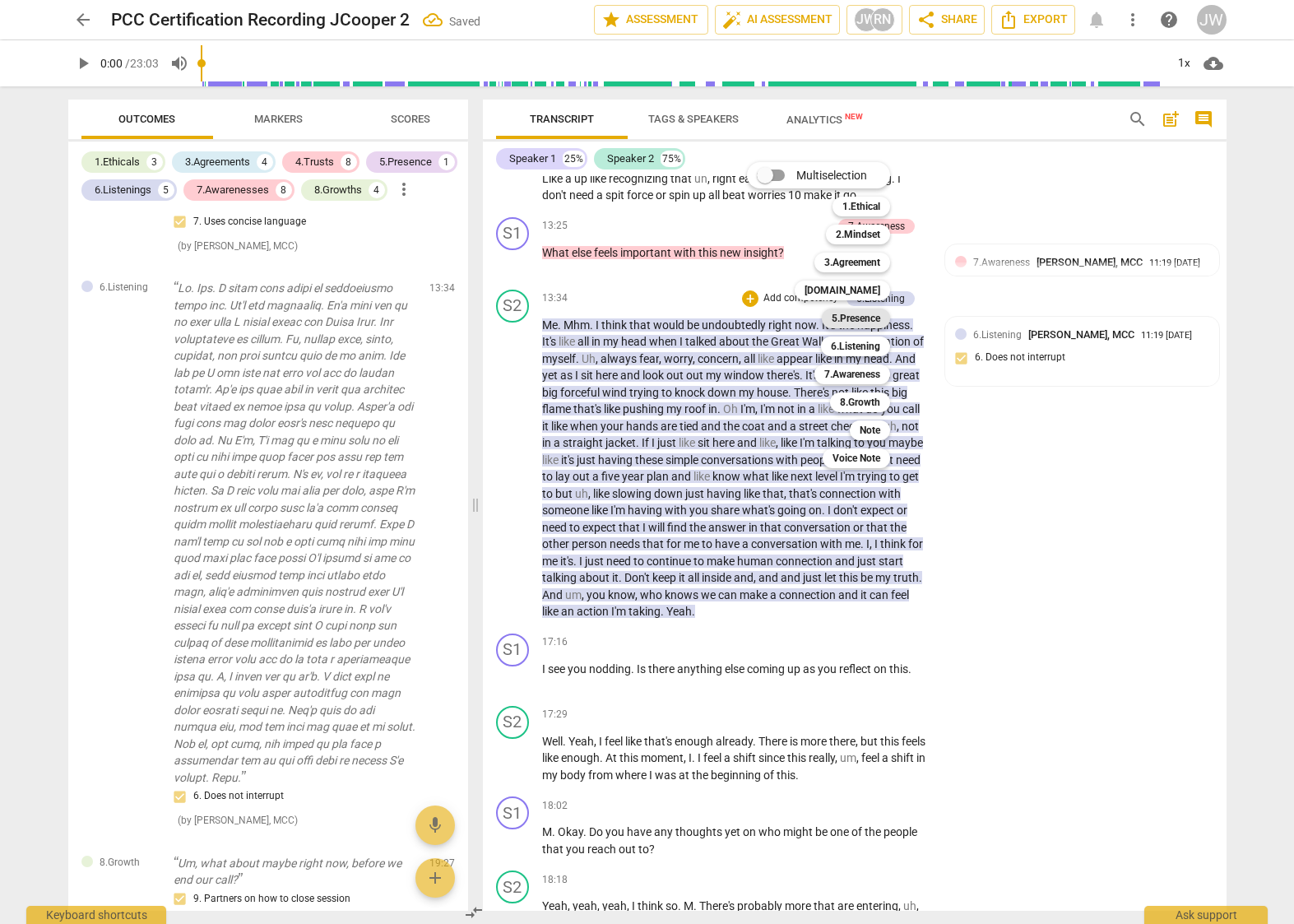
click at [873, 314] on b "5.Presence" at bounding box center [855, 318] width 48 height 20
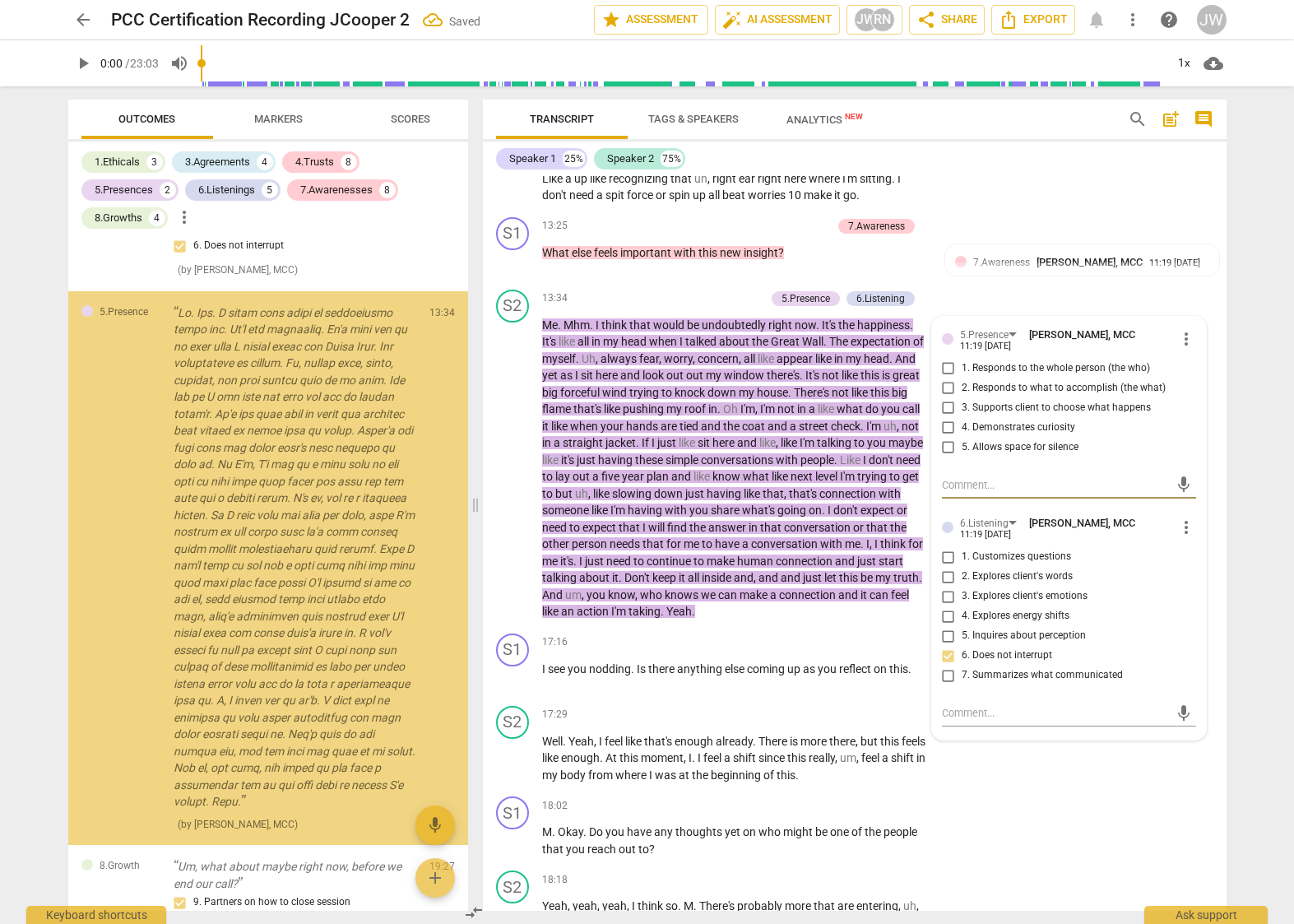
scroll to position [3477, 0]
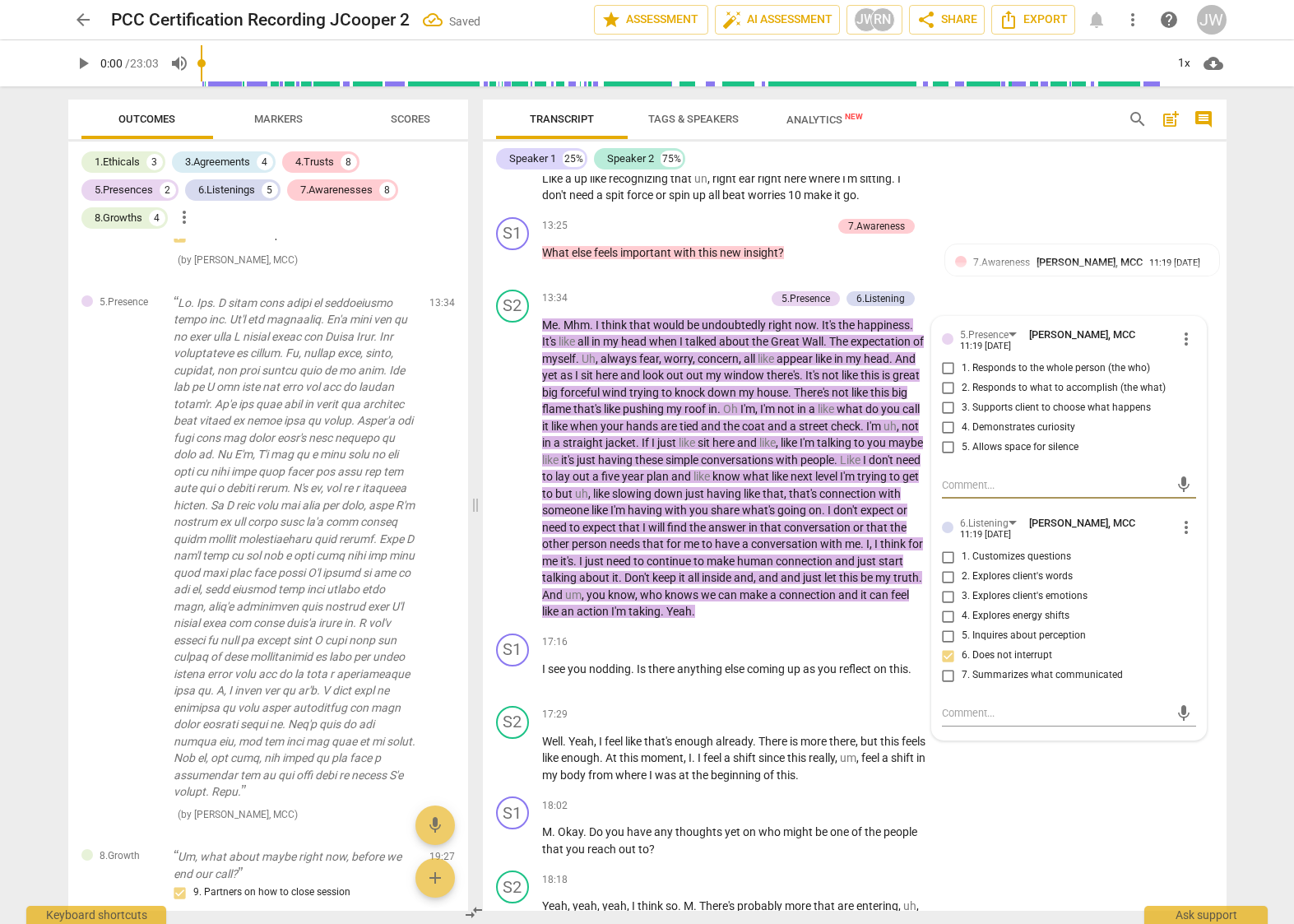
drag, startPoint x: 943, startPoint y: 461, endPoint x: 944, endPoint y: 445, distance: 16.0
click at [943, 458] on input "5. Allows space for silence" at bounding box center [948, 448] width 27 height 20
click at [944, 458] on input "5. Allows space for silence" at bounding box center [948, 448] width 27 height 20
drag, startPoint x: 942, startPoint y: 465, endPoint x: 879, endPoint y: 682, distance: 226.0
click at [942, 458] on input "5. Allows space for silence" at bounding box center [948, 448] width 27 height 20
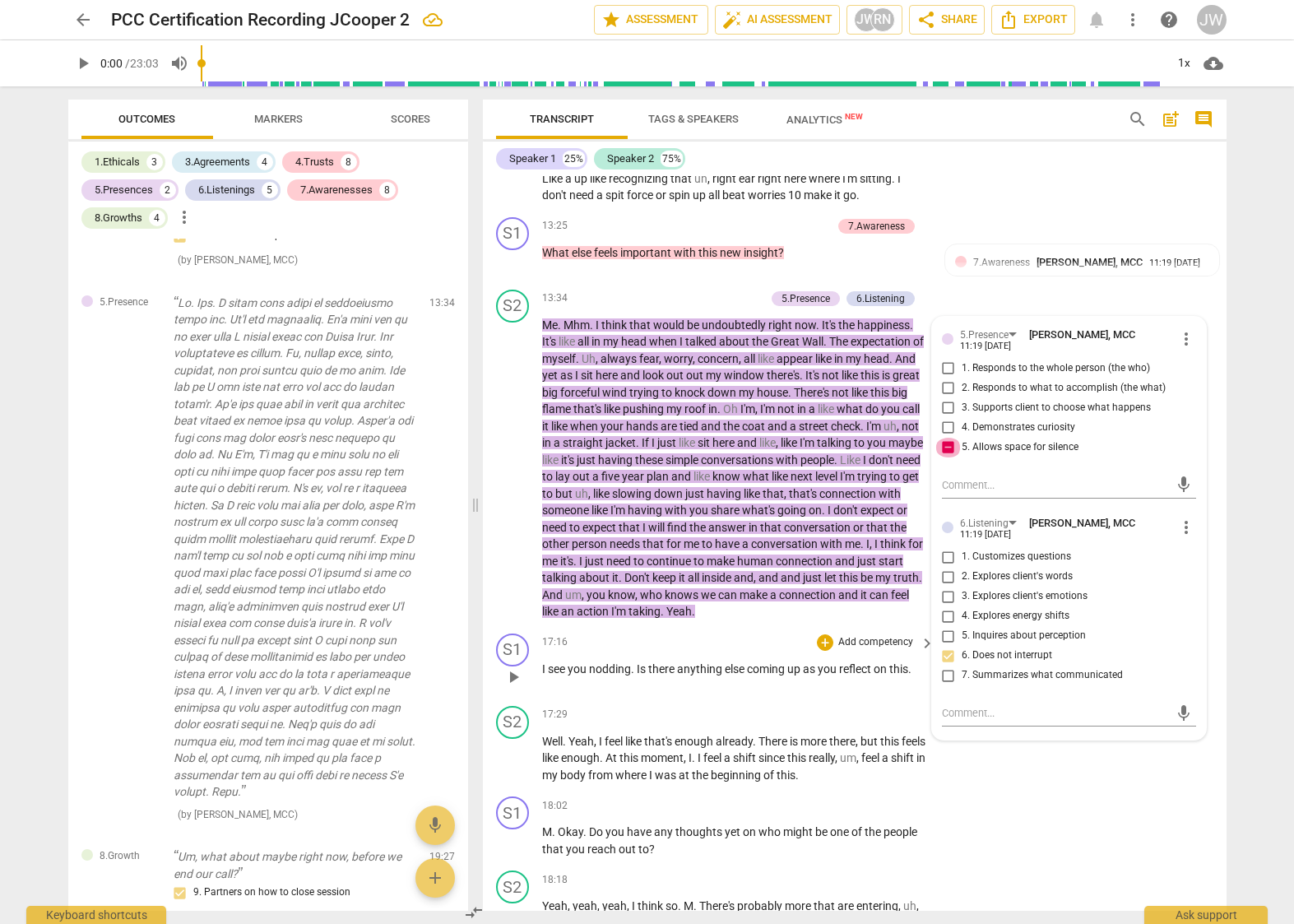
checkbox input "false"
click at [874, 676] on span "reflect" at bounding box center [856, 669] width 34 height 13
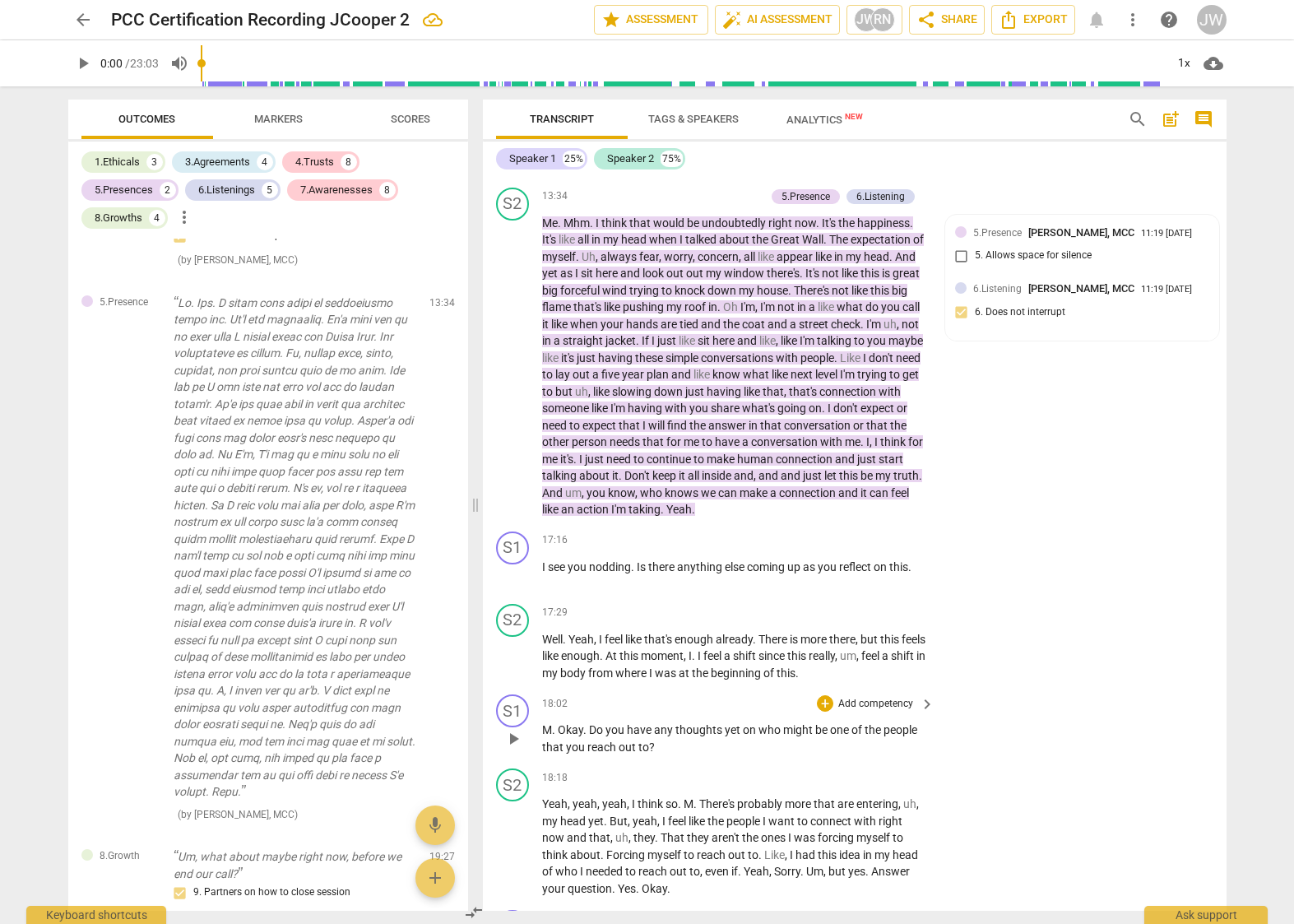
scroll to position [3466, 0]
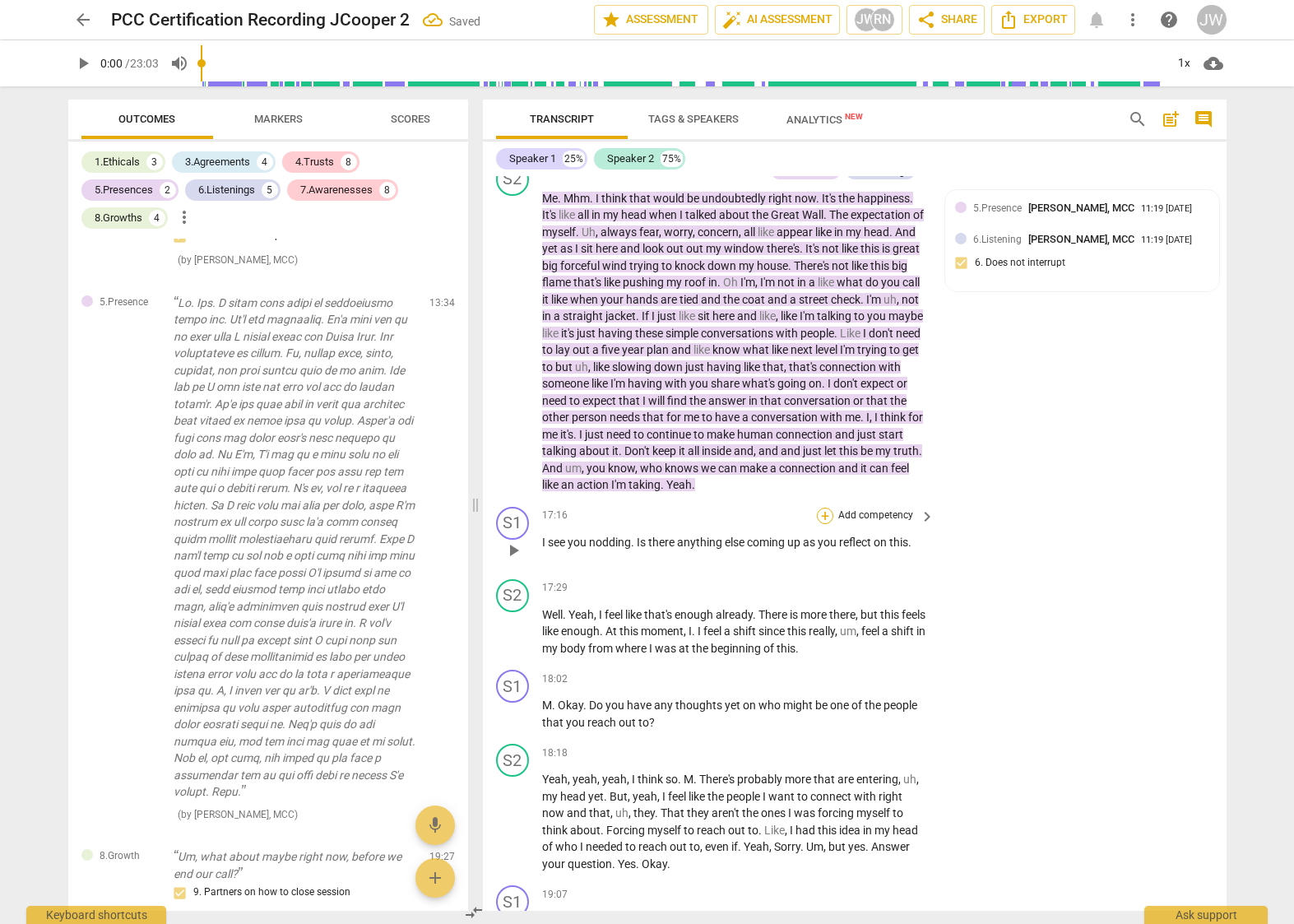
click at [825, 524] on div "+" at bounding box center [825, 516] width 17 height 17
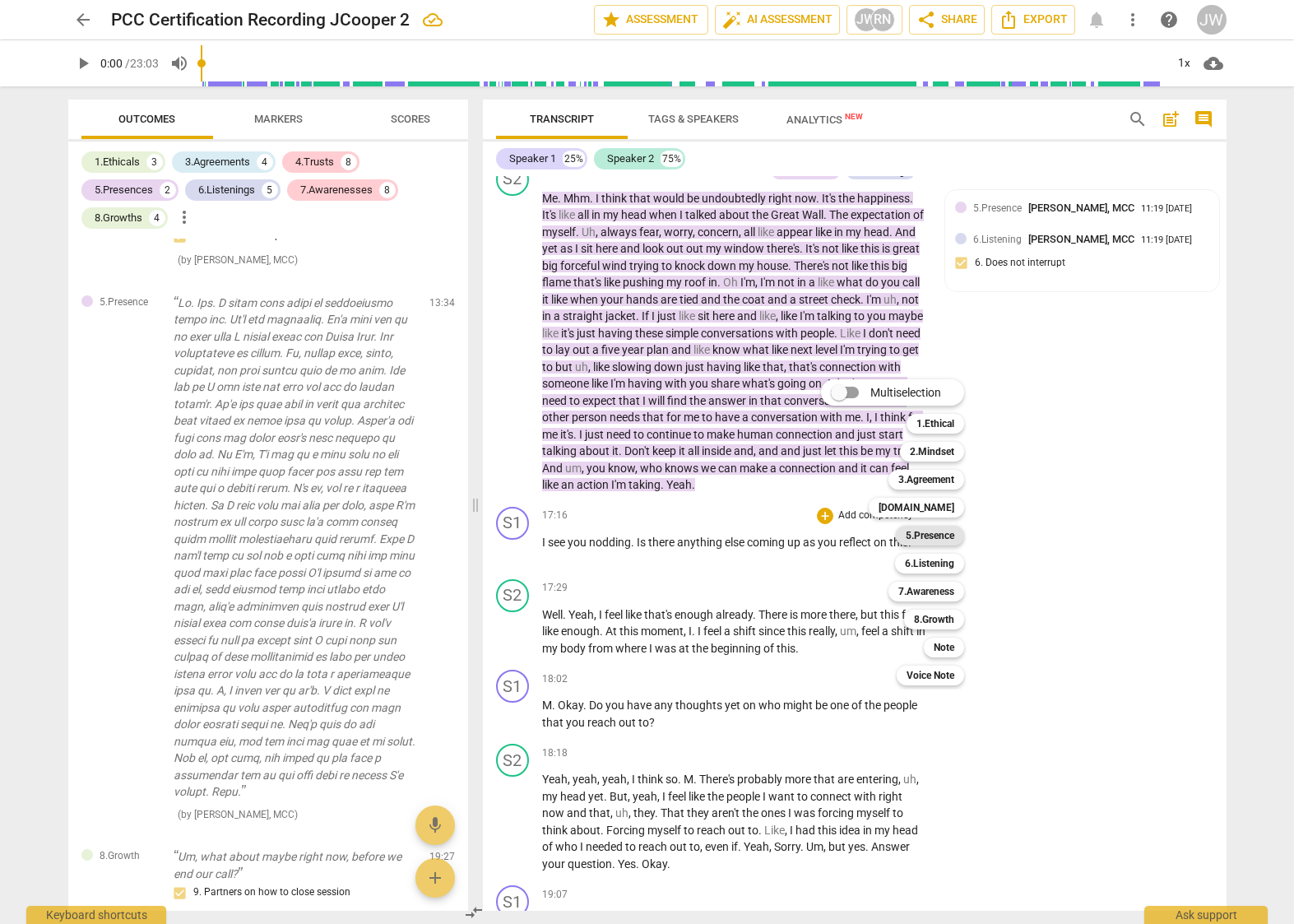
click at [929, 534] on b "5.Presence" at bounding box center [930, 536] width 48 height 20
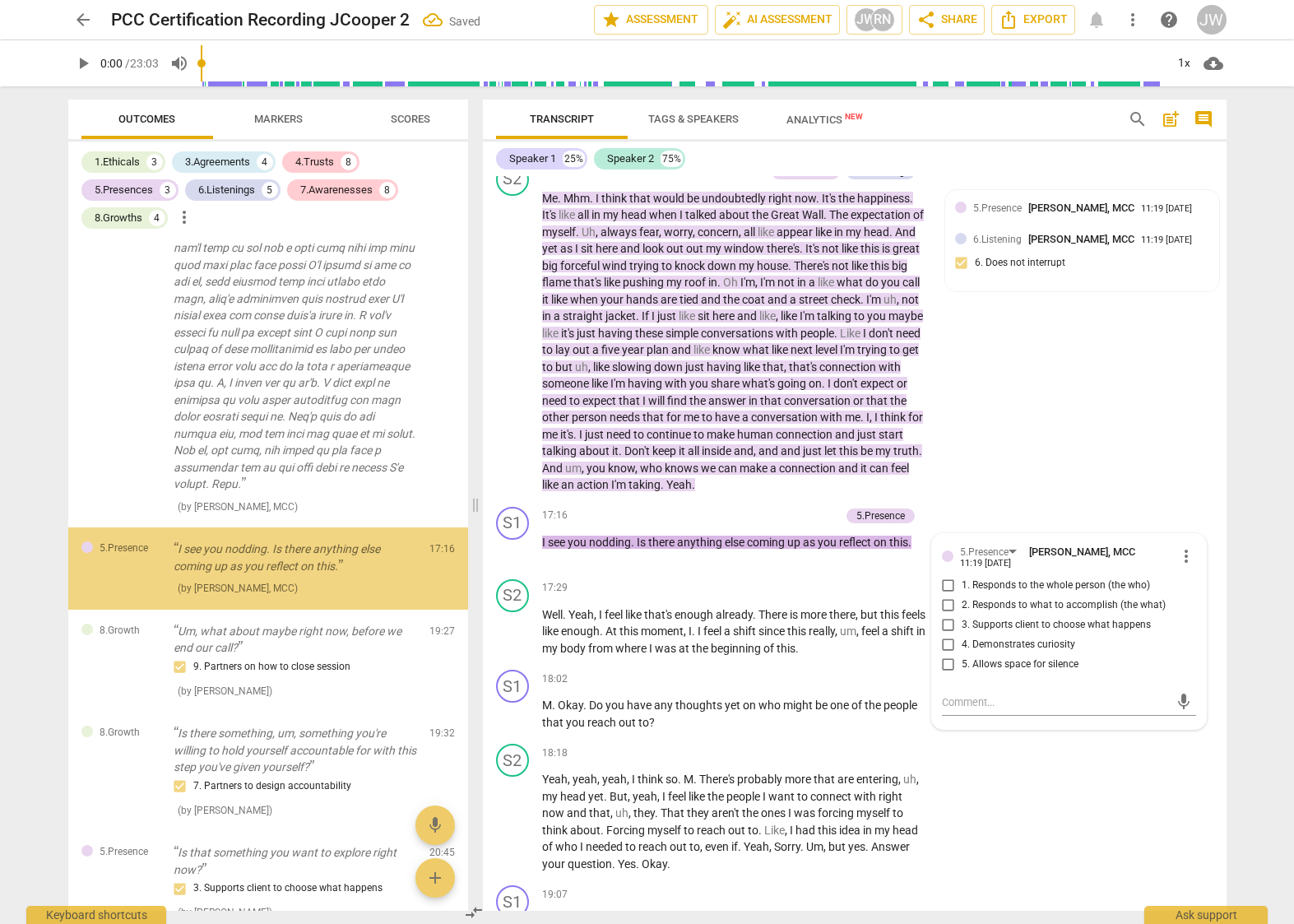
scroll to position [3795, 0]
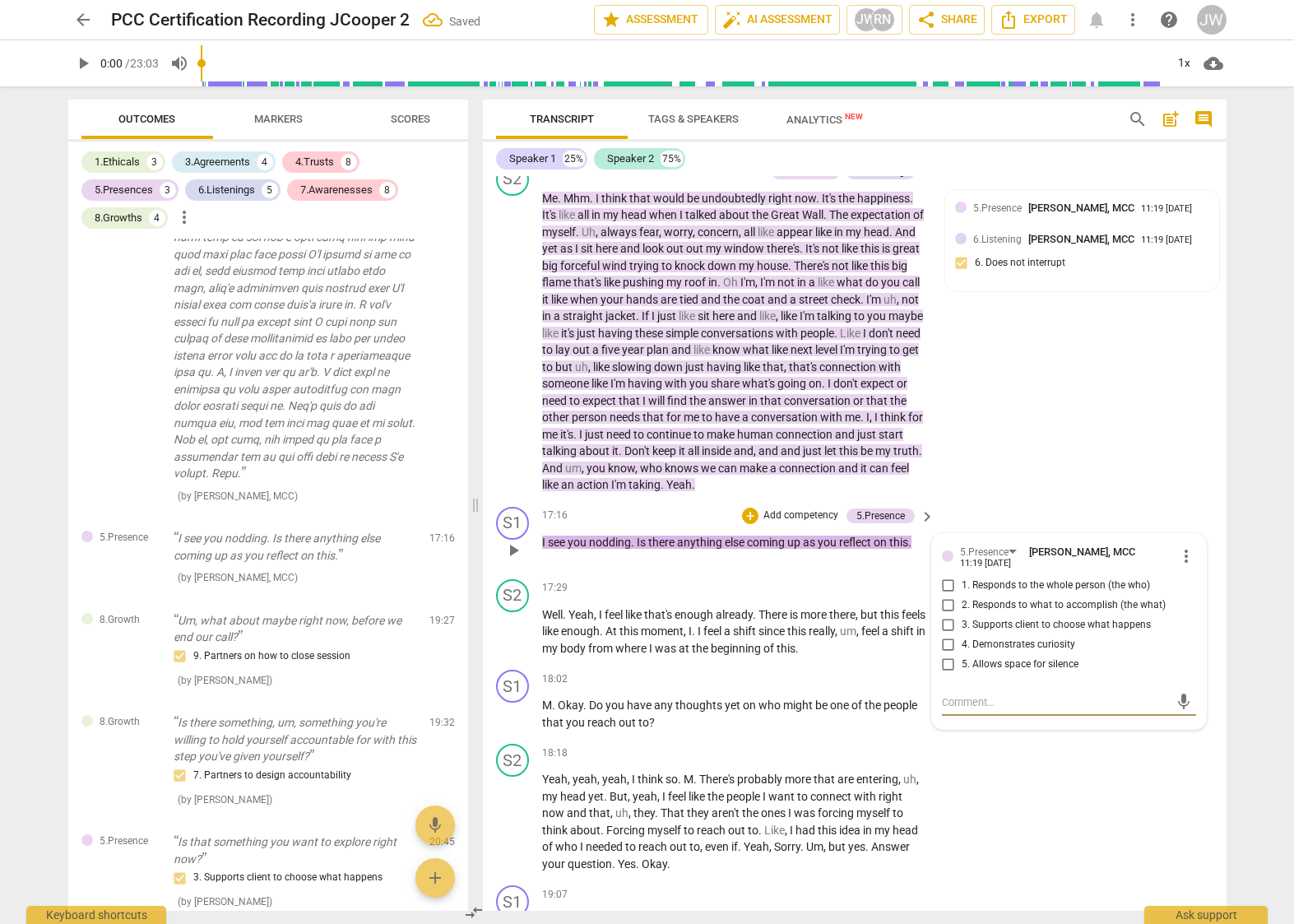
click at [1181, 567] on span "more_vert" at bounding box center [1187, 557] width 20 height 20
drag, startPoint x: 1199, startPoint y: 569, endPoint x: 1205, endPoint y: 610, distance: 41.4
click at [1206, 617] on ul "Edit Delete" at bounding box center [1200, 589] width 57 height 75
click at [1204, 608] on li "Delete" at bounding box center [1200, 604] width 57 height 31
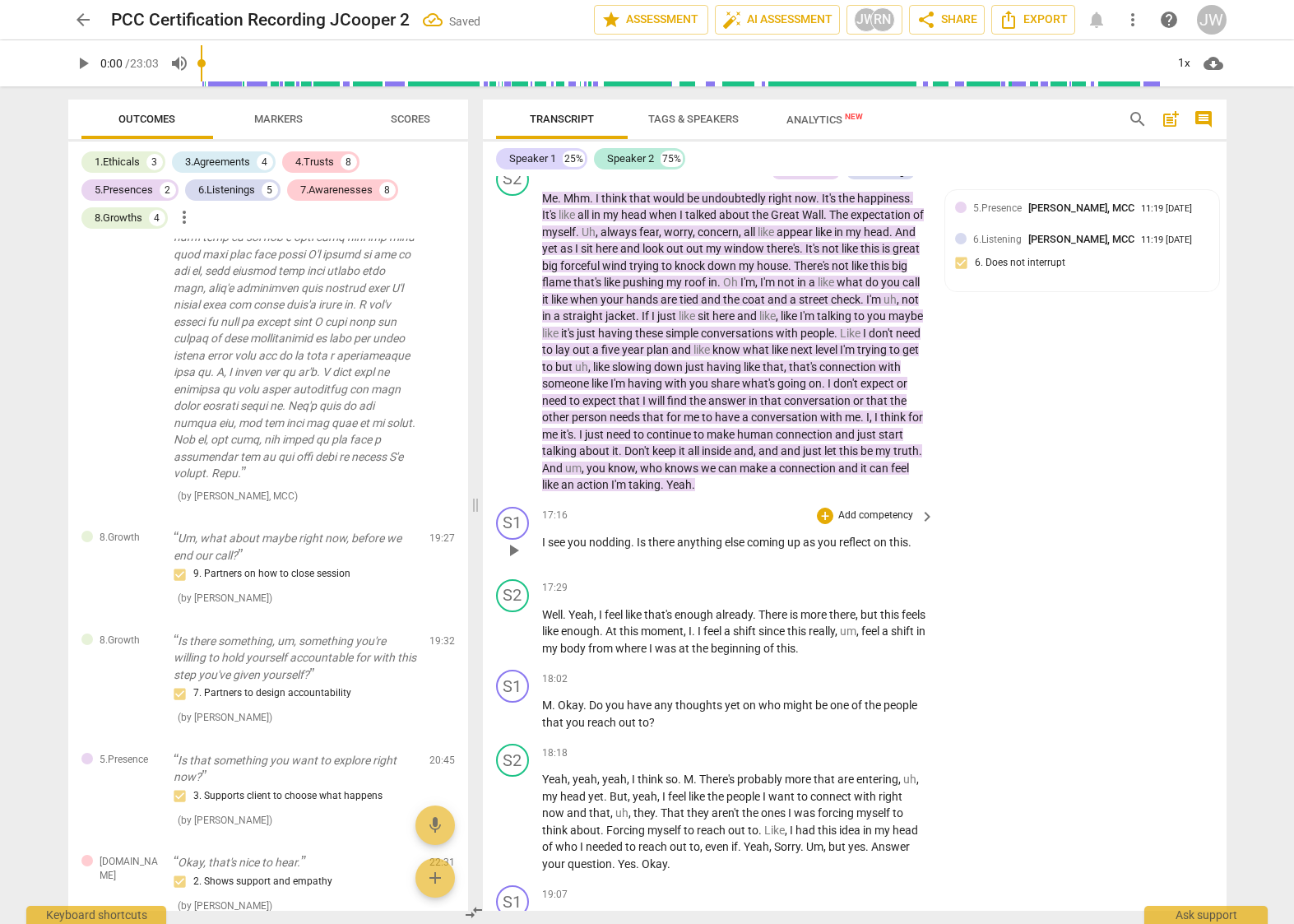
click at [861, 523] on p "Add competency" at bounding box center [876, 516] width 79 height 15
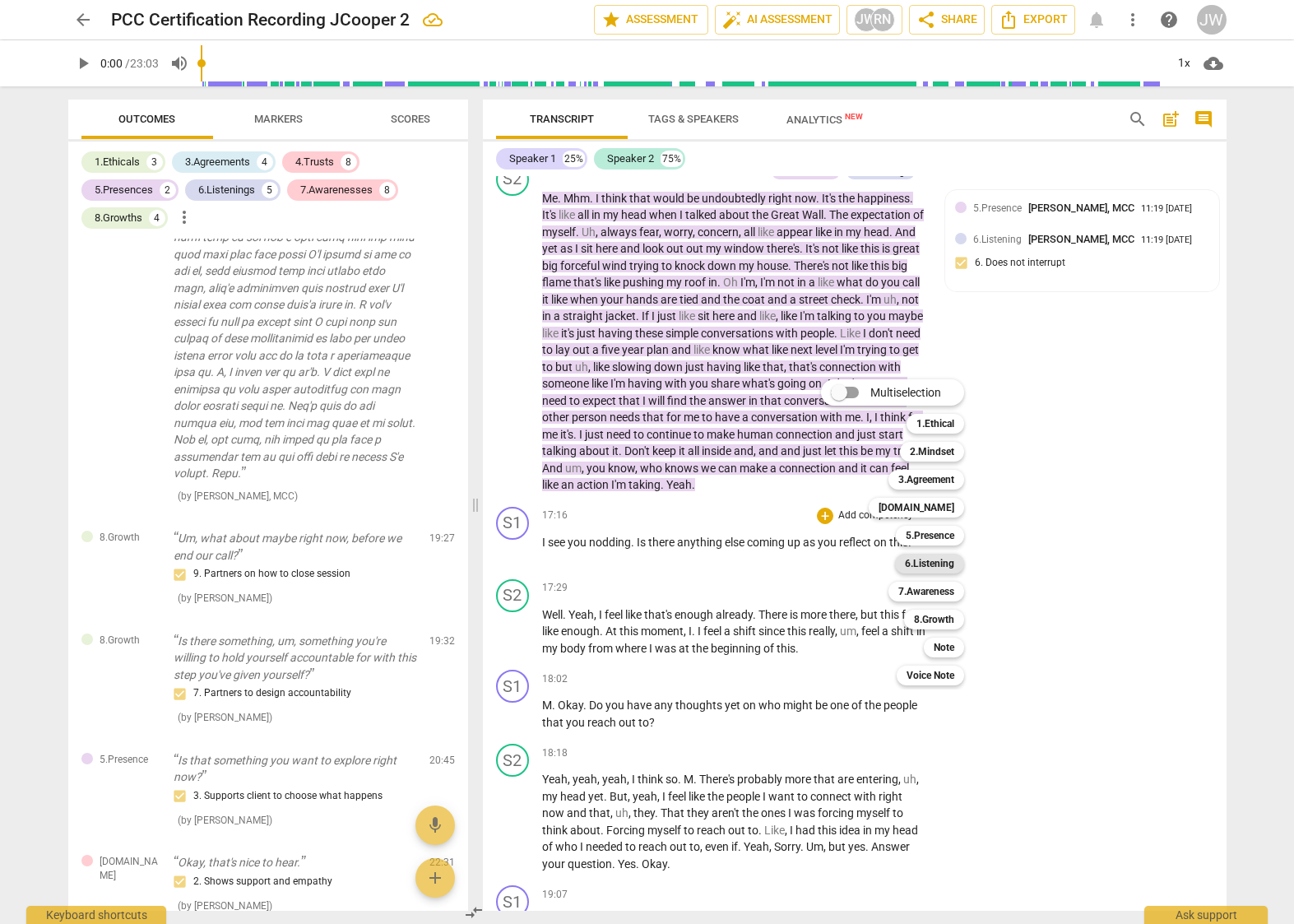
click at [929, 562] on b "6.Listening" at bounding box center [930, 564] width 49 height 20
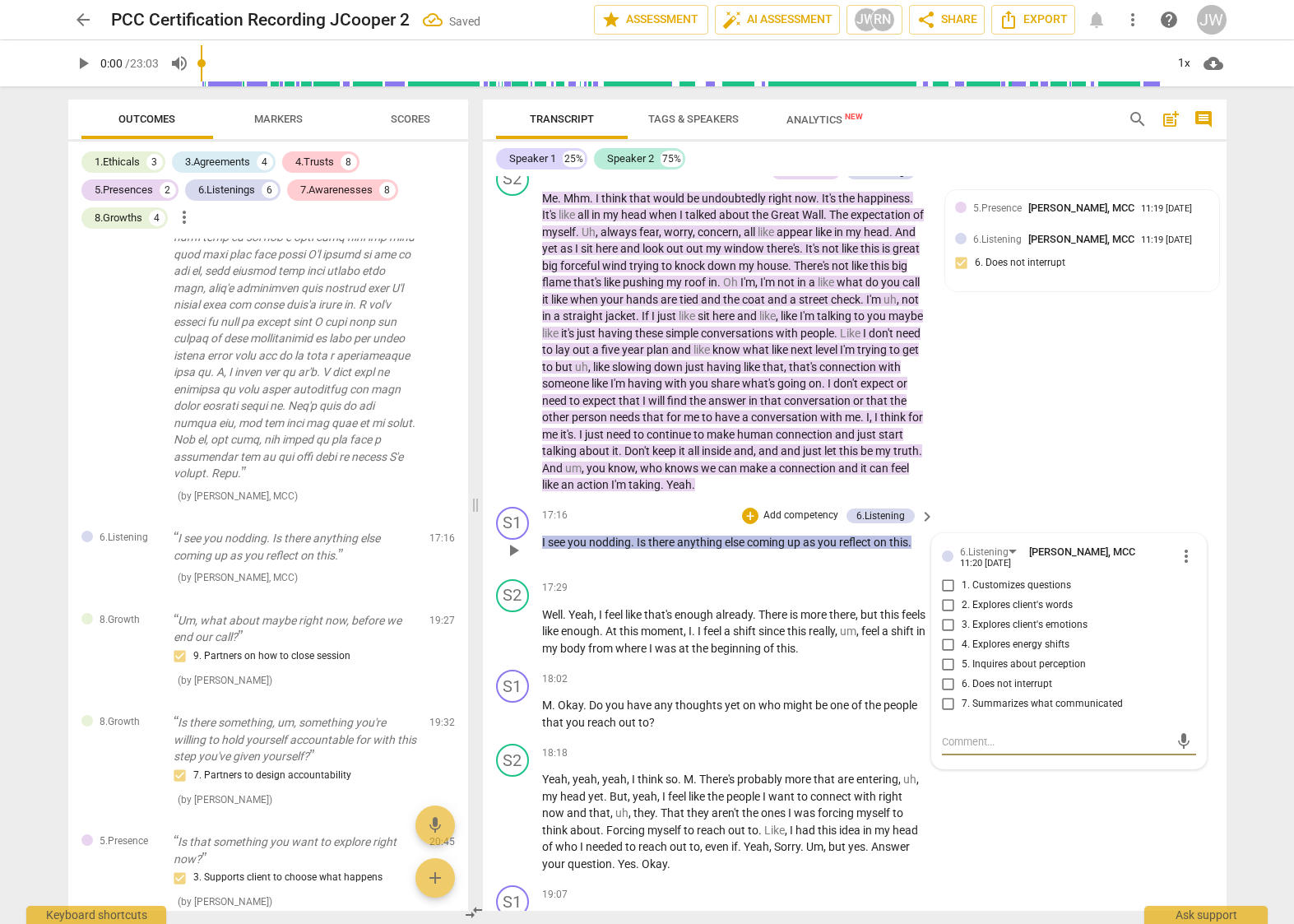
click at [945, 635] on input "3. Explores client's emotions" at bounding box center [948, 625] width 27 height 20
checkbox input "true"
click at [946, 655] on input "4. Explores energy shifts" at bounding box center [948, 645] width 27 height 20
checkbox input "true"
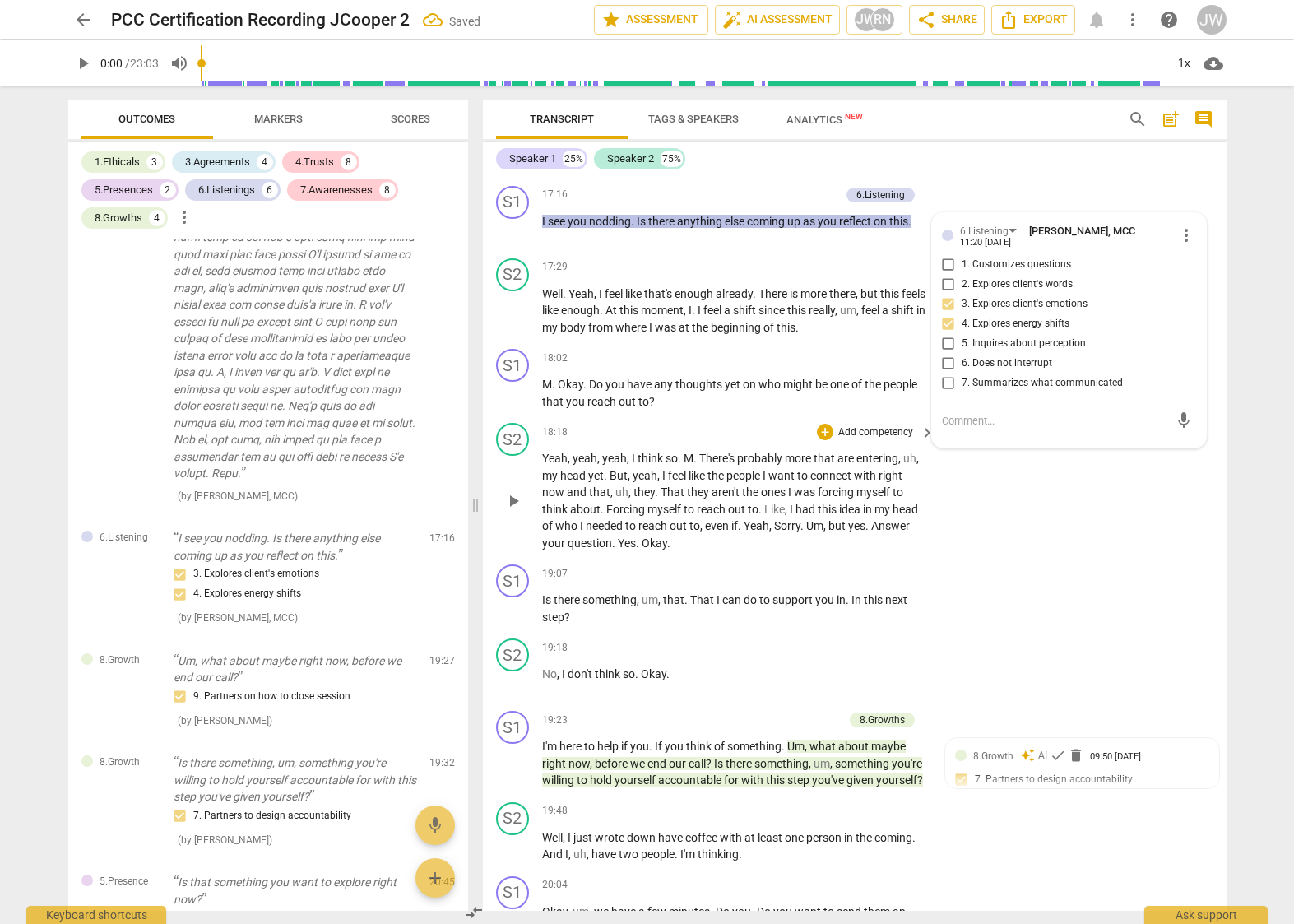
scroll to position [3809, 0]
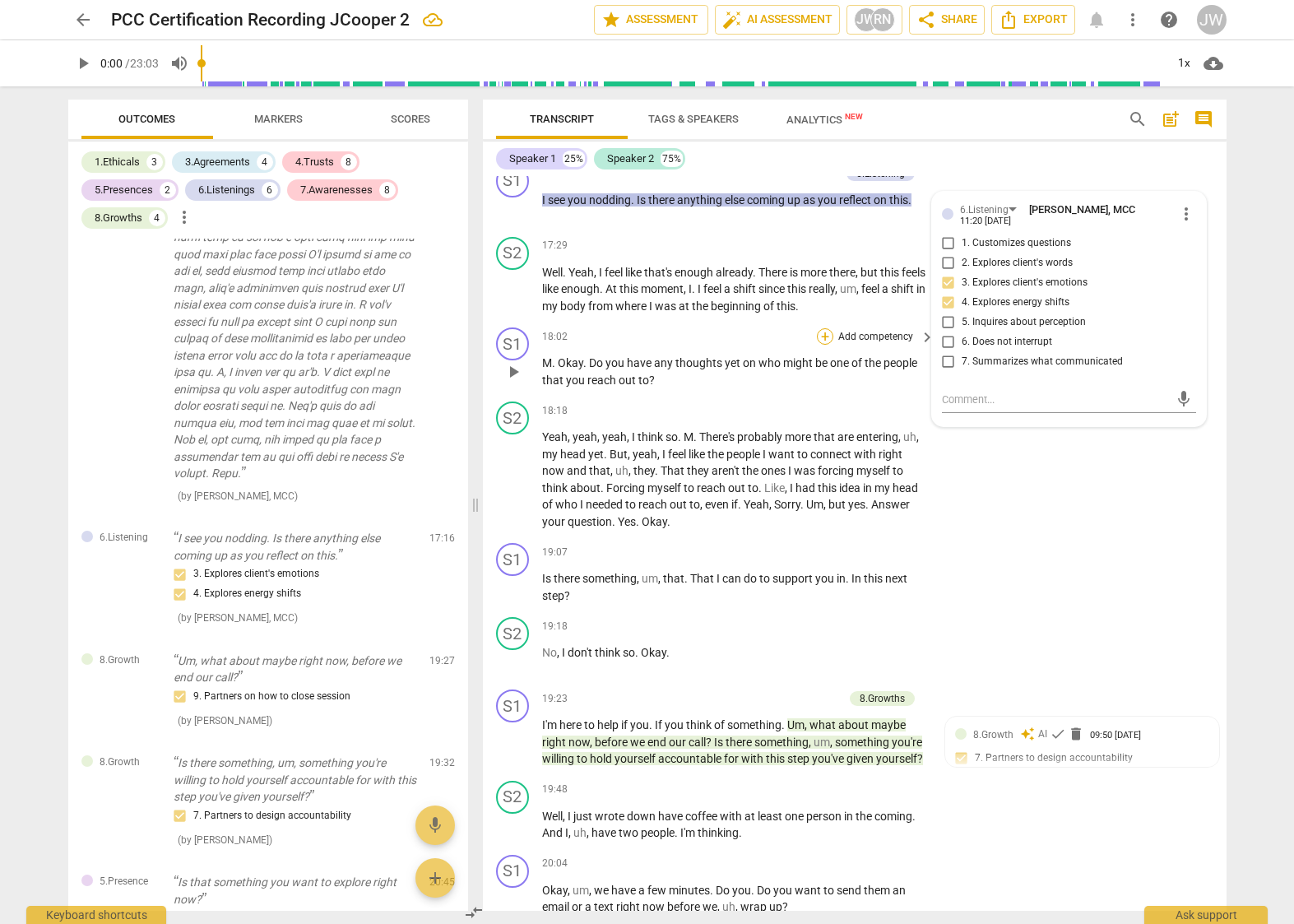
click at [828, 345] on div "+" at bounding box center [825, 336] width 17 height 17
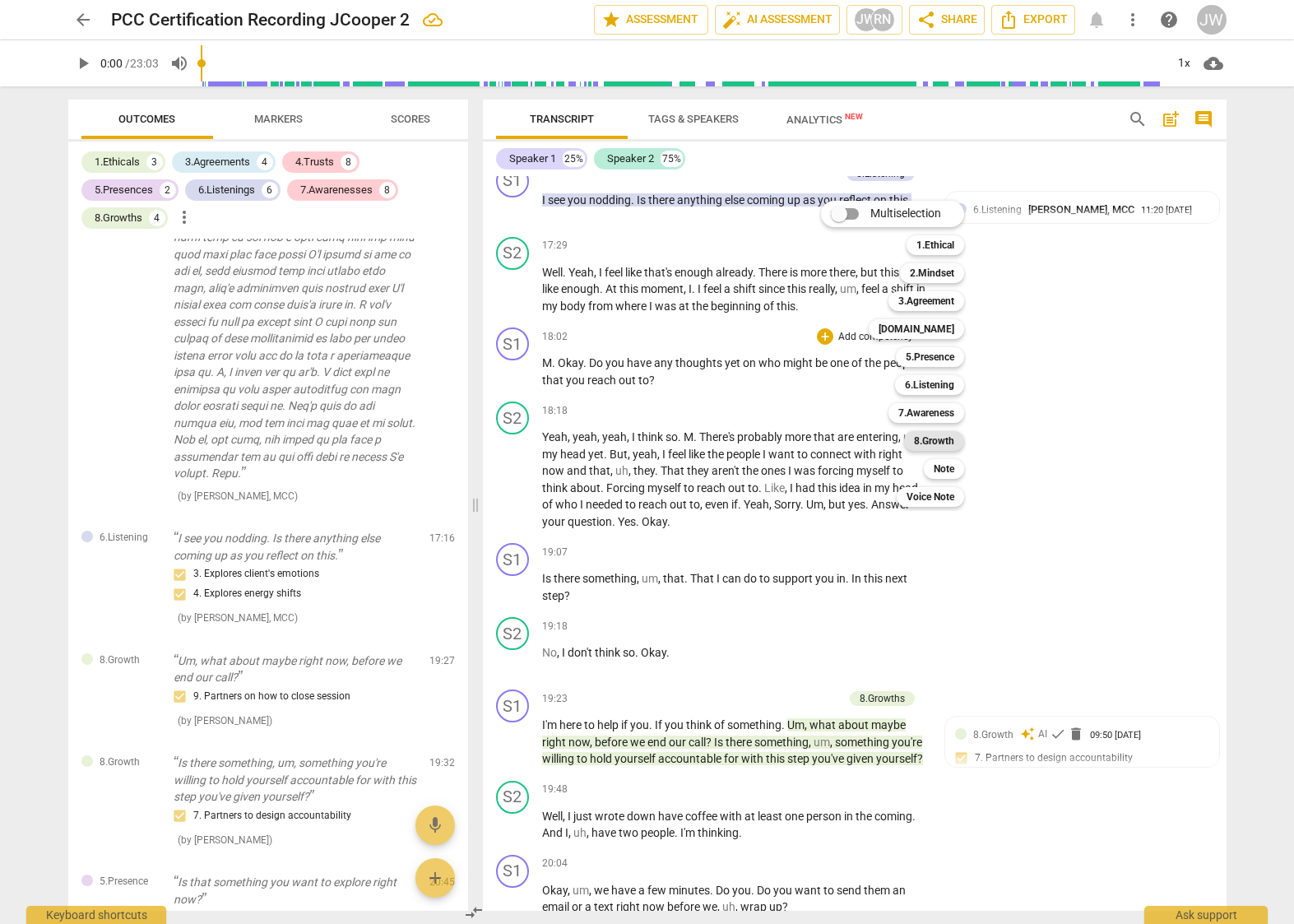
click at [942, 438] on b "8.Growth" at bounding box center [934, 441] width 40 height 20
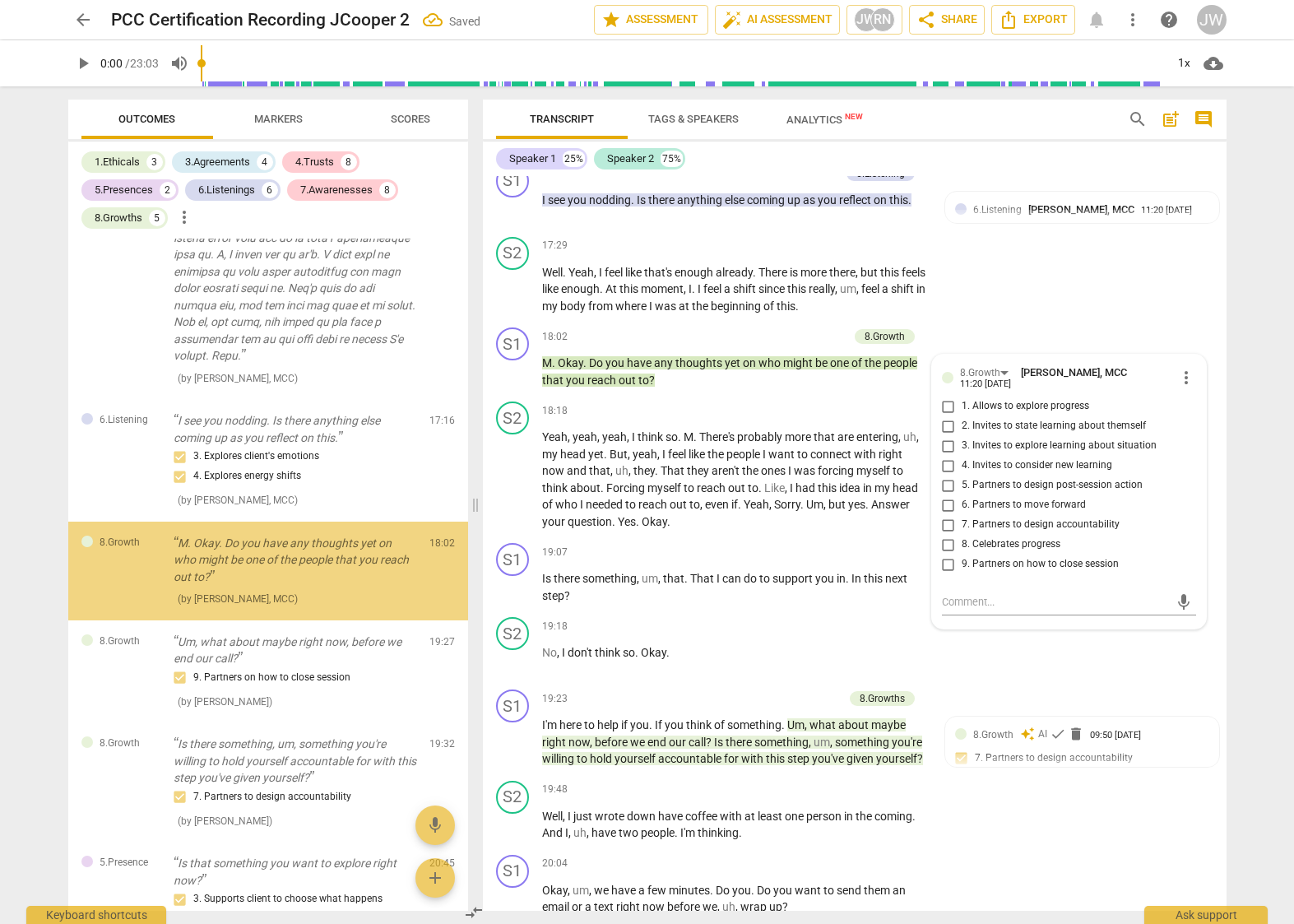
scroll to position [3926, 0]
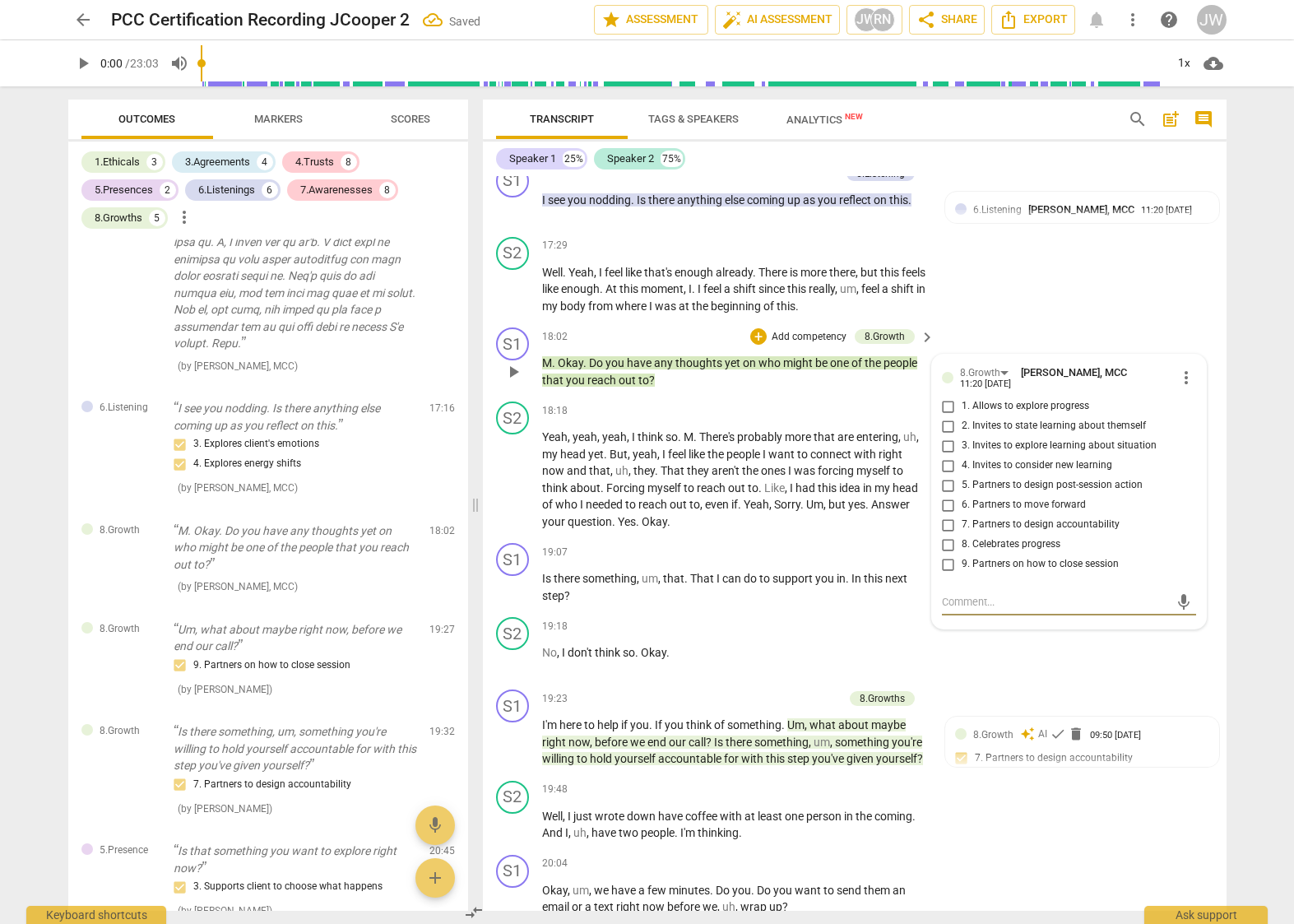
click at [947, 535] on input "7. Partners to design accountability" at bounding box center [948, 525] width 27 height 20
checkbox input "true"
click at [944, 516] on input "6. Partners to move forward" at bounding box center [948, 506] width 27 height 20
checkbox input "true"
click at [1037, 277] on div "S2 play_arrow pause 17:29 + Add competency keyboard_arrow_right Well . Yeah , I…" at bounding box center [855, 276] width 744 height 91
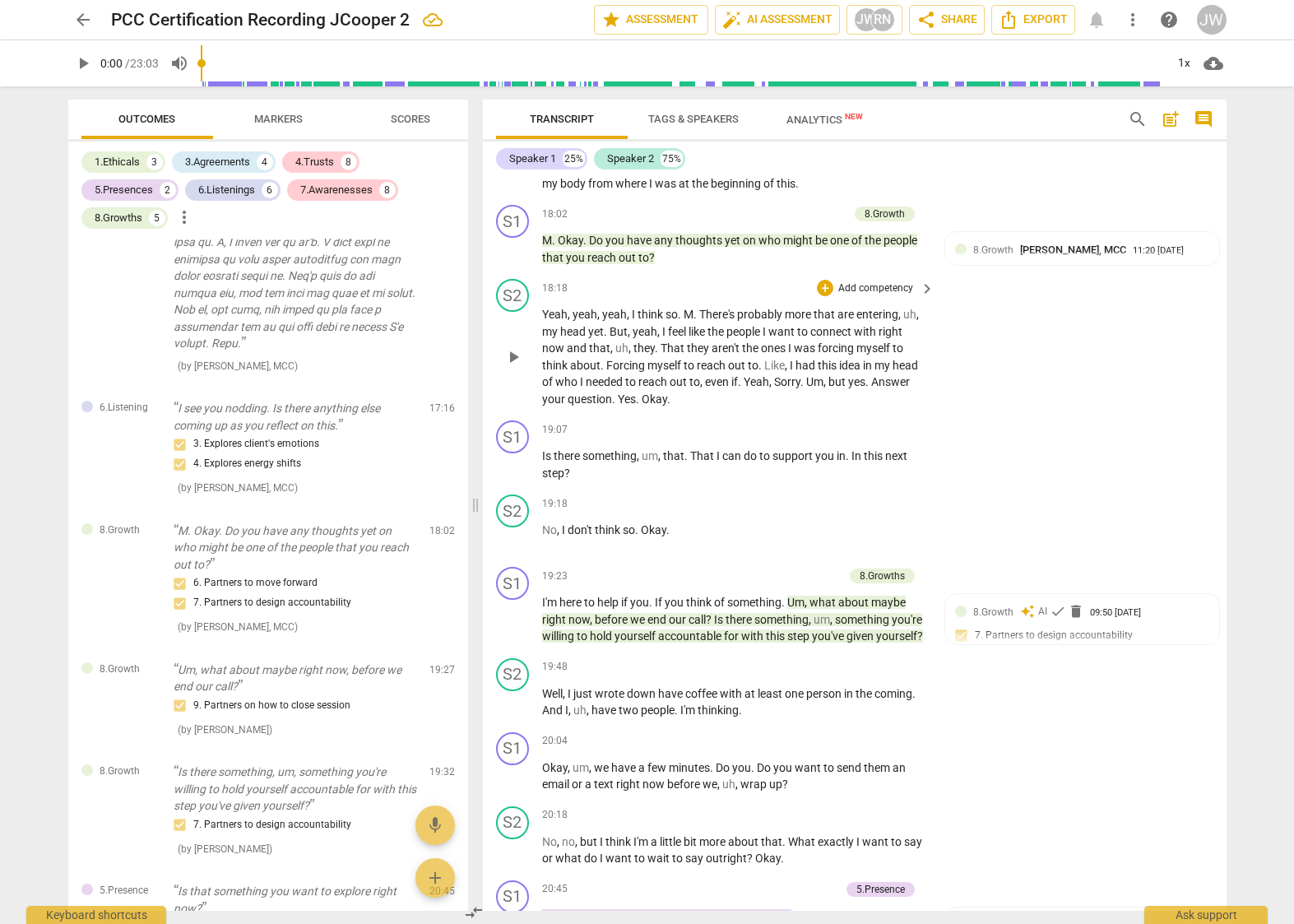
scroll to position [3995, 0]
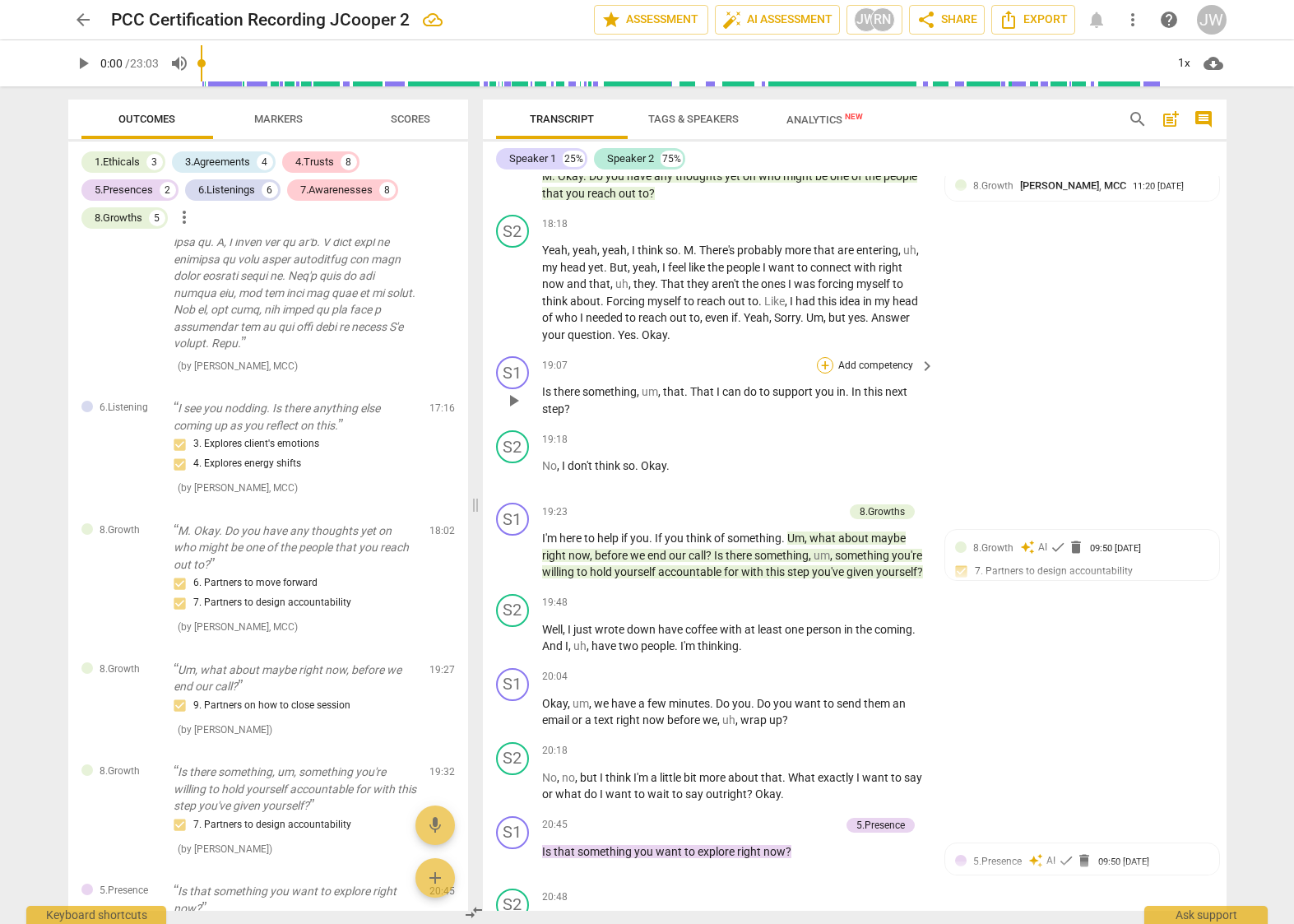
click at [830, 374] on div "+" at bounding box center [825, 365] width 17 height 17
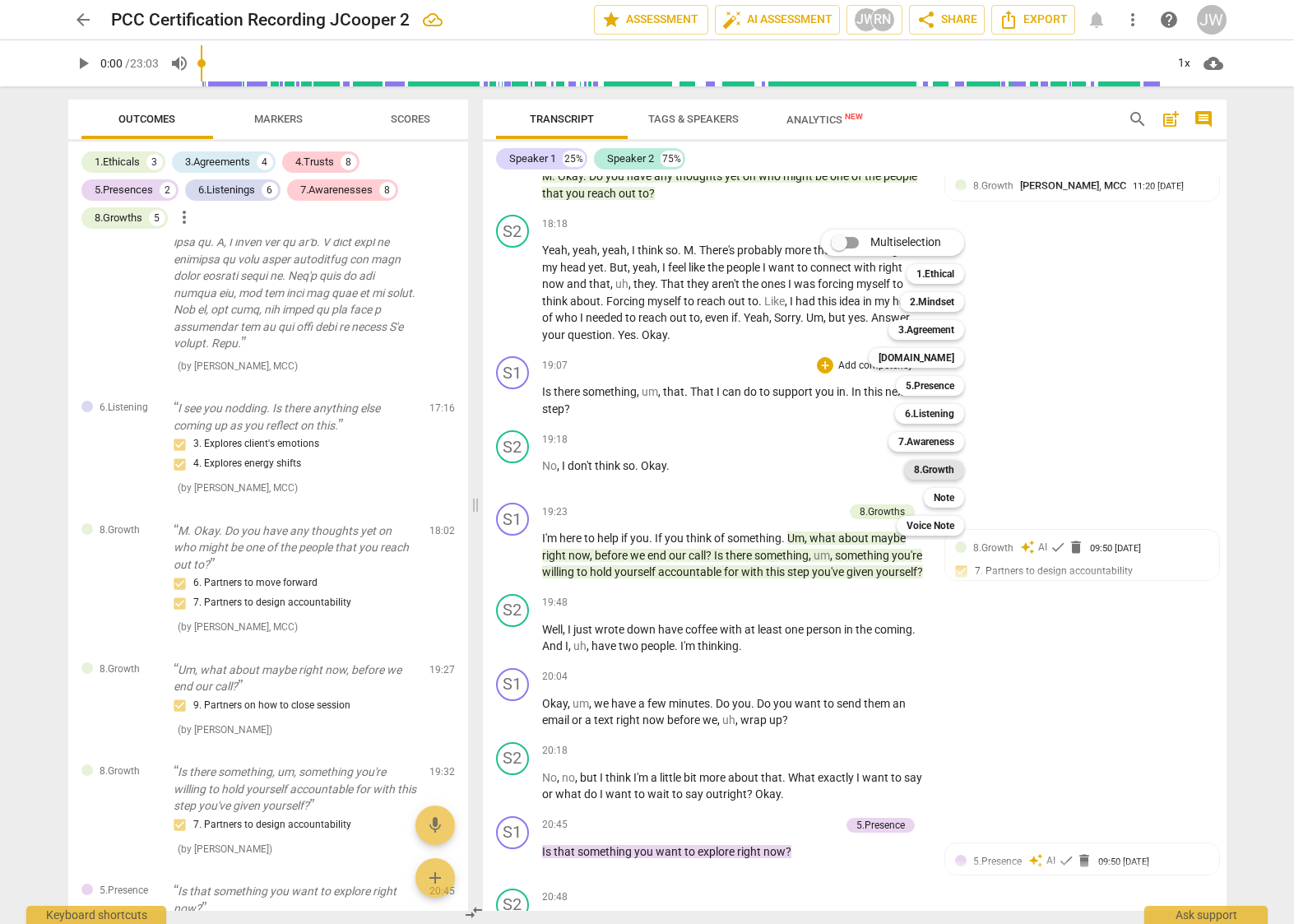
click at [937, 470] on b "8.Growth" at bounding box center [934, 470] width 40 height 20
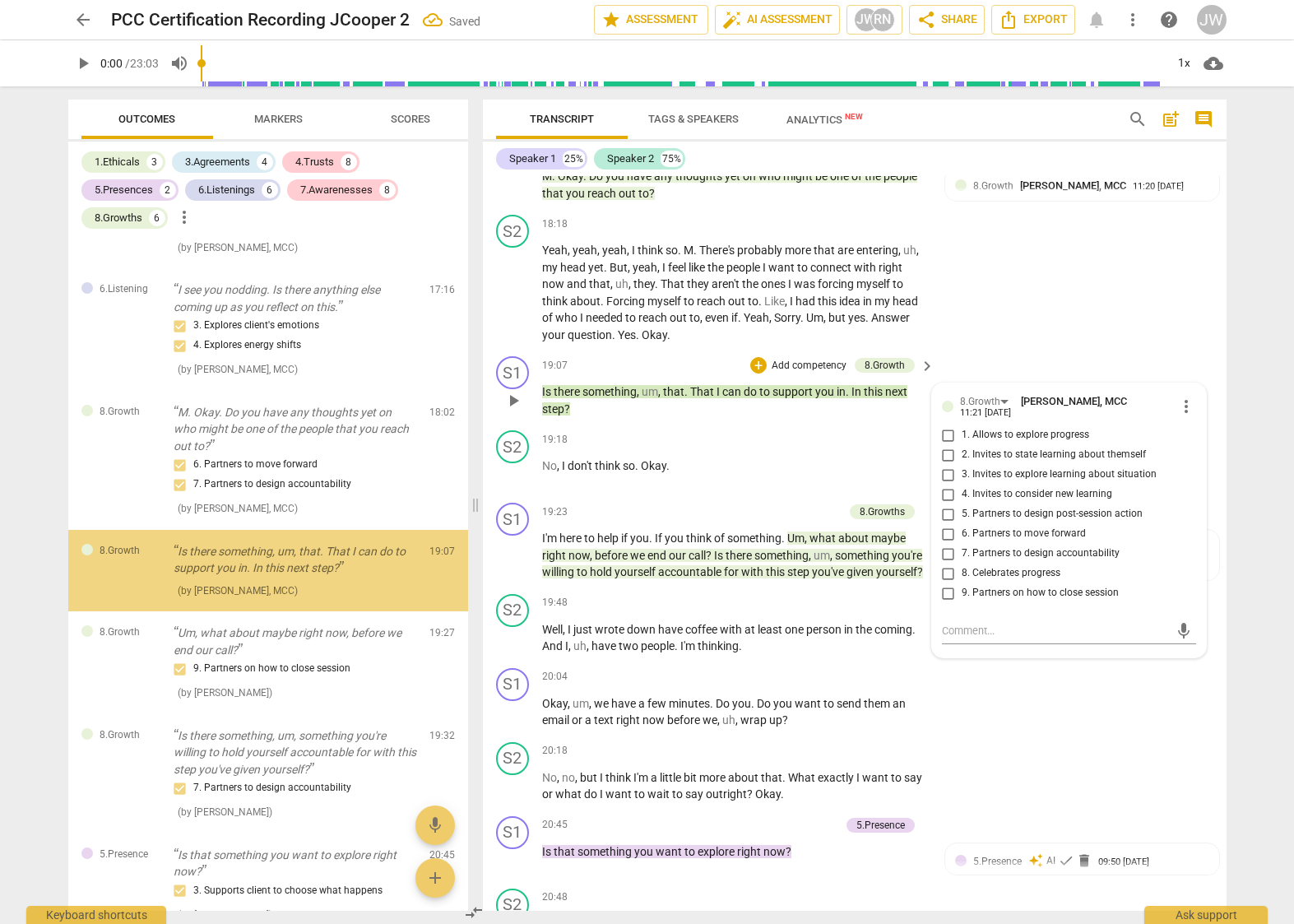
scroll to position [4056, 0]
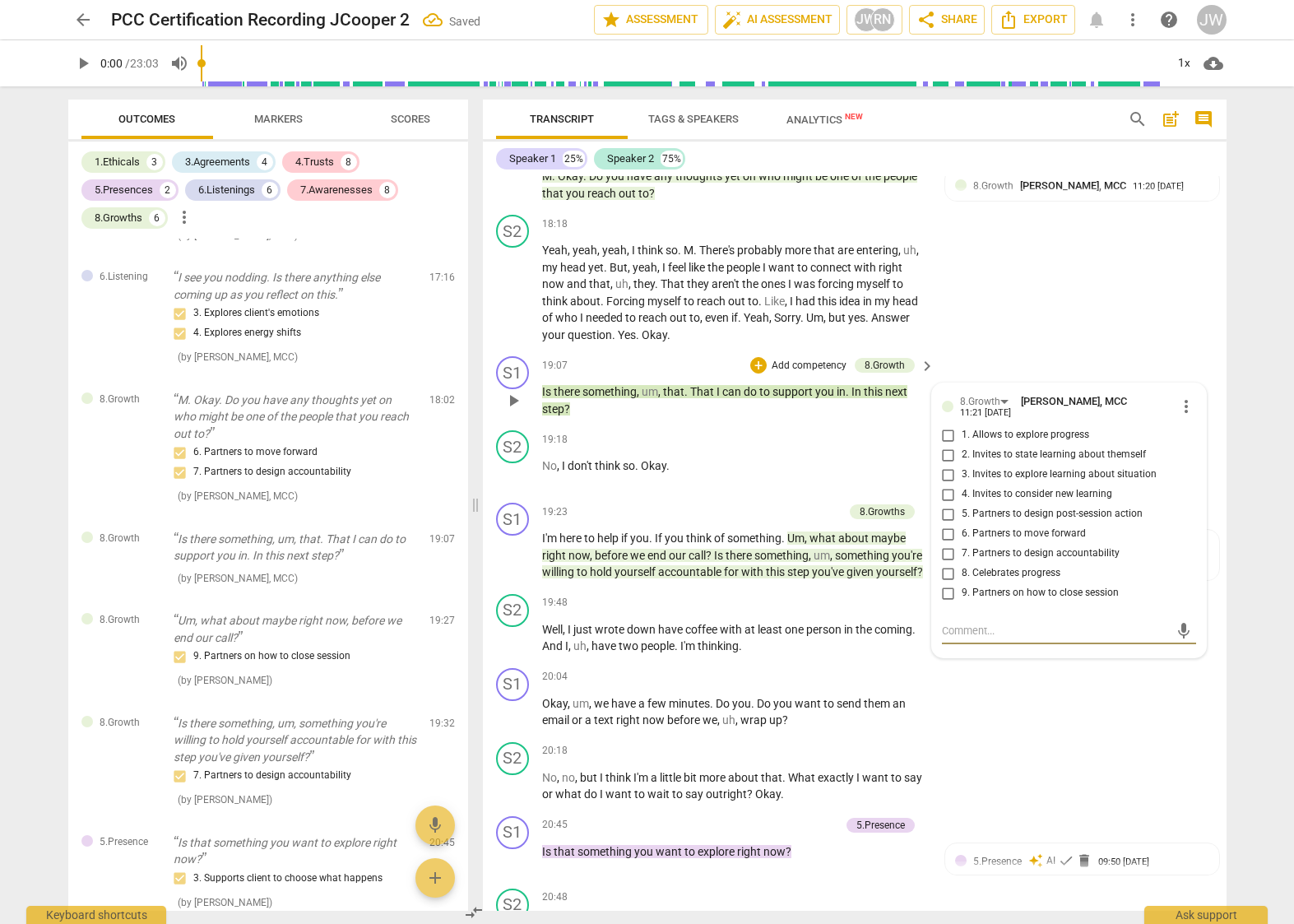
click at [947, 524] on input "5. Partners to design post-session action" at bounding box center [948, 515] width 27 height 20
checkbox input "true"
click at [947, 544] on input "6. Partners to move forward" at bounding box center [948, 534] width 27 height 20
checkbox input "true"
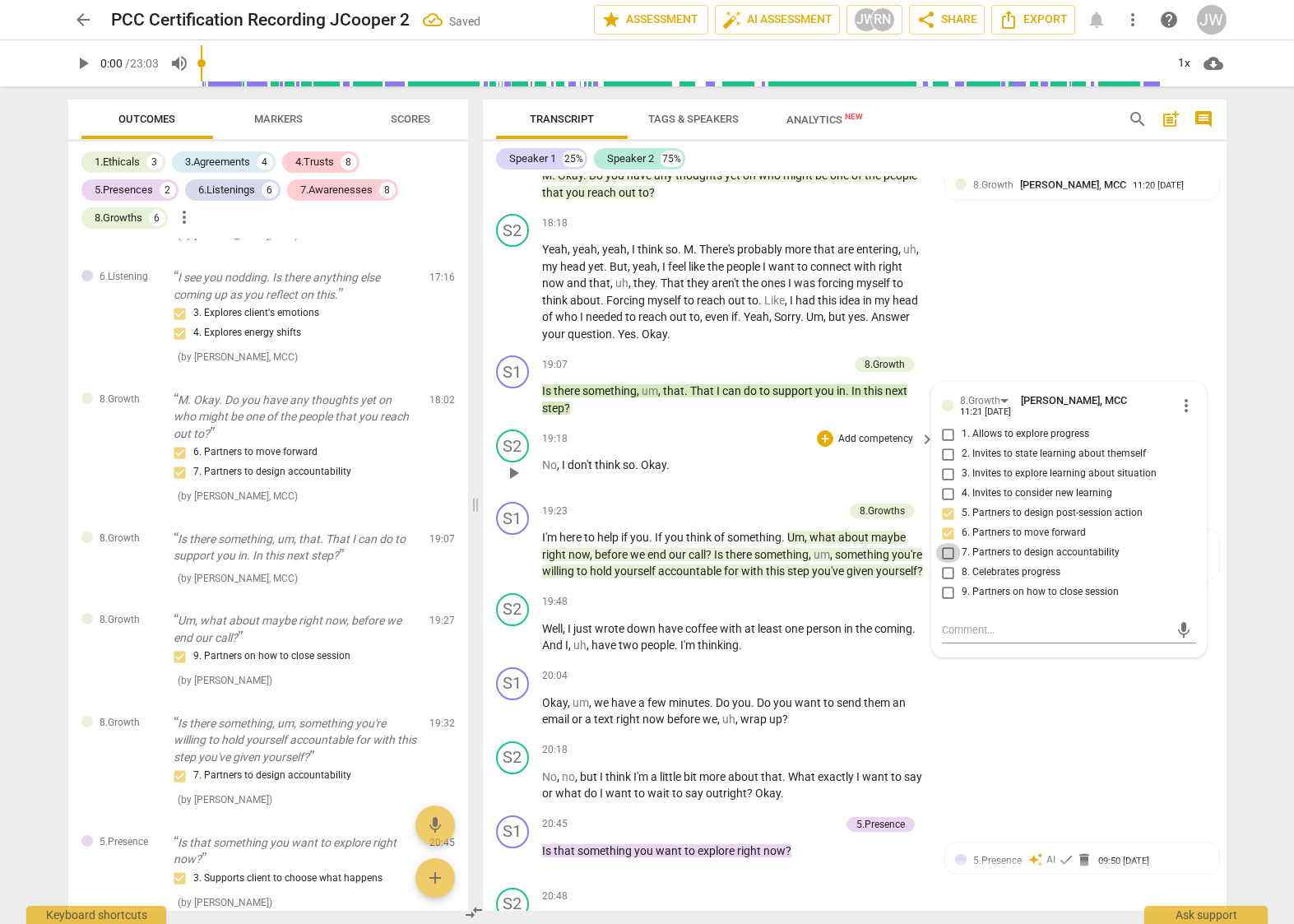
drag, startPoint x: 949, startPoint y: 569, endPoint x: 878, endPoint y: 499, distance: 99.7
click at [948, 563] on input "7. Partners to design accountability" at bounding box center [948, 553] width 27 height 20
checkbox input "true"
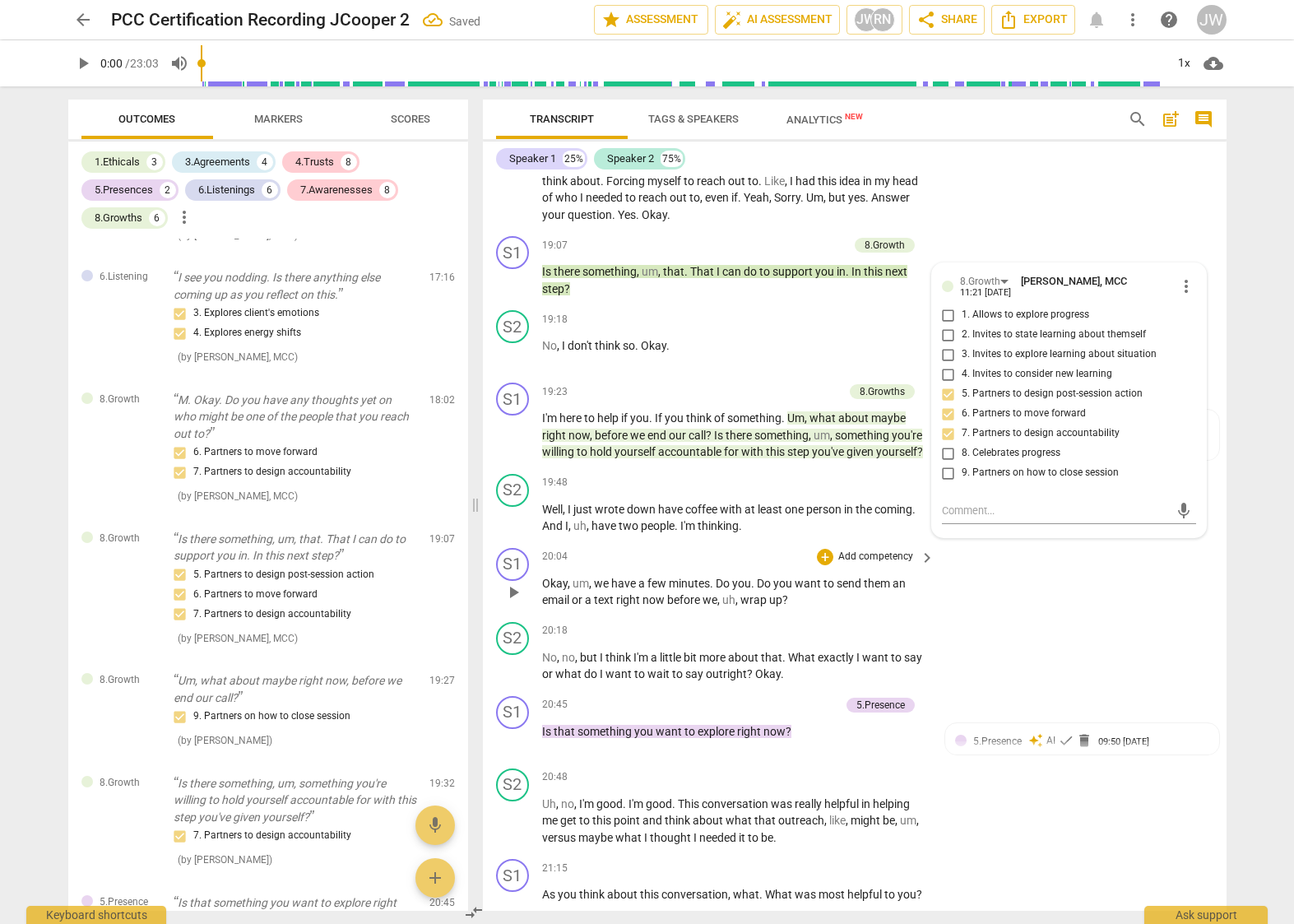
scroll to position [4132, 0]
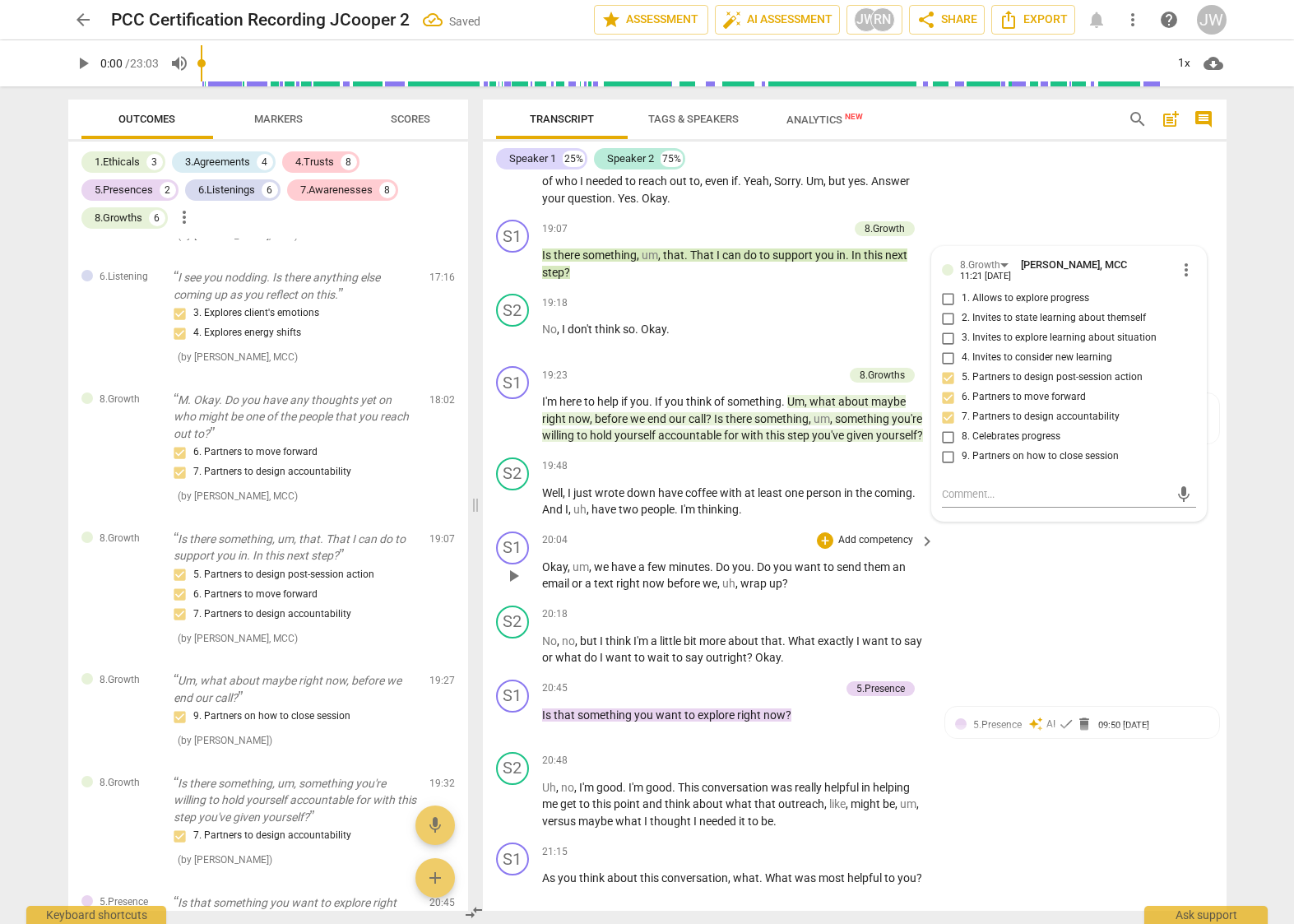
click at [1040, 569] on div "S1 play_arrow pause 20:04 + Add competency keyboard_arrow_right Okay , um , we …" at bounding box center [855, 562] width 744 height 74
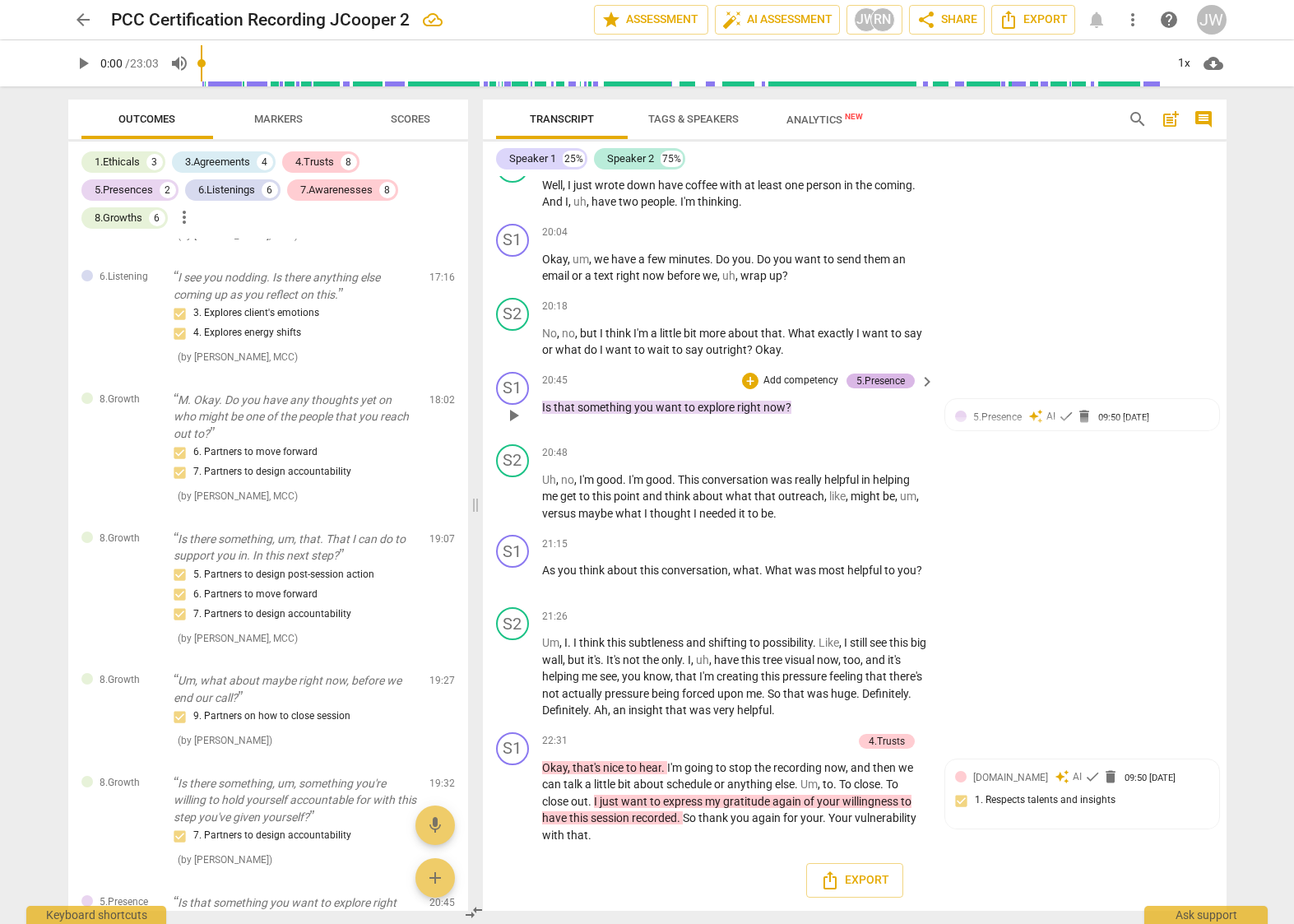
scroll to position [4474, 0]
click at [823, 228] on div "+" at bounding box center [825, 233] width 17 height 17
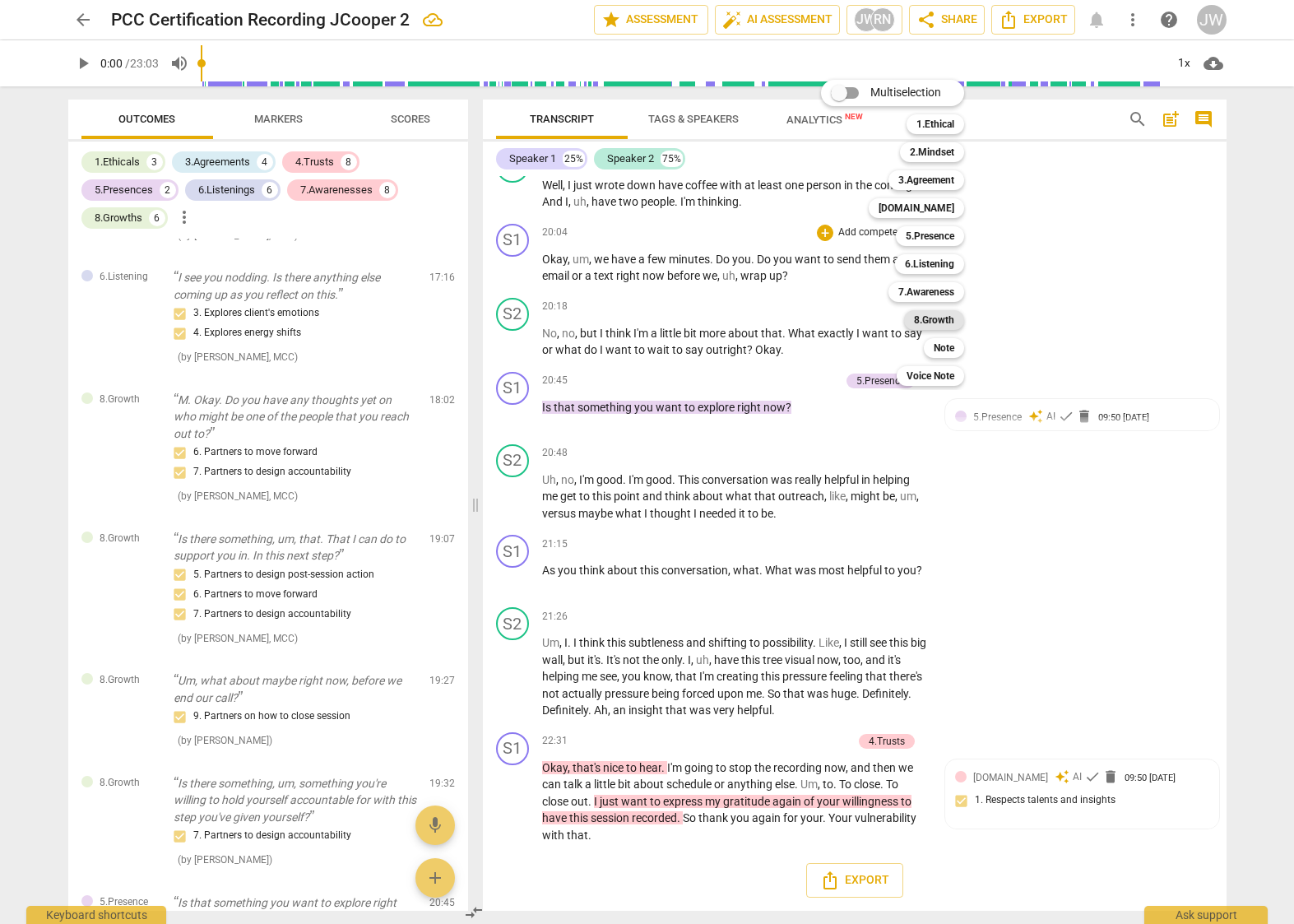
click at [938, 321] on b "8.Growth" at bounding box center [934, 320] width 40 height 20
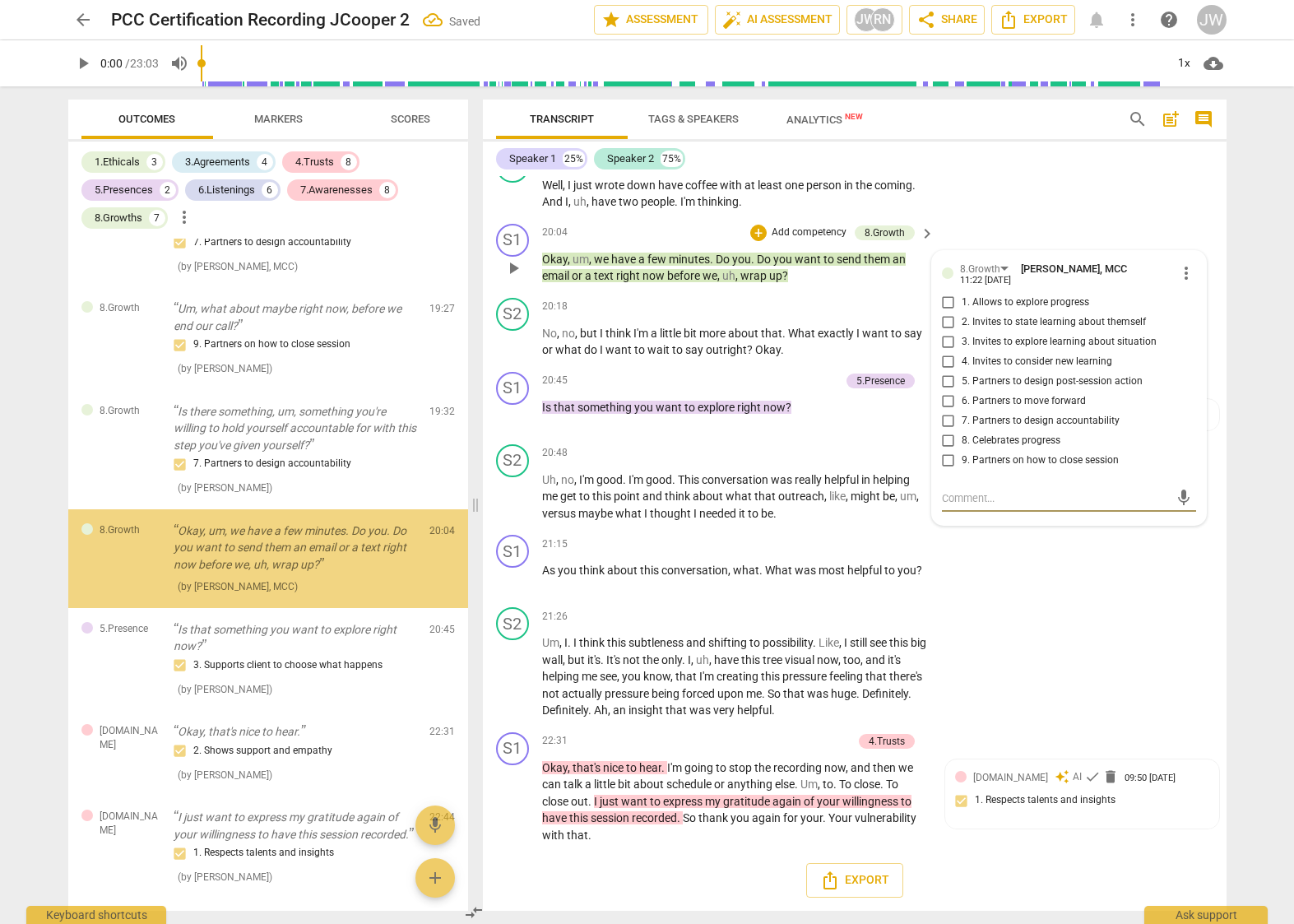
scroll to position [4429, 0]
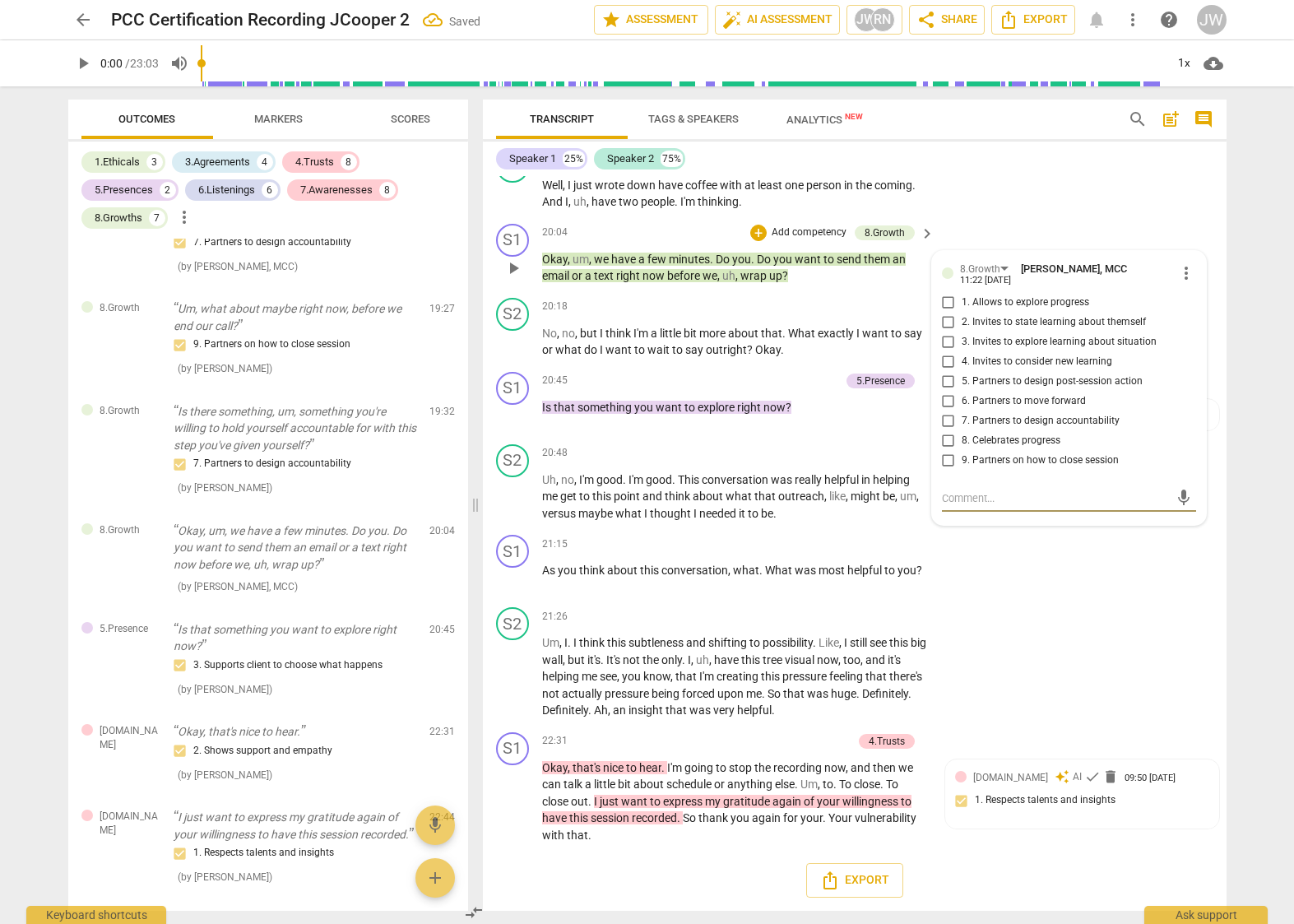
click at [946, 417] on input "7. Partners to design accountability" at bounding box center [948, 421] width 27 height 20
checkbox input "true"
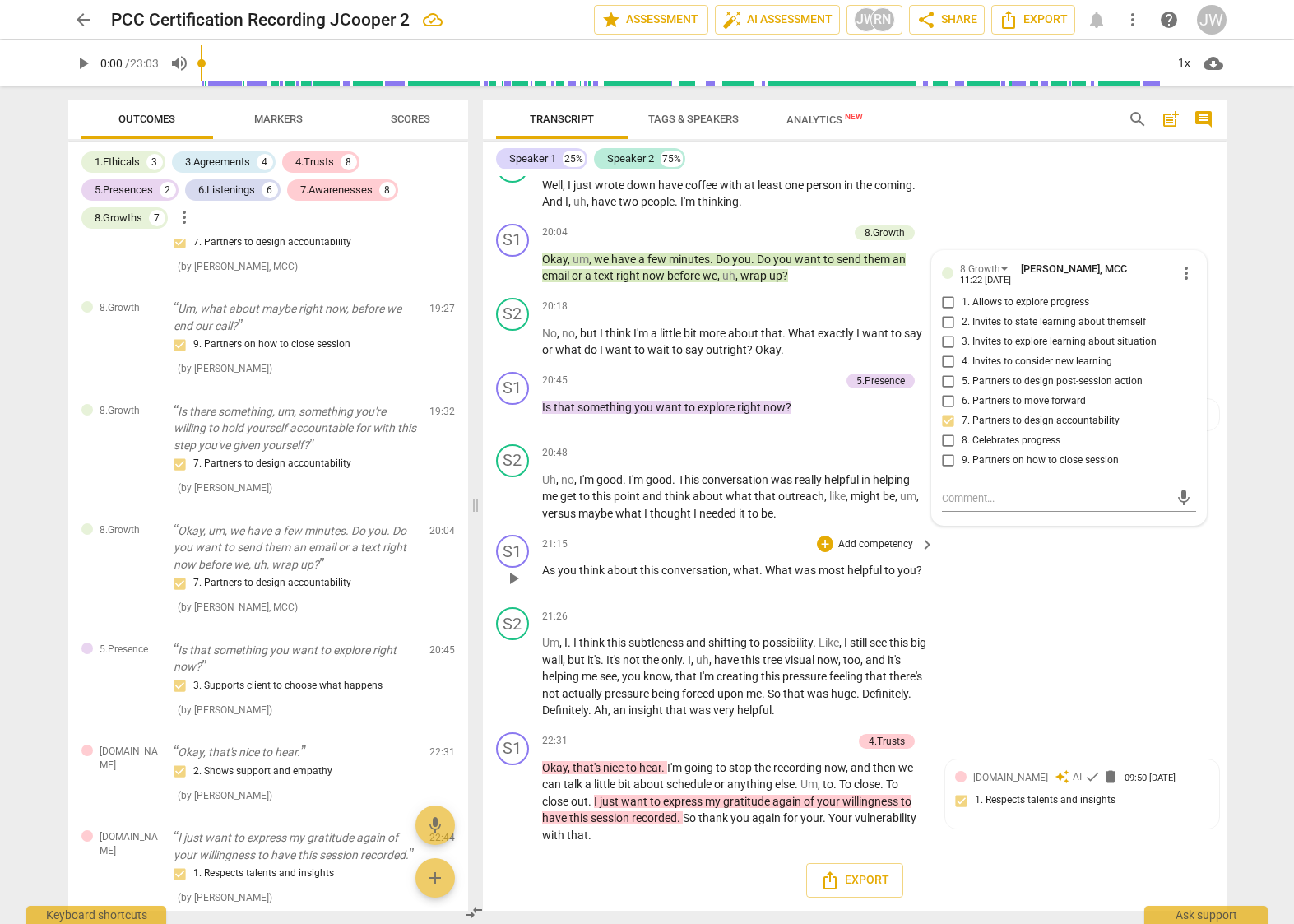
click at [1101, 601] on div "S1 play_arrow pause 21:15 + Add competency keyboard_arrow_right As you think ab…" at bounding box center [855, 565] width 744 height 73
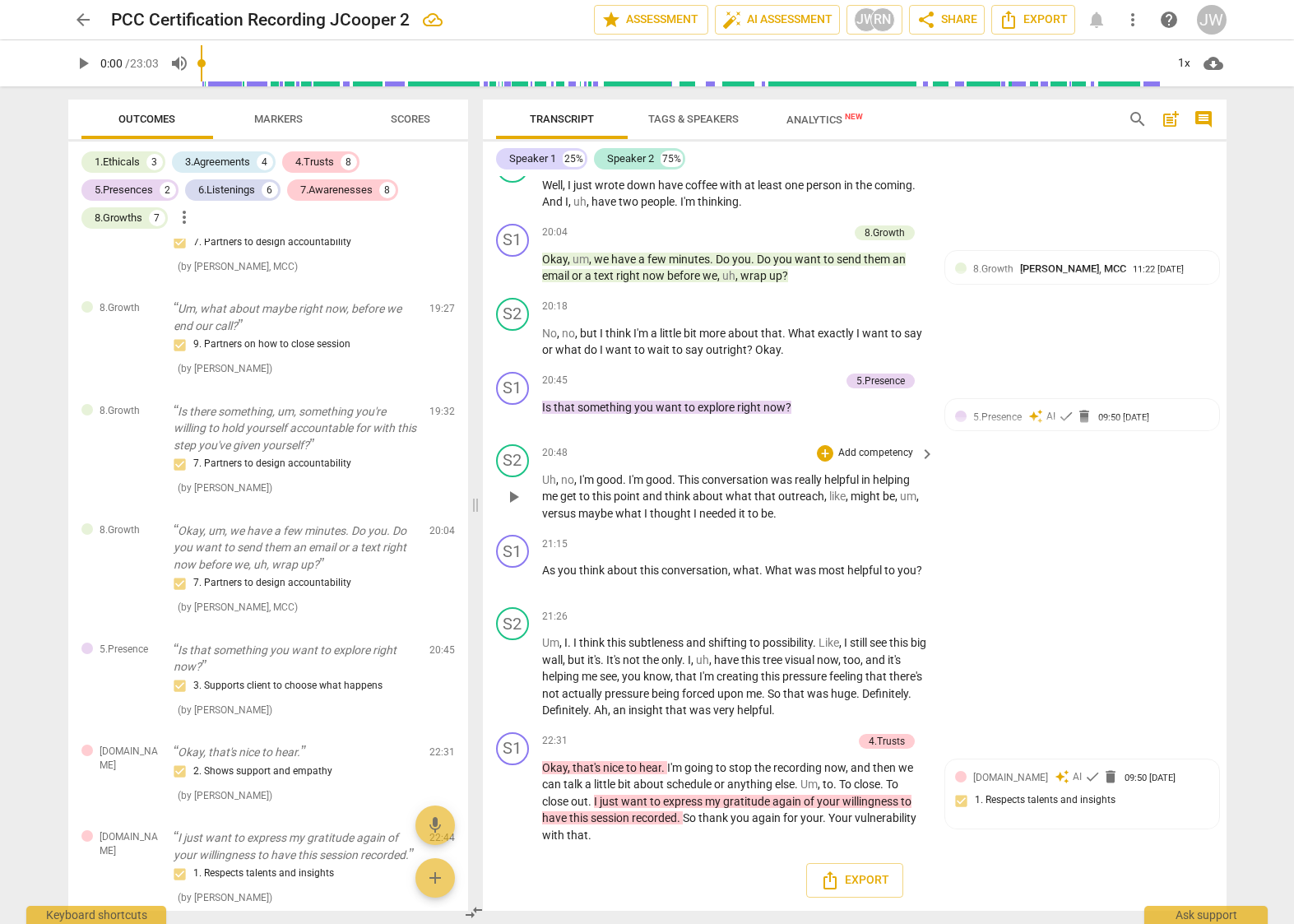
scroll to position [4474, 0]
click at [824, 542] on div "+" at bounding box center [825, 544] width 17 height 17
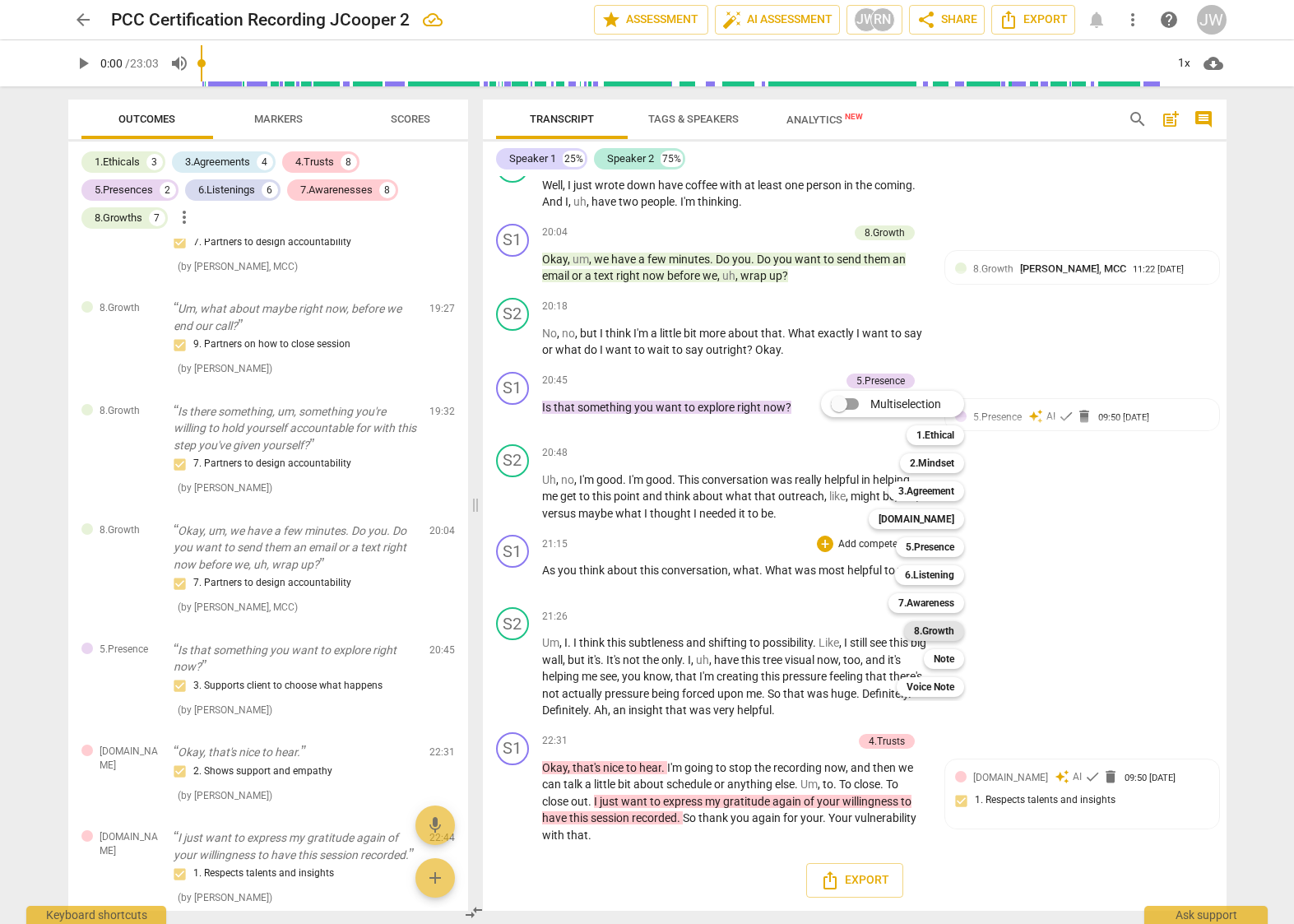
click at [936, 631] on b "8.Growth" at bounding box center [934, 631] width 40 height 20
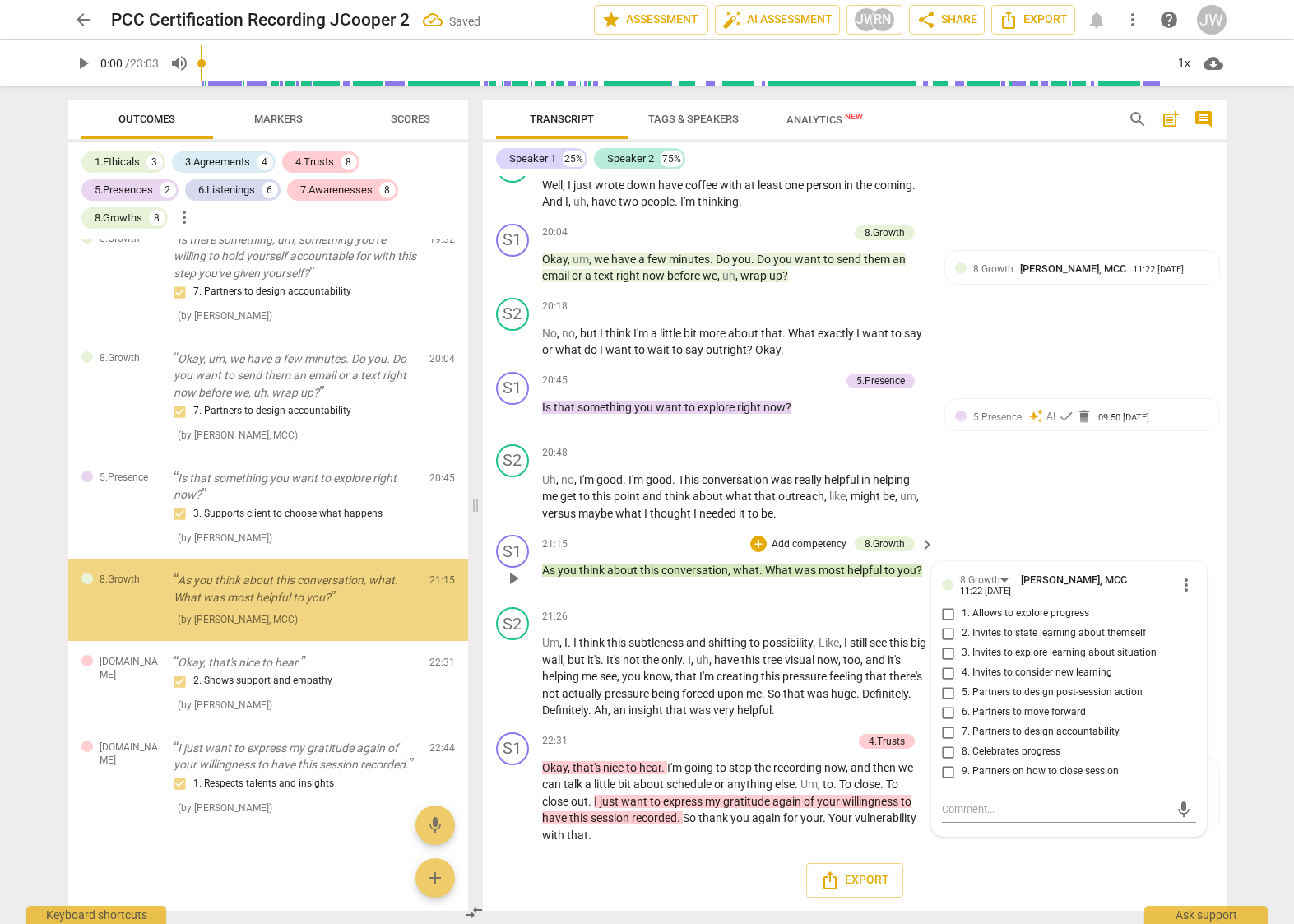
scroll to position [4634, 0]
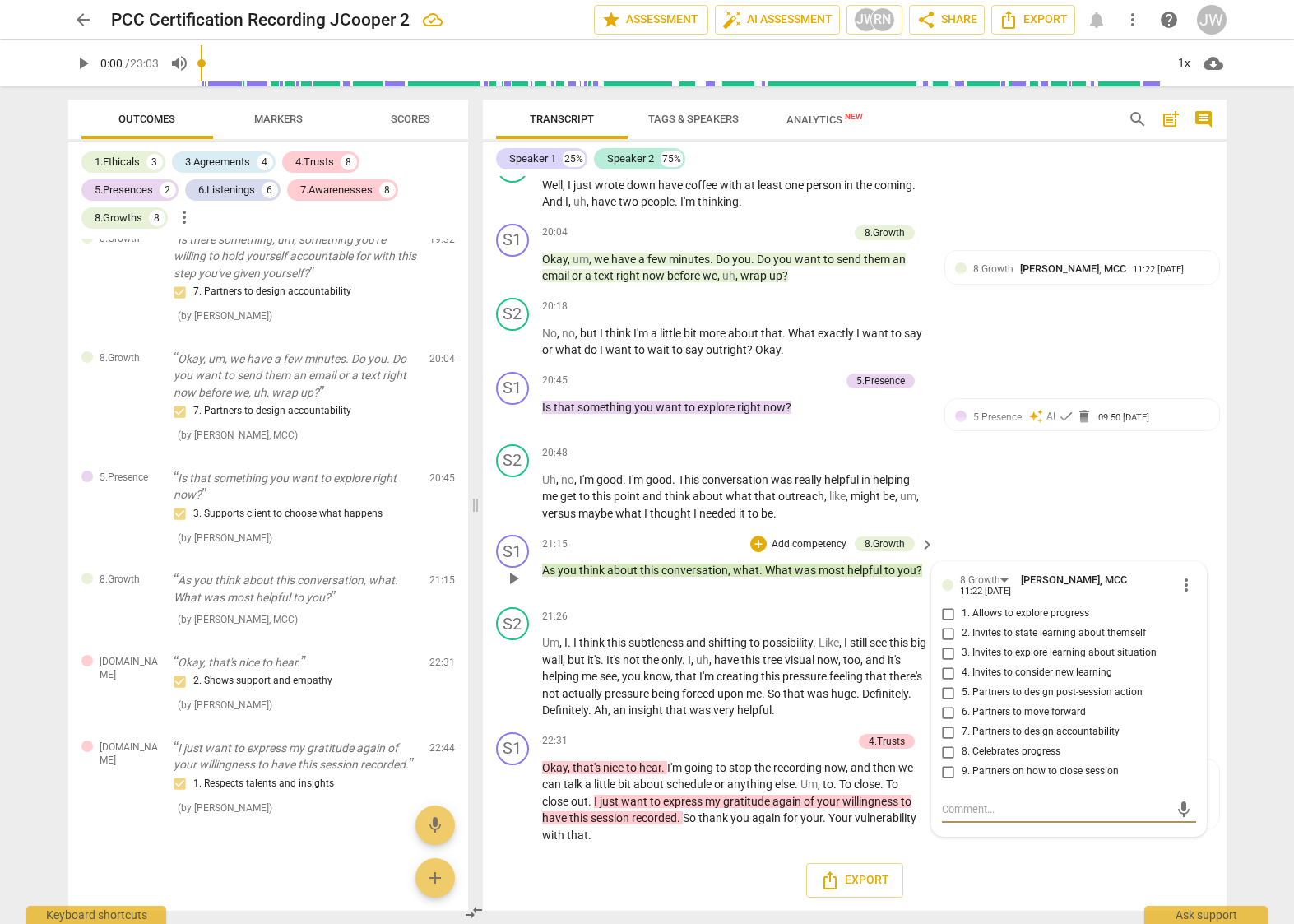
click at [946, 634] on input "2. Invites to state learning about themself" at bounding box center [948, 633] width 27 height 20
checkbox input "true"
click at [945, 654] on input "3. Invites to explore learning about situation" at bounding box center [948, 653] width 27 height 20
checkbox input "true"
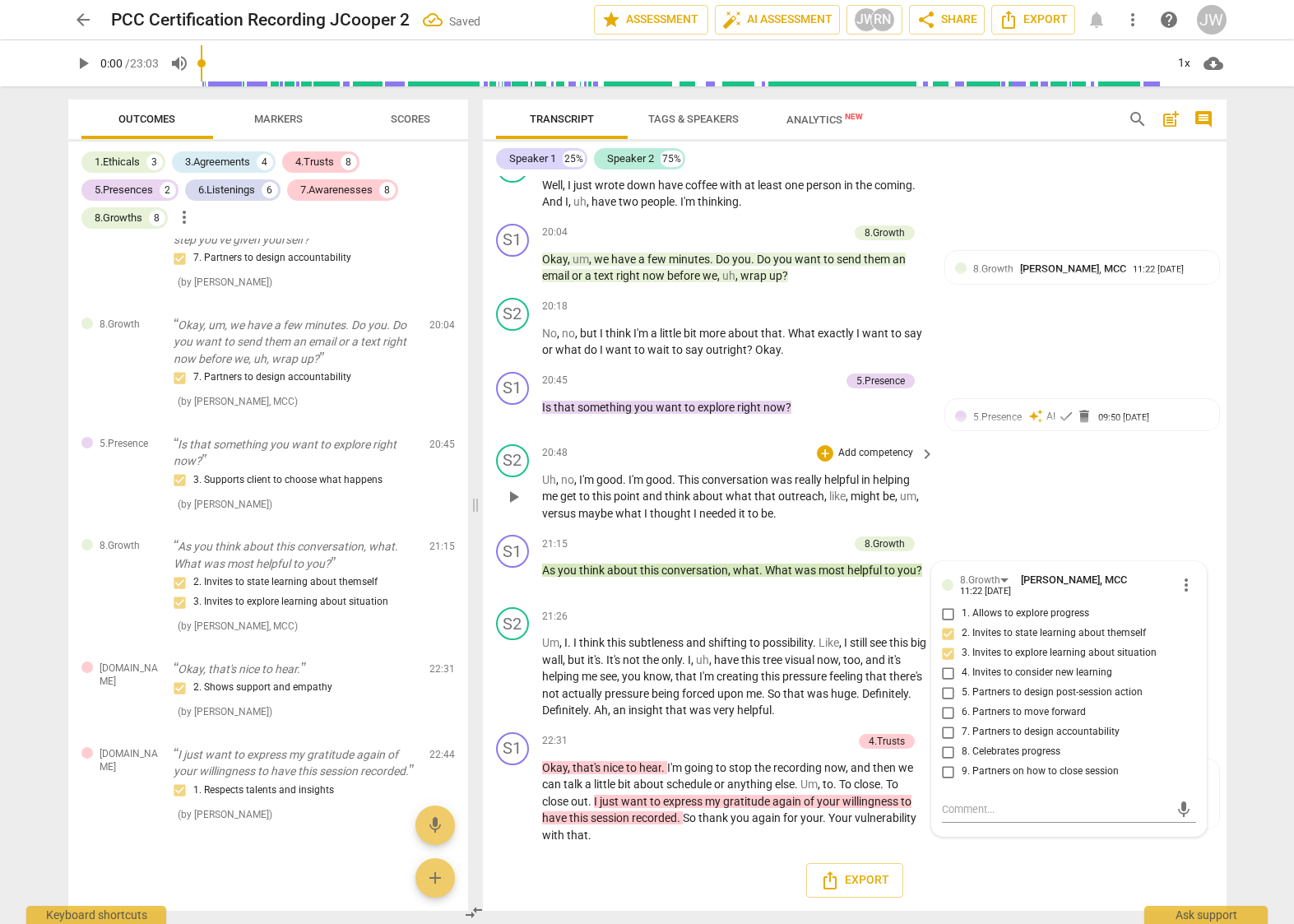
click at [1009, 513] on div "S2 play_arrow pause 20:48 + Add competency keyboard_arrow_right Uh , no , I'm g…" at bounding box center [855, 483] width 744 height 91
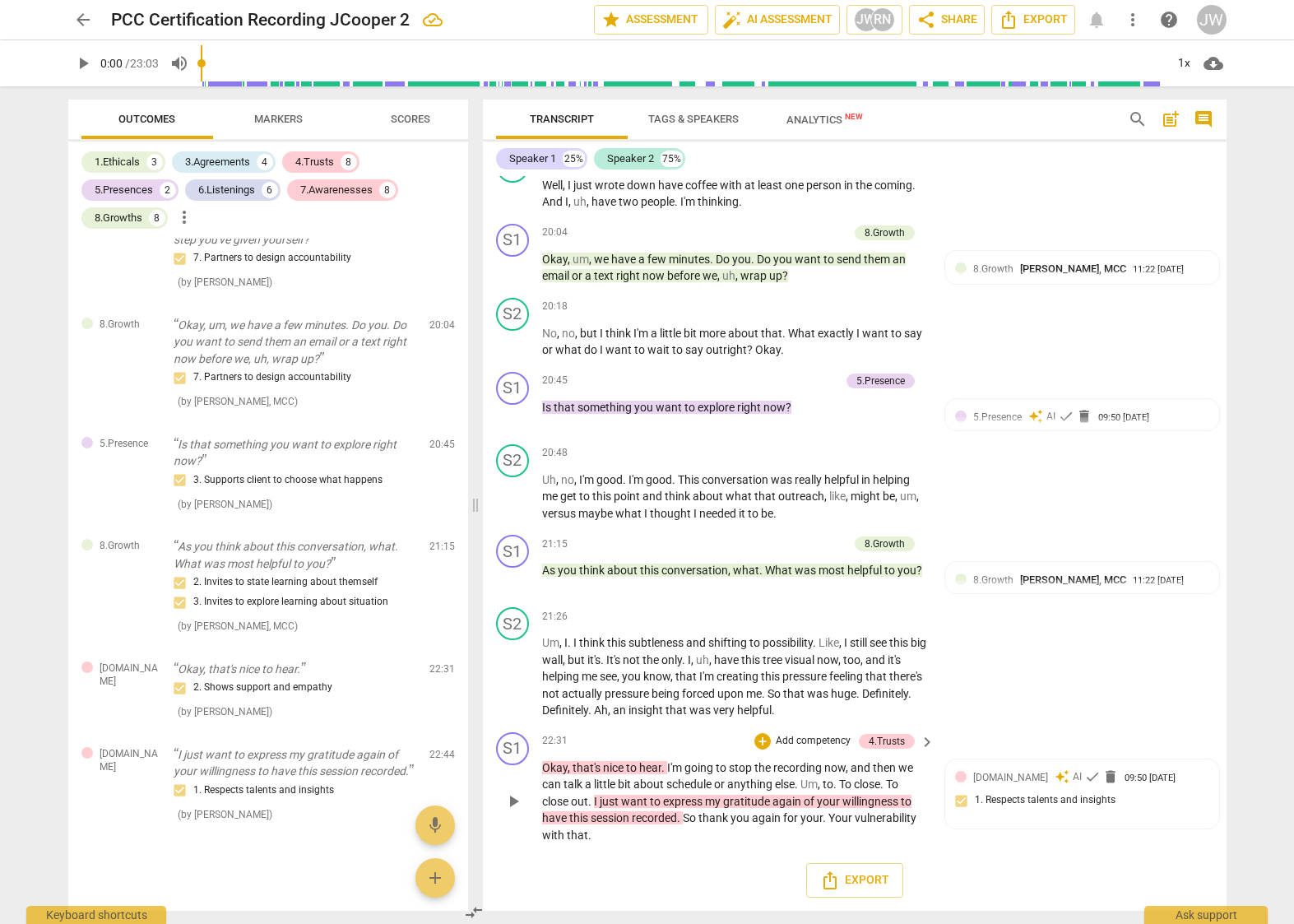
click at [765, 786] on span "anything" at bounding box center [751, 784] width 48 height 13
drag, startPoint x: 1050, startPoint y: 777, endPoint x: 1025, endPoint y: 780, distance: 25.2
click at [1085, 777] on span "check" at bounding box center [1093, 777] width 17 height 17
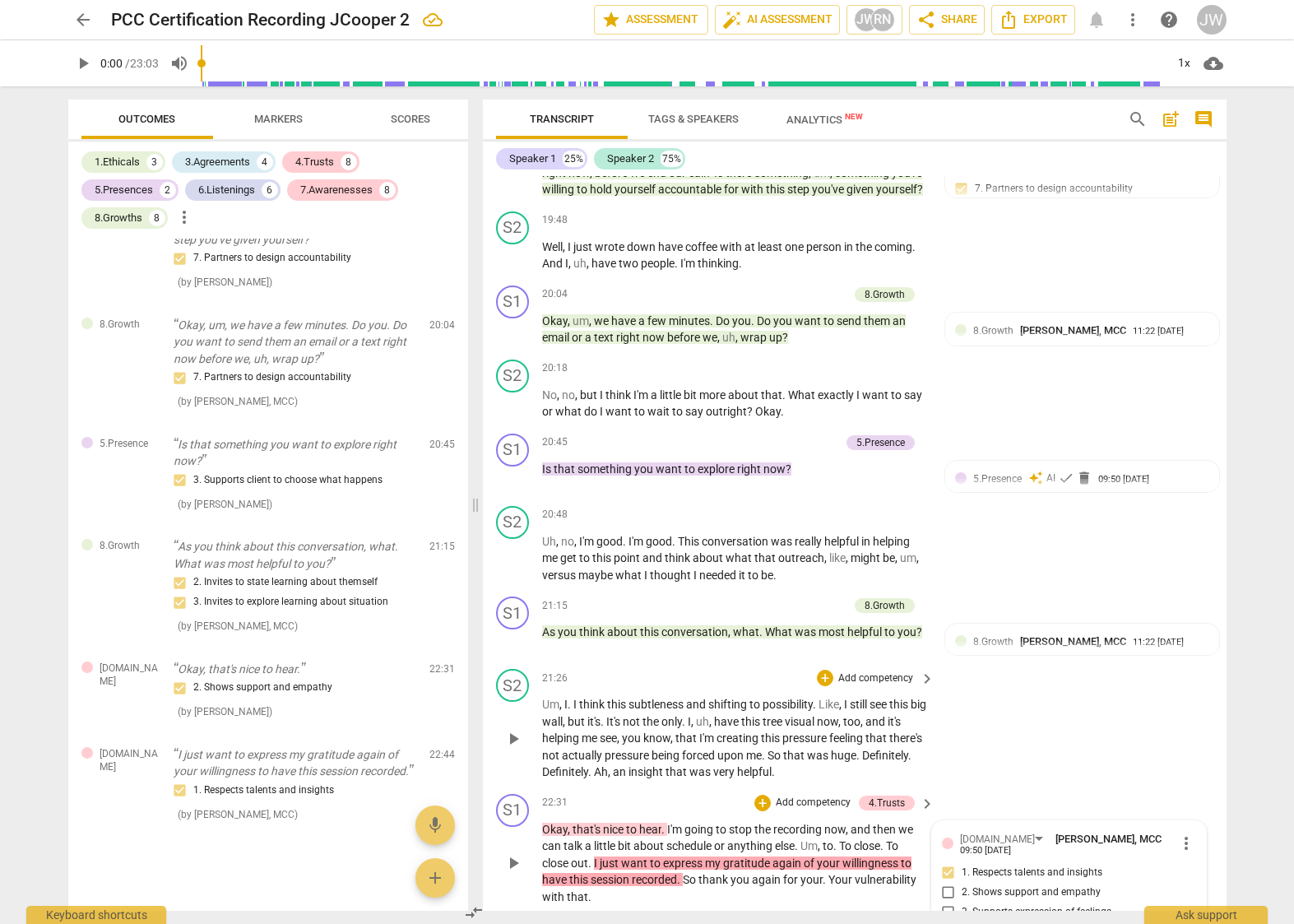
scroll to position [4498, 0]
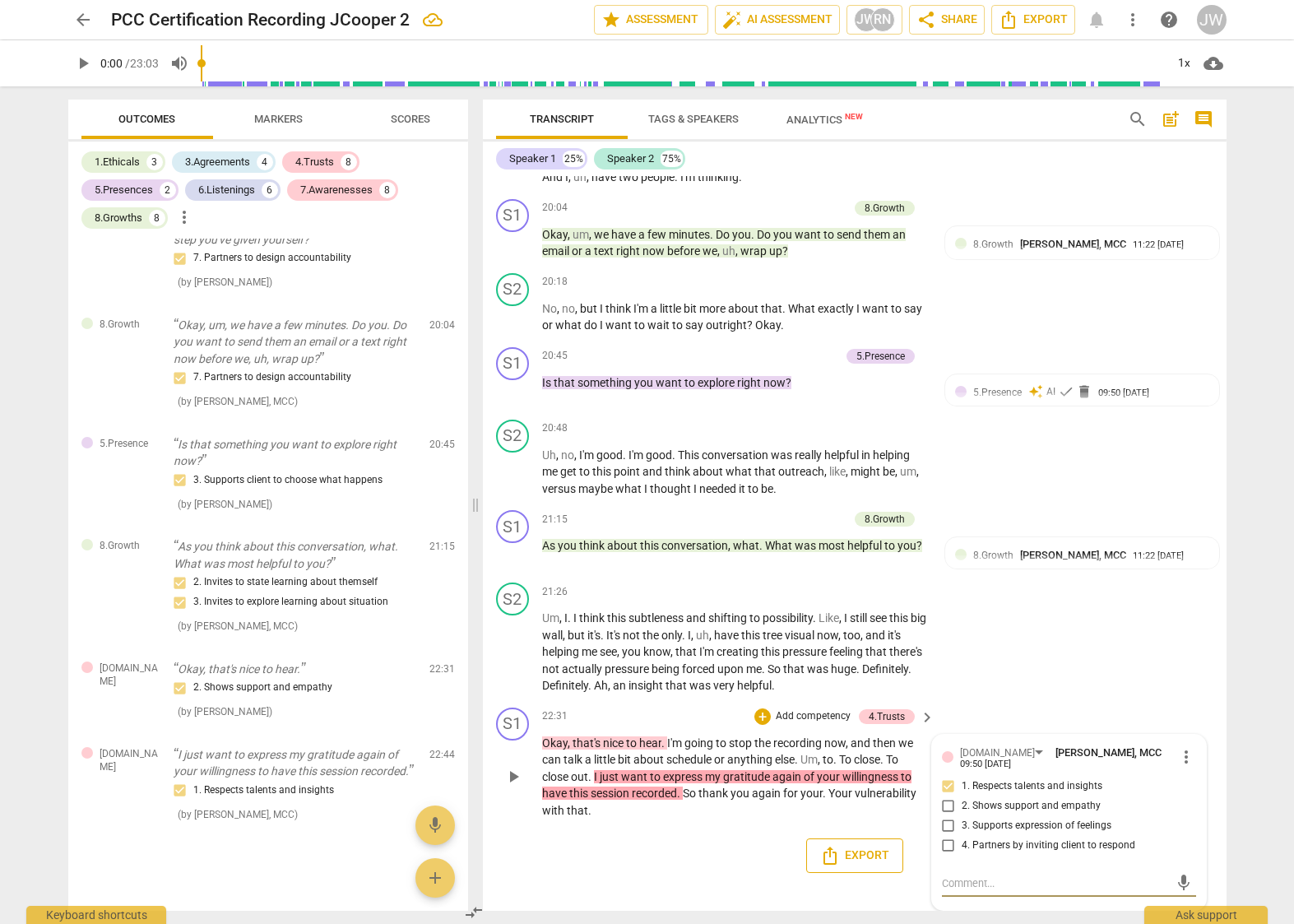
click at [854, 860] on span "Export" at bounding box center [855, 856] width 69 height 20
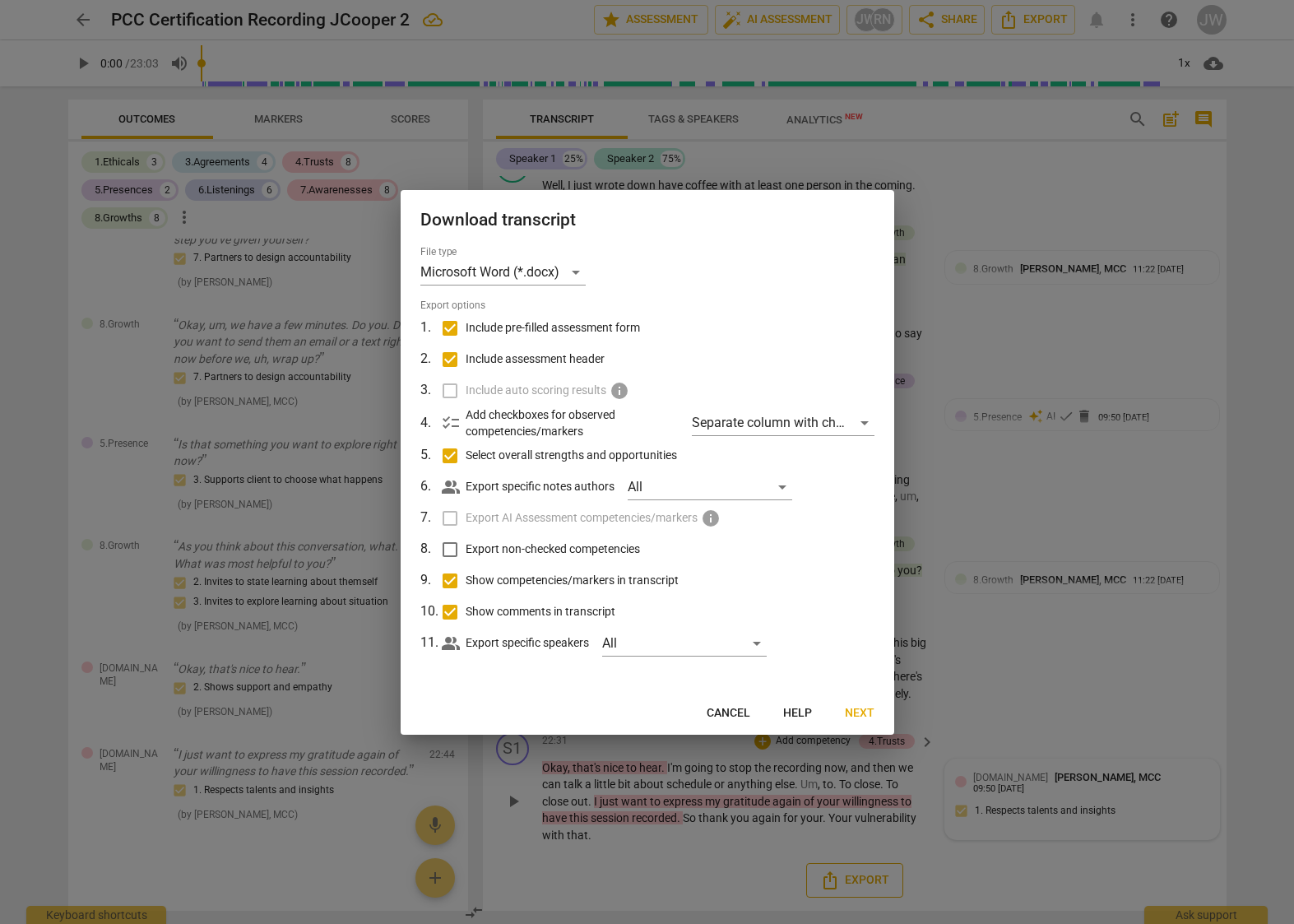
scroll to position [4474, 0]
click at [860, 709] on span "Next" at bounding box center [860, 713] width 29 height 17
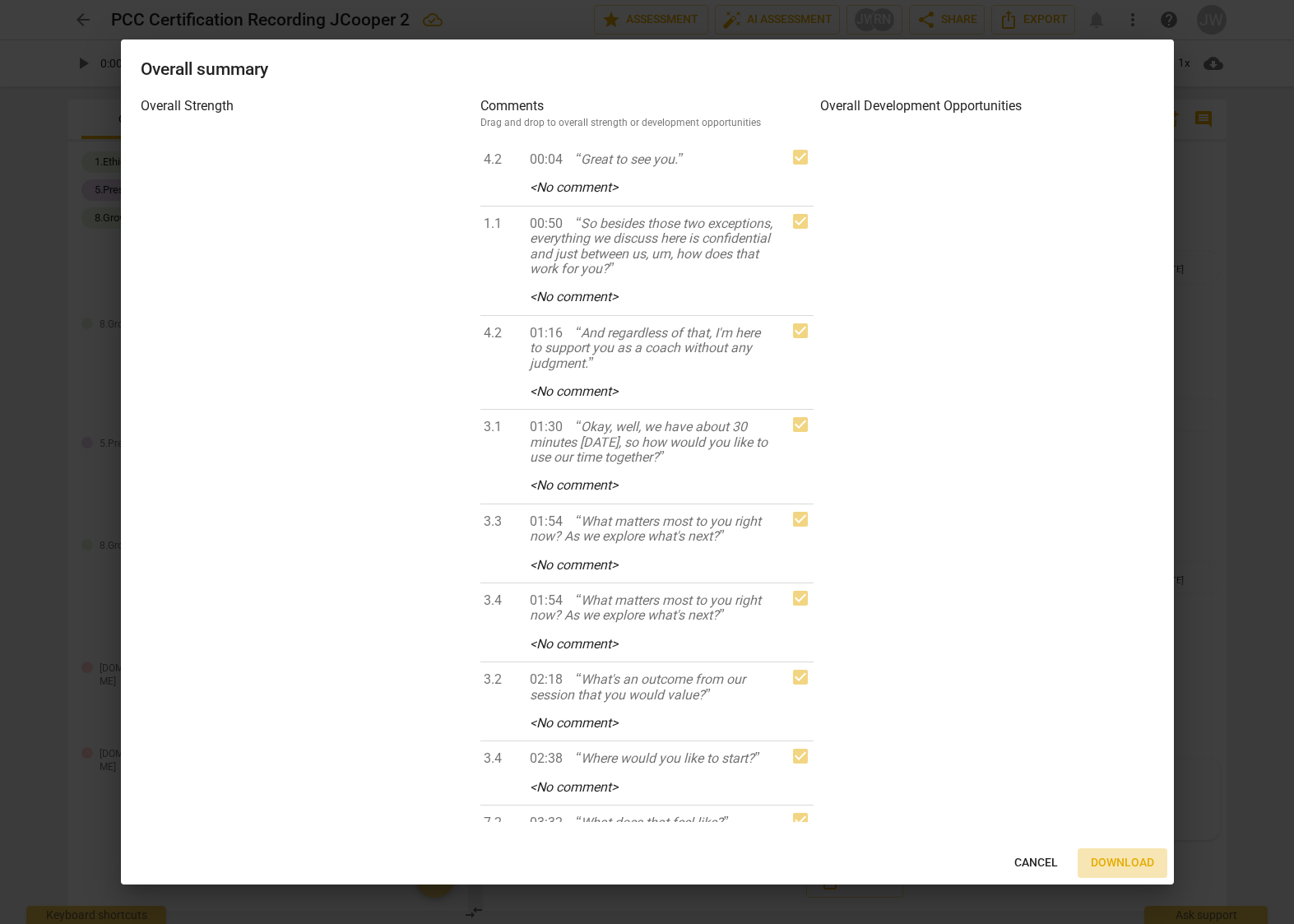
click at [1123, 867] on span "Download" at bounding box center [1122, 863] width 64 height 17
